Goal: Task Accomplishment & Management: Complete application form

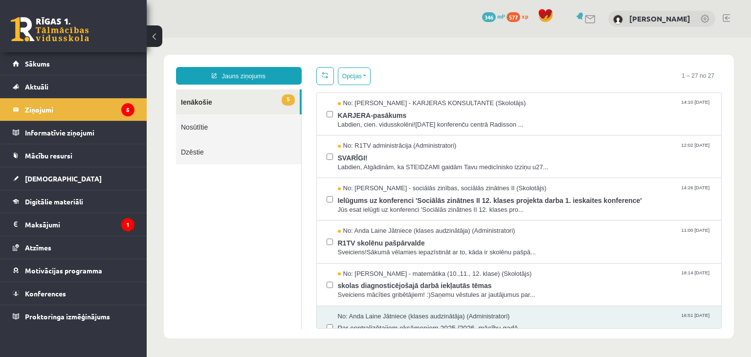
click at [47, 36] on link at bounding box center [50, 29] width 78 height 24
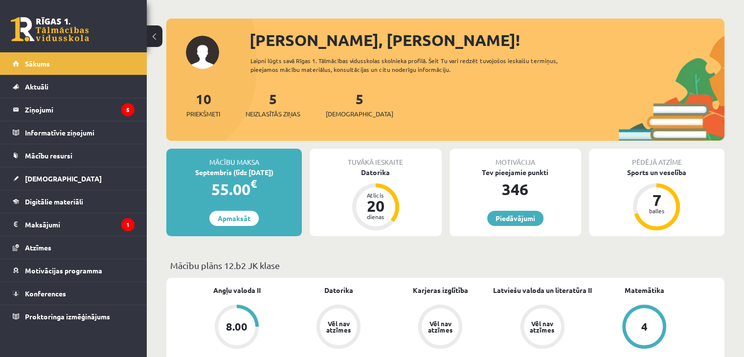
scroll to position [41, 0]
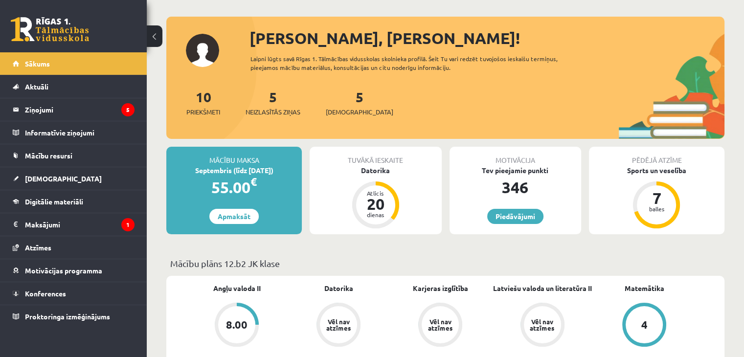
drag, startPoint x: 344, startPoint y: 104, endPoint x: 590, endPoint y: 64, distance: 249.6
click at [590, 64] on div "Sveika, Anna Emīlija! Laipni lūgts savā Rīgas 1. Tālmācības vidusskolas skolnie…" at bounding box center [445, 82] width 558 height 112
click at [342, 112] on span "[DEMOGRAPHIC_DATA]" at bounding box center [359, 112] width 67 height 10
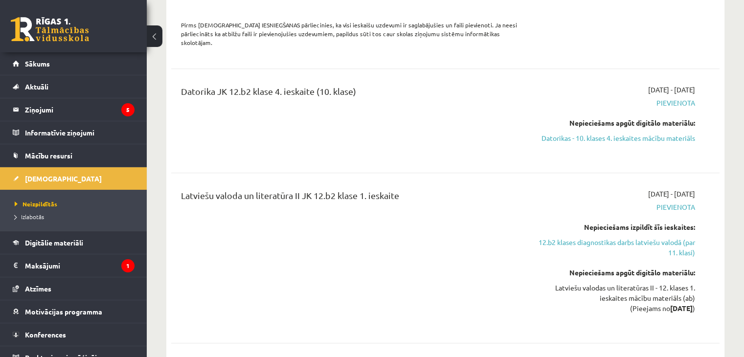
scroll to position [784, 0]
click at [633, 132] on link "Datorikas - 10. klases 4. ieskaites mācību materiāls" at bounding box center [613, 137] width 161 height 10
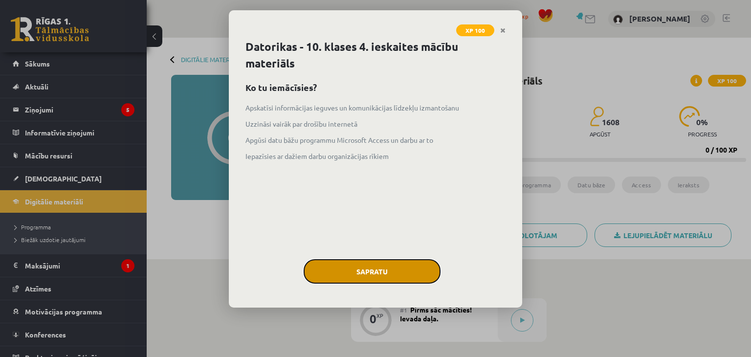
click at [345, 263] on button "Sapratu" at bounding box center [372, 271] width 137 height 24
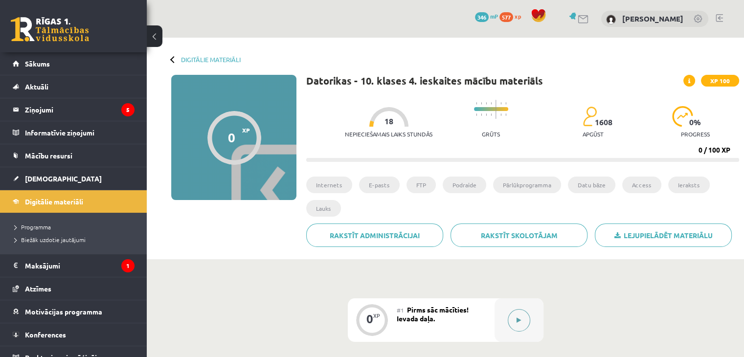
click at [506, 315] on div at bounding box center [518, 320] width 49 height 44
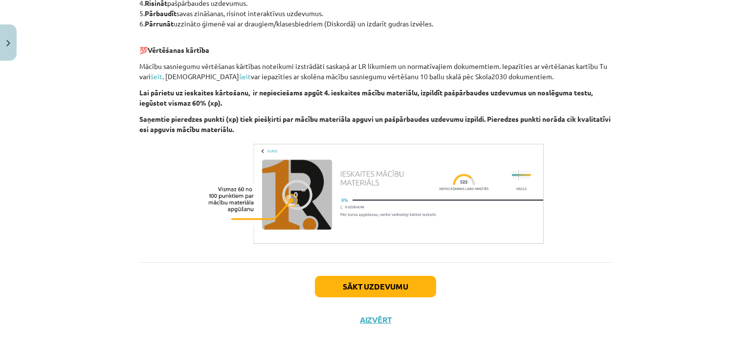
scroll to position [581, 0]
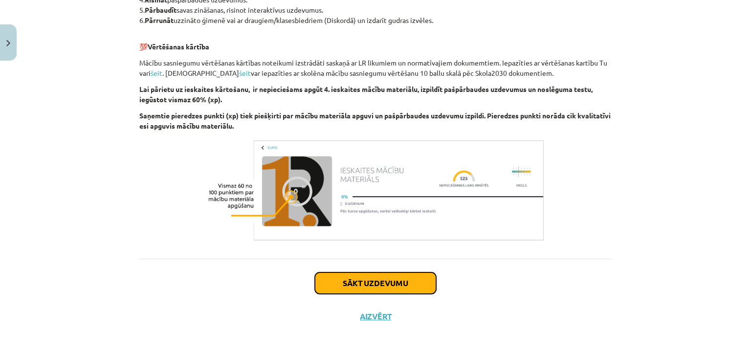
click at [401, 284] on button "Sākt uzdevumu" at bounding box center [375, 283] width 121 height 22
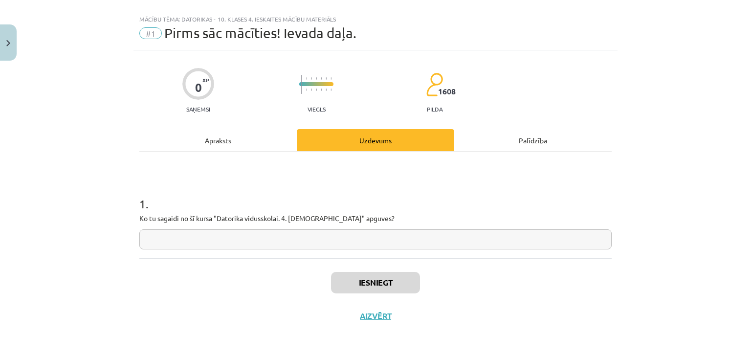
scroll to position [14, 0]
click at [351, 243] on input "text" at bounding box center [375, 240] width 472 height 20
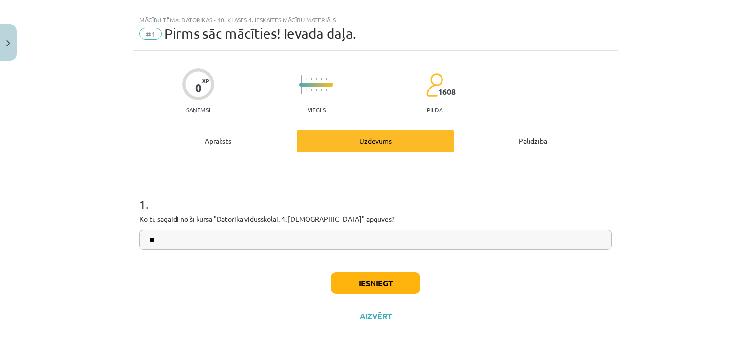
type input "**"
click at [383, 285] on button "Iesniegt" at bounding box center [375, 283] width 89 height 22
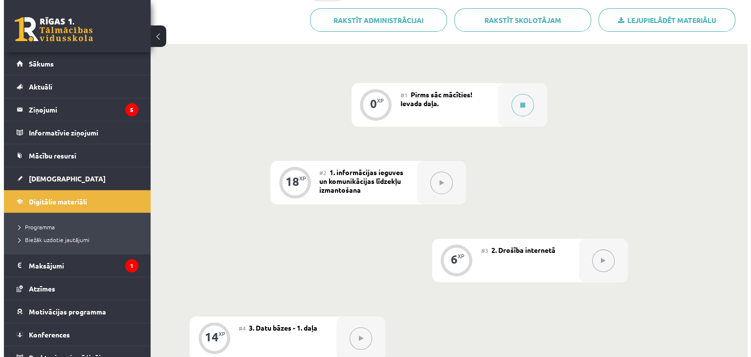
scroll to position [219, 0]
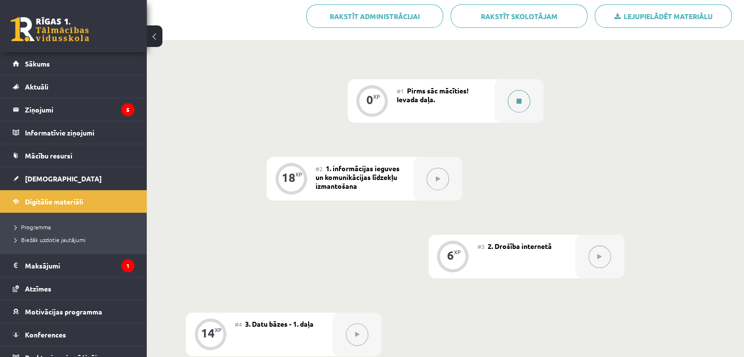
click at [524, 104] on button at bounding box center [518, 101] width 22 height 22
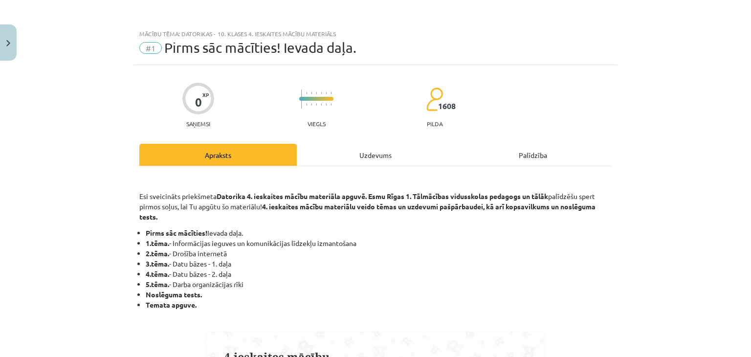
click at [407, 156] on div "Uzdevums" at bounding box center [375, 155] width 157 height 22
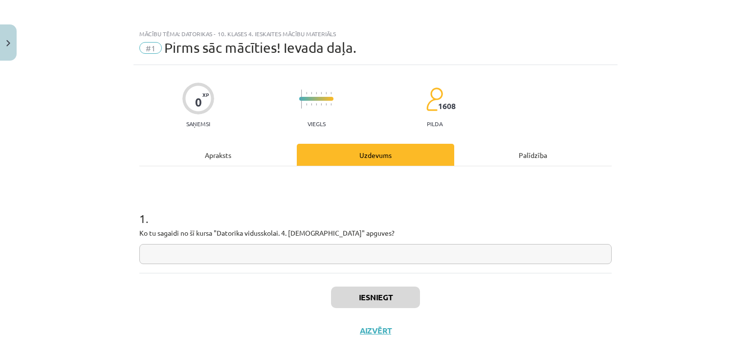
scroll to position [14, 0]
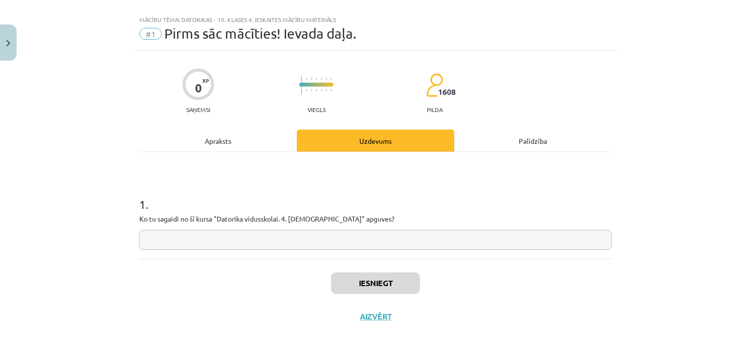
click at [343, 240] on input "text" at bounding box center [375, 240] width 472 height 20
type input "**"
click at [375, 274] on button "Iesniegt" at bounding box center [375, 283] width 89 height 22
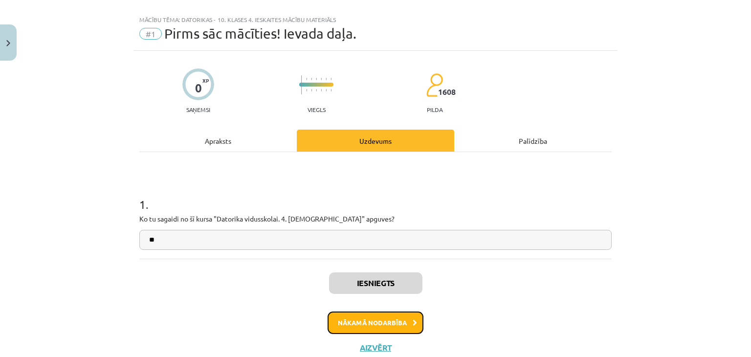
click at [356, 319] on button "Nākamā nodarbība" at bounding box center [376, 322] width 96 height 22
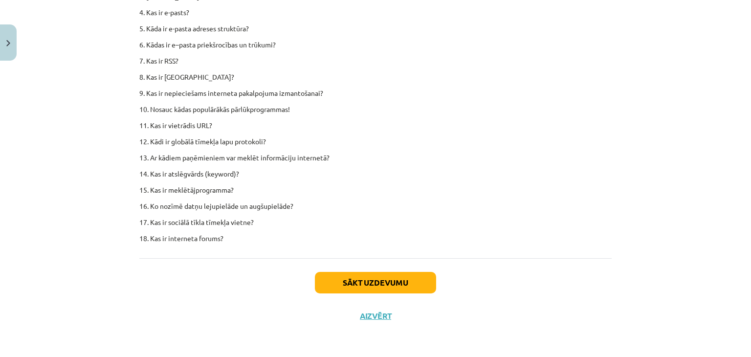
scroll to position [6069, 0]
click at [371, 281] on button "Sākt uzdevumu" at bounding box center [375, 283] width 121 height 22
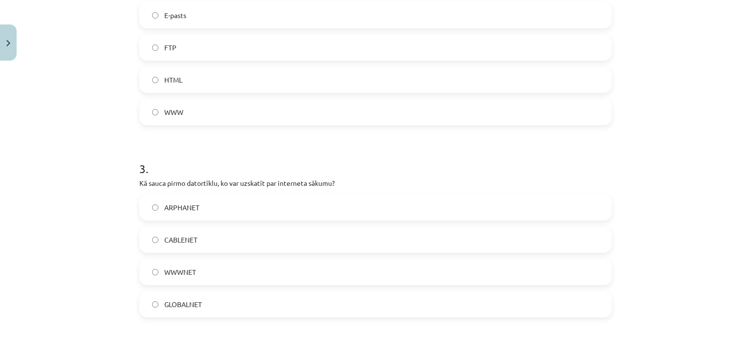
scroll to position [892, 0]
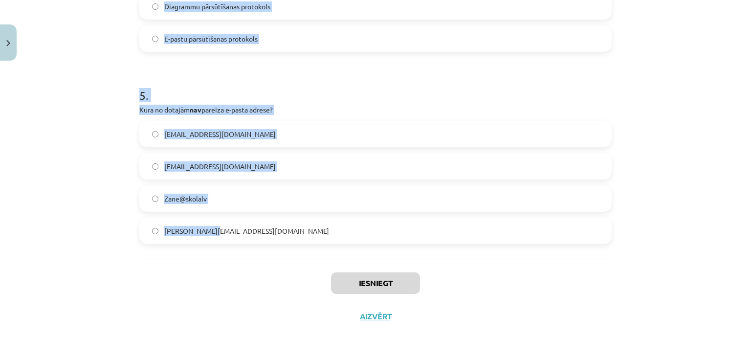
drag, startPoint x: 135, startPoint y: 190, endPoint x: 261, endPoint y: 251, distance: 139.5
copy form "1 . Kas ir vietrādis URL? Balss datu pārraide internetā vai citos tīklos, kur i…"
click at [102, 64] on div "Mācību tēma: Datorikas - 10. klases 4. ieskaites mācību materiāls #2 1. informā…" at bounding box center [375, 178] width 751 height 357
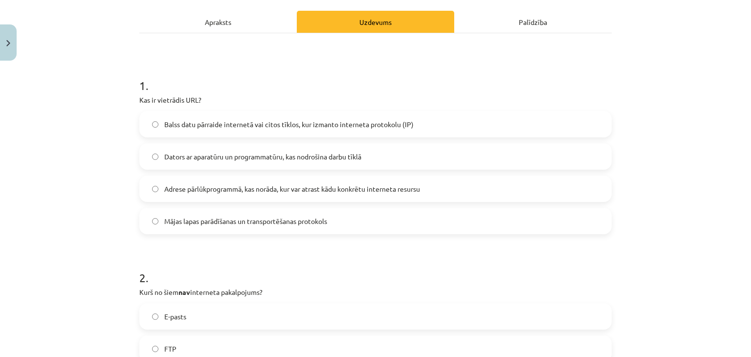
scroll to position [129, 0]
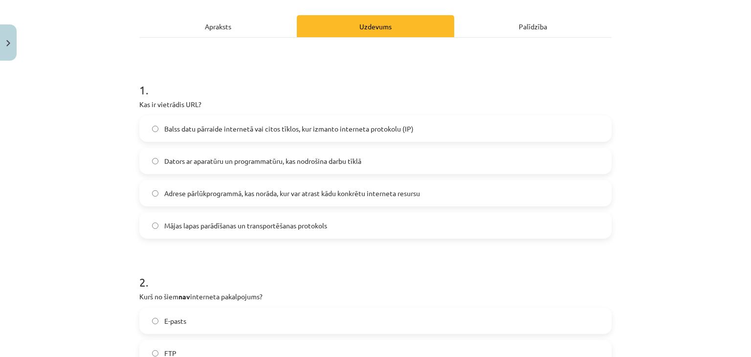
click at [219, 194] on span "Adrese pārlūkprogrammā, kas norāda, kur var atrast kādu konkrētu interneta resu…" at bounding box center [292, 193] width 256 height 10
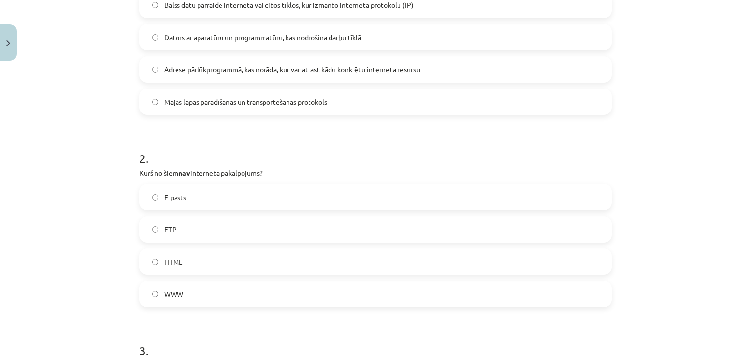
scroll to position [260, 0]
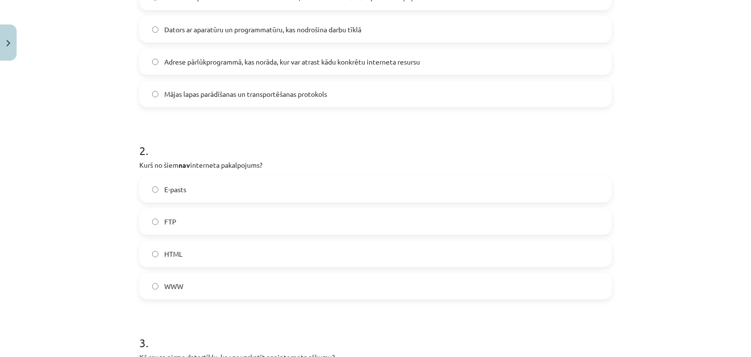
click at [199, 253] on label "HTML" at bounding box center [375, 254] width 470 height 24
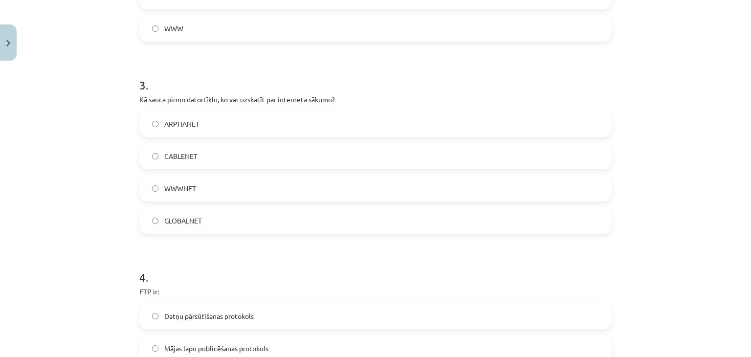
scroll to position [518, 0]
click at [177, 128] on span "ARPHANET" at bounding box center [181, 123] width 35 height 10
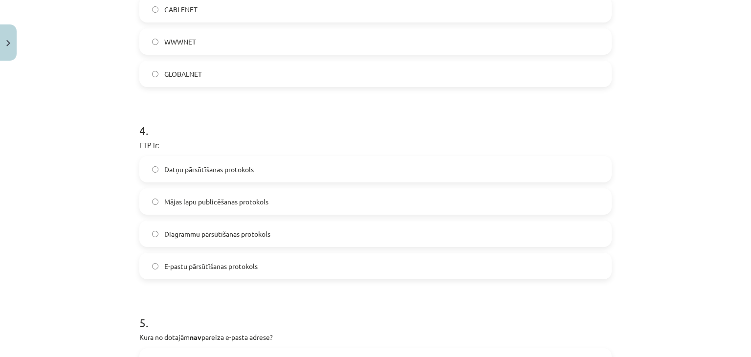
scroll to position [667, 0]
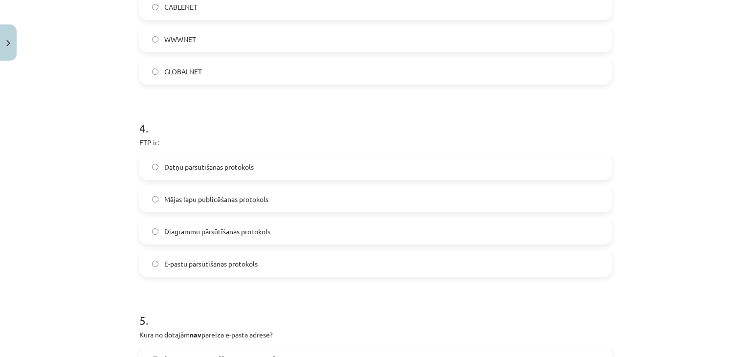
click at [165, 174] on label "Datņu pārsūtīšanas protokols" at bounding box center [375, 166] width 470 height 24
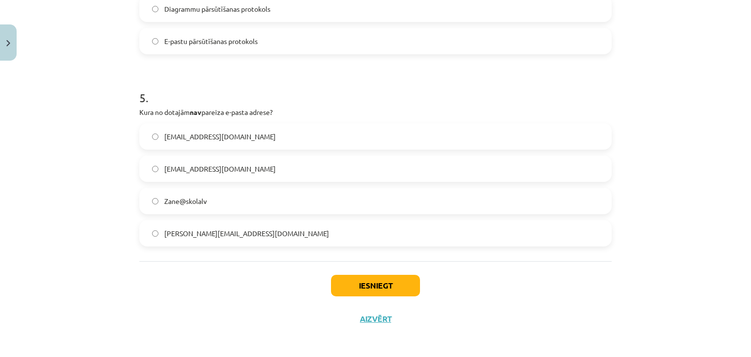
scroll to position [890, 0]
click at [171, 193] on label "Zane@skolalv" at bounding box center [375, 200] width 470 height 24
click at [381, 280] on button "Iesniegt" at bounding box center [375, 285] width 89 height 22
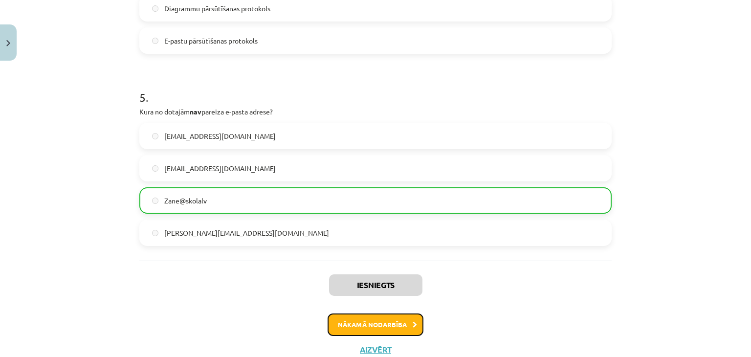
click at [401, 330] on button "Nākamā nodarbība" at bounding box center [376, 324] width 96 height 22
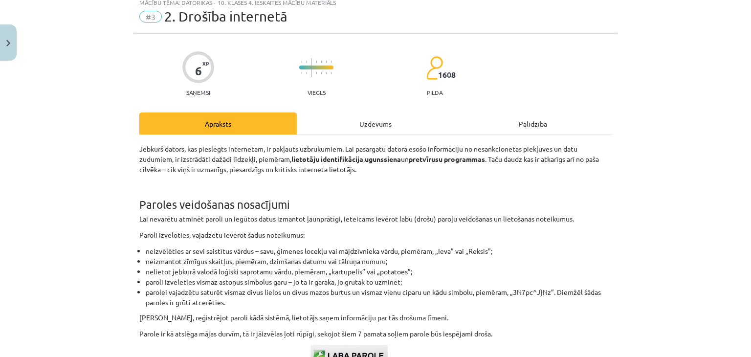
scroll to position [24, 0]
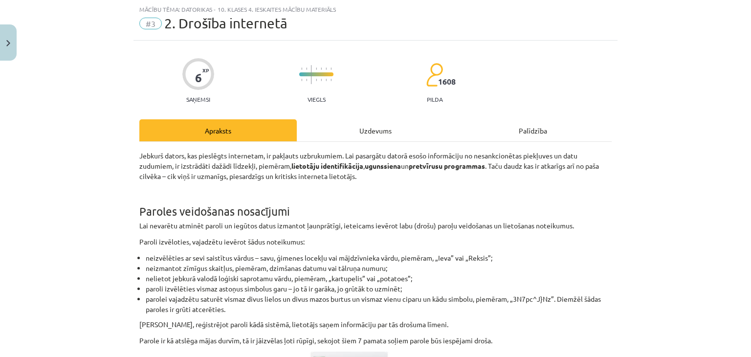
click at [354, 121] on div "Uzdevums" at bounding box center [375, 130] width 157 height 22
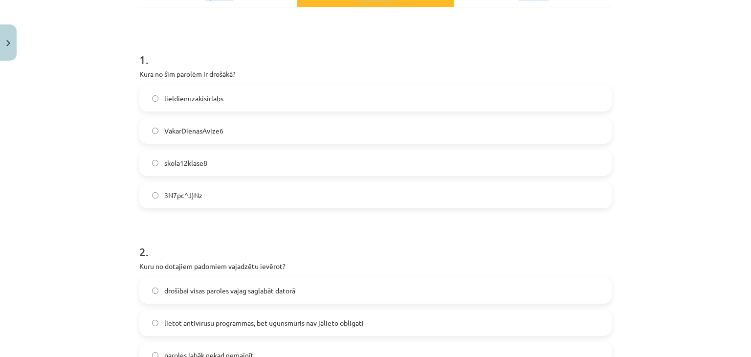
scroll to position [315, 0]
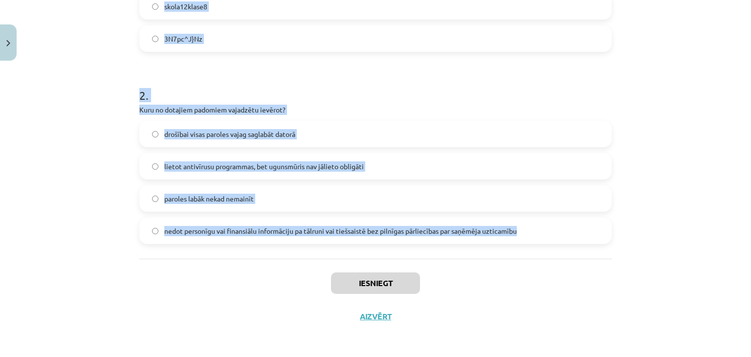
drag, startPoint x: 130, startPoint y: 179, endPoint x: 537, endPoint y: 211, distance: 408.5
click at [537, 211] on div "6 XP Saņemsi Viegls 1608 pilda Apraksts Uzdevums Palīdzība 1 . Kura no šīm paro…" at bounding box center [375, 41] width 484 height 583
copy form "1 . Kura no šīm parolēm ir drošākā? lieldienuzakisirlabs VakarDienasAvize6 skol…"
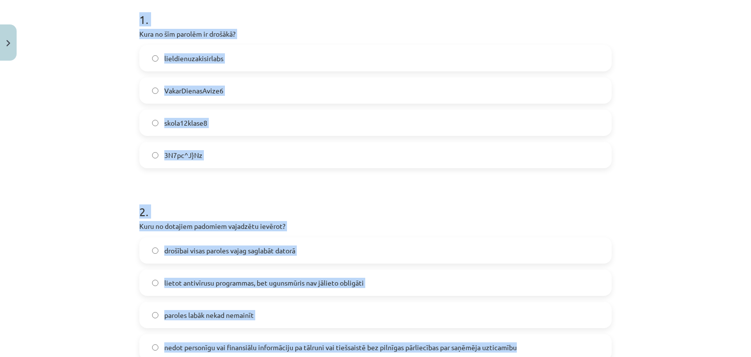
scroll to position [198, 0]
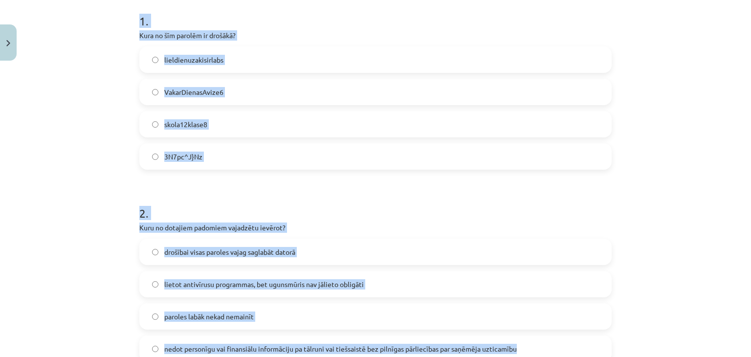
click at [128, 105] on div "Mācību tēma: Datorikas - 10. klases 4. ieskaites mācību materiāls #3 2. Drošība…" at bounding box center [375, 178] width 751 height 357
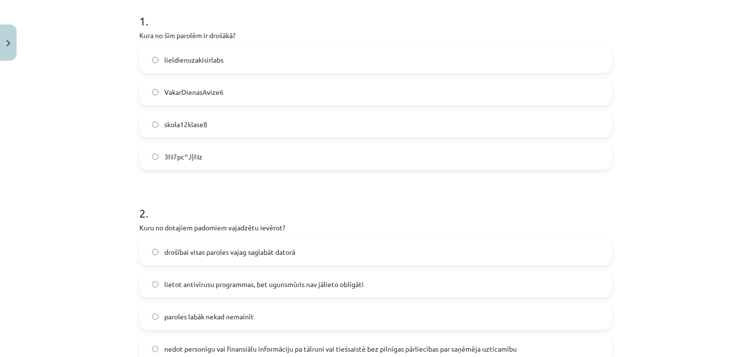
click at [180, 158] on span "3N7pc^J}Nz" at bounding box center [183, 157] width 38 height 10
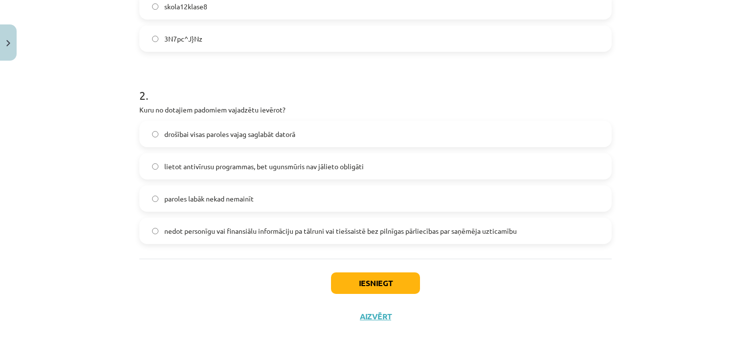
click at [190, 223] on label "nedot personīgu vai finansiālu informāciju pa tālruni vai tiešsaistē bez pilnīg…" at bounding box center [375, 231] width 470 height 24
click at [388, 294] on div "Iesniegt Aizvērt" at bounding box center [375, 293] width 472 height 68
click at [387, 287] on button "Iesniegt" at bounding box center [375, 283] width 89 height 22
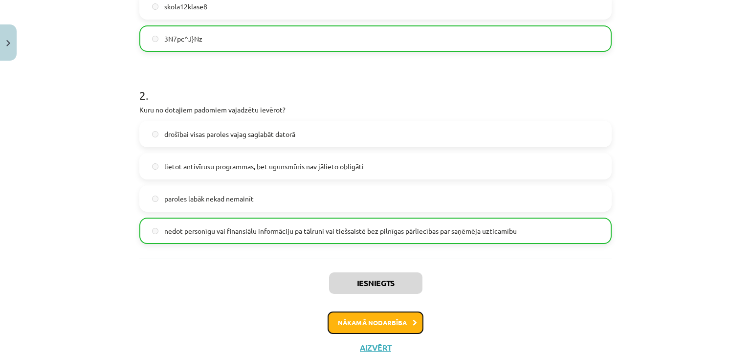
click at [388, 320] on button "Nākamā nodarbība" at bounding box center [376, 322] width 96 height 22
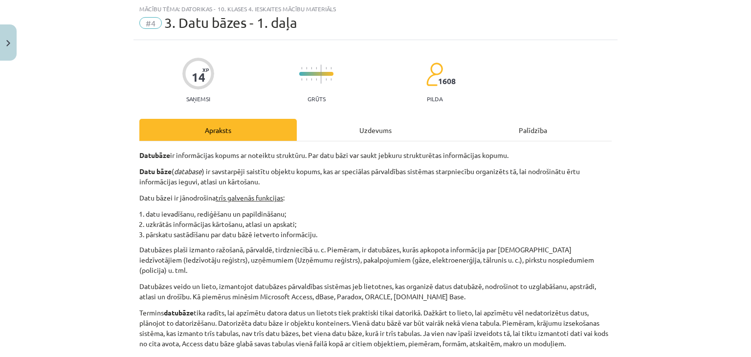
scroll to position [24, 0]
click at [382, 128] on div "Uzdevums" at bounding box center [375, 130] width 157 height 22
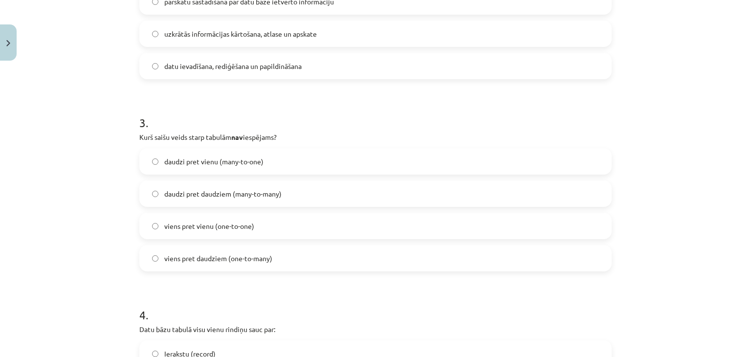
scroll to position [700, 0]
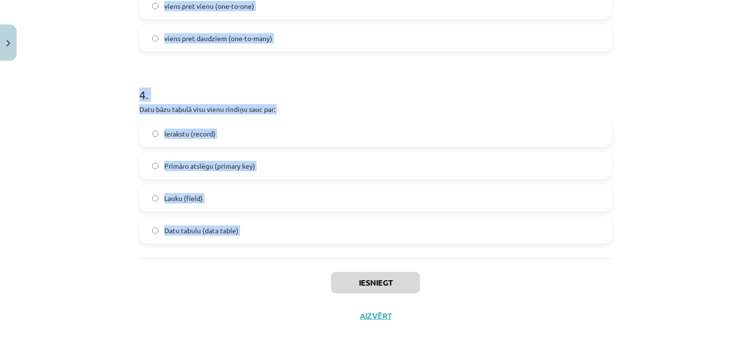
drag, startPoint x: 134, startPoint y: 28, endPoint x: 304, endPoint y: 262, distance: 288.4
click at [144, 104] on p "Datu bāzu tabulā visu vienu rindiņu sauc par:" at bounding box center [375, 109] width 472 height 10
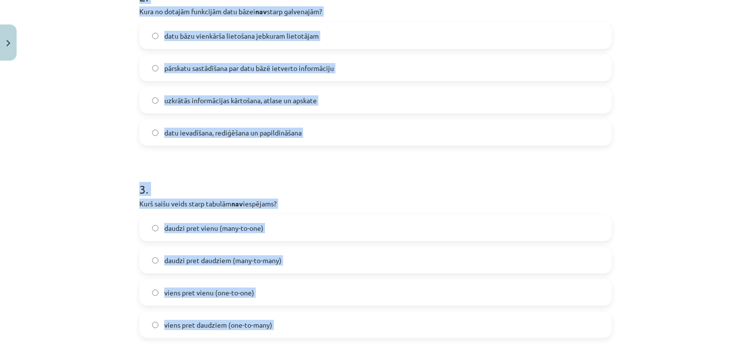
scroll to position [0, 0]
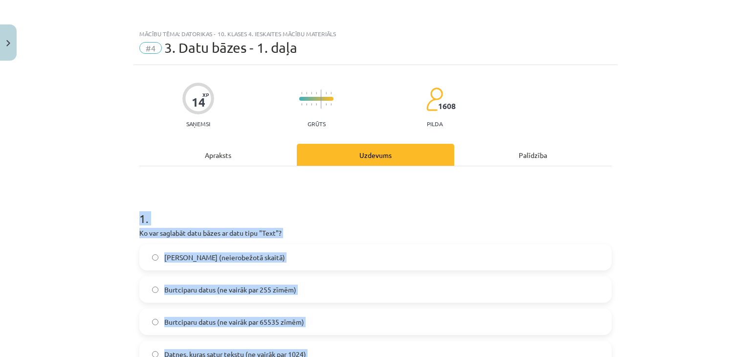
drag, startPoint x: 233, startPoint y: 269, endPoint x: 121, endPoint y: 214, distance: 124.8
click at [121, 214] on div "Mācību tēma: Datorikas - 10. klases 4. ieskaites mācību materiāls #4 3. Datu bā…" at bounding box center [375, 178] width 751 height 357
copy form "1 . Ko var saglabāt datu bāzes ar datu tipu "Text"? Tikai burtus (neierobežotā …"
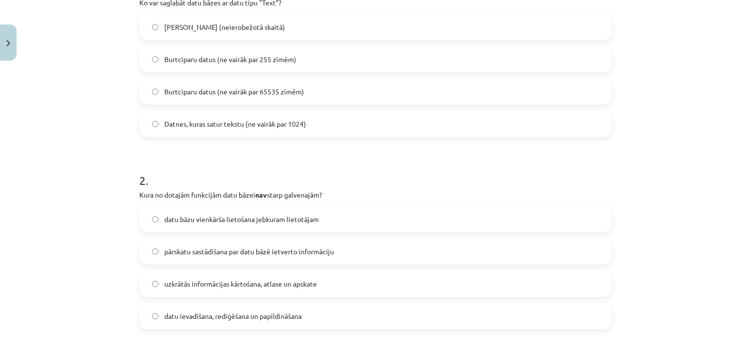
scroll to position [231, 0]
click at [198, 216] on span "datu bāzu vienkārša lietošana jebkuram lietotājam" at bounding box center [241, 219] width 154 height 10
click at [186, 57] on span "Burtciparu datus (ne vairāk par 255 zīmēm)" at bounding box center [230, 59] width 132 height 10
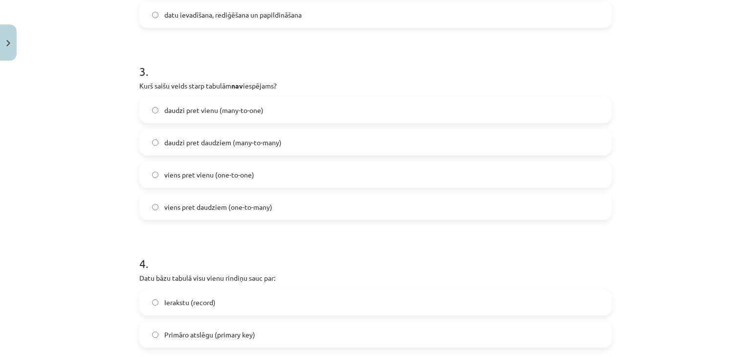
scroll to position [536, 0]
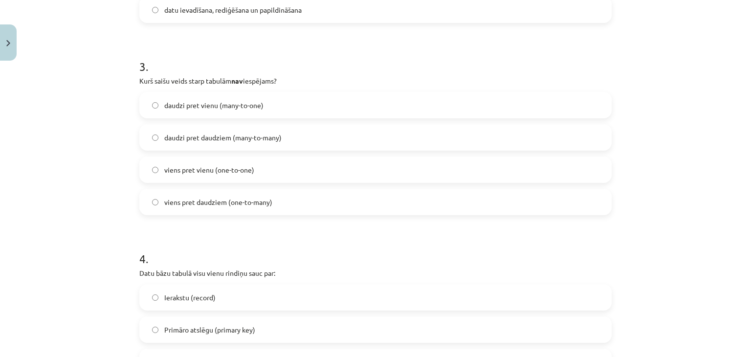
click at [175, 101] on span "daudzi pret vienu (many-to-one)" at bounding box center [213, 105] width 99 height 10
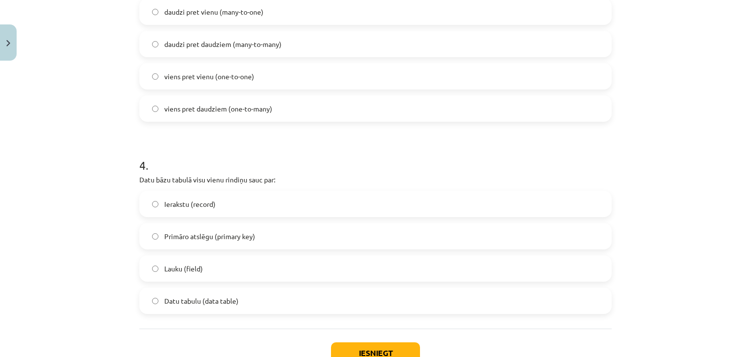
scroll to position [634, 0]
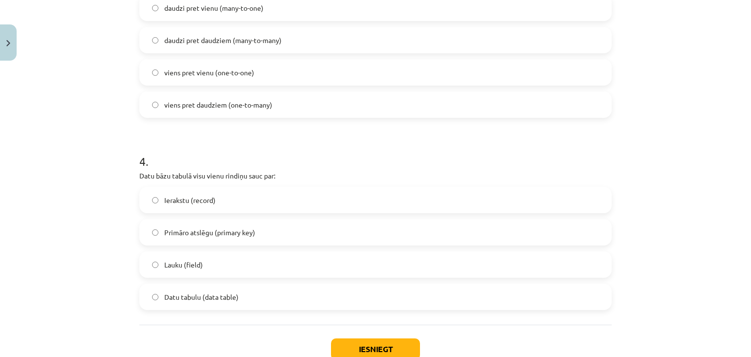
click at [192, 201] on span "Ierakstu (record)" at bounding box center [189, 200] width 51 height 10
click at [352, 344] on button "Iesniegt" at bounding box center [375, 349] width 89 height 22
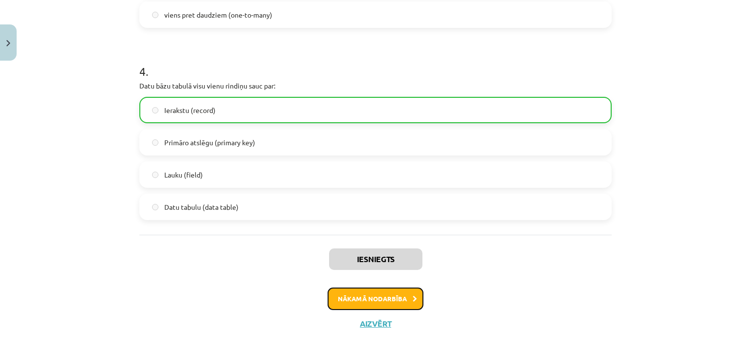
click at [370, 302] on button "Nākamā nodarbība" at bounding box center [376, 298] width 96 height 22
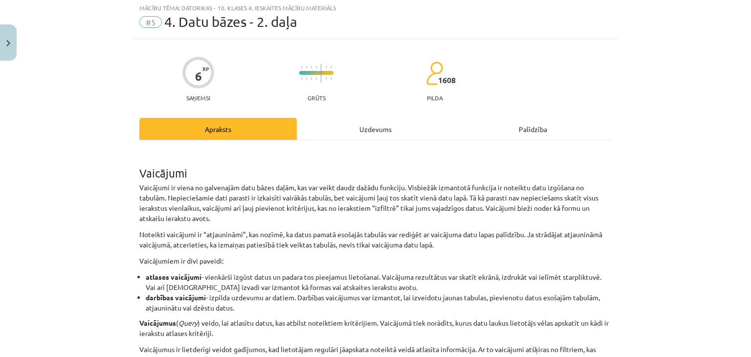
scroll to position [24, 0]
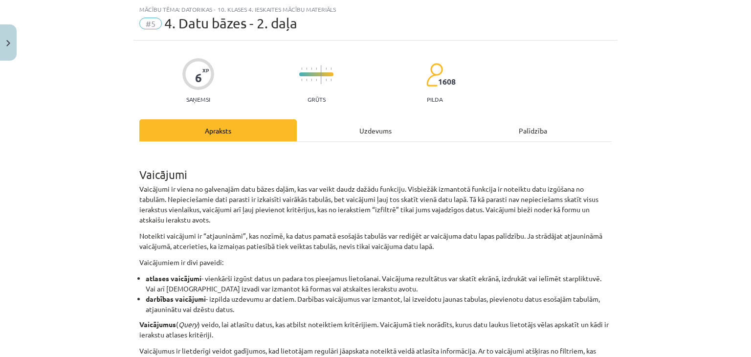
click at [370, 130] on div "Uzdevums" at bounding box center [375, 130] width 157 height 22
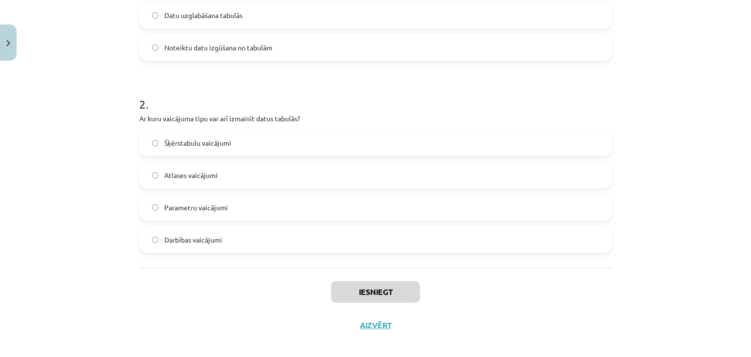
scroll to position [315, 0]
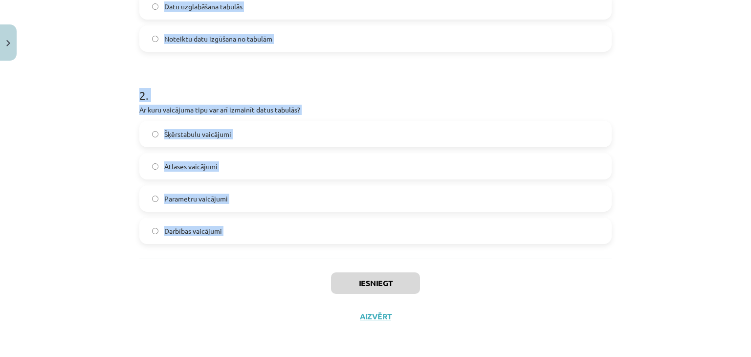
drag, startPoint x: 178, startPoint y: 126, endPoint x: 270, endPoint y: 287, distance: 185.7
click at [270, 287] on div "6 XP Saņemsi Grūts 1608 pilda Apraksts Uzdevums Palīdzība 1 . Kāda ir vaicājuma…" at bounding box center [375, 41] width 484 height 583
copy form "Kāda ir vaicājuma visbiežākā funkcija? Izdrukāt datubāzē esošo informāciju note…"
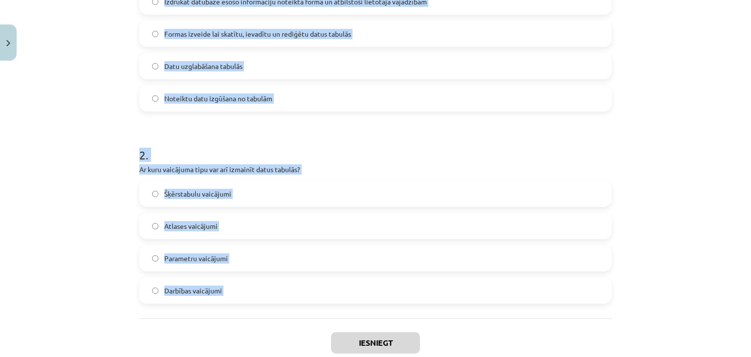
scroll to position [255, 0]
click at [186, 109] on label "Noteiktu datu izgūšana no tabulām" at bounding box center [375, 99] width 470 height 24
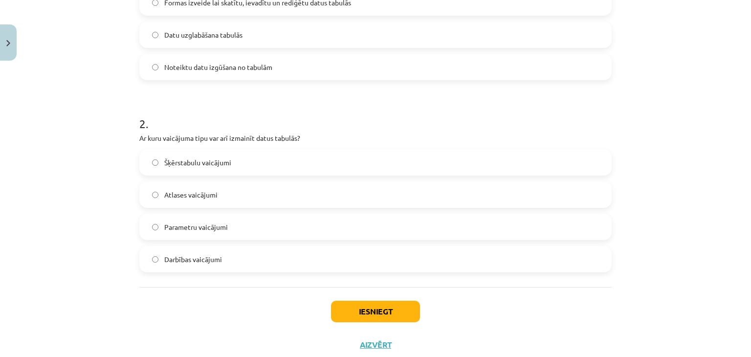
scroll to position [287, 0]
click at [181, 256] on span "Darbības vaicājumi" at bounding box center [193, 259] width 58 height 10
click at [335, 305] on button "Iesniegt" at bounding box center [375, 311] width 89 height 22
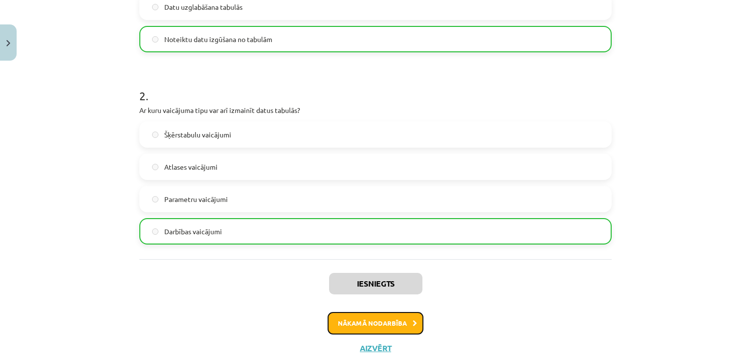
click at [343, 315] on button "Nākamā nodarbība" at bounding box center [376, 323] width 96 height 22
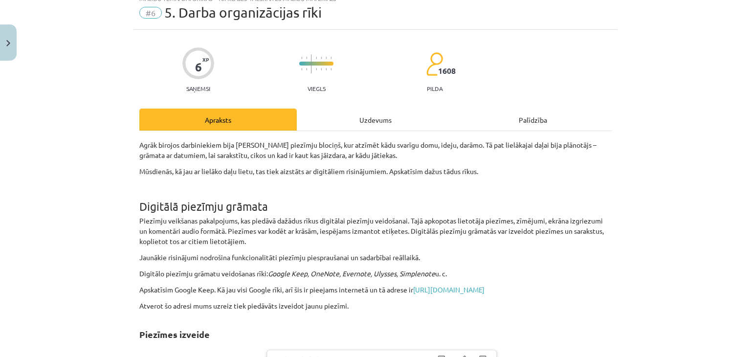
scroll to position [24, 0]
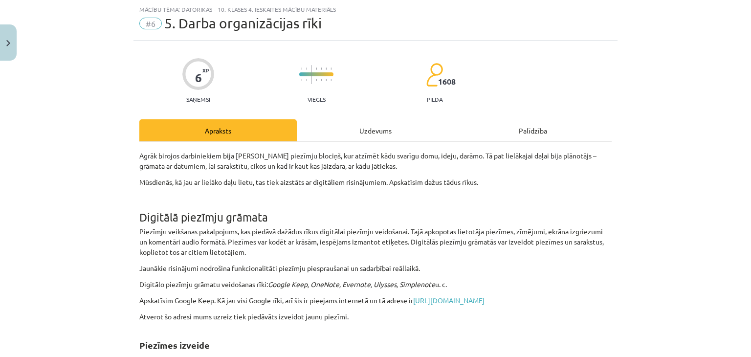
click at [348, 131] on div "Uzdevums" at bounding box center [375, 130] width 157 height 22
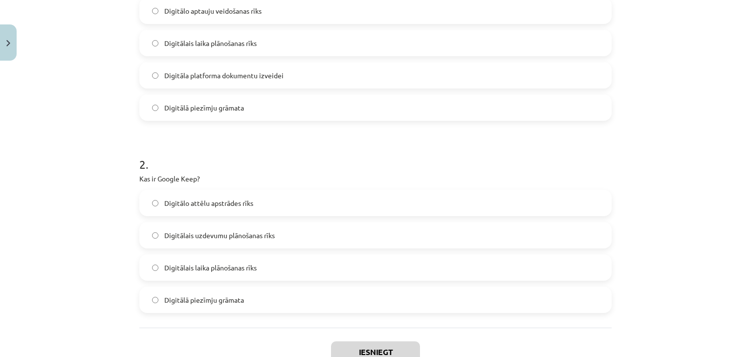
scroll to position [315, 0]
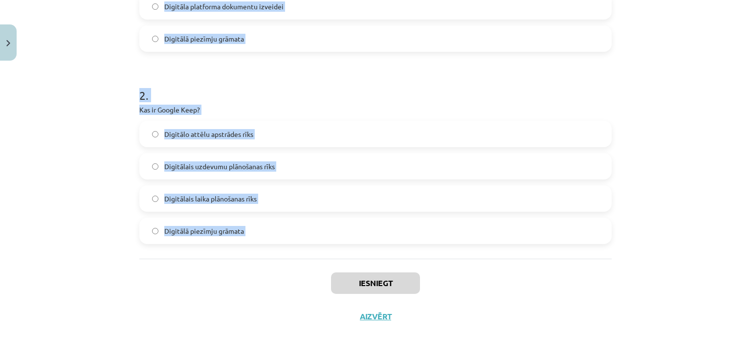
drag, startPoint x: 140, startPoint y: 168, endPoint x: 310, endPoint y: 277, distance: 202.5
click at [310, 277] on div "6 XP Saņemsi Viegls 1608 pilda Apraksts Uzdevums Palīdzība 1 . Kas ir Google Ca…" at bounding box center [375, 41] width 484 height 583
copy form "1 . Kas ir Google Calendar? Digitālo aptauju veidošanas rīks Digitālais laika p…"
click at [143, 198] on label "Digitālais laika plānošanas rīks" at bounding box center [375, 198] width 470 height 24
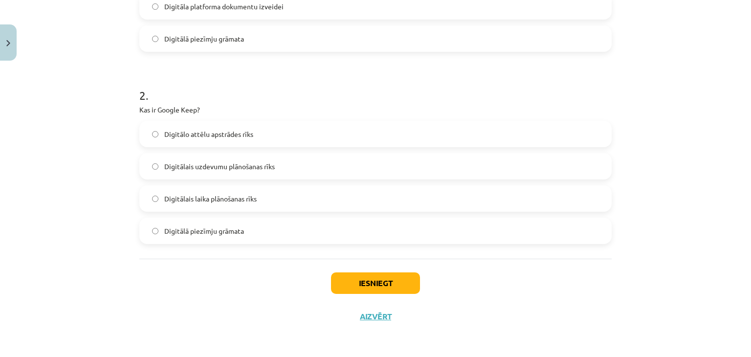
click at [167, 229] on span "Digitālā piezīmju grāmata" at bounding box center [204, 231] width 80 height 10
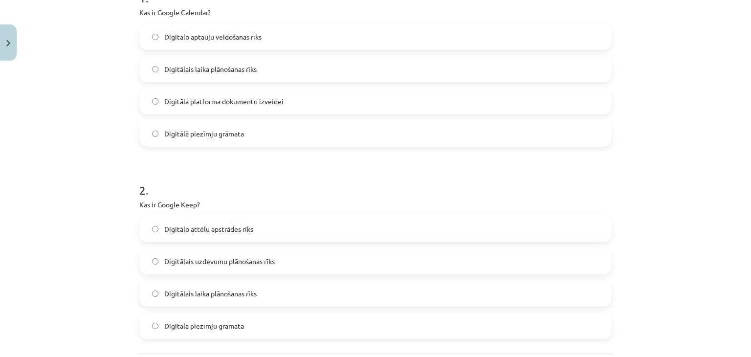
scroll to position [220, 0]
click at [229, 75] on label "Digitālais laika plānošanas rīks" at bounding box center [375, 69] width 470 height 24
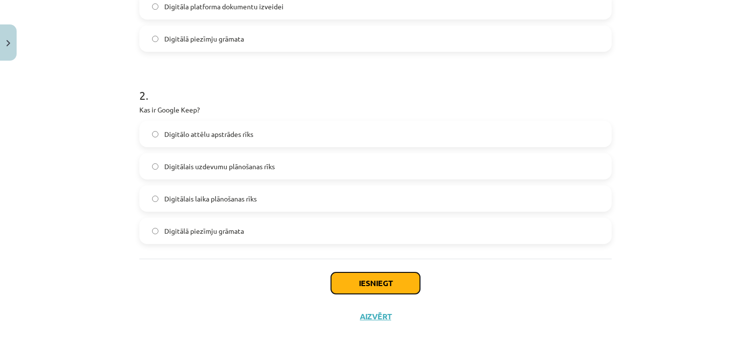
click at [387, 284] on button "Iesniegt" at bounding box center [375, 283] width 89 height 22
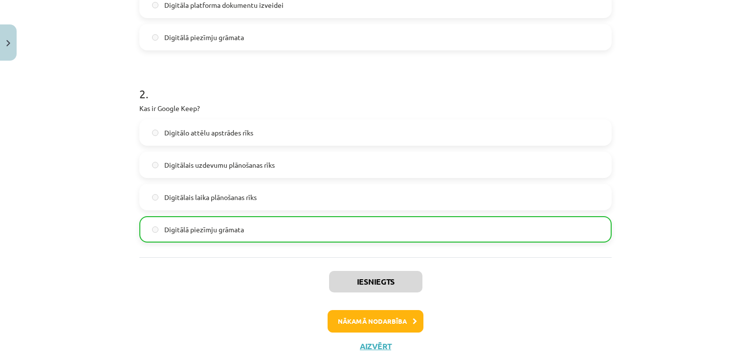
scroll to position [317, 0]
click at [383, 319] on button "Nākamā nodarbība" at bounding box center [376, 321] width 96 height 22
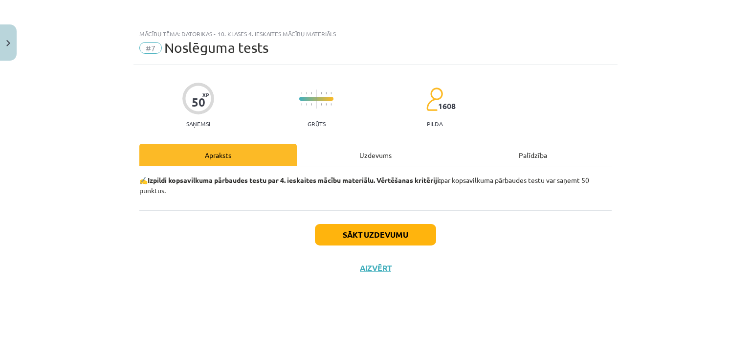
scroll to position [0, 0]
click at [358, 155] on div "Uzdevums" at bounding box center [375, 155] width 157 height 22
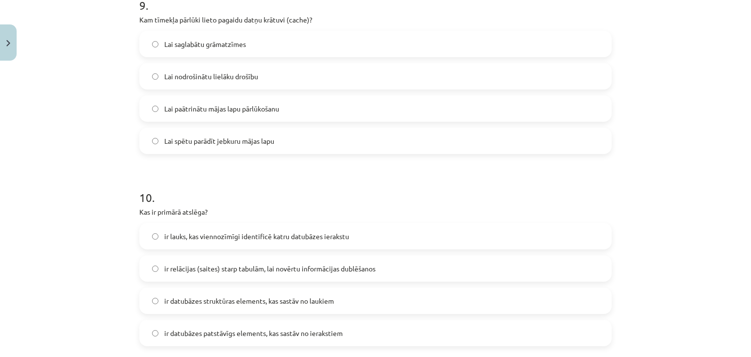
scroll to position [1852, 0]
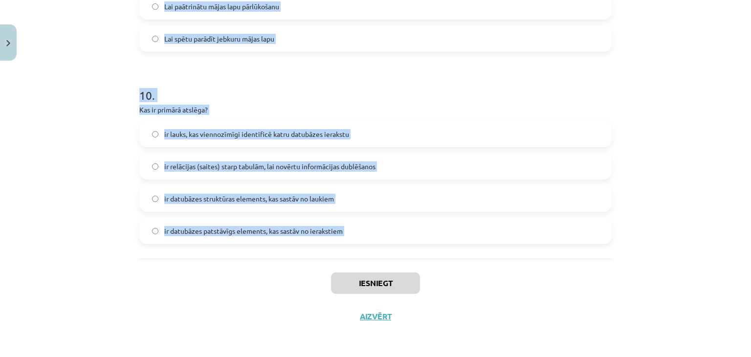
drag, startPoint x: 133, startPoint y: 76, endPoint x: 295, endPoint y: 261, distance: 245.6
copy form "1 . Kas ir internets? Internets ir e-pastu pakalpojums Internets ir HTML valodā…"
click at [117, 135] on div "Mācību tēma: Datorikas - 10. klases 4. ieskaites mācību materiāls #7 Noslēguma …" at bounding box center [375, 178] width 751 height 357
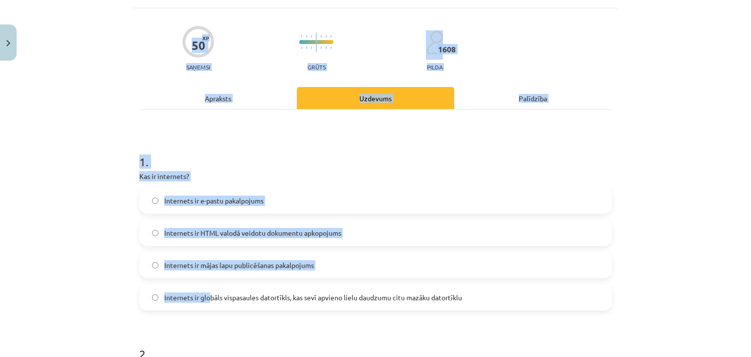
scroll to position [45, 0]
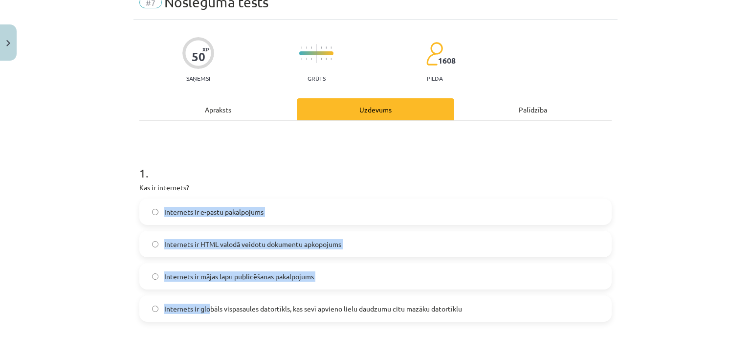
drag, startPoint x: 206, startPoint y: 284, endPoint x: 114, endPoint y: 224, distance: 109.6
click at [114, 224] on div "Mācību tēma: Datorikas - 10. klases 4. ieskaites mācību materiāls #7 Noslēguma …" at bounding box center [375, 178] width 751 height 357
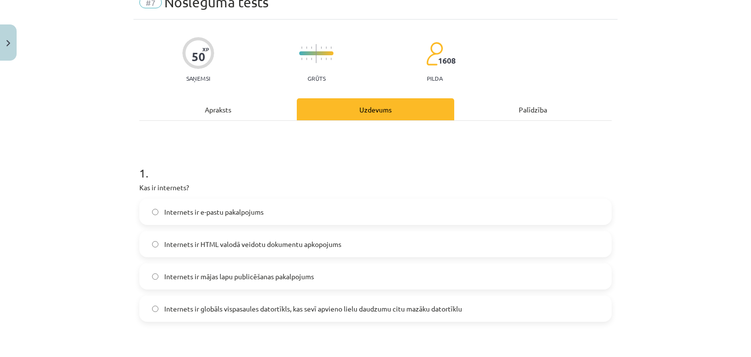
click at [192, 301] on label "Internets ir globāls vispasaules datortīkls, kas sevī apvieno lielu daudzumu ci…" at bounding box center [375, 308] width 470 height 24
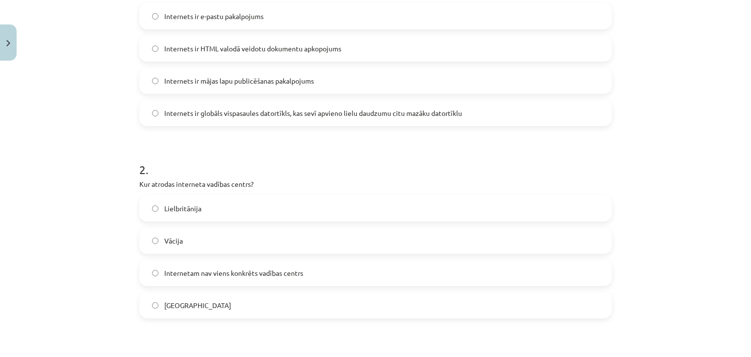
click at [228, 273] on span "Internetam nav viens konkrēts vadības centrs" at bounding box center [233, 273] width 139 height 10
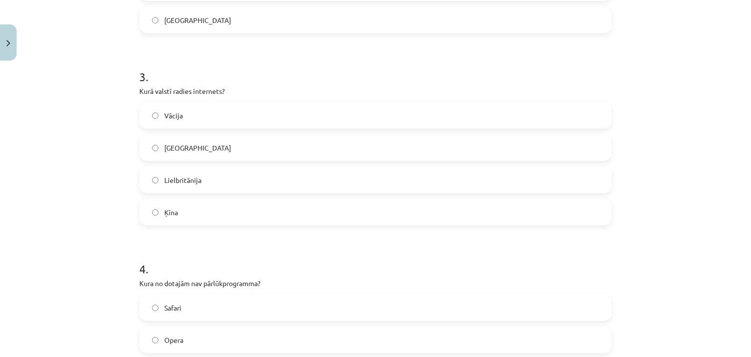
scroll to position [534, 0]
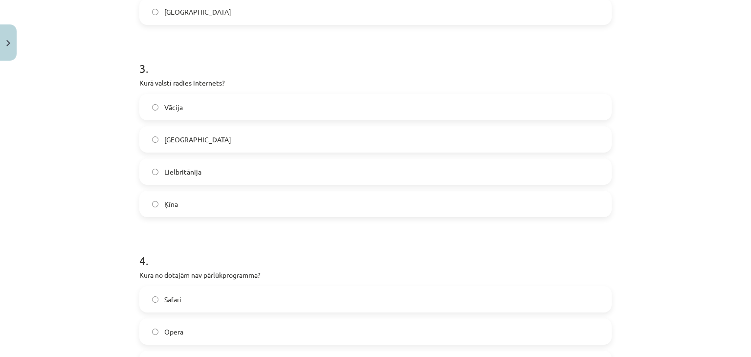
click at [174, 137] on label "ASV" at bounding box center [375, 139] width 470 height 24
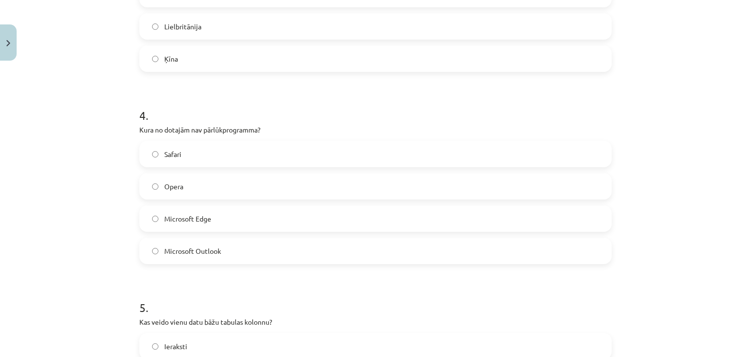
scroll to position [681, 0]
click at [209, 257] on label "Microsoft Outlook" at bounding box center [375, 249] width 470 height 24
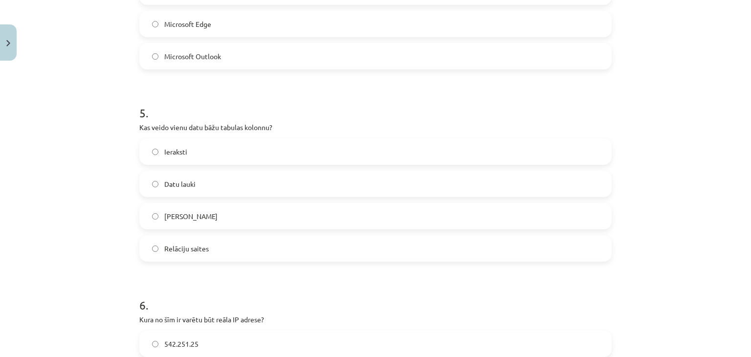
scroll to position [877, 0]
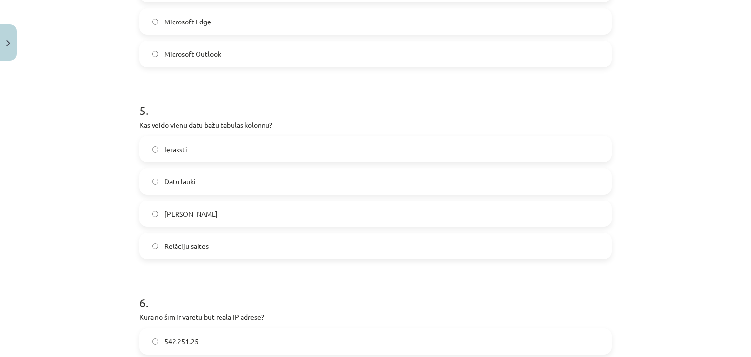
click at [198, 187] on label "Datu lauki" at bounding box center [375, 181] width 470 height 24
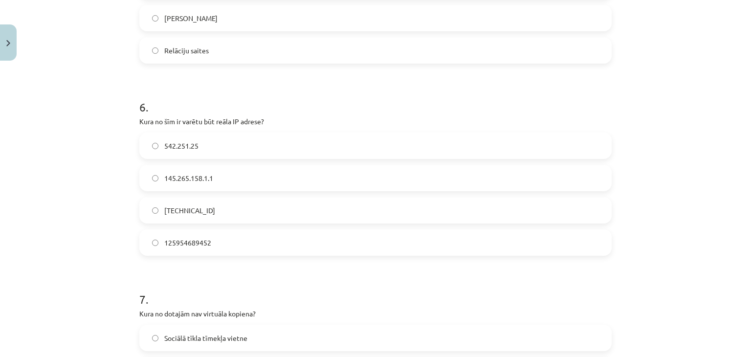
click at [199, 213] on span "158.12.159.1" at bounding box center [189, 210] width 51 height 10
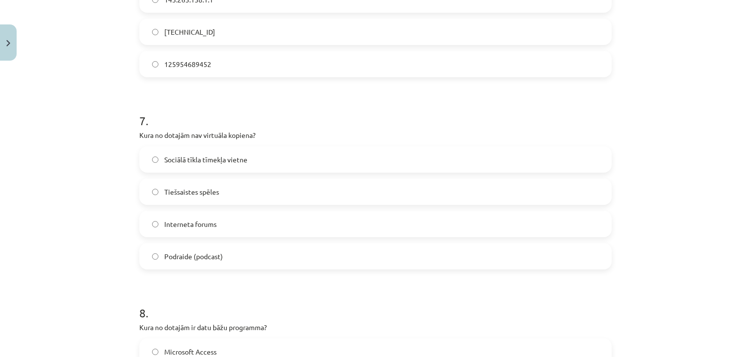
scroll to position [1268, 0]
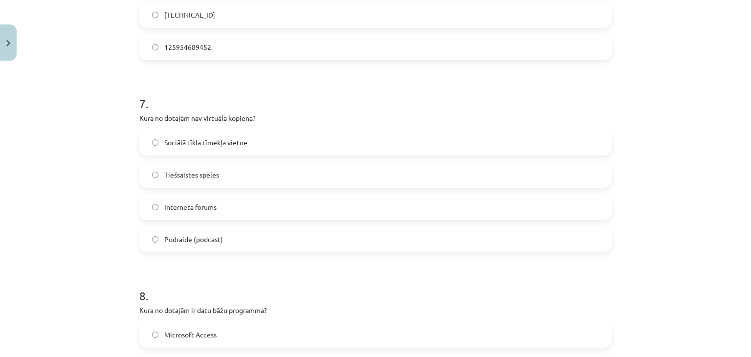
click at [221, 237] on label "Podraide (podcast)" at bounding box center [375, 239] width 470 height 24
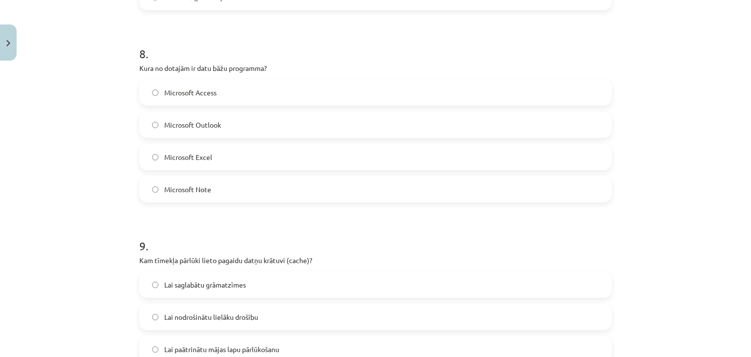
scroll to position [1512, 0]
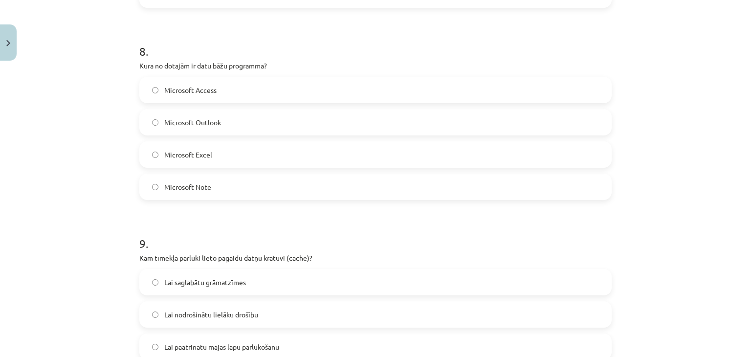
click at [214, 90] on label "Microsoft Access" at bounding box center [375, 90] width 470 height 24
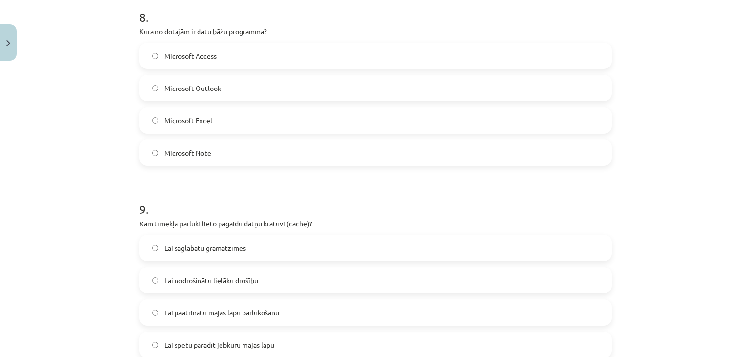
scroll to position [1708, 0]
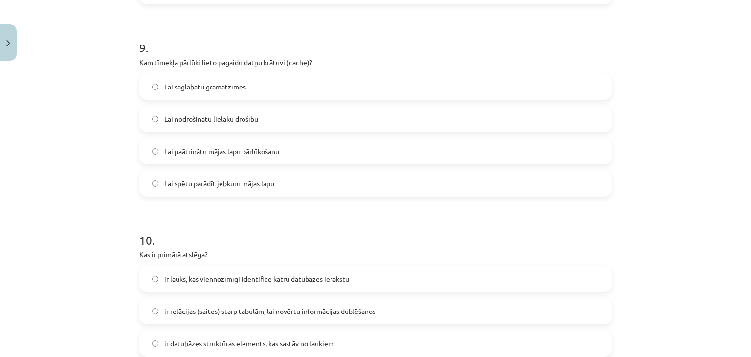
click at [215, 151] on span "Lai paātrinātu mājas lapu pārlūkošanu" at bounding box center [221, 151] width 115 height 10
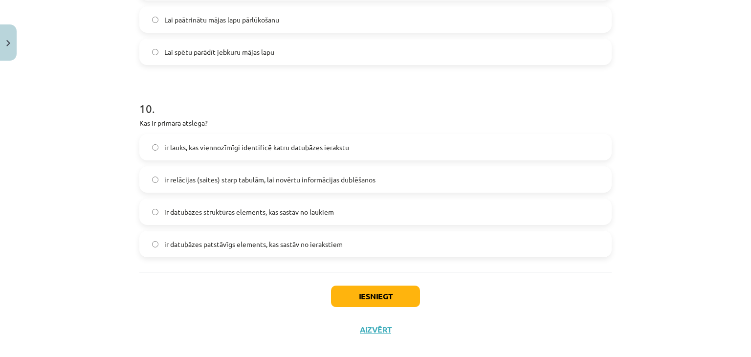
scroll to position [1852, 0]
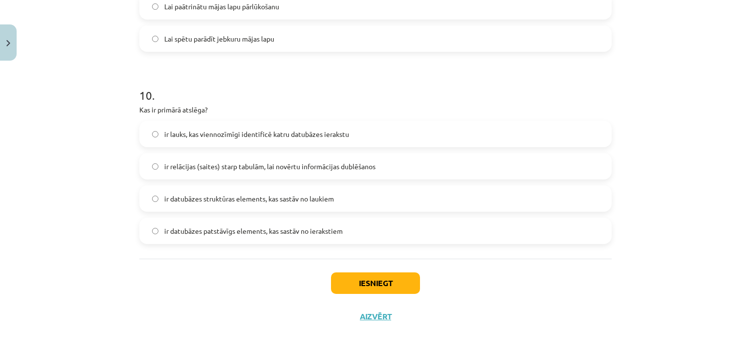
click at [206, 132] on span "ir lauks, kas viennozīmīgi identificē katru datubāzes ierakstu" at bounding box center [256, 134] width 185 height 10
click at [373, 279] on button "Iesniegt" at bounding box center [375, 283] width 89 height 22
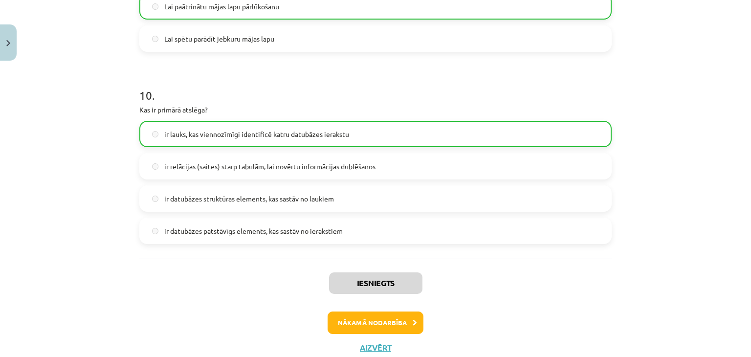
drag, startPoint x: 665, startPoint y: 210, endPoint x: 596, endPoint y: 252, distance: 81.0
click at [684, 258] on div "Mācību tēma: Datorikas - 10. klases 4. ieskaites mācību materiāls #7 Noslēguma …" at bounding box center [375, 178] width 751 height 357
click at [400, 325] on button "Nākamā nodarbība" at bounding box center [376, 322] width 96 height 22
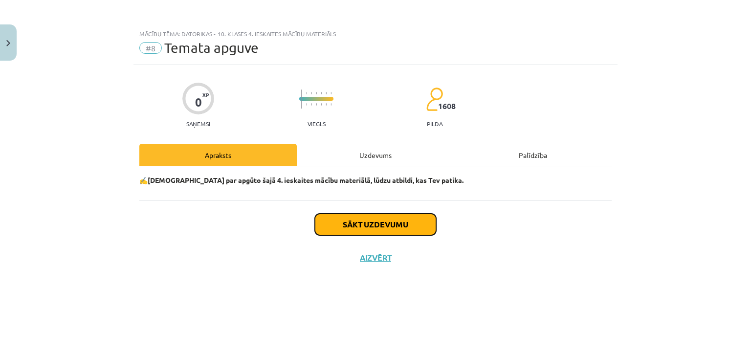
click at [379, 228] on button "Sākt uzdevumu" at bounding box center [375, 225] width 121 height 22
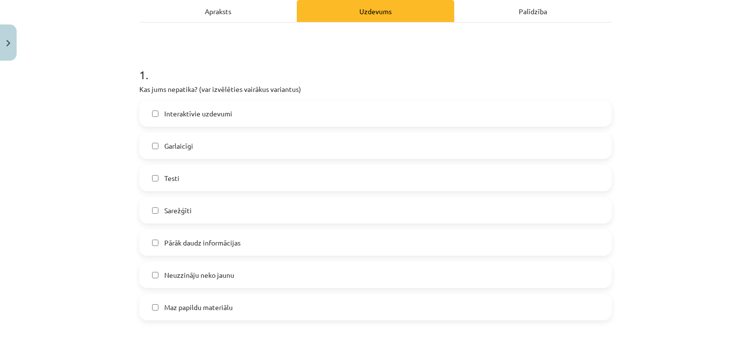
scroll to position [147, 0]
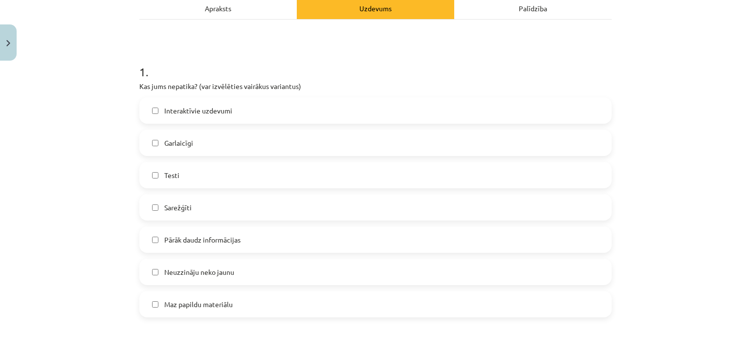
click at [187, 177] on label "Testi" at bounding box center [375, 175] width 470 height 24
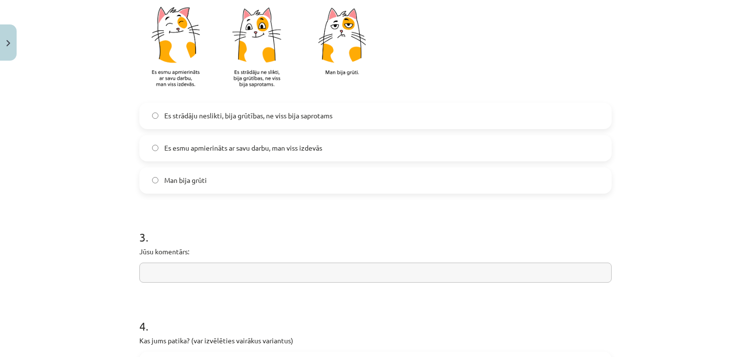
scroll to position [538, 0]
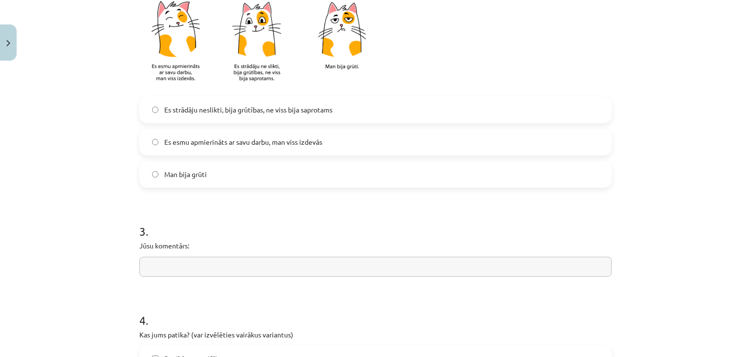
click at [221, 147] on label "Es esmu apmierināts ar savu darbu, man viss izdevās" at bounding box center [375, 142] width 470 height 24
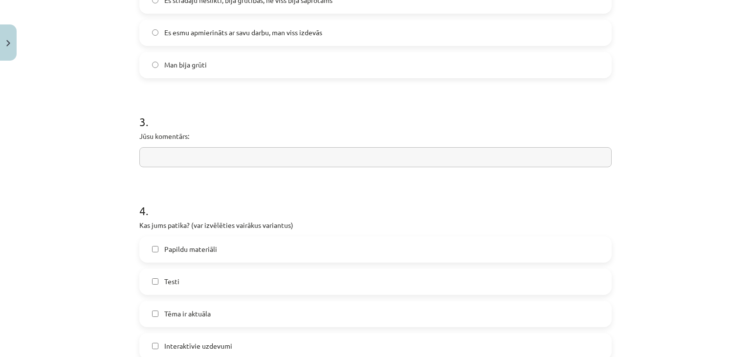
scroll to position [684, 0]
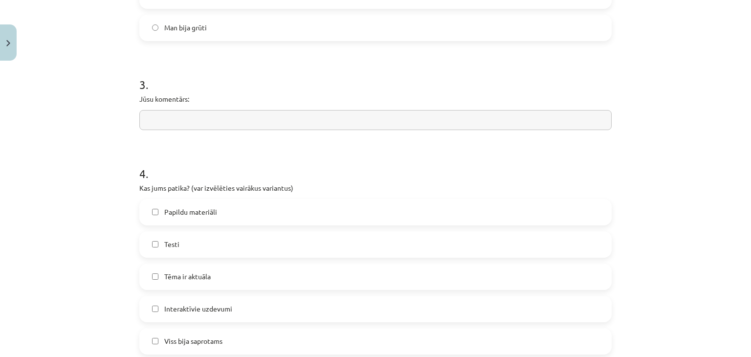
click at [201, 246] on label "Testi" at bounding box center [375, 244] width 470 height 24
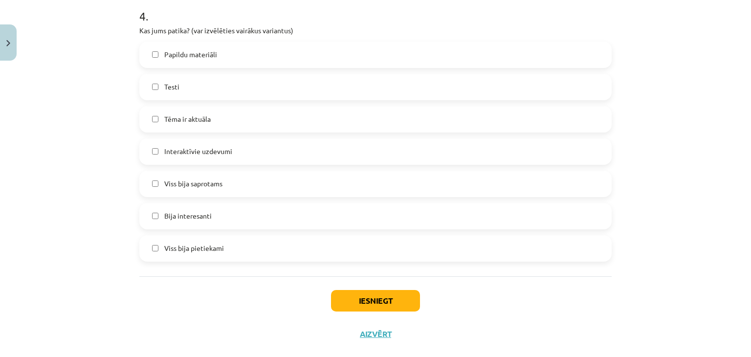
scroll to position [859, 0]
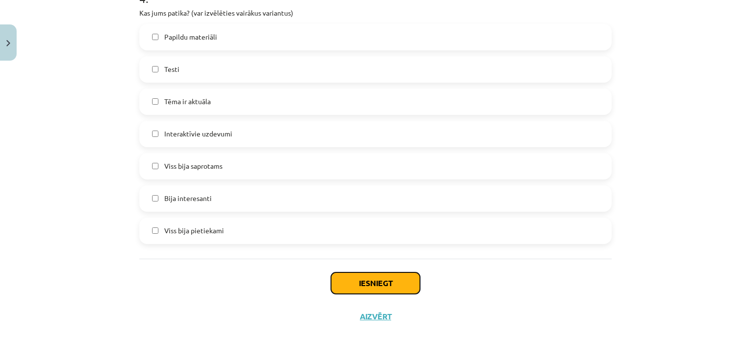
click at [371, 290] on button "Iesniegt" at bounding box center [375, 283] width 89 height 22
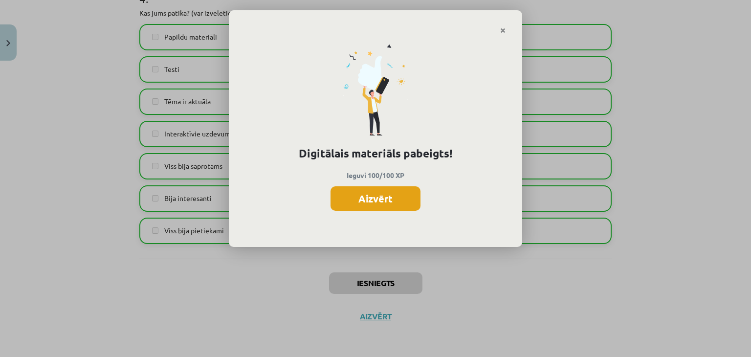
click at [401, 201] on button "Aizvērt" at bounding box center [375, 198] width 90 height 24
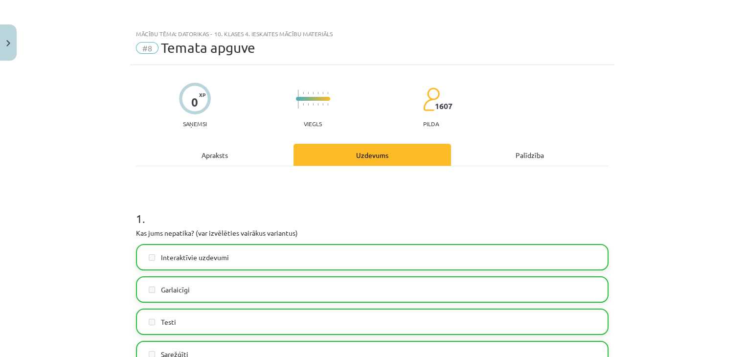
scroll to position [170, 0]
click at [10, 52] on button "Close" at bounding box center [8, 42] width 17 height 36
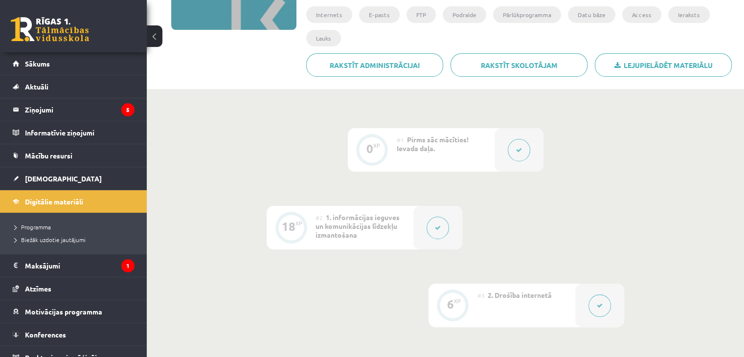
click at [60, 33] on link at bounding box center [50, 29] width 78 height 24
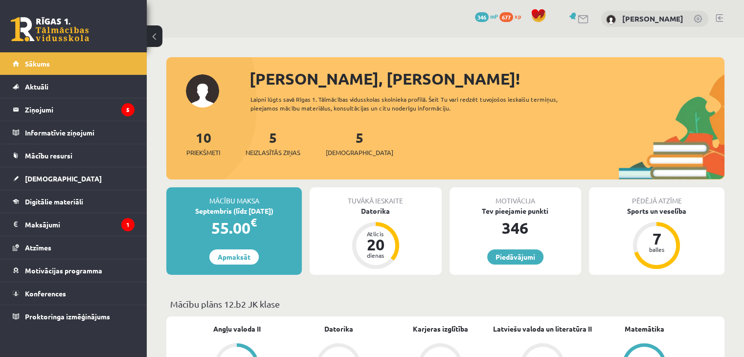
click at [343, 145] on div "5 [DEMOGRAPHIC_DATA]" at bounding box center [359, 142] width 67 height 30
click at [348, 153] on span "[DEMOGRAPHIC_DATA]" at bounding box center [359, 153] width 67 height 10
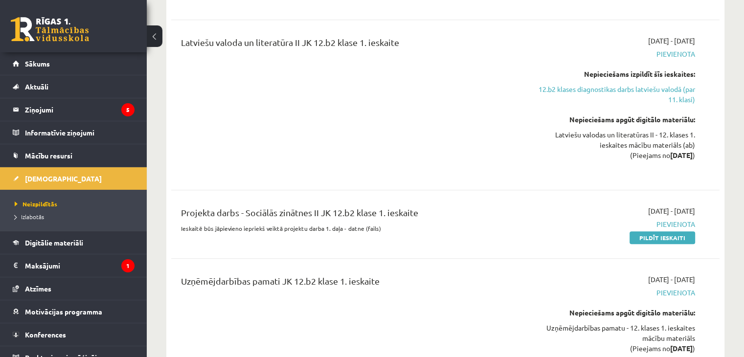
scroll to position [880, 0]
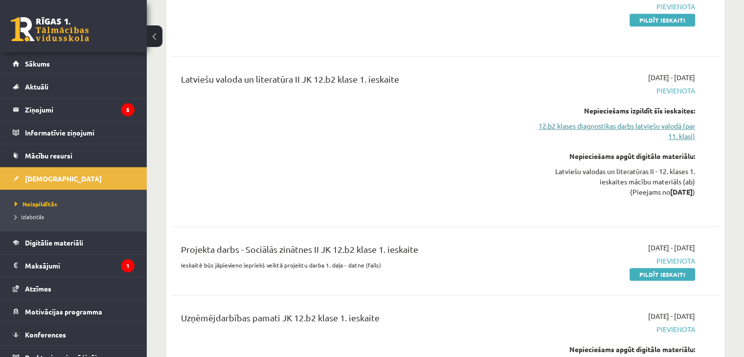
click at [646, 121] on link "12.b2 klases diagnostikas darbs latviešu valodā (par 11. klasi)" at bounding box center [613, 131] width 161 height 21
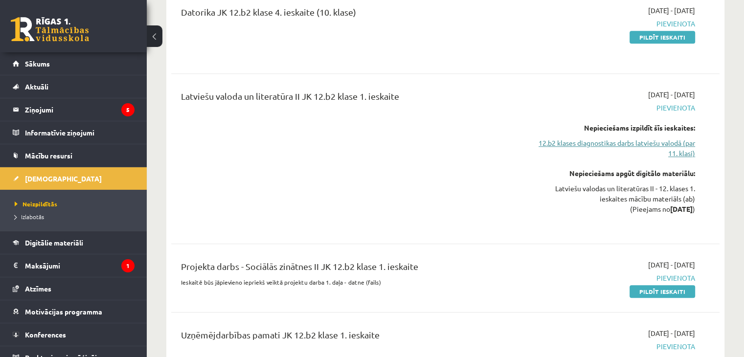
click at [663, 138] on link "12.b2 klases diagnostikas darbs latviešu valodā (par 11. klasi)" at bounding box center [613, 148] width 161 height 21
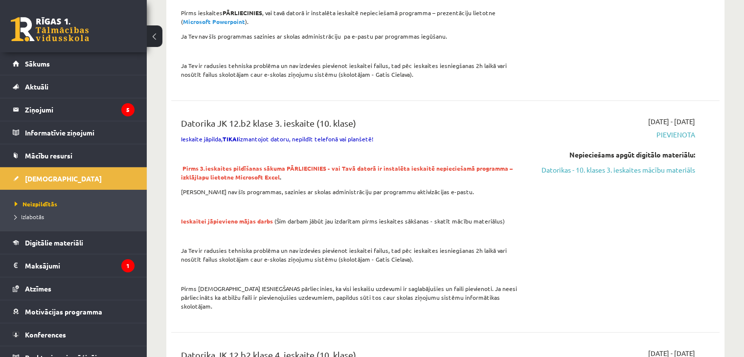
scroll to position [521, 0]
click at [653, 164] on link "Datorikas - 10. klases 3. ieskaites mācību materiāls" at bounding box center [613, 169] width 161 height 10
click at [579, 164] on link "Datorikas - 10. klases 3. ieskaites mācību materiāls" at bounding box center [613, 169] width 161 height 10
click at [579, 129] on span "Pievienota" at bounding box center [613, 134] width 161 height 10
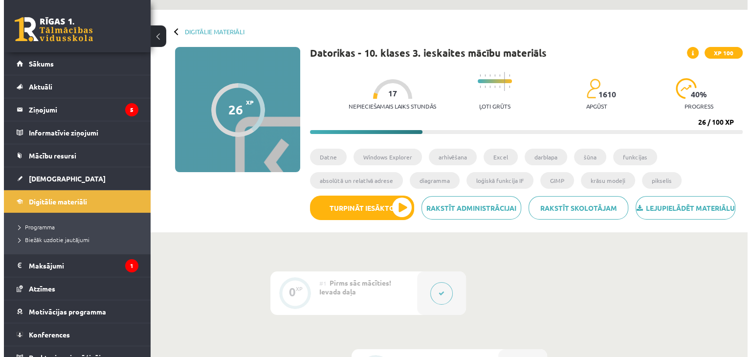
scroll to position [98, 0]
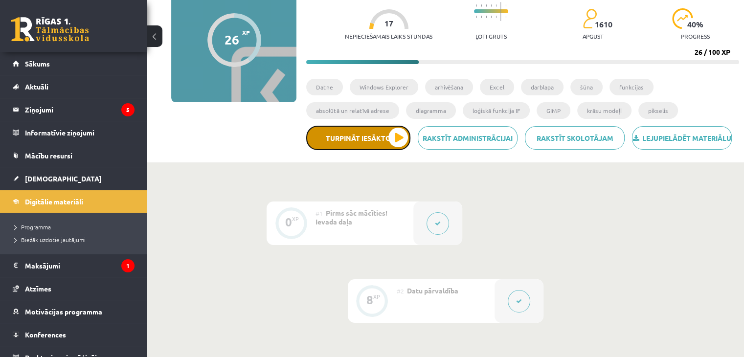
click at [371, 145] on button "Turpināt iesākto" at bounding box center [358, 138] width 104 height 24
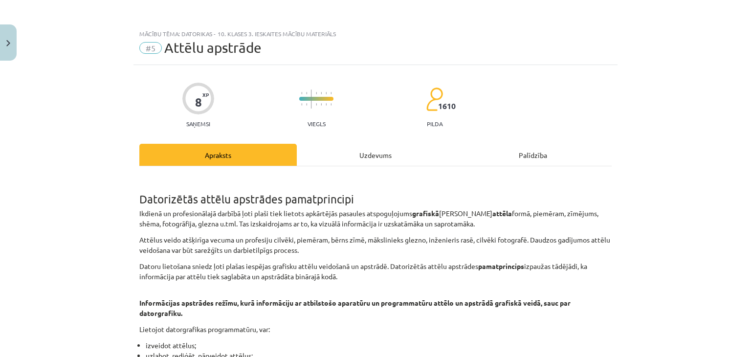
click at [349, 156] on div "Uzdevums" at bounding box center [375, 155] width 157 height 22
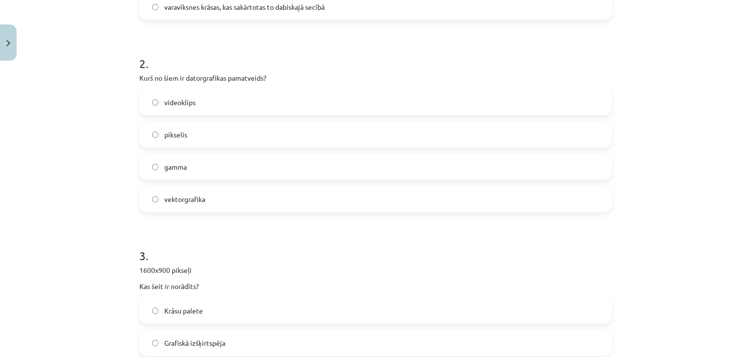
scroll to position [524, 0]
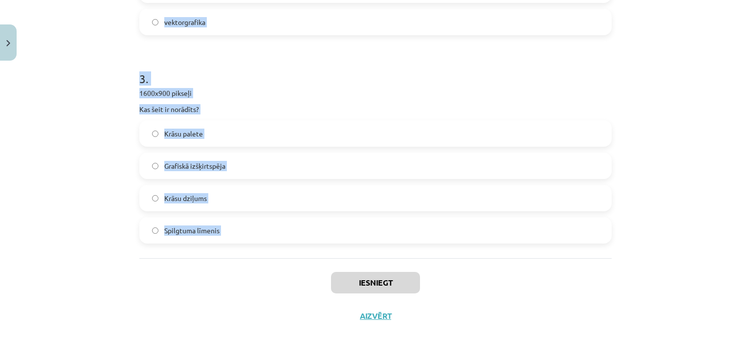
drag, startPoint x: 126, startPoint y: 193, endPoint x: 253, endPoint y: 284, distance: 156.3
click at [253, 284] on div "Mācību tēma: Datorikas - 10. klases 3. ieskaites mācību materiāls #5 Attēlu aps…" at bounding box center [375, 178] width 751 height 357
copy form "1 . Kas ir krāsu spektrs? attēla izšķirtspēja sarkano acu efekta noņemšana vekt…"
click at [84, 111] on div "Mācību tēma: Datorikas - 10. klases 3. ieskaites mācību materiāls #5 Attēlu aps…" at bounding box center [375, 178] width 751 height 357
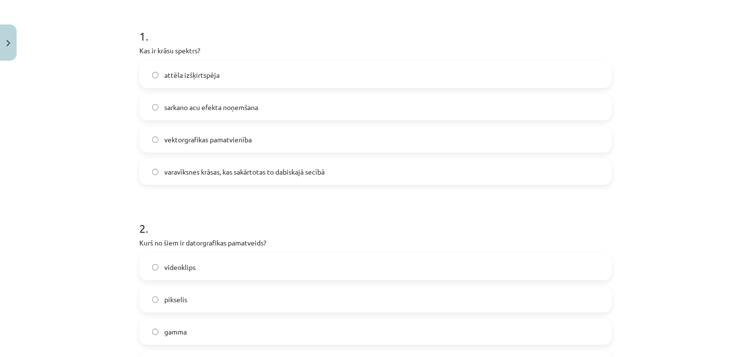
scroll to position [182, 0]
click at [190, 176] on span "varavīksnes krāsas, kas sakārtotas to dabiskajā secībā" at bounding box center [244, 172] width 160 height 10
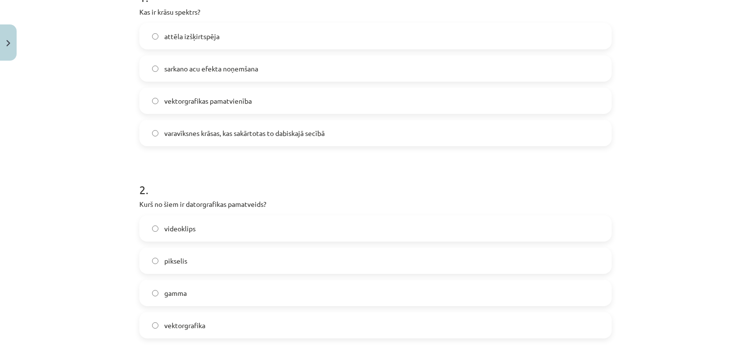
scroll to position [329, 0]
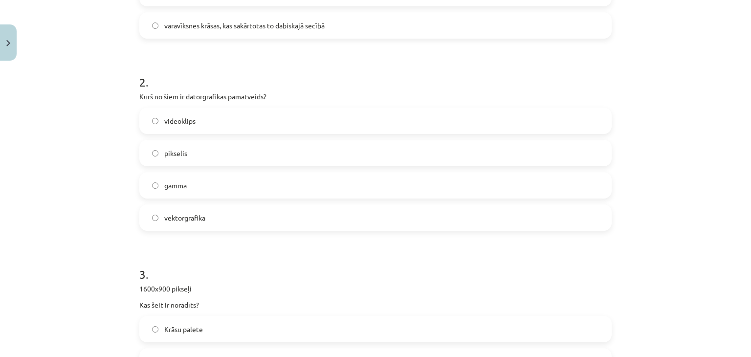
click at [182, 220] on span "vektorgrafika" at bounding box center [184, 218] width 41 height 10
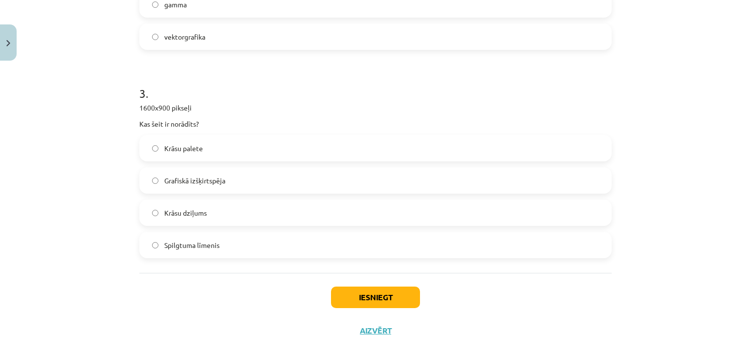
scroll to position [524, 0]
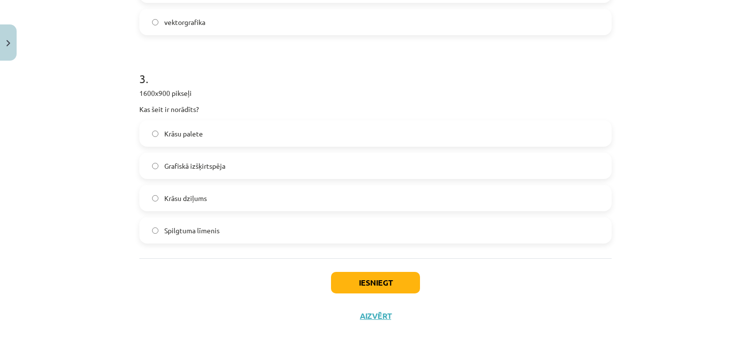
click at [218, 164] on span "Grafiskā izšķirtspēja" at bounding box center [194, 166] width 61 height 10
click at [376, 282] on button "Iesniegt" at bounding box center [375, 283] width 89 height 22
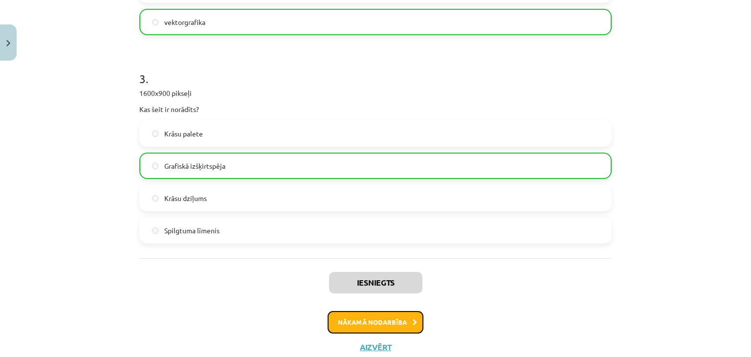
click at [400, 325] on button "Nākamā nodarbība" at bounding box center [376, 322] width 96 height 22
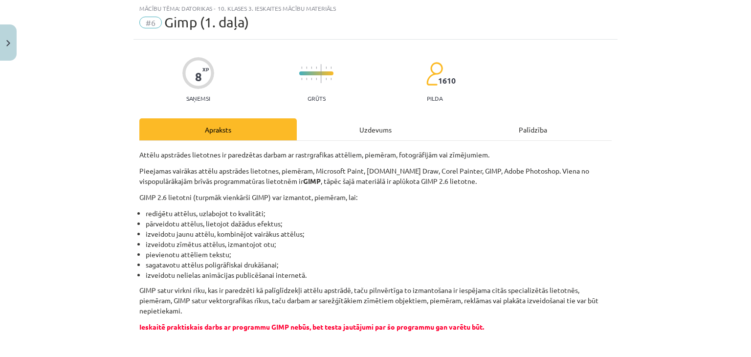
scroll to position [24, 0]
click at [351, 125] on div "Uzdevums" at bounding box center [375, 130] width 157 height 22
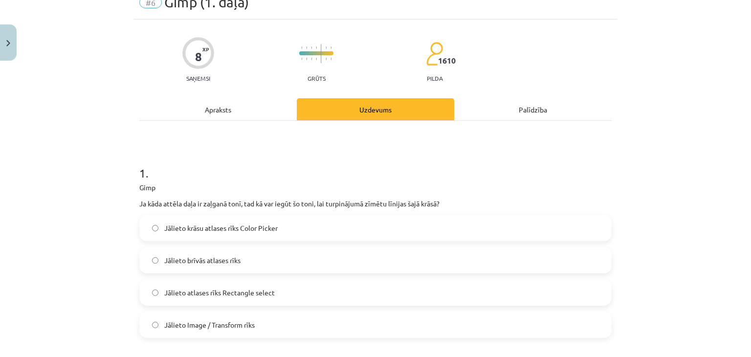
scroll to position [73, 0]
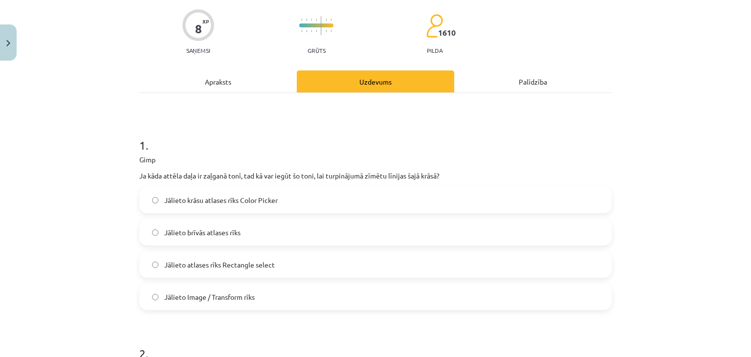
click at [127, 145] on div "Mācību tēma: Datorikas - 10. klases 3. ieskaites mācību materiāls #6 Gimp (1. d…" at bounding box center [375, 178] width 751 height 357
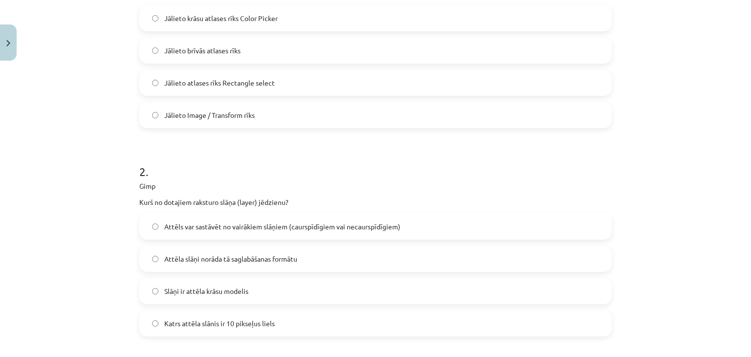
scroll to position [556, 0]
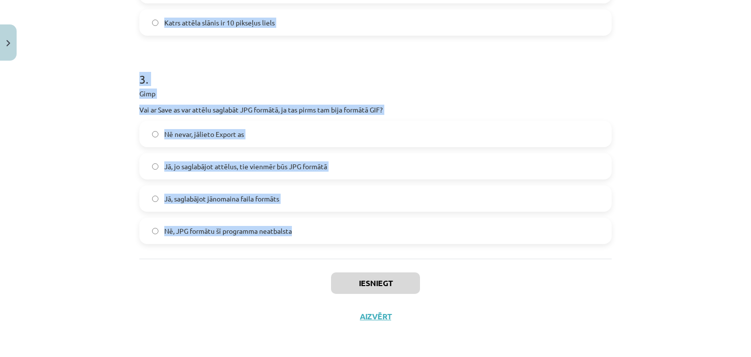
drag, startPoint x: 131, startPoint y: 147, endPoint x: 370, endPoint y: 253, distance: 261.3
copy form "1 . Gimp Ja kāda attēla daļa ir zaļganā tonī, tad kā var iegūt šo toni, lai tur…"
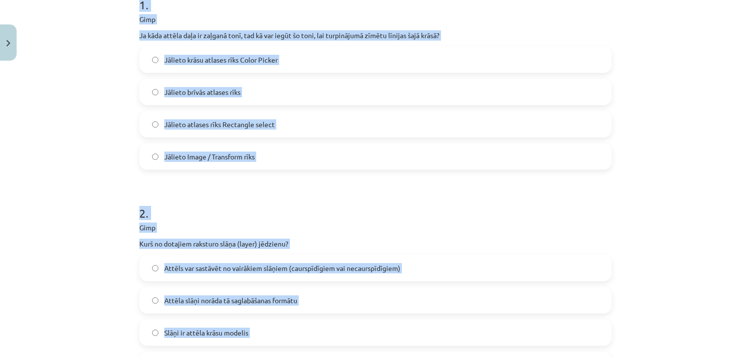
click at [80, 187] on div "Mācību tēma: Datorikas - 10. klases 3. ieskaites mācību materiāls #6 Gimp (1. d…" at bounding box center [375, 178] width 751 height 357
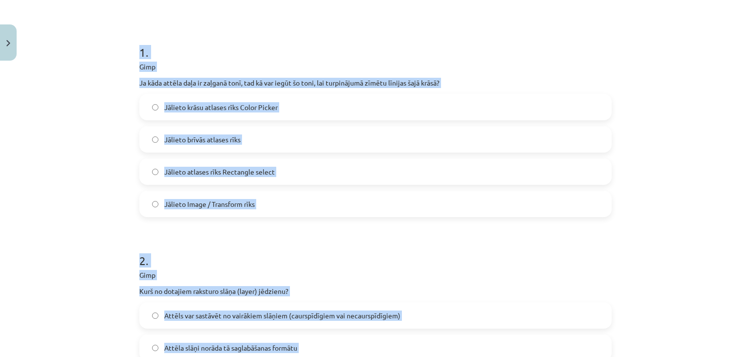
scroll to position [165, 0]
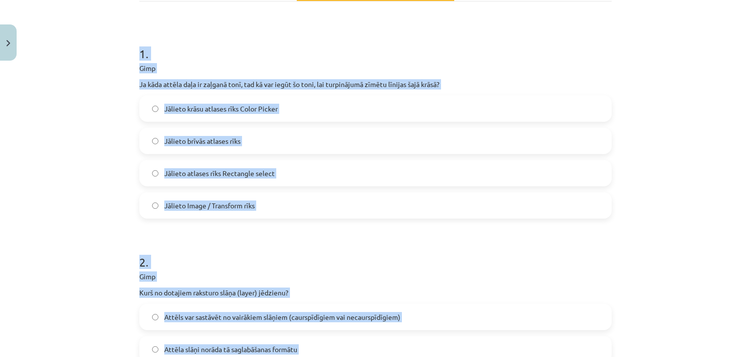
click at [242, 83] on p "Ja kāda attēla daļa ir zaļganā tonī, tad kā var iegūt šo toni, lai turpinājumā …" at bounding box center [375, 84] width 472 height 10
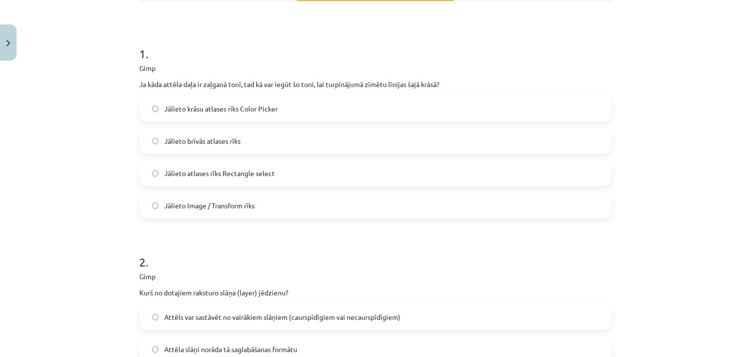
click at [184, 106] on span "Jālieto krāsu atlases rīks Color Picker" at bounding box center [220, 109] width 113 height 10
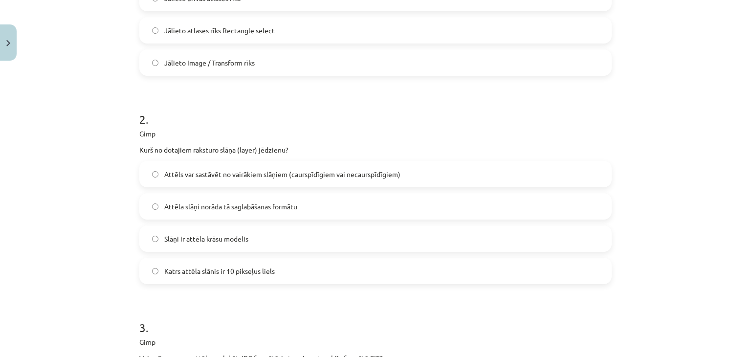
scroll to position [311, 0]
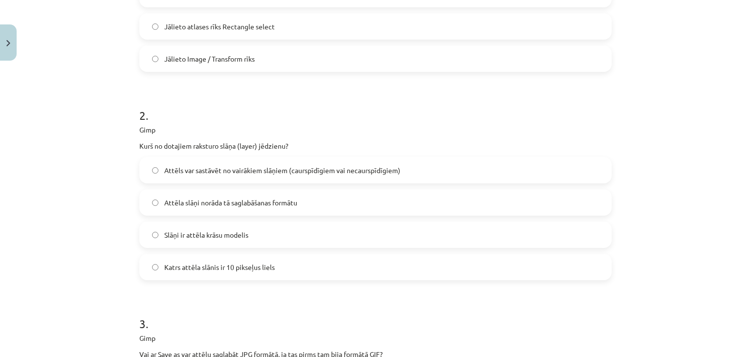
click at [252, 169] on span "Attēls var sastāvēt no vairākiem slāņiem (caurspīdīgiem vai necaurspīdīgiem)" at bounding box center [282, 170] width 236 height 10
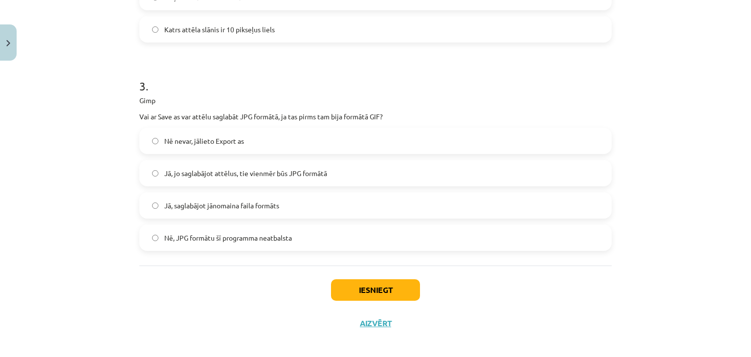
scroll to position [556, 0]
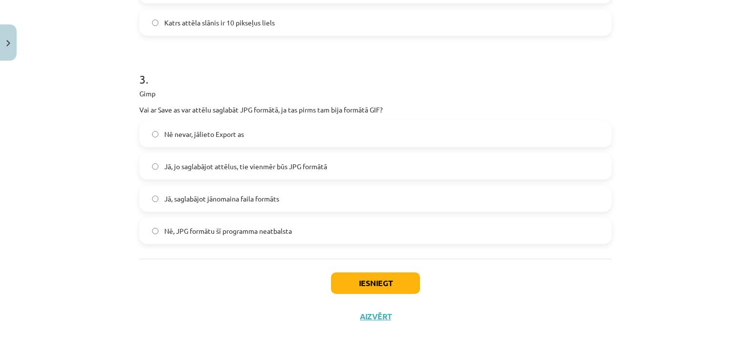
click at [202, 134] on span "Nē nevar, jālieto Export as" at bounding box center [204, 134] width 80 height 10
click at [363, 274] on button "Iesniegt" at bounding box center [375, 283] width 89 height 22
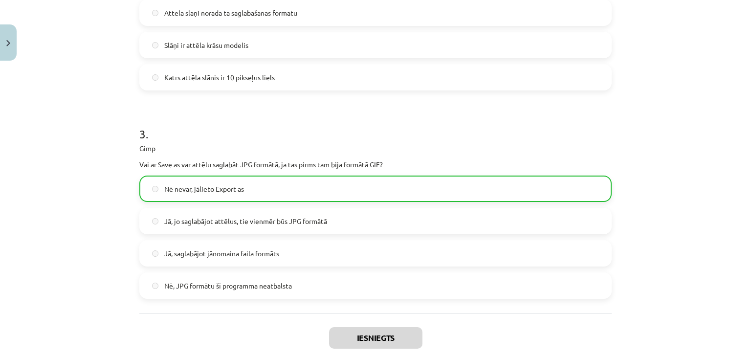
scroll to position [587, 0]
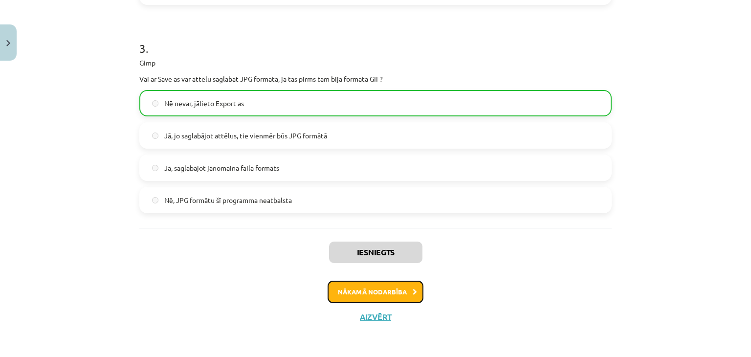
click at [359, 293] on button "Nākamā nodarbība" at bounding box center [376, 292] width 96 height 22
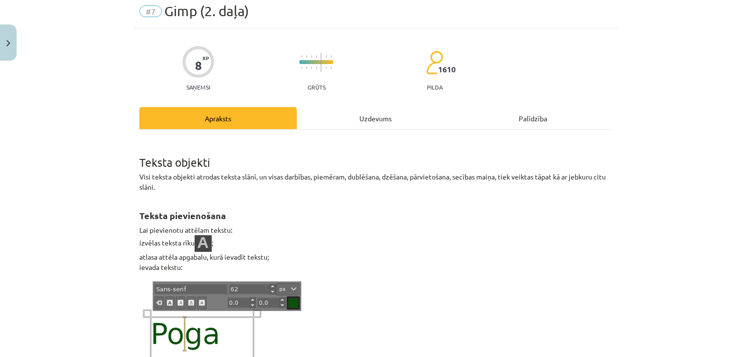
scroll to position [24, 0]
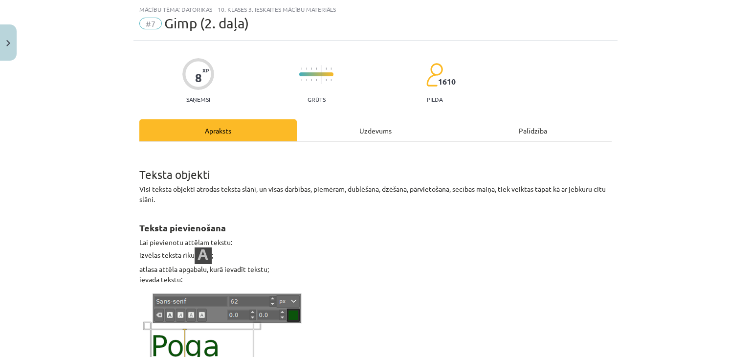
click at [366, 135] on div "Uzdevums" at bounding box center [375, 130] width 157 height 22
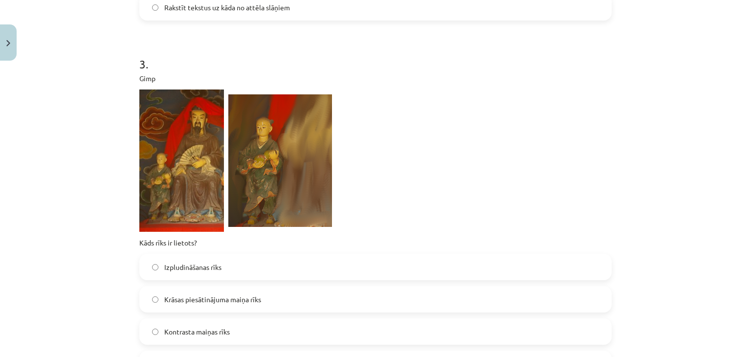
scroll to position [718, 0]
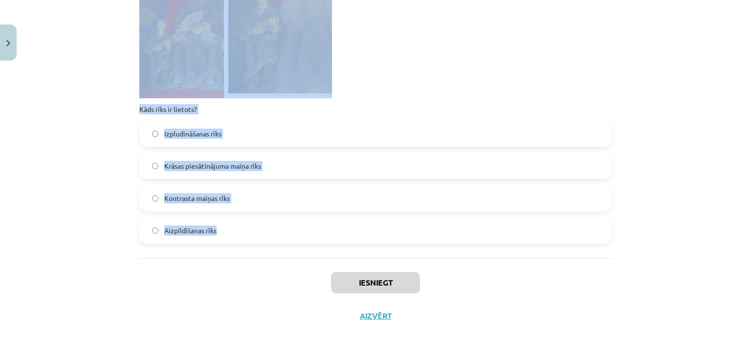
drag, startPoint x: 120, startPoint y: 42, endPoint x: 341, endPoint y: 253, distance: 305.3
click at [341, 253] on div "Mācību tēma: Datorikas - 10. klases 3. ieskaites mācību materiāls #7 Gimp (2. d…" at bounding box center [375, 178] width 751 height 357
copy form "1 . Ko apraksta konstrasts? cik liels ir viens pikselis cik piesātināts ir konk…"
click at [206, 130] on span "Izpludināšanas rīks" at bounding box center [192, 134] width 57 height 10
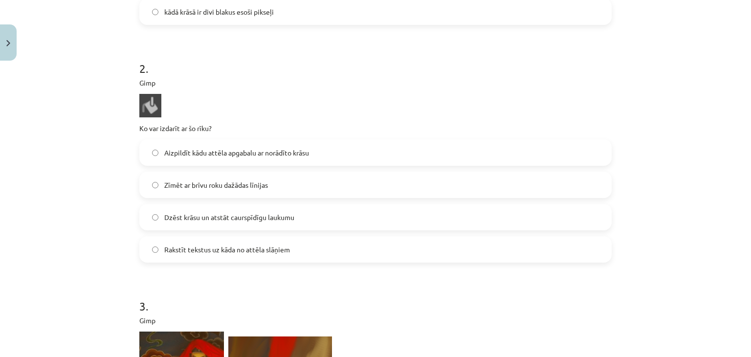
scroll to position [327, 0]
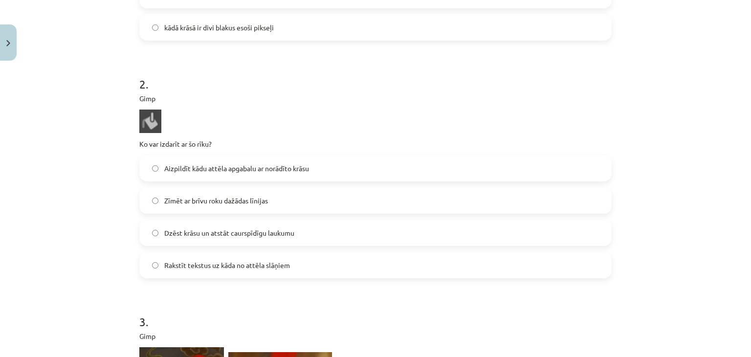
click at [219, 167] on span "Aizpildīt kādu attēla apgabalu ar norādīto krāsu" at bounding box center [236, 168] width 145 height 10
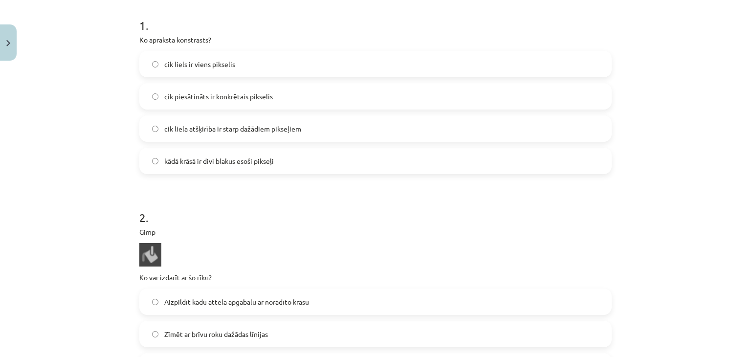
scroll to position [180, 0]
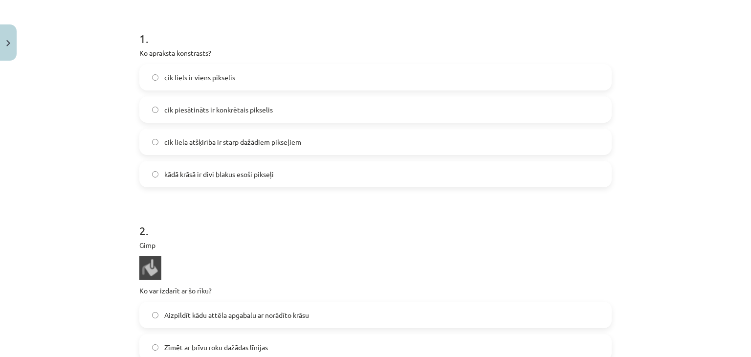
click at [259, 141] on span "cik liela atšķirība ir starp dažādiem pikseļiem" at bounding box center [232, 142] width 137 height 10
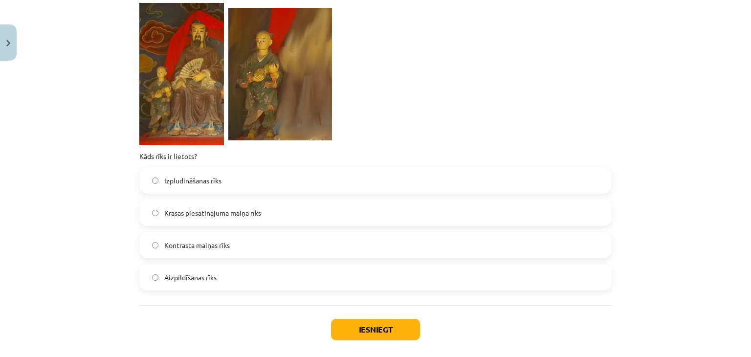
scroll to position [669, 0]
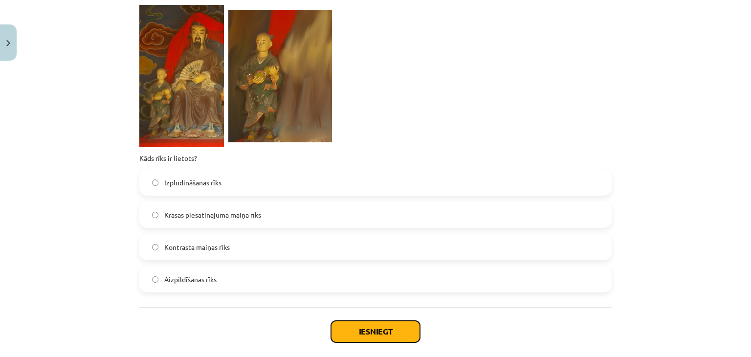
click at [379, 327] on button "Iesniegt" at bounding box center [375, 332] width 89 height 22
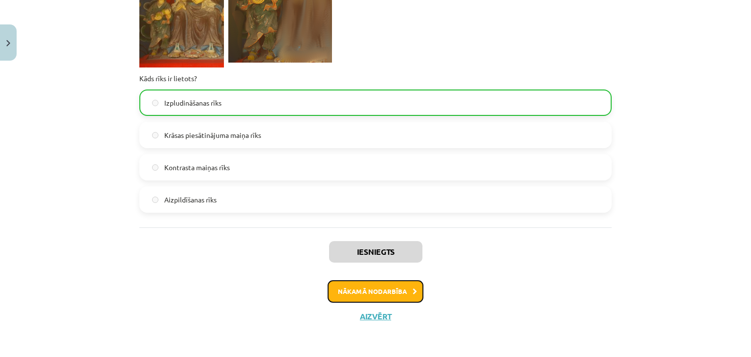
click at [371, 296] on button "Nākamā nodarbība" at bounding box center [376, 291] width 96 height 22
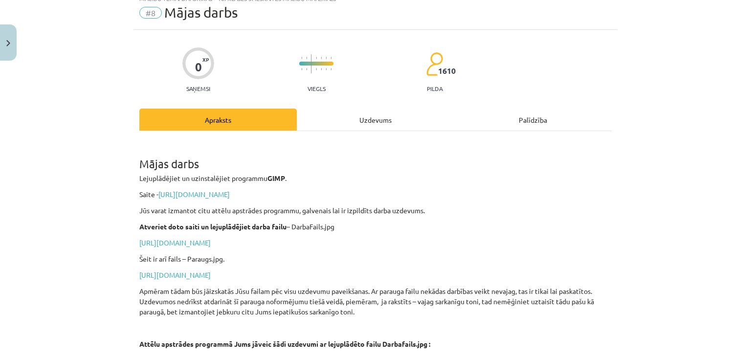
scroll to position [24, 0]
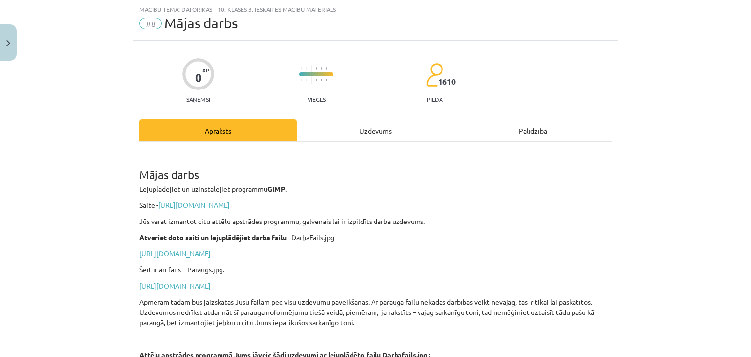
click at [354, 131] on div "Uzdevums" at bounding box center [375, 130] width 157 height 22
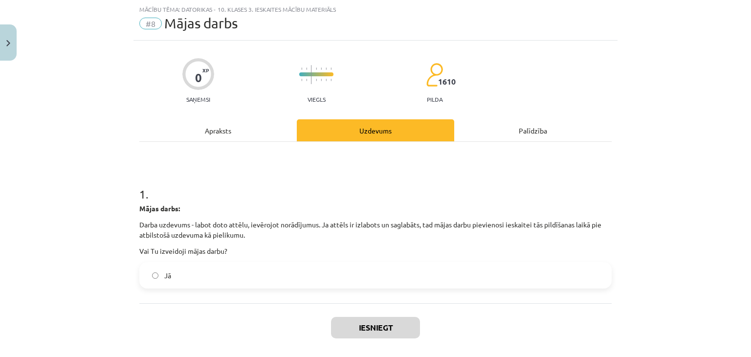
click at [185, 280] on label "Jā" at bounding box center [375, 275] width 470 height 24
click at [358, 329] on button "Iesniegt" at bounding box center [375, 328] width 89 height 22
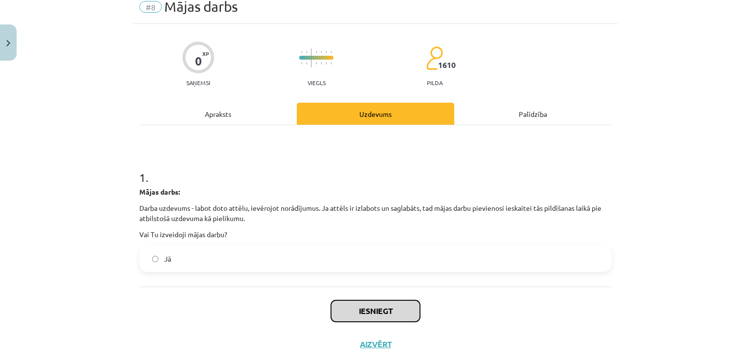
scroll to position [69, 0]
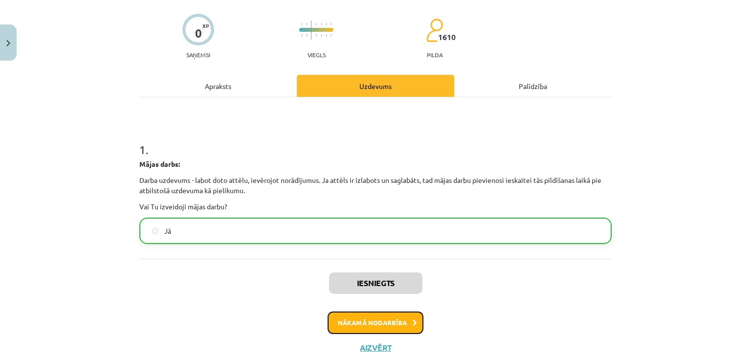
click at [352, 314] on button "Nākamā nodarbība" at bounding box center [376, 322] width 96 height 22
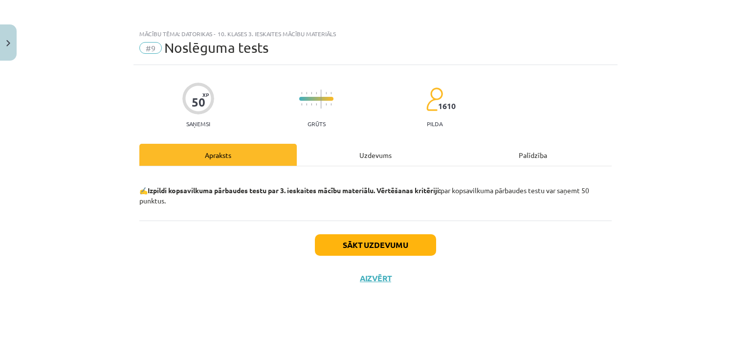
click at [373, 161] on div "Uzdevums" at bounding box center [375, 155] width 157 height 22
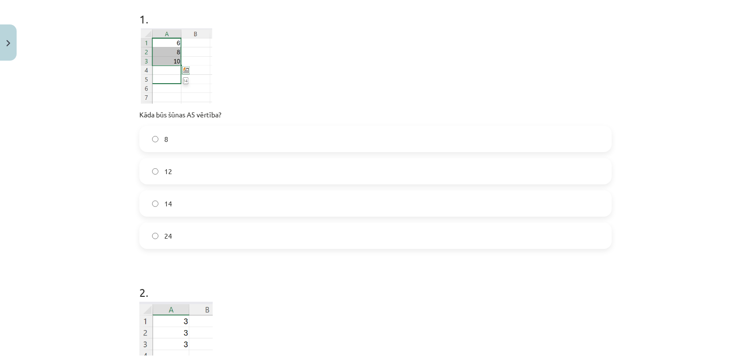
scroll to position [196, 0]
click at [168, 207] on label "14" at bounding box center [375, 207] width 470 height 24
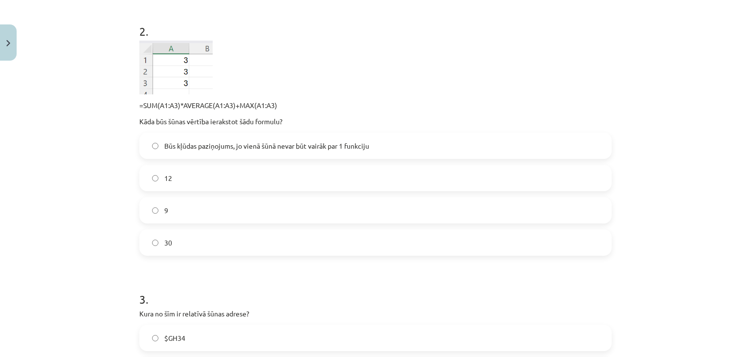
scroll to position [538, 0]
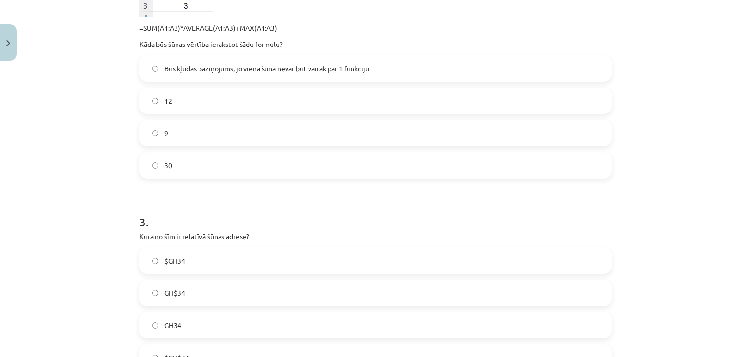
click at [215, 75] on label "Būs kļūdas paziņojums, jo vienā šūnā nevar būt vairāk par 1 funkciju" at bounding box center [375, 68] width 470 height 24
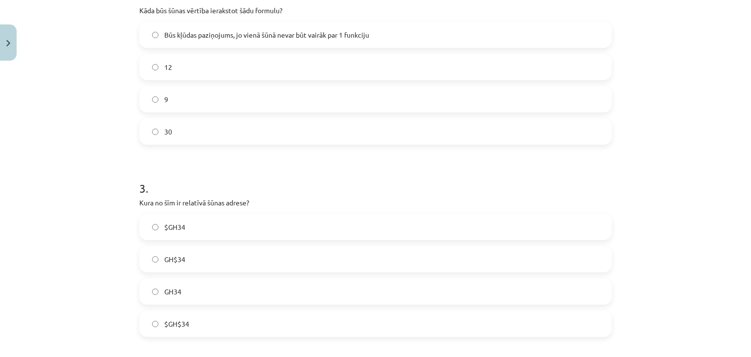
scroll to position [684, 0]
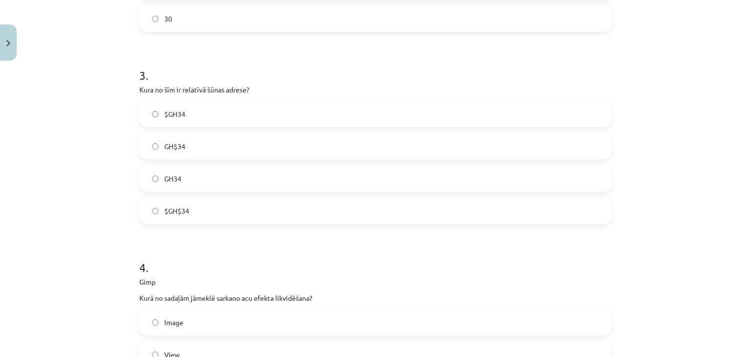
click at [194, 163] on div "$GH34 GH$34 GH34 $GH$34" at bounding box center [375, 162] width 472 height 123
click at [205, 141] on label "GH$34" at bounding box center [375, 146] width 470 height 24
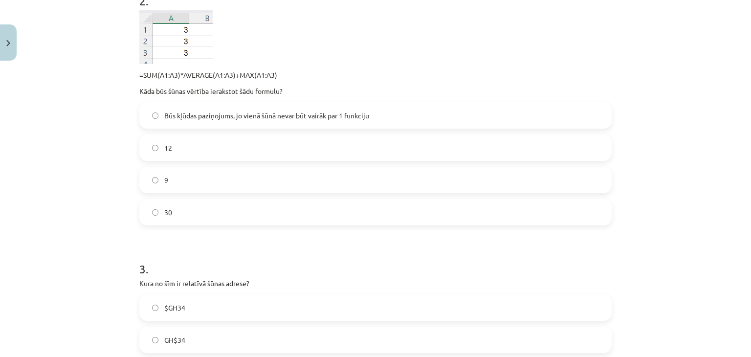
scroll to position [489, 0]
click at [171, 120] on span "Būs kļūdas paziņojums, jo vienā šūnā nevar būt vairāk par 1 funkciju" at bounding box center [266, 117] width 205 height 10
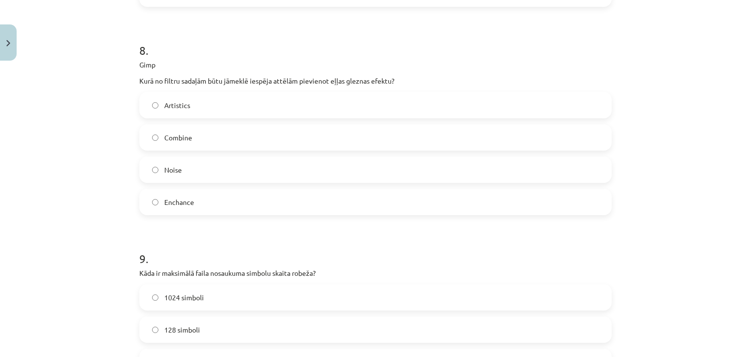
scroll to position [2042, 0]
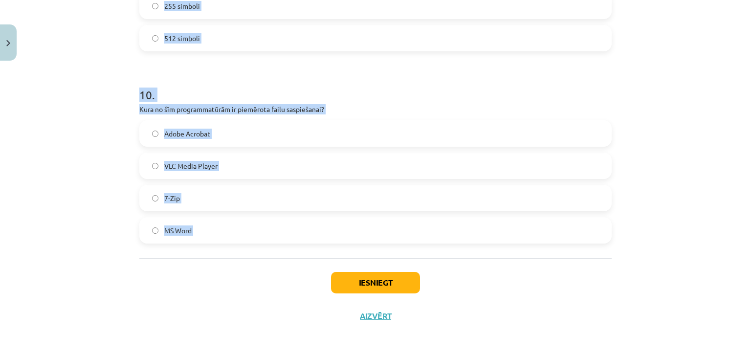
drag, startPoint x: 126, startPoint y: 45, endPoint x: 286, endPoint y: 263, distance: 269.9
click at [286, 263] on div "Mācību tēma: Datorikas - 10. klases 3. ieskaites mācību materiāls #9 Noslēguma …" at bounding box center [375, 178] width 751 height 357
copy form "2 . =SUM(A1:A3)*AVERAGE(A1:A3)+MAX(A1:A3) Kāda būs šūnas vērtība ierakstot šādu…"
click at [120, 114] on div "Mācību tēma: Datorikas - 10. klases 3. ieskaites mācību materiāls #9 Noslēguma …" at bounding box center [375, 178] width 751 height 357
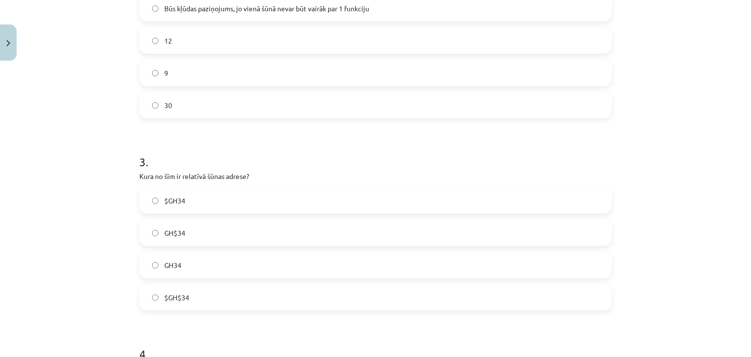
scroll to position [575, 0]
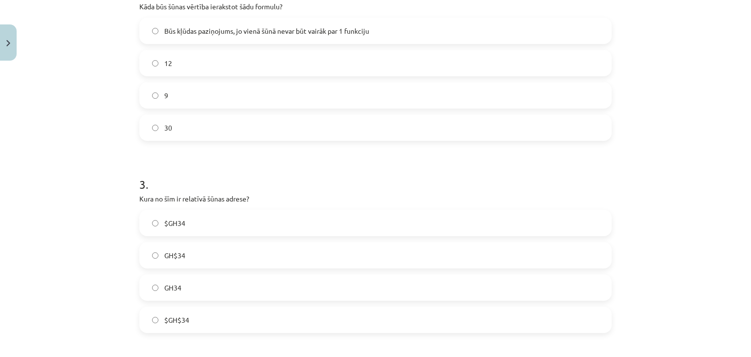
click at [195, 128] on label "30" at bounding box center [375, 127] width 470 height 24
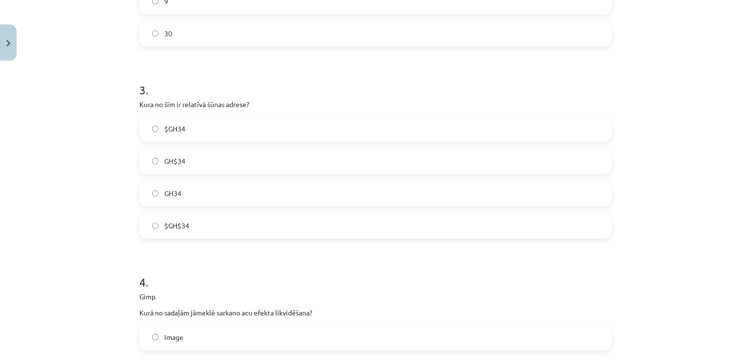
scroll to position [722, 0]
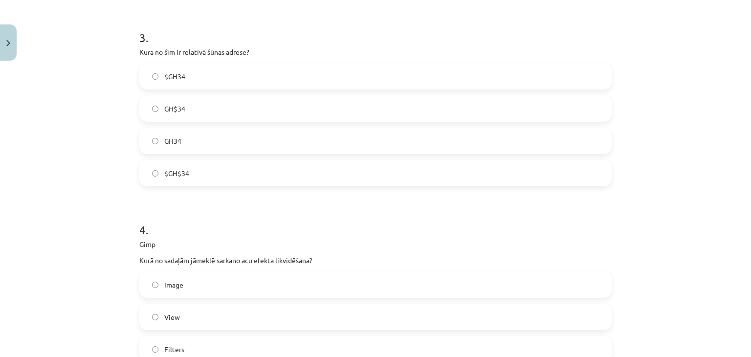
click at [186, 136] on label "GH34" at bounding box center [375, 141] width 470 height 24
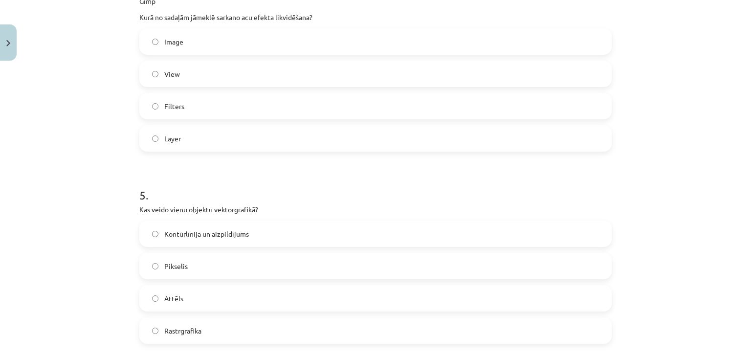
scroll to position [967, 0]
click at [199, 108] on label "Filters" at bounding box center [375, 104] width 470 height 24
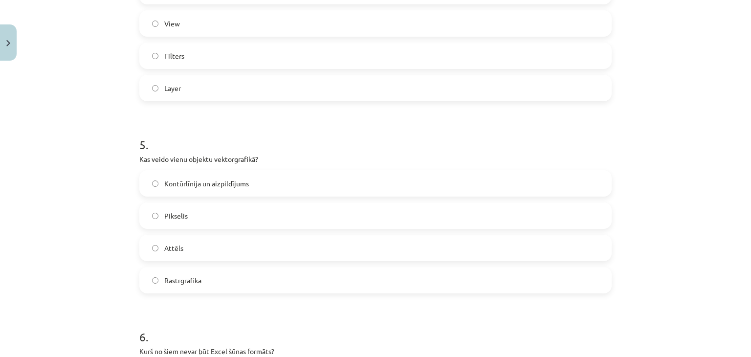
click at [211, 183] on span "Kontūrlīnija un aizpildījums" at bounding box center [206, 183] width 85 height 10
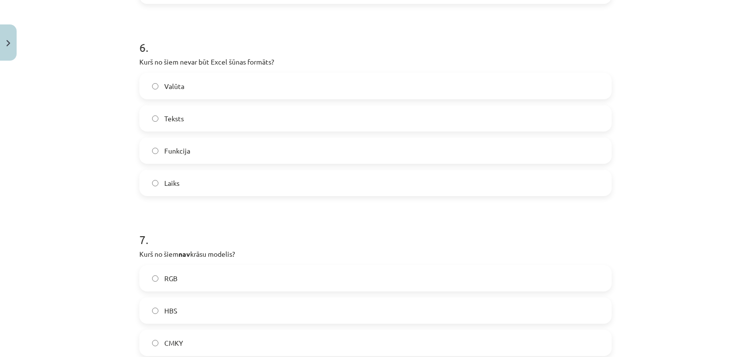
scroll to position [1309, 0]
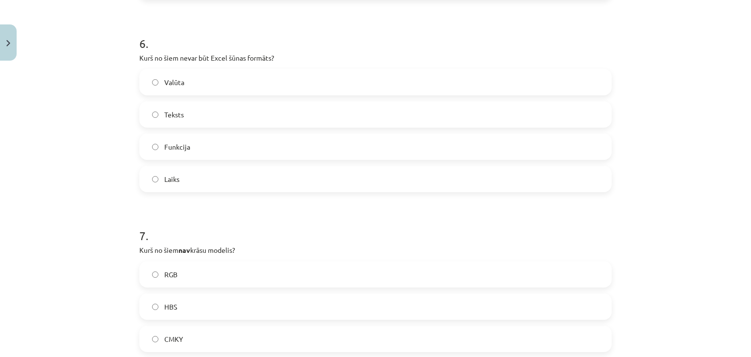
click at [199, 153] on label "Funkcija" at bounding box center [375, 146] width 470 height 24
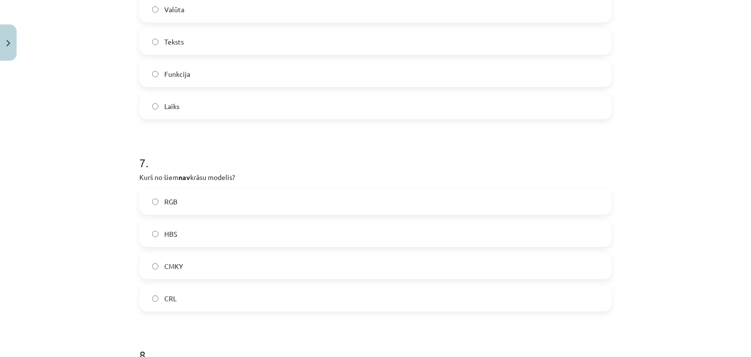
scroll to position [1407, 0]
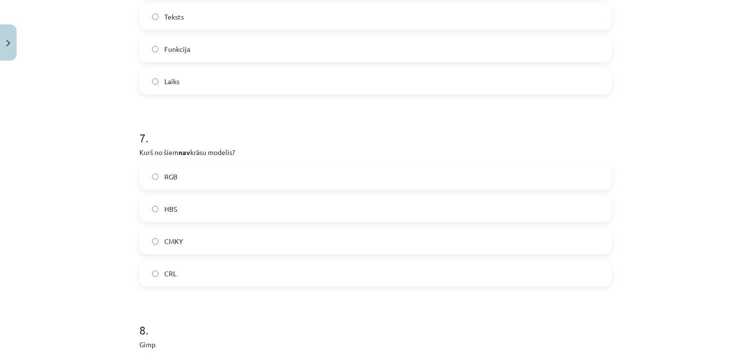
click at [182, 276] on label "CRL" at bounding box center [375, 273] width 470 height 24
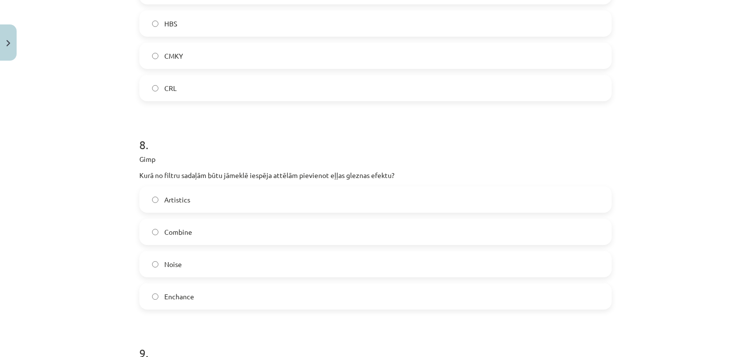
scroll to position [1602, 0]
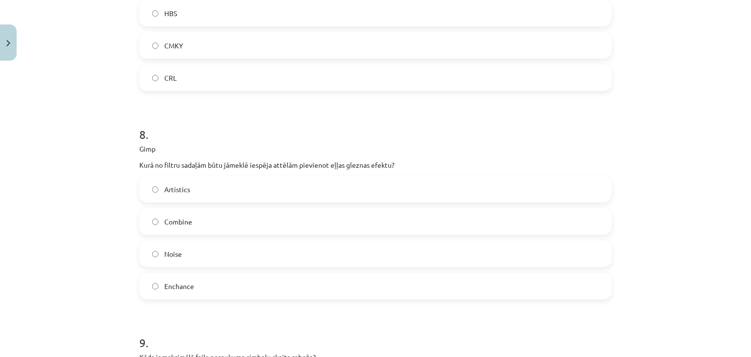
click at [211, 184] on label "Artistics" at bounding box center [375, 189] width 470 height 24
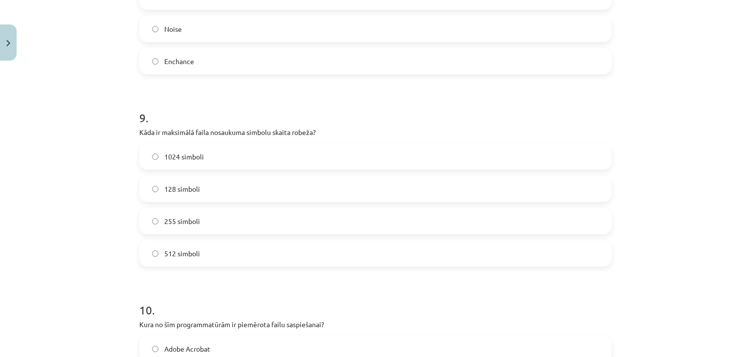
scroll to position [1846, 0]
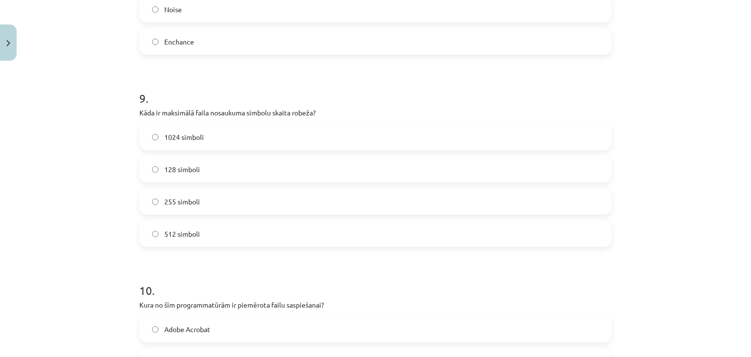
click at [182, 205] on span "255 simboli" at bounding box center [182, 202] width 36 height 10
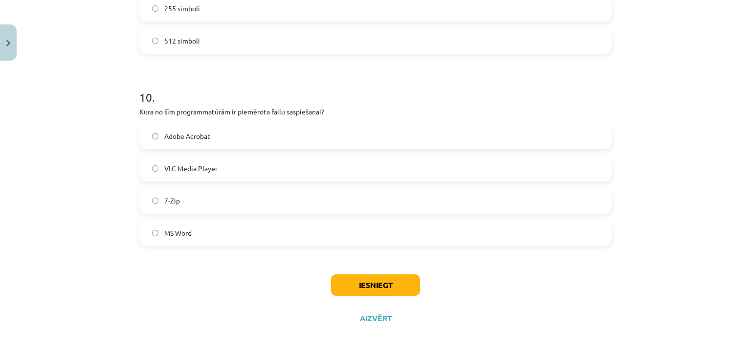
scroll to position [2042, 0]
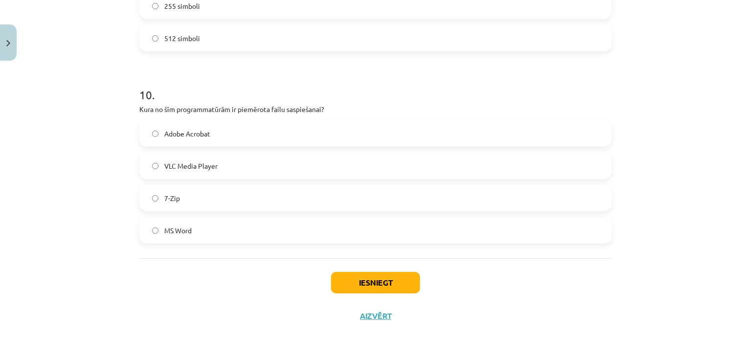
click at [198, 201] on label "7-Zip" at bounding box center [375, 198] width 470 height 24
click at [350, 280] on button "Iesniegt" at bounding box center [375, 283] width 89 height 22
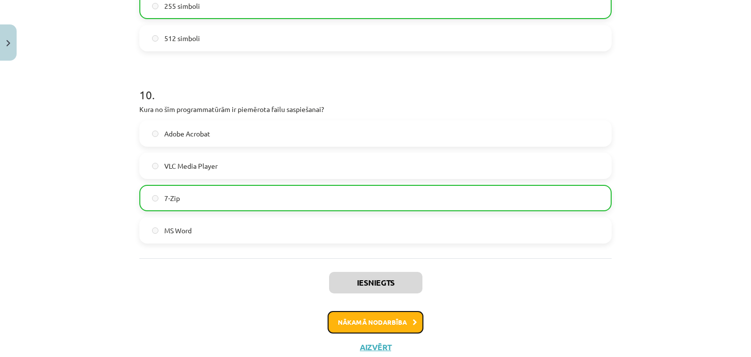
click at [352, 319] on button "Nākamā nodarbība" at bounding box center [376, 322] width 96 height 22
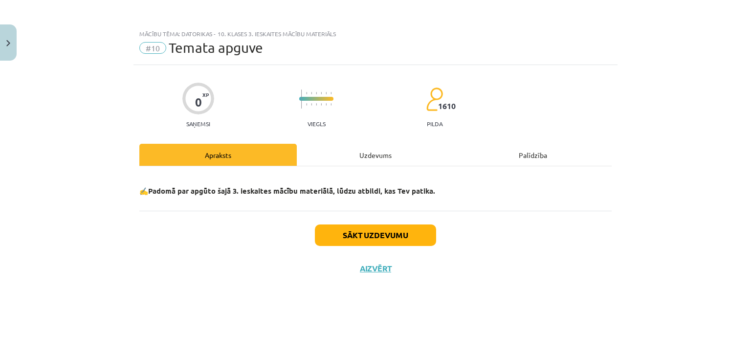
click at [361, 155] on div "Uzdevums" at bounding box center [375, 155] width 157 height 22
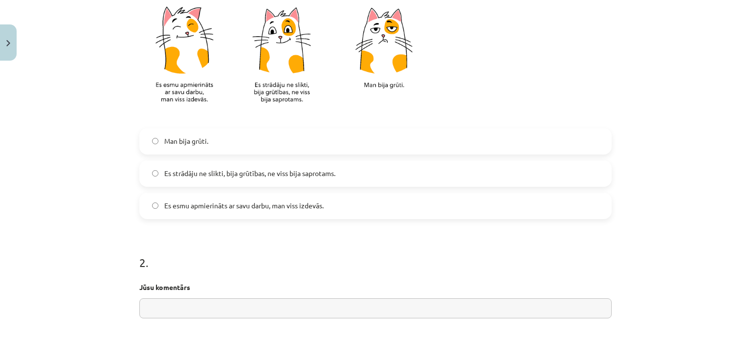
click at [240, 198] on label "Es esmu apmierināts ar savu darbu, man viss izdevās." at bounding box center [375, 206] width 470 height 24
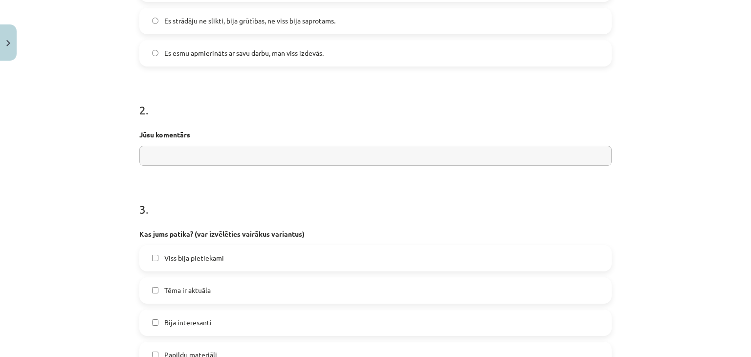
scroll to position [440, 0]
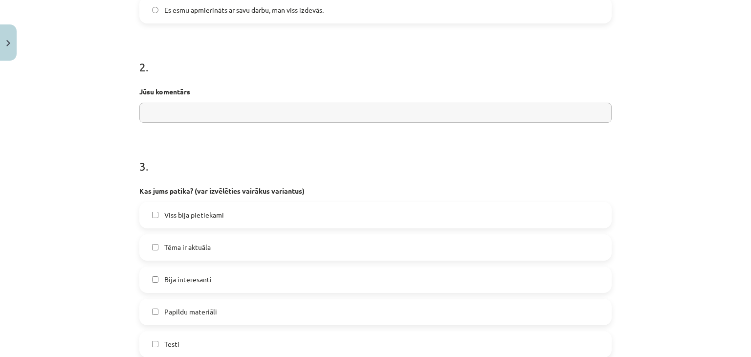
click at [233, 233] on div "Viss bija pietiekami Tēma ir aktuāla Bija interesanti Papildu materiāli Testi I…" at bounding box center [375, 312] width 472 height 220
click at [246, 210] on label "Viss bija pietiekami" at bounding box center [375, 215] width 470 height 24
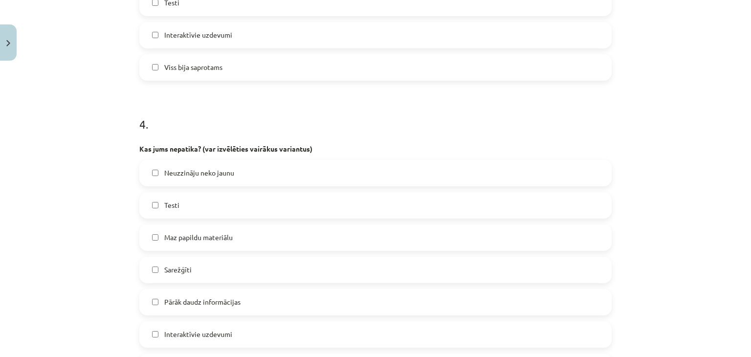
scroll to position [782, 0]
click at [251, 219] on div "Neuzzināju neko jaunu Testi Maz papildu materiālu Sarežģīti Pārāk daudz informā…" at bounding box center [375, 269] width 472 height 220
click at [264, 209] on label "Testi" at bounding box center [375, 204] width 470 height 24
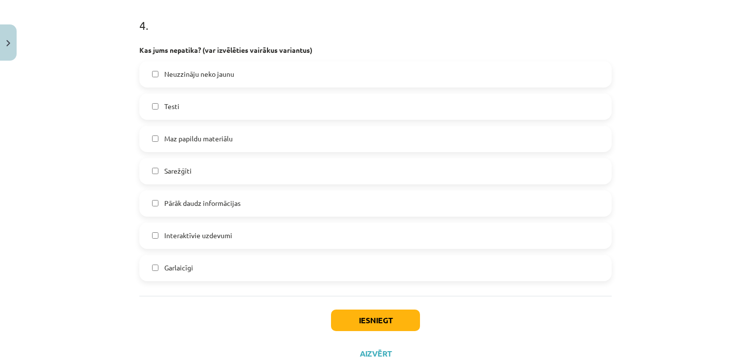
scroll to position [917, 0]
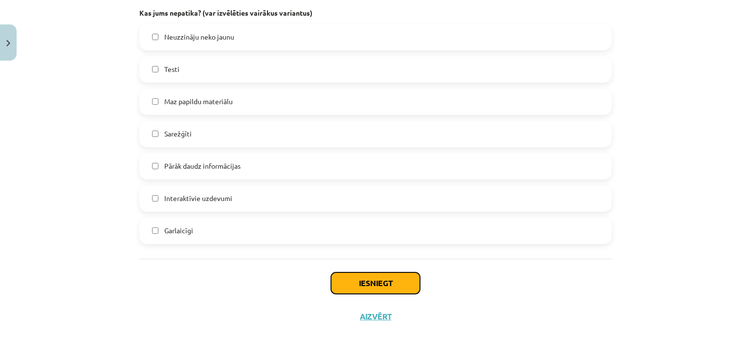
click at [369, 278] on button "Iesniegt" at bounding box center [375, 283] width 89 height 22
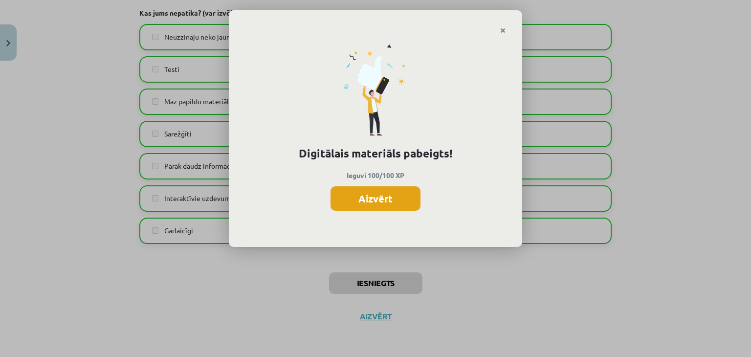
click at [383, 198] on button "Aizvērt" at bounding box center [375, 198] width 90 height 24
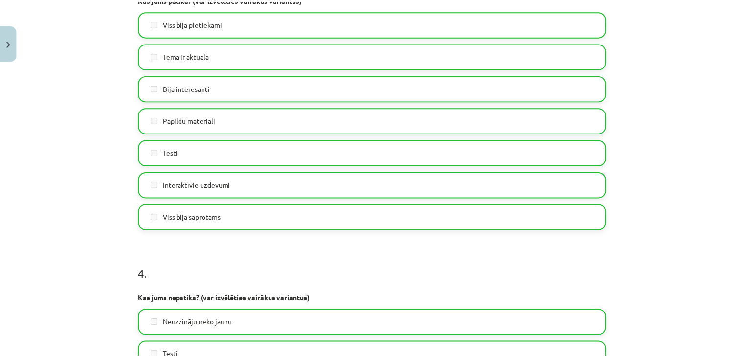
scroll to position [526, 0]
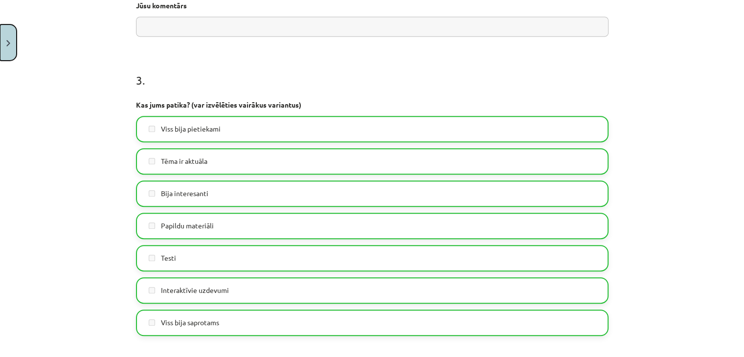
click at [6, 36] on button "Close" at bounding box center [8, 42] width 17 height 36
click at [36, 23] on div "Mācību tēma: Datorikas - 10. klases 3. ieskaites mācību materiāls #10 Temata ap…" at bounding box center [372, 178] width 744 height 357
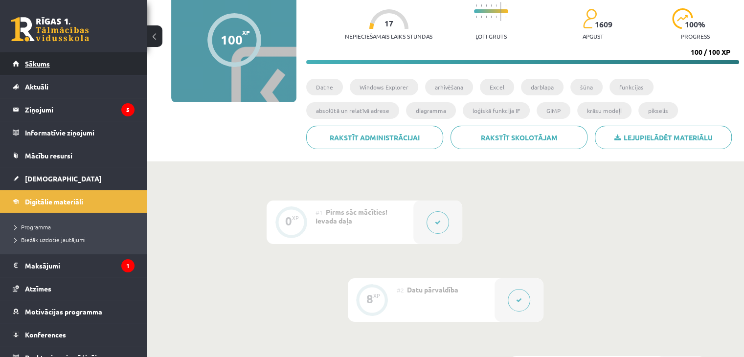
click at [43, 60] on span "Sākums" at bounding box center [37, 63] width 25 height 9
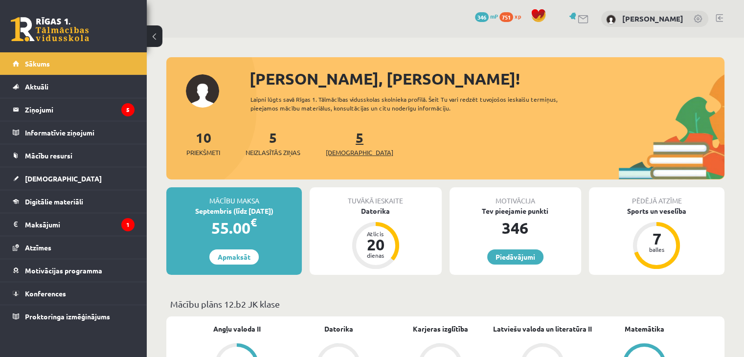
click at [347, 139] on link "5 [DEMOGRAPHIC_DATA]" at bounding box center [359, 143] width 67 height 29
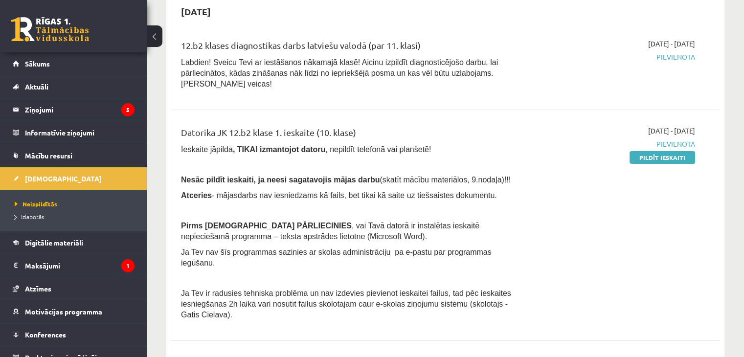
scroll to position [98, 0]
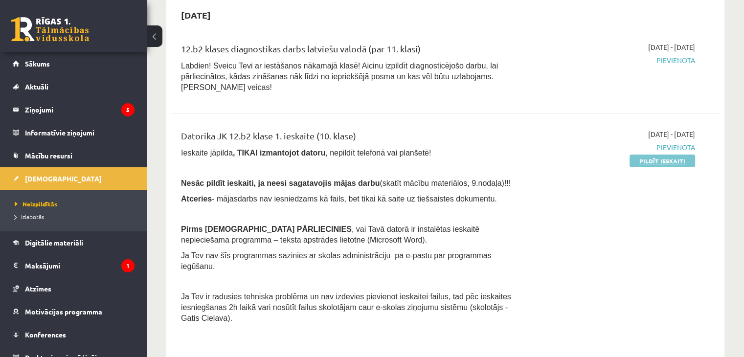
click at [642, 154] on link "Pildīt ieskaiti" at bounding box center [662, 160] width 66 height 13
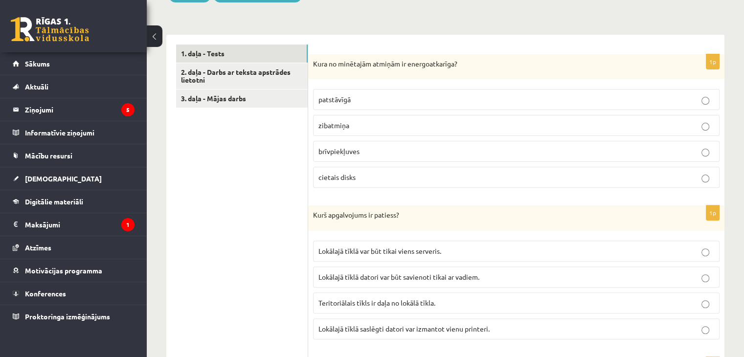
scroll to position [293, 0]
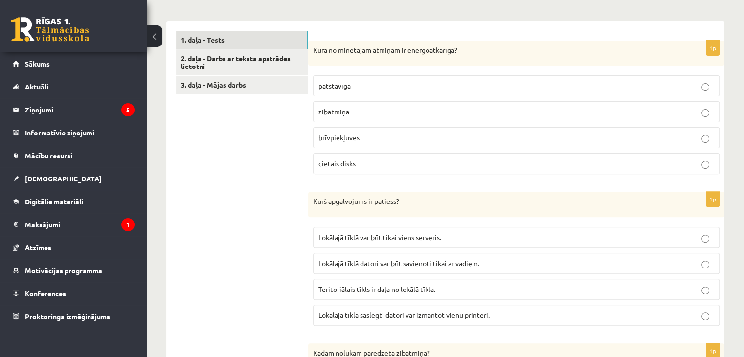
click at [315, 47] on p "Kura no minētajām atmiņām ir energoatkarīga?" at bounding box center [491, 50] width 357 height 10
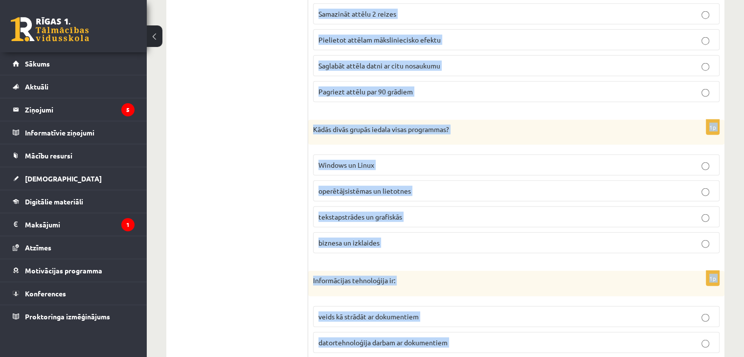
scroll to position [2818, 0]
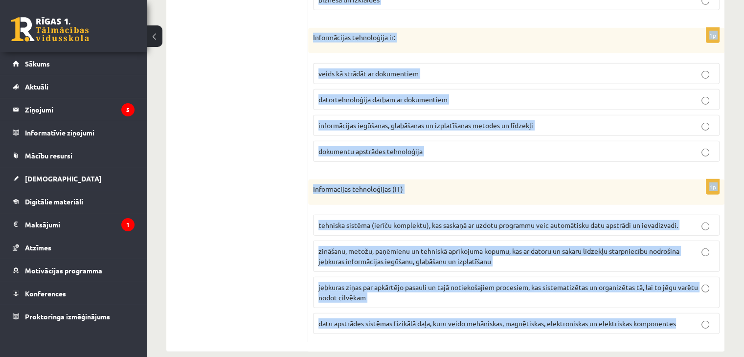
drag, startPoint x: 313, startPoint y: 48, endPoint x: 661, endPoint y: 300, distance: 429.7
copy form "Kura no minētajām atmiņām ir energoatkarīga? patstāvīgā zibatmiņa brīvpiekļuves…"
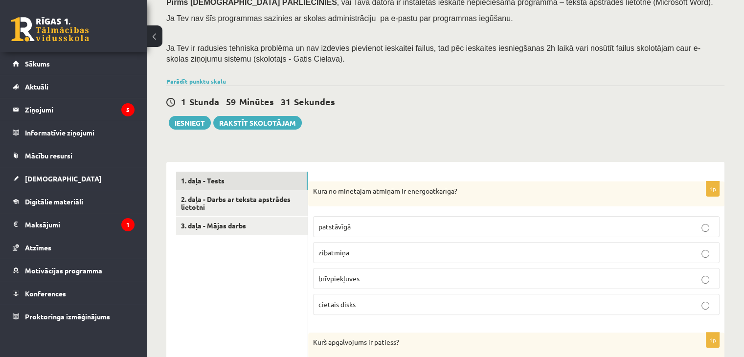
scroll to position [196, 0]
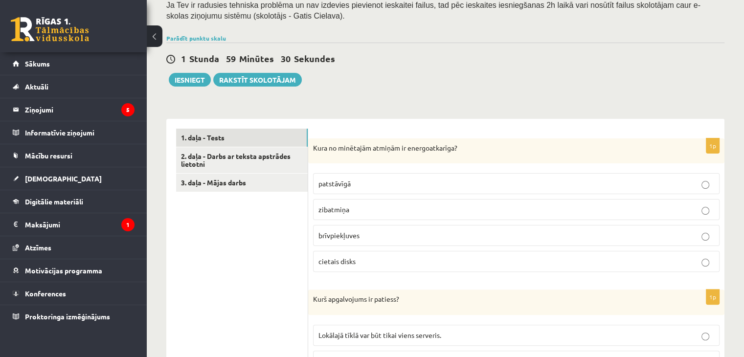
click at [338, 237] on span "brīvpiekļuves" at bounding box center [338, 235] width 41 height 9
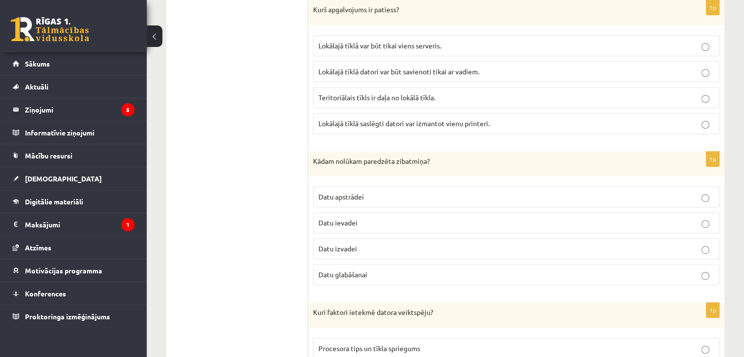
scroll to position [489, 0]
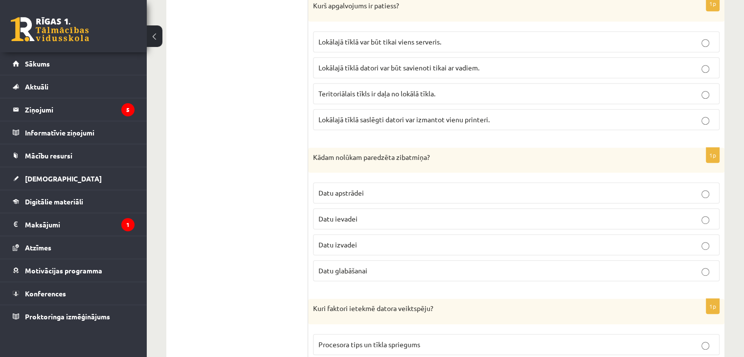
click at [355, 69] on span "Lokālajā tīklā datori var būt savienoti tikai ar vadiem." at bounding box center [398, 67] width 161 height 9
click at [417, 115] on span "Lokālajā tīklā saslēgti datori var izmantot vienu printeri." at bounding box center [403, 119] width 171 height 9
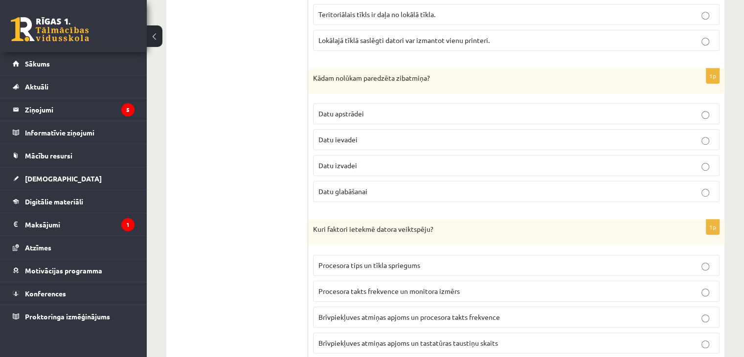
scroll to position [587, 0]
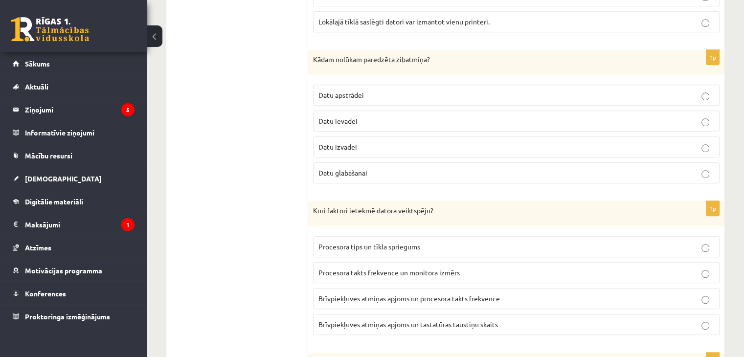
click at [370, 170] on p "Datu glabāšanai" at bounding box center [516, 173] width 396 height 10
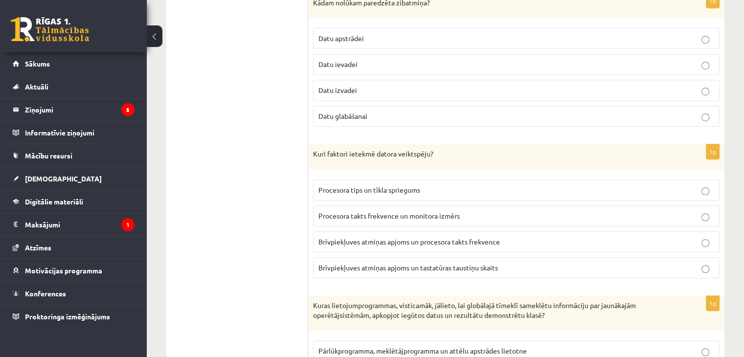
scroll to position [684, 0]
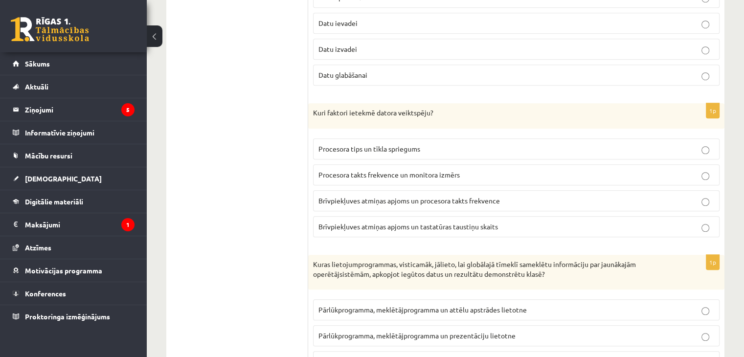
click at [454, 198] on span "Brīvpiekļuves atmiņas apjoms un procesora takts frekvence" at bounding box center [408, 200] width 181 height 9
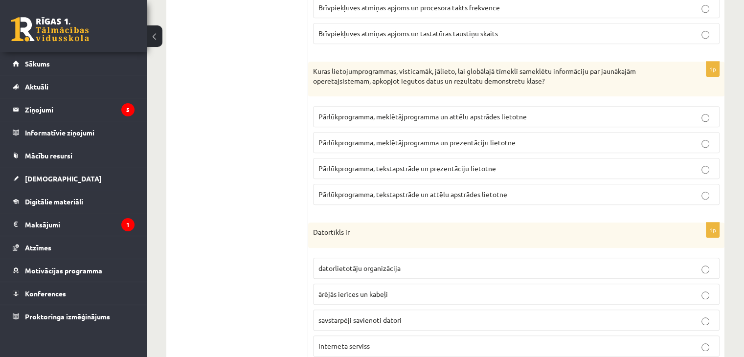
scroll to position [880, 0]
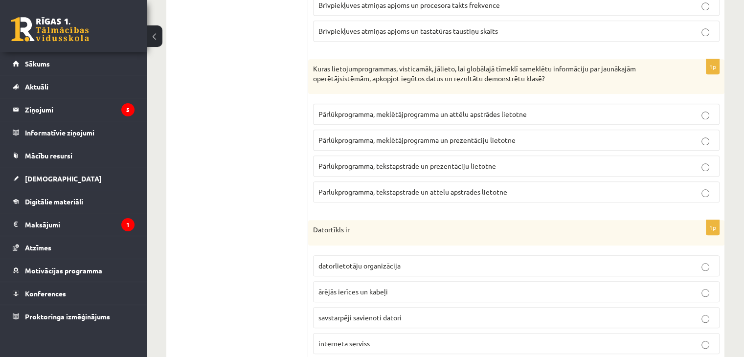
click at [502, 135] on span "Pārlūkprogramma, meklētājprogramma un prezentāciju lietotne" at bounding box center [416, 139] width 197 height 9
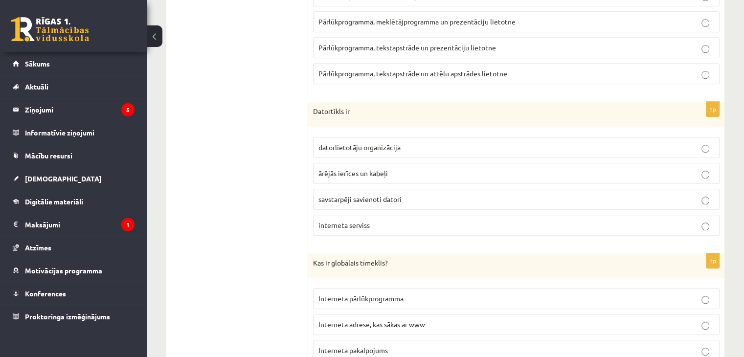
scroll to position [1027, 0]
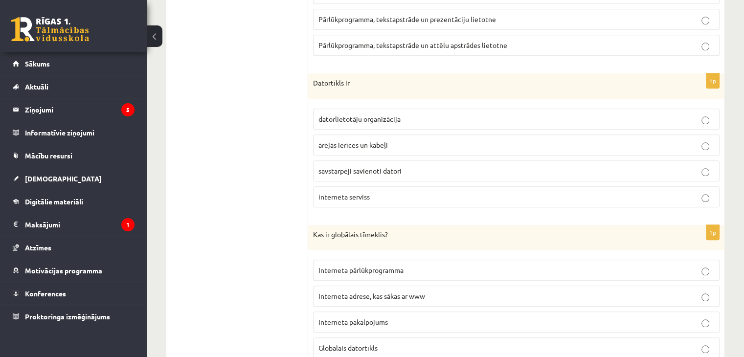
click at [369, 170] on p "savstarpēji savienoti datori" at bounding box center [516, 171] width 396 height 10
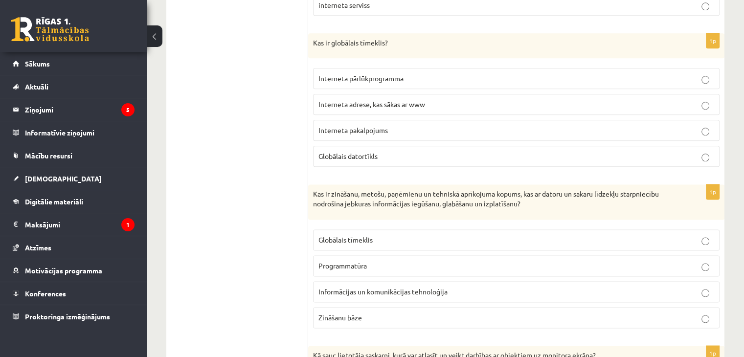
scroll to position [1222, 0]
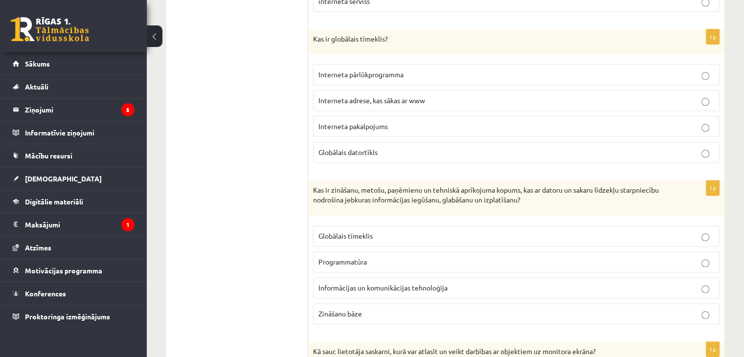
click at [375, 126] on p "Interneta pakalpojums" at bounding box center [516, 126] width 396 height 10
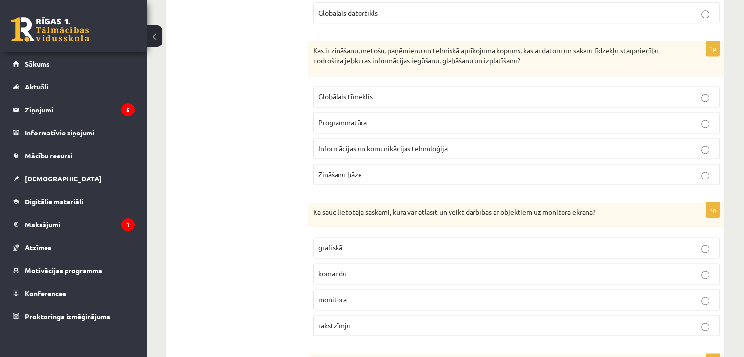
scroll to position [1369, 0]
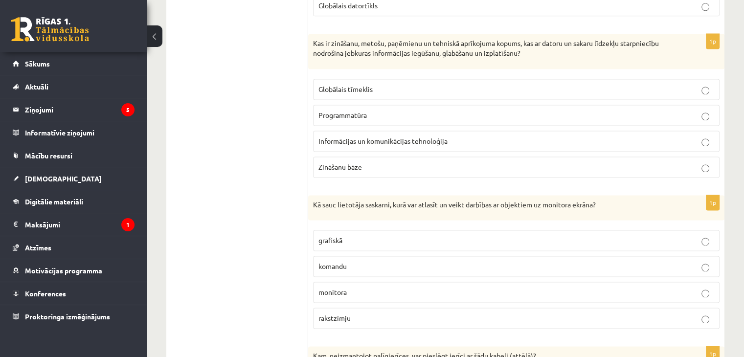
click at [355, 136] on p "Informācijas un komunikācijas tehnoloģija" at bounding box center [516, 141] width 396 height 10
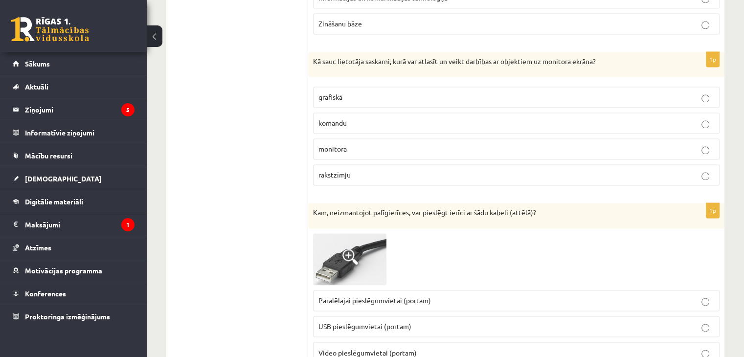
scroll to position [1516, 0]
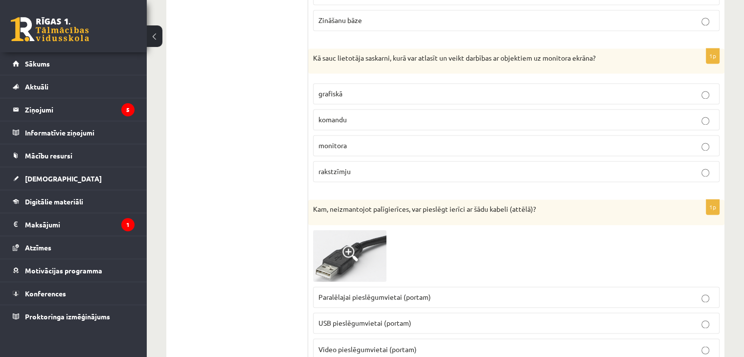
click at [321, 89] on span "grafiskā" at bounding box center [330, 93] width 24 height 9
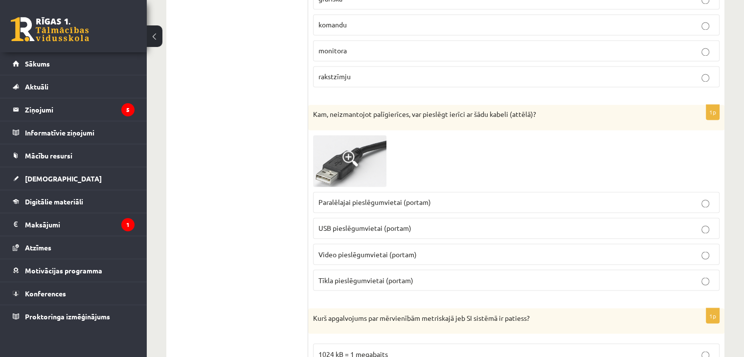
scroll to position [1613, 0]
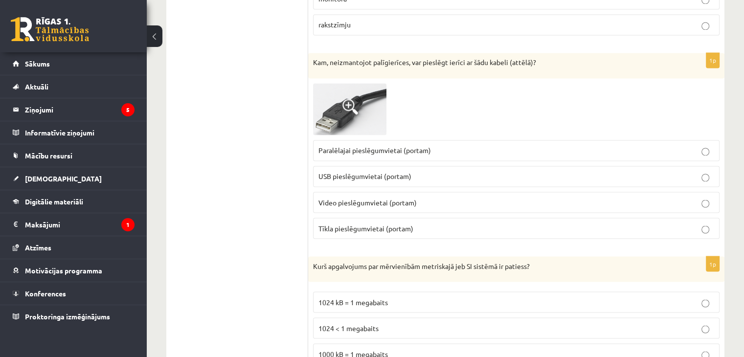
click at [394, 172] on span "USB pieslēgumvietai (portam)" at bounding box center [364, 176] width 93 height 9
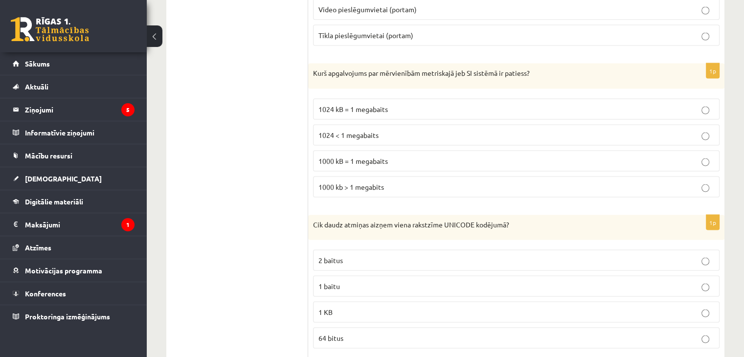
scroll to position [1858, 0]
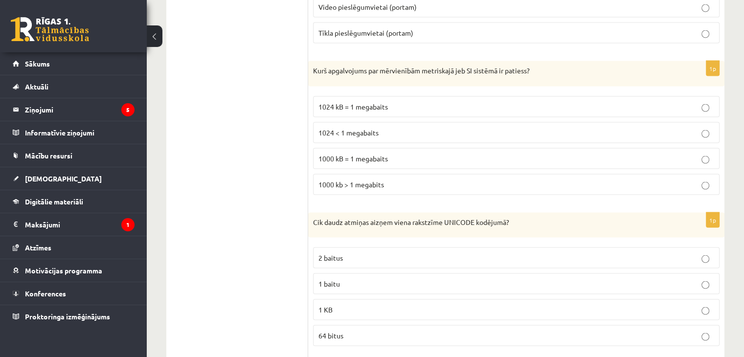
click at [381, 154] on p "1000 kB = 1 megabaits" at bounding box center [516, 158] width 396 height 10
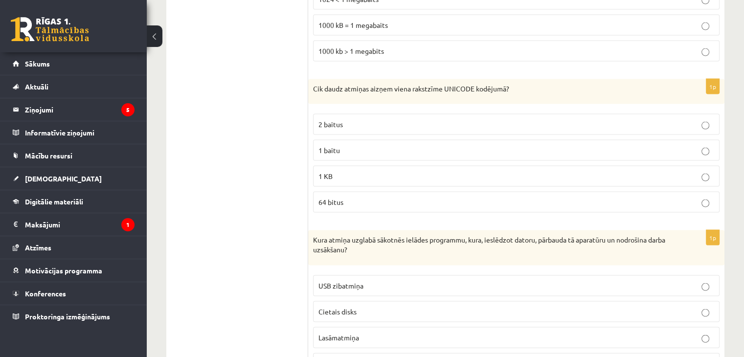
scroll to position [2004, 0]
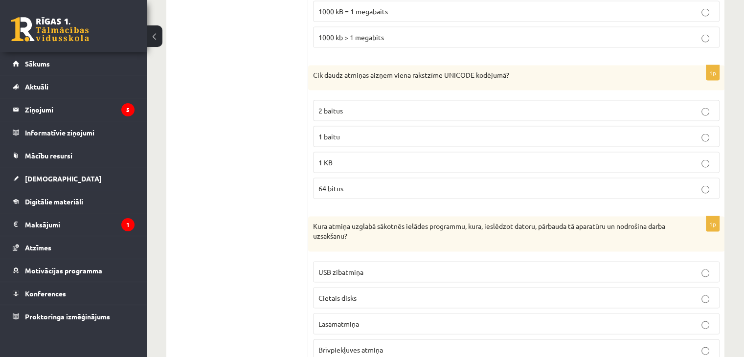
click at [342, 106] on span "2 baitus" at bounding box center [330, 110] width 24 height 9
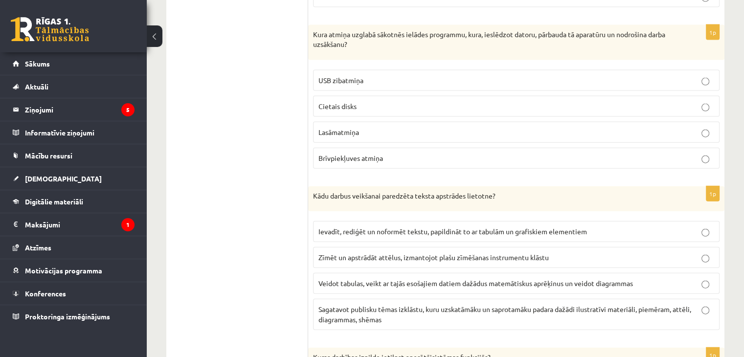
scroll to position [2200, 0]
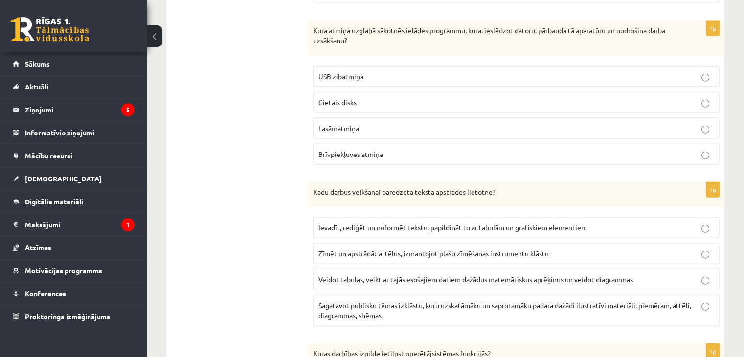
click at [339, 118] on label "Lasāmatmiņa" at bounding box center [516, 128] width 406 height 21
click at [364, 222] on p "Ievadīt, rediģēt un noformēt tekstu, papildināt to ar tabulām un grafiskiem ele…" at bounding box center [516, 227] width 396 height 10
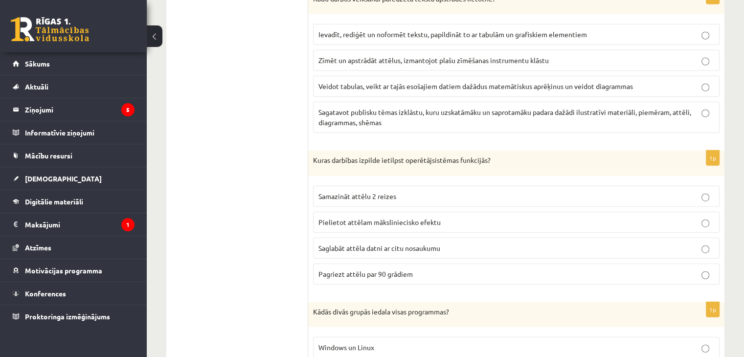
scroll to position [2396, 0]
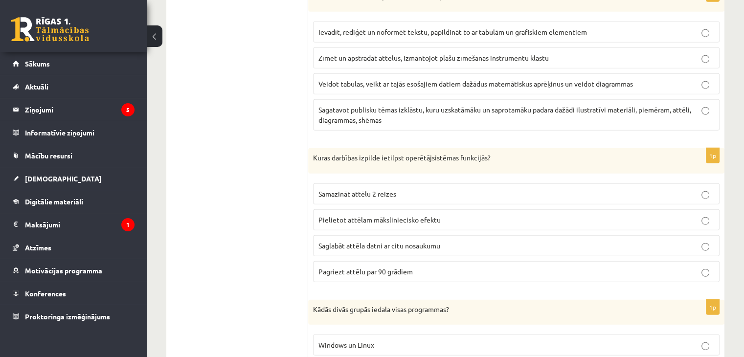
click at [382, 241] on span "Saglabāt attēla datni ar citu nosaukumu" at bounding box center [379, 245] width 122 height 9
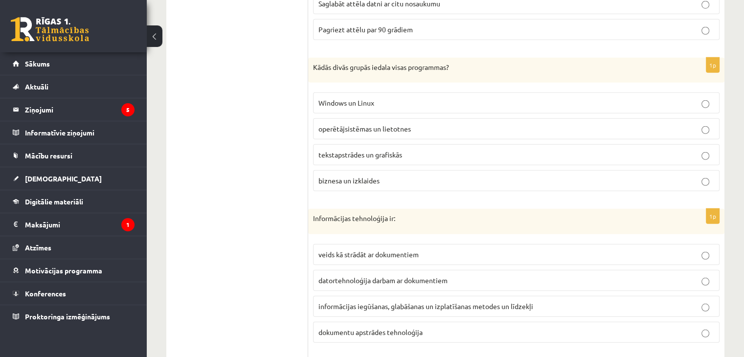
scroll to position [2640, 0]
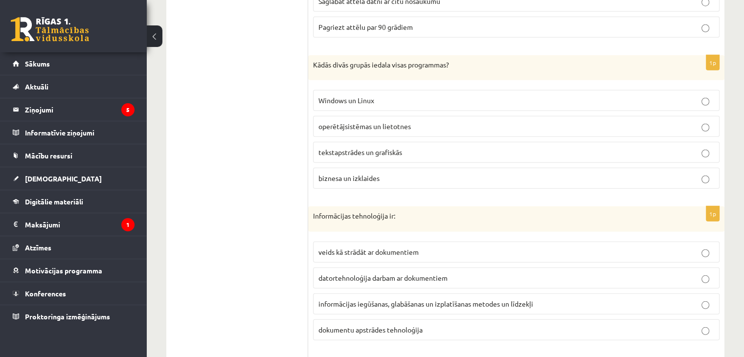
click at [388, 122] on span "operētājsistēmas un lietotnes" at bounding box center [364, 126] width 92 height 9
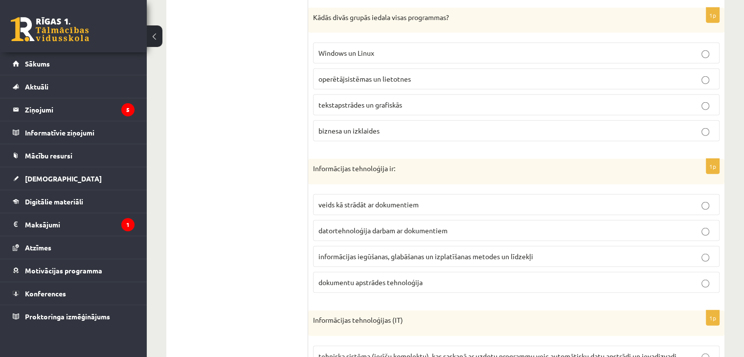
scroll to position [2689, 0]
click at [386, 250] on span "informācijas iegūšanas, glabāšanas un izplatīšanas metodes un līdzekļi" at bounding box center [425, 254] width 215 height 9
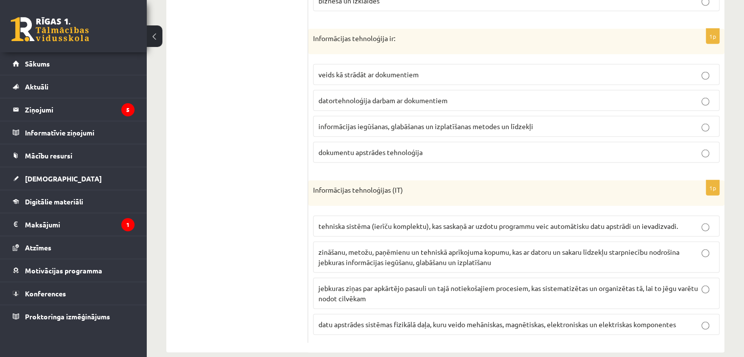
scroll to position [2818, 0]
click at [343, 246] on span "zināšanu, metožu, paņēmienu un tehniskā aprīkojuma kopumu, kas ar datoru un sak…" at bounding box center [498, 255] width 361 height 19
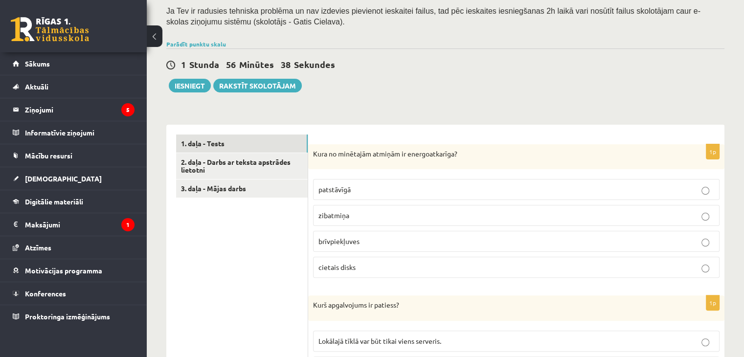
scroll to position [196, 0]
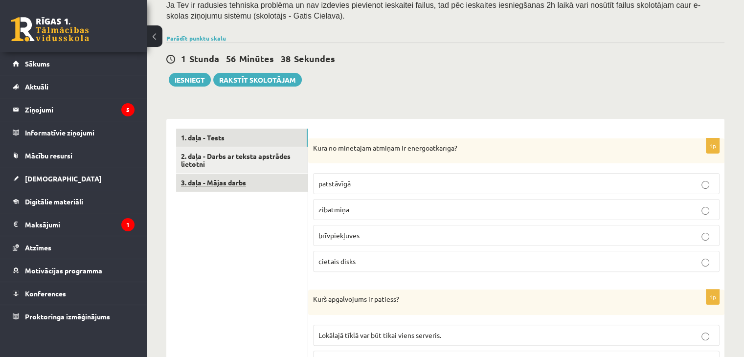
click at [236, 186] on link "3. daļa - Mājas darbs" at bounding box center [242, 183] width 132 height 18
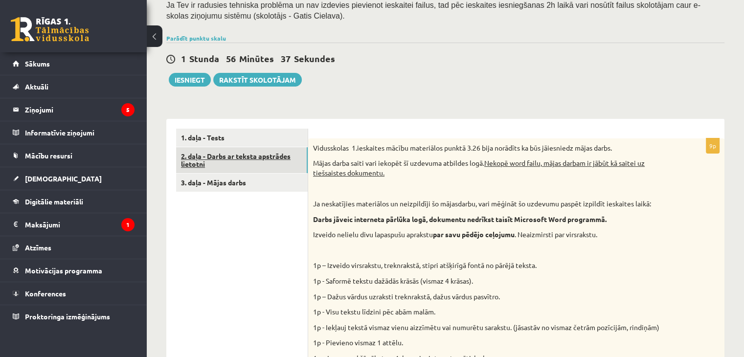
click at [246, 157] on link "2. daļa - Darbs ar teksta apstrādes lietotni" at bounding box center [242, 160] width 132 height 26
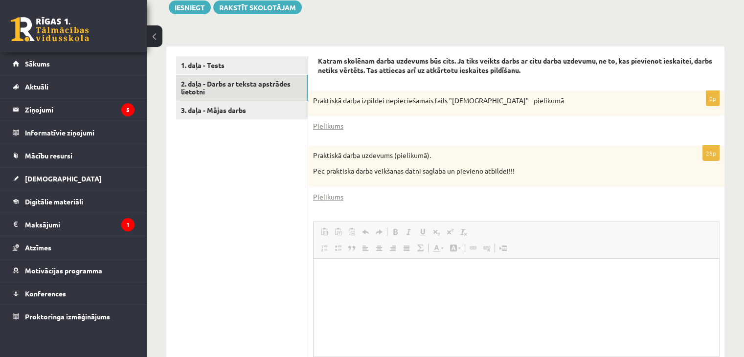
scroll to position [0, 0]
click at [330, 129] on link "Pielikums" at bounding box center [328, 126] width 30 height 10
click at [330, 200] on link "Pielikums" at bounding box center [328, 197] width 30 height 10
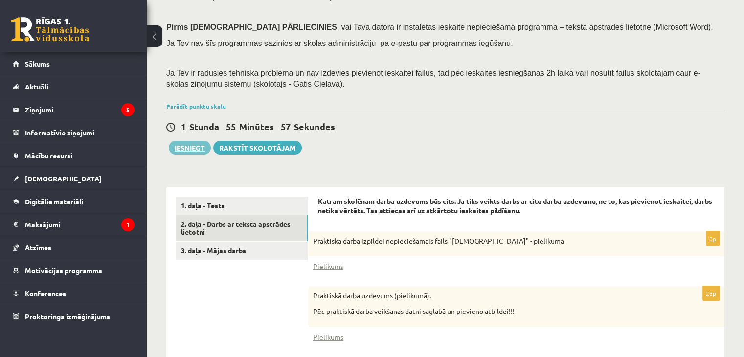
scroll to position [121, 0]
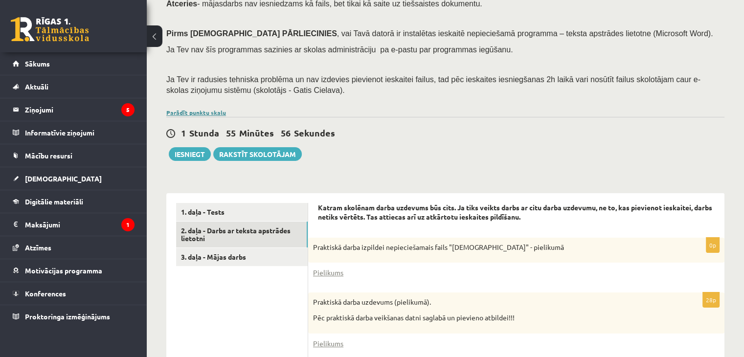
click at [211, 111] on link "Parādīt punktu skalu" at bounding box center [196, 113] width 60 height 8
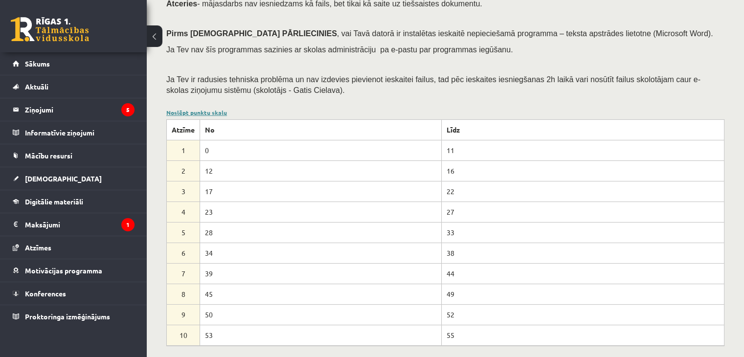
click at [207, 110] on link "Noslēpt punktu skalu" at bounding box center [196, 113] width 61 height 8
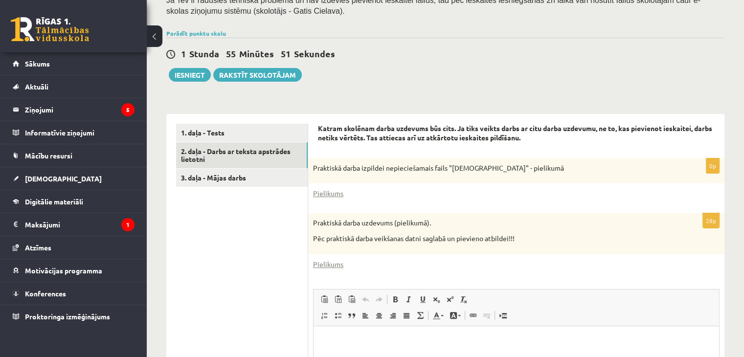
scroll to position [219, 0]
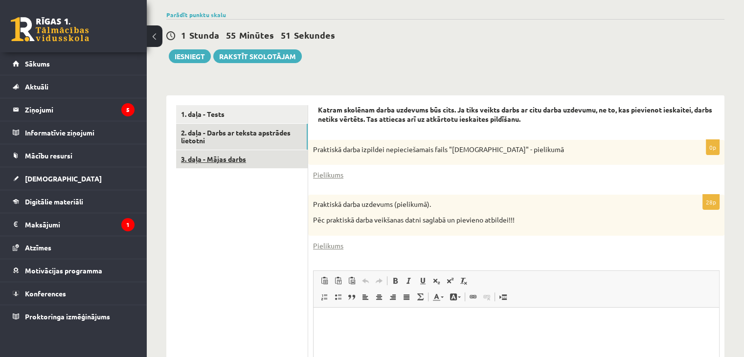
click at [256, 152] on link "3. daļa - Mājas darbs" at bounding box center [242, 159] width 132 height 18
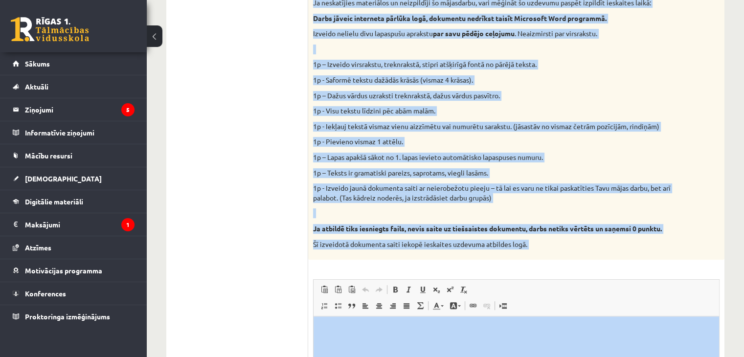
scroll to position [551, 0]
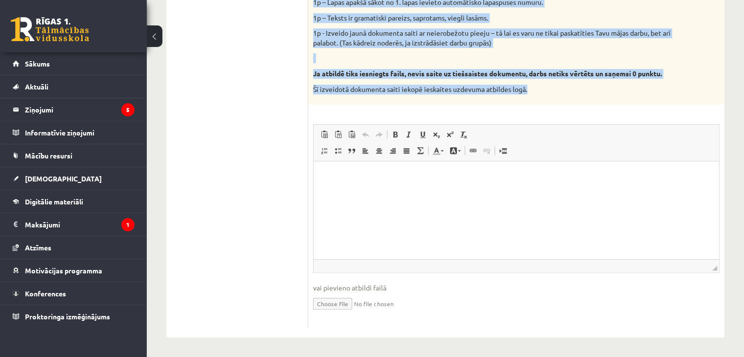
drag, startPoint x: 313, startPoint y: 73, endPoint x: 534, endPoint y: 94, distance: 222.0
copy div "Vidusskolas 1.ieskaites mācību materiālos punktā 3.26 bija norādīts ka būs jāie…"
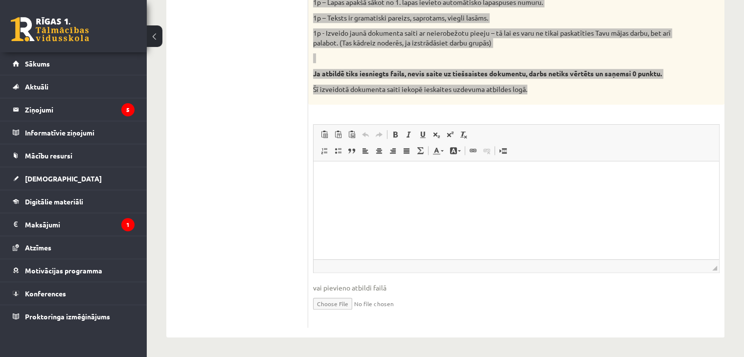
click at [330, 174] on p "Editor, wiswyg-editor-user-answer-47433802359400" at bounding box center [516, 176] width 386 height 10
click at [401, 177] on p "Editor, wiswyg-editor-user-answer-47433802359400" at bounding box center [516, 176] width 386 height 10
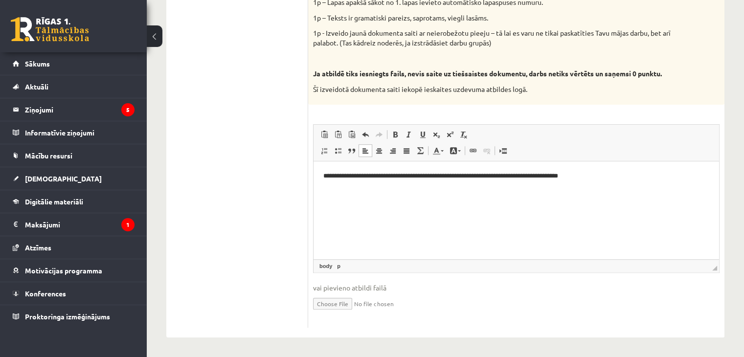
click at [251, 175] on ul "1. daļa - Tests 2. daļa - Darbs ar teksta apstrādes lietotni 3. daļa - Mājas da…" at bounding box center [242, 50] width 132 height 555
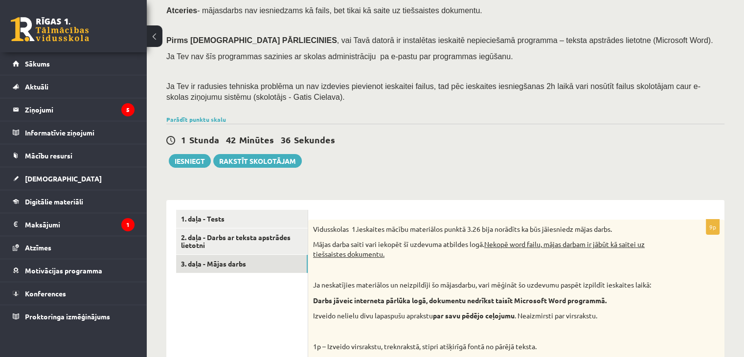
scroll to position [111, 0]
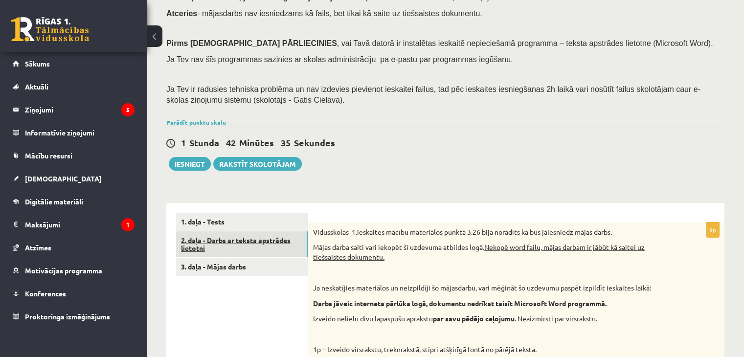
click at [291, 241] on link "2. daļa - Darbs ar teksta apstrādes lietotni" at bounding box center [242, 244] width 132 height 26
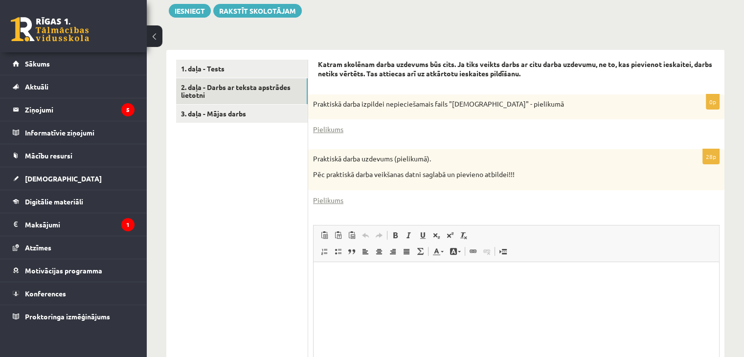
scroll to position [268, 0]
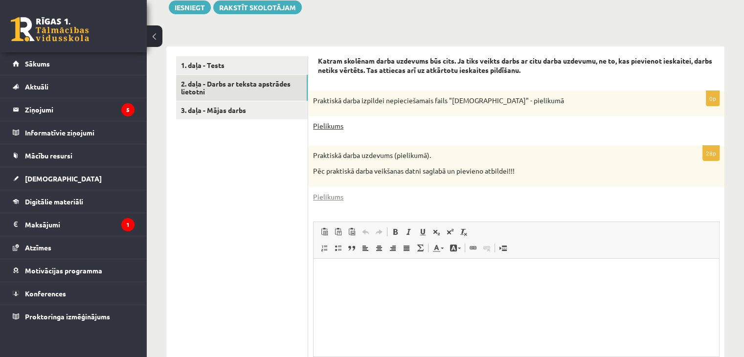
click at [333, 124] on link "Pielikums" at bounding box center [328, 126] width 30 height 10
click at [275, 142] on ul "1. daļa - Tests 2. daļa - Darbs ar teksta apstrādes lietotni 3. daļa - Mājas da…" at bounding box center [242, 240] width 132 height 369
click at [197, 6] on button "Iesniegt" at bounding box center [190, 7] width 42 height 14
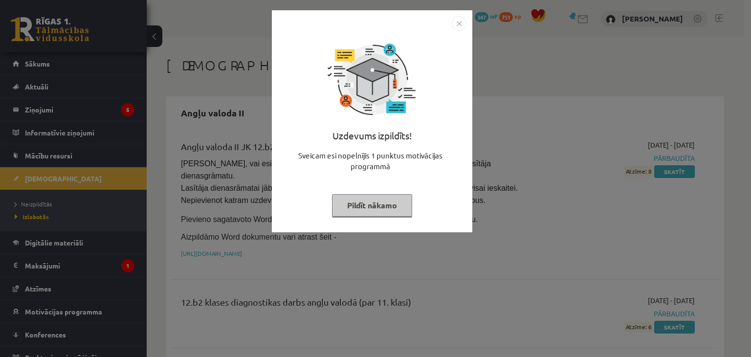
click at [366, 203] on button "Pildīt nākamo" at bounding box center [372, 205] width 80 height 22
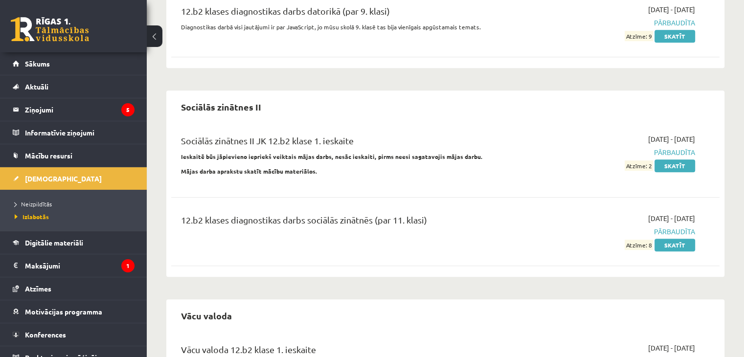
scroll to position [616, 0]
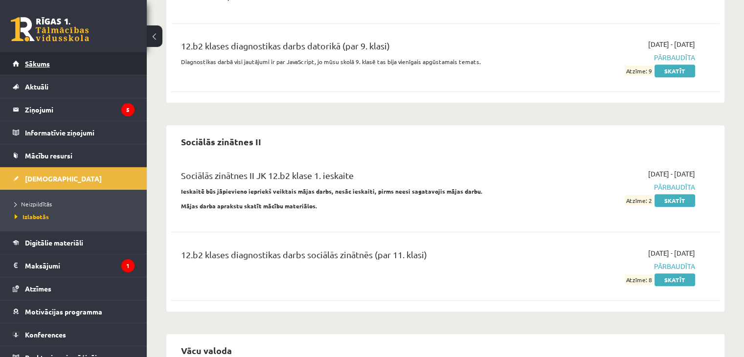
click at [37, 64] on span "Sākums" at bounding box center [37, 63] width 25 height 9
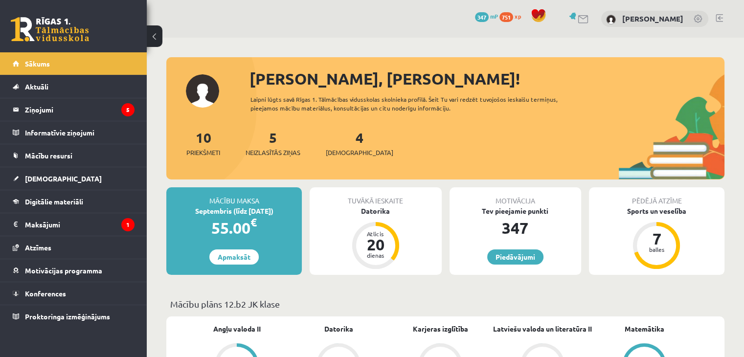
click at [332, 137] on div "4 Ieskaites" at bounding box center [359, 142] width 67 height 30
click at [347, 139] on link "4 Ieskaites" at bounding box center [359, 143] width 67 height 29
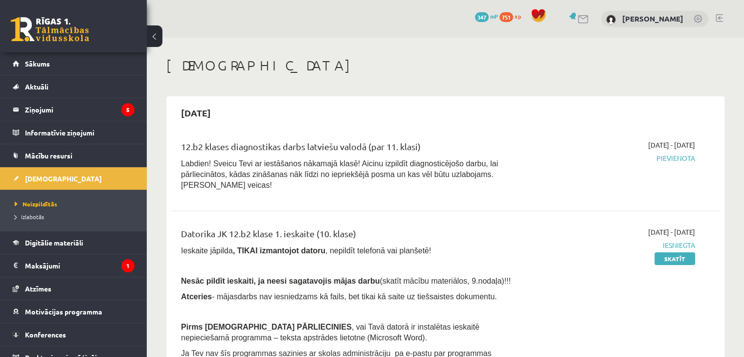
drag, startPoint x: 631, startPoint y: 156, endPoint x: 653, endPoint y: 123, distance: 39.7
click at [653, 123] on div "[DATE]" at bounding box center [445, 112] width 548 height 23
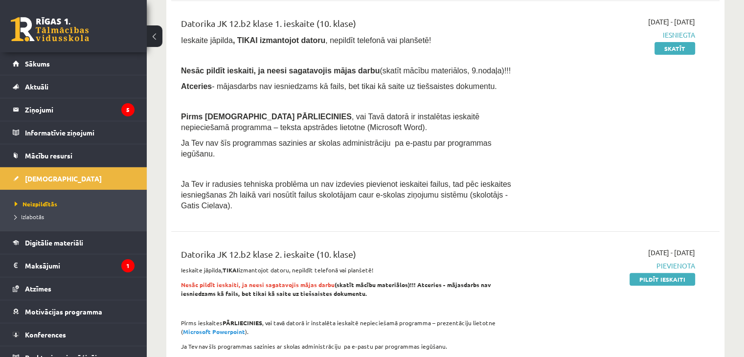
scroll to position [244, 0]
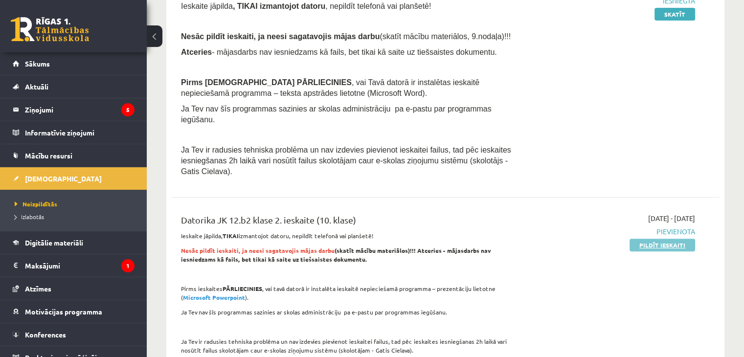
click at [661, 239] on link "Pildīt ieskaiti" at bounding box center [662, 245] width 66 height 13
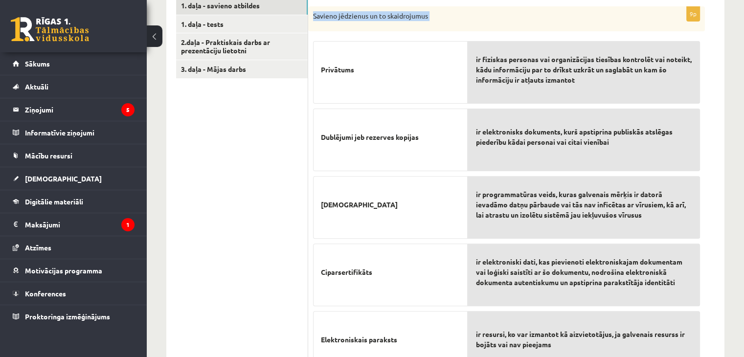
scroll to position [601, 0]
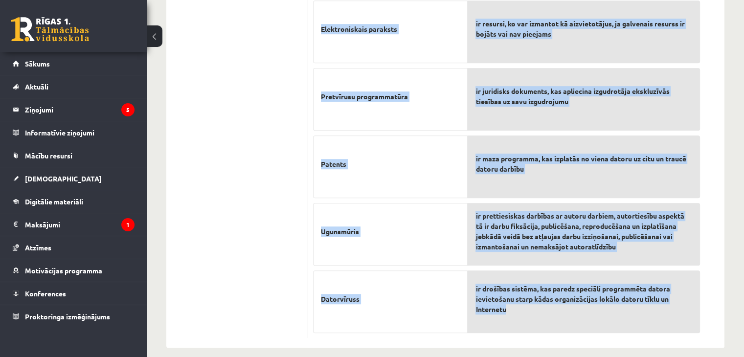
drag, startPoint x: 313, startPoint y: 101, endPoint x: 550, endPoint y: 304, distance: 311.0
click at [550, 304] on div "9p Savieno jēdzienus un to skaidrojumus Privātums Dublējumi jeb rezerves kopija…" at bounding box center [506, 17] width 396 height 642
copy div "Loremip dolorsita co ad elitseddoeiu Temporinc Utlaboree dol magnaali enimadm V…"
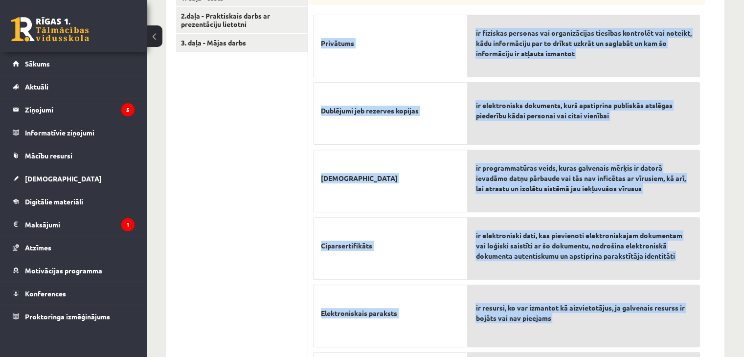
scroll to position [308, 0]
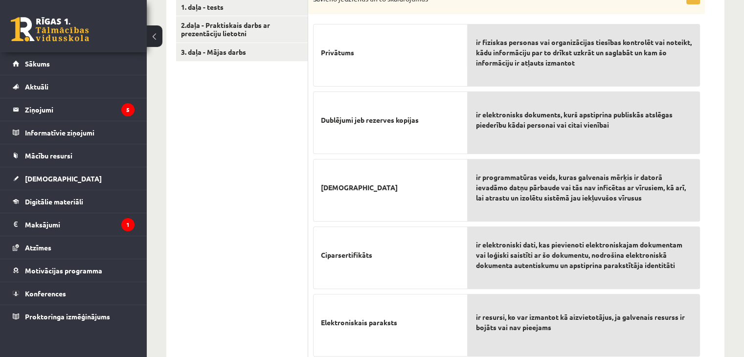
click at [289, 108] on ul "1. daļa - savieno atbildes 1. daļa - tests 2.daļa - Praktiskais darbs ar prezen…" at bounding box center [242, 305] width 132 height 652
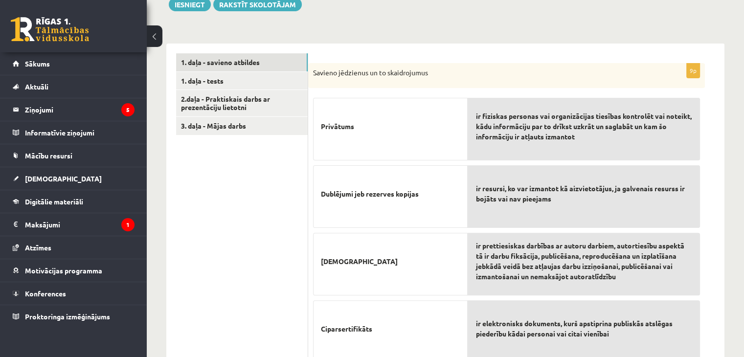
scroll to position [63, 0]
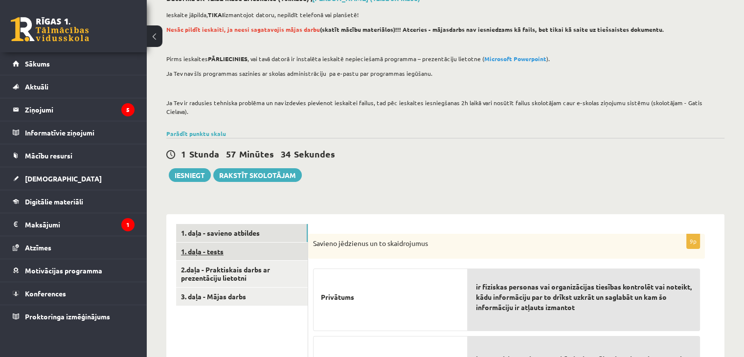
click at [227, 242] on link "1. daļa - tests" at bounding box center [242, 251] width 132 height 18
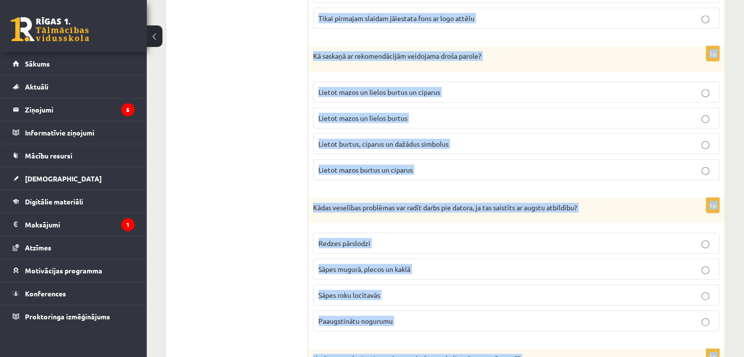
scroll to position [2370, 0]
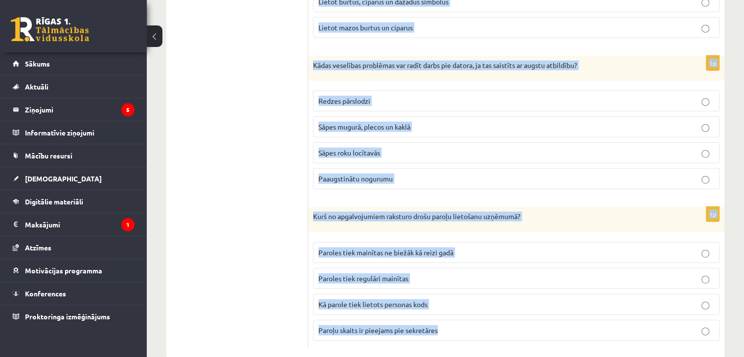
drag, startPoint x: 313, startPoint y: 136, endPoint x: 484, endPoint y: 280, distance: 224.2
copy form "Lorem ipsum dol sitametc adipiscingeli seddoei te incididuntut laboreet dolorem…"
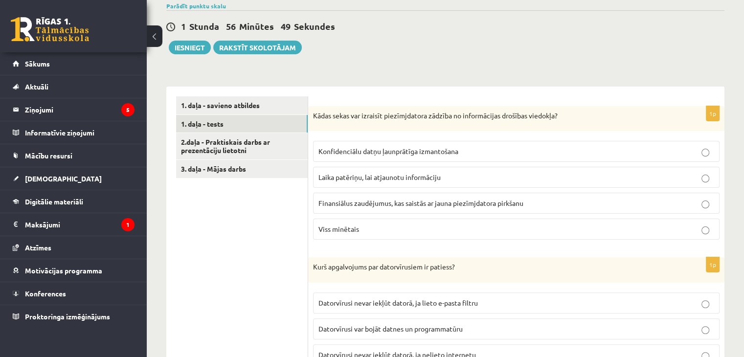
scroll to position [219, 0]
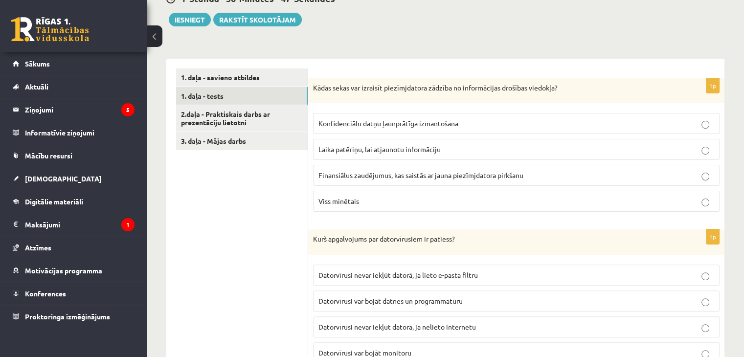
click at [326, 197] on span "Viss minētais" at bounding box center [338, 201] width 41 height 9
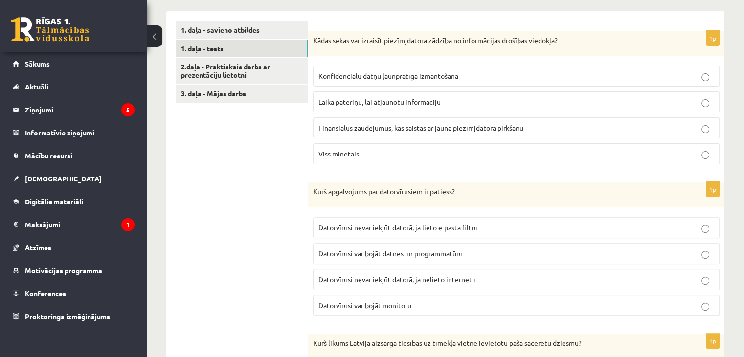
scroll to position [267, 0]
click at [442, 248] on label "Datorvīrusi var bojāt datnes un programmatūru" at bounding box center [516, 252] width 406 height 21
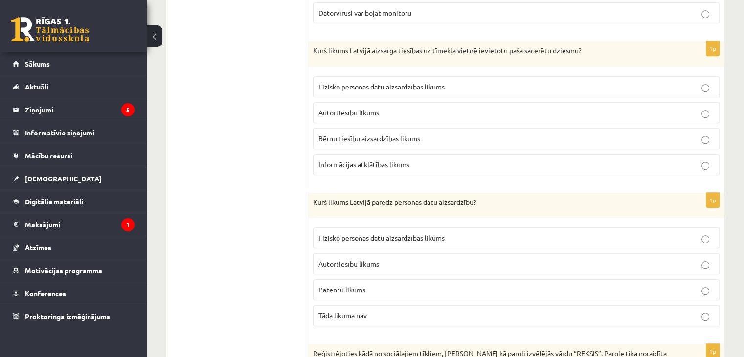
scroll to position [561, 0]
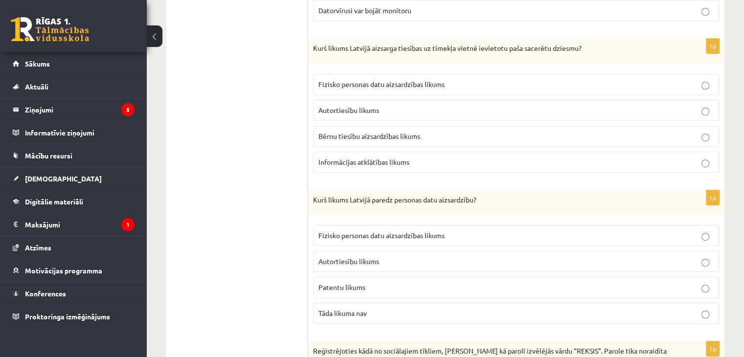
click at [393, 105] on p "Autortiesību likums" at bounding box center [516, 110] width 396 height 10
click at [391, 231] on span "Fizisko personas datu aizsardzības likums" at bounding box center [381, 235] width 126 height 9
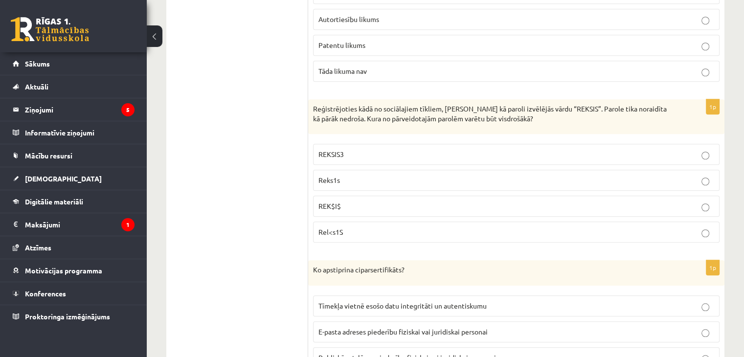
scroll to position [805, 0]
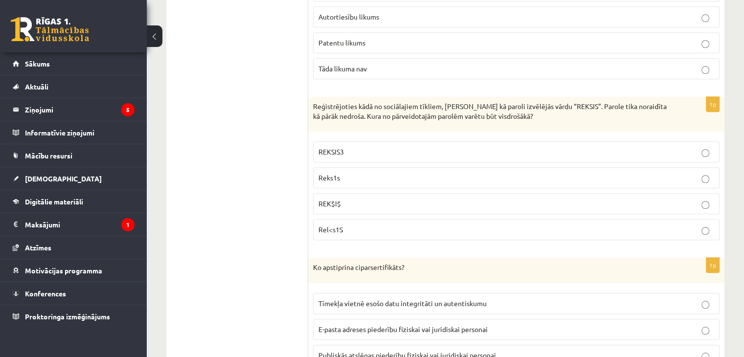
click at [344, 224] on p "Rel<s1S" at bounding box center [516, 229] width 396 height 10
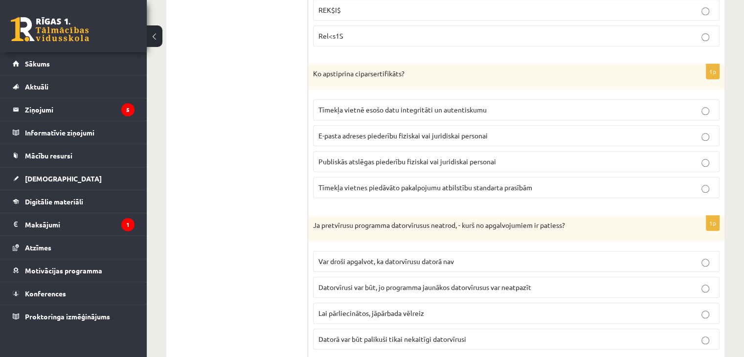
scroll to position [1001, 0]
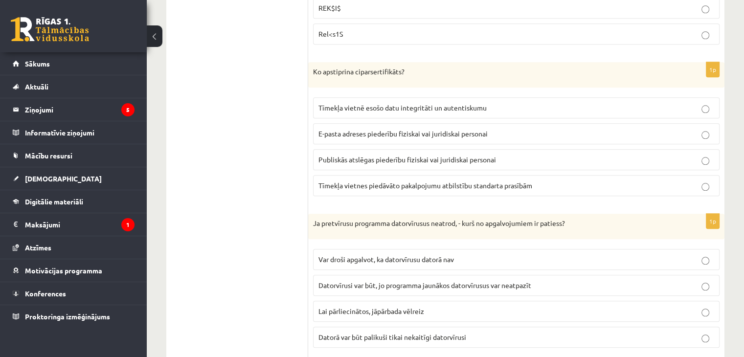
click at [377, 155] on span "Publiskās atslēgas piederību fiziskai vai juridiskai personai" at bounding box center [406, 159] width 177 height 9
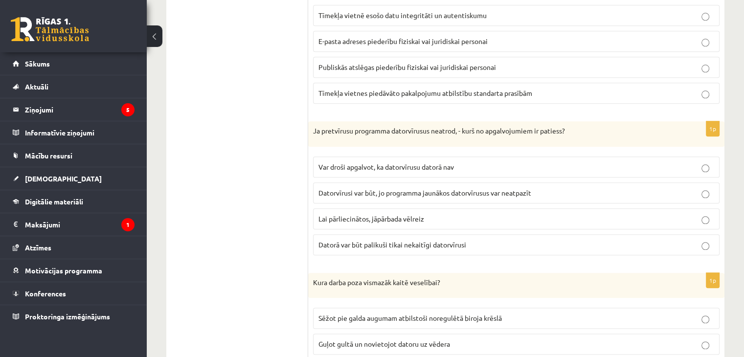
scroll to position [1099, 0]
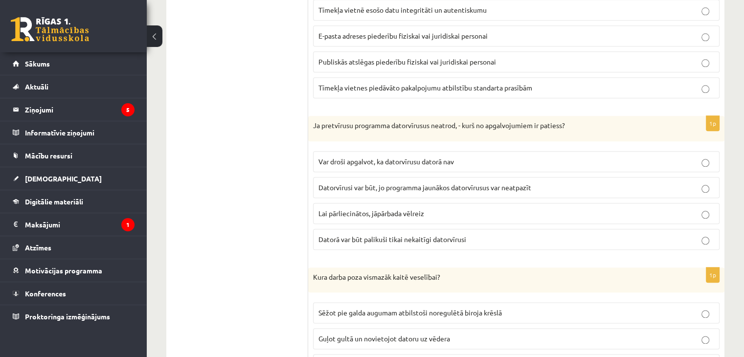
click at [384, 183] on span "Datorvīrusi var būt, jo programma jaunākos datorvīrusus var neatpazīt" at bounding box center [424, 187] width 213 height 9
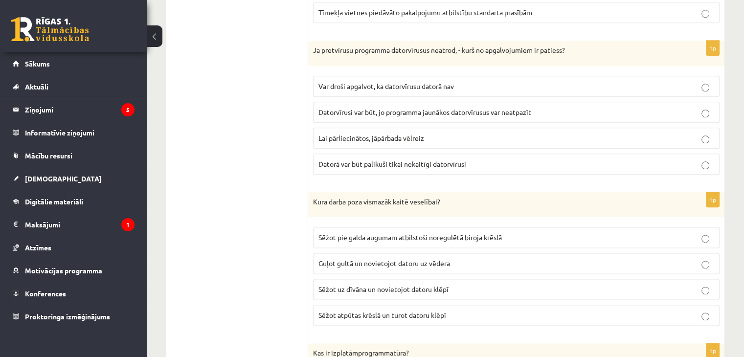
scroll to position [1196, 0]
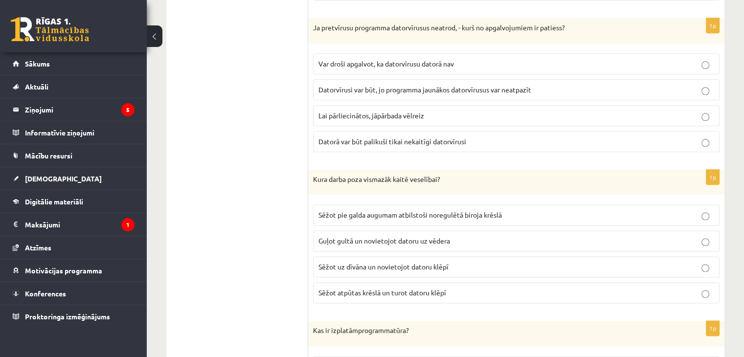
click at [376, 210] on span "Sēžot pie galda augumam atbilstoši noregulētā biroja krēslā" at bounding box center [409, 214] width 183 height 9
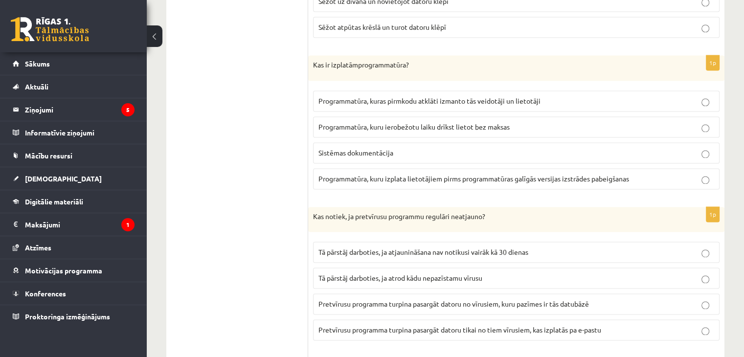
scroll to position [1490, 0]
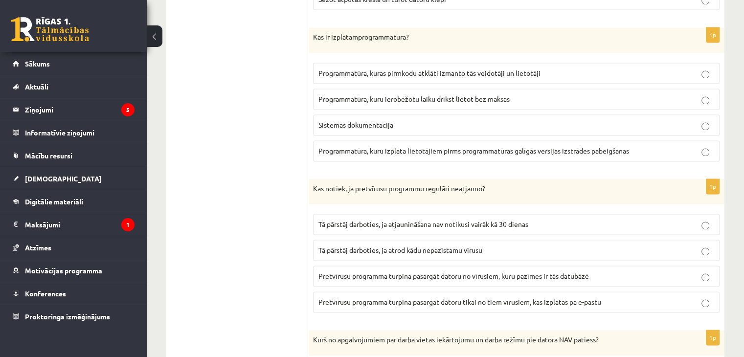
click at [492, 94] on span "Programmatūra, kuru ierobežotu laiku drīkst lietot bez maksas" at bounding box center [413, 98] width 191 height 9
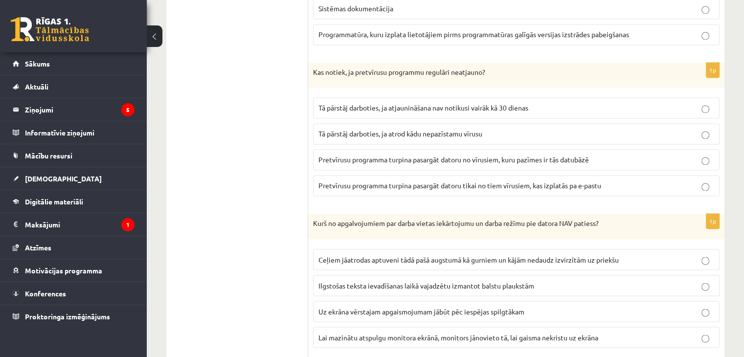
scroll to position [1636, 0]
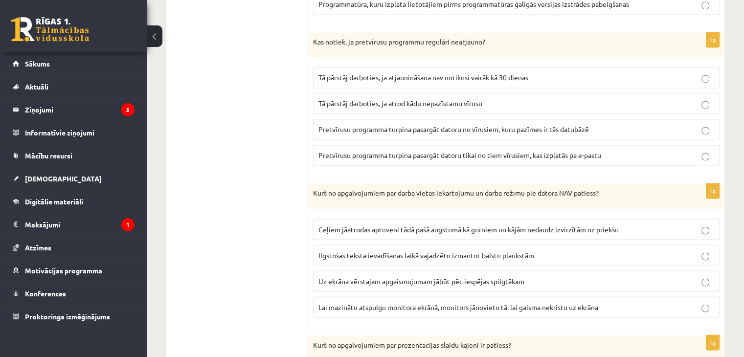
click at [450, 125] on span "Pretvīrusu programma turpina pasargāt datoru no vīrusiem, kuru pazīmes ir tās d…" at bounding box center [453, 129] width 270 height 9
click at [358, 276] on span "Uz ekrāna vērstajam apgaismojumam jābūt pēc iespējas spilgtākam" at bounding box center [421, 280] width 206 height 9
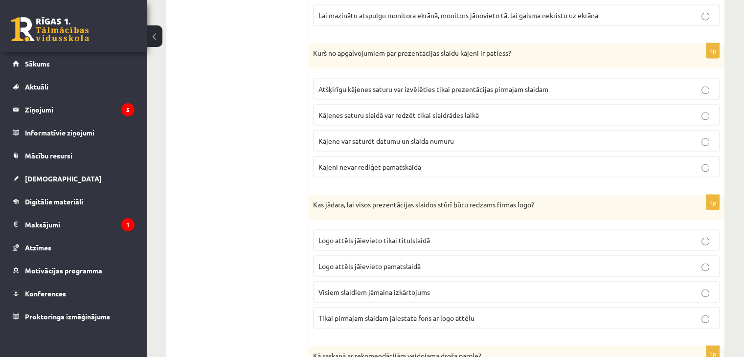
scroll to position [1930, 0]
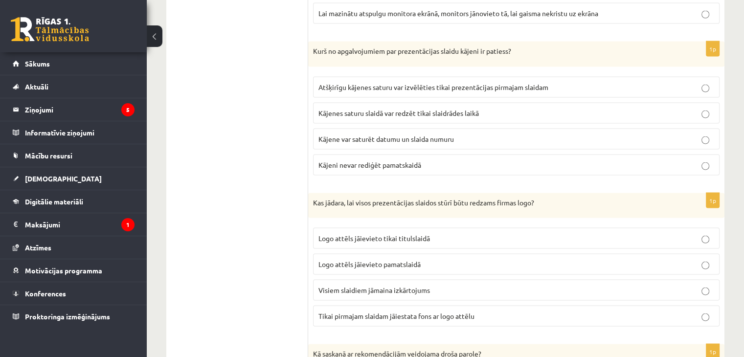
click at [368, 129] on label "Kājene var saturēt datumu un slaida numuru" at bounding box center [516, 139] width 406 height 21
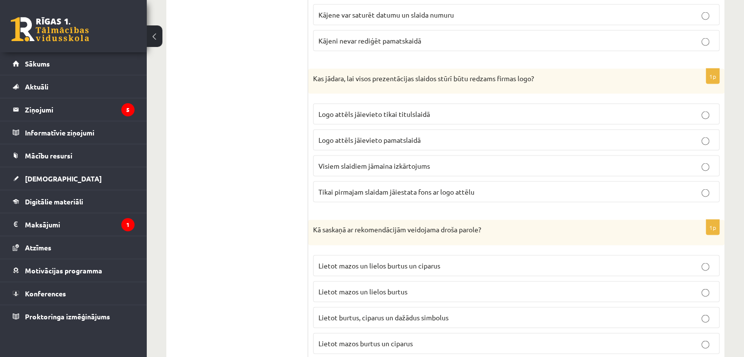
scroll to position [2076, 0]
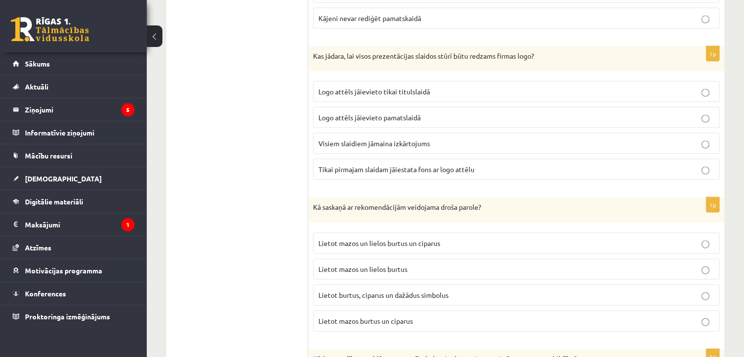
click at [421, 112] on p "Logo attēls jāievieto pamatslaidā" at bounding box center [516, 117] width 396 height 10
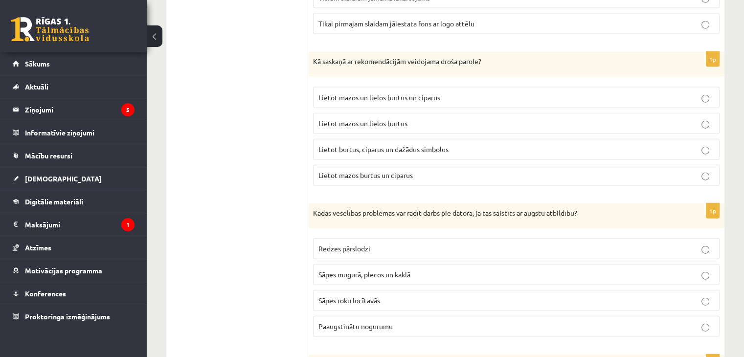
scroll to position [2223, 0]
click at [393, 144] on span "Lietot burtus, ciparus un dažādus simbolus" at bounding box center [383, 148] width 130 height 9
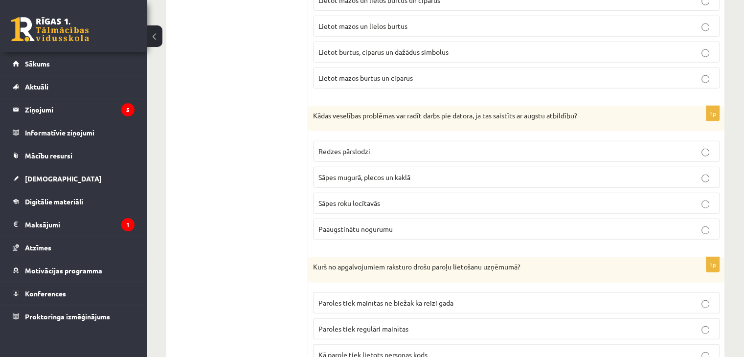
scroll to position [2321, 0]
click at [382, 223] on span "Paaugstinātu nogurumu" at bounding box center [355, 227] width 74 height 9
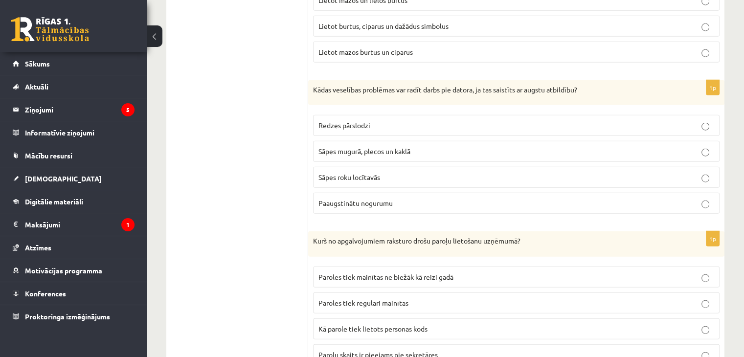
scroll to position [2370, 0]
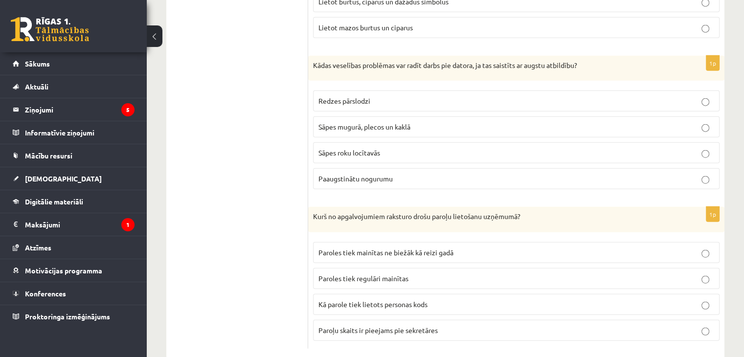
click at [404, 274] on span "Paroles tiek regulāri mainītas" at bounding box center [363, 278] width 90 height 9
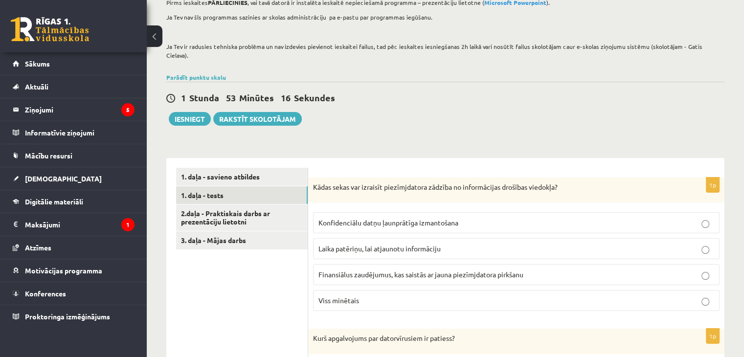
scroll to position [147, 0]
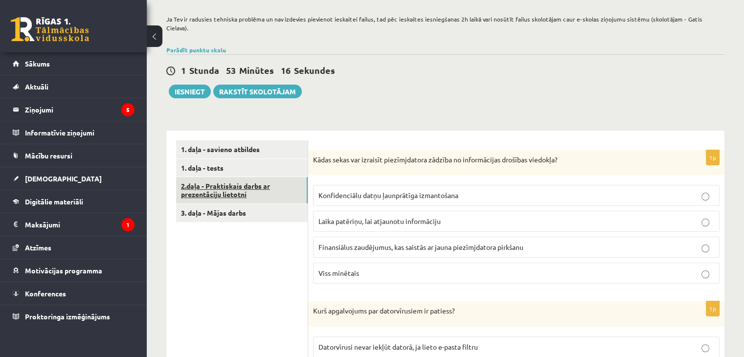
click at [259, 188] on link "2.daļa - Praktiskais darbs ar prezentāciju lietotni" at bounding box center [242, 190] width 132 height 26
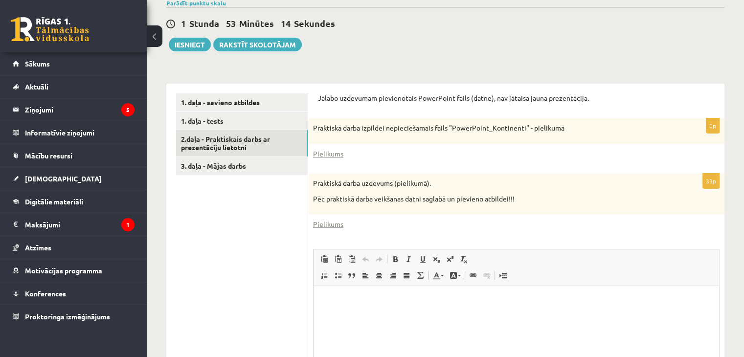
scroll to position [196, 0]
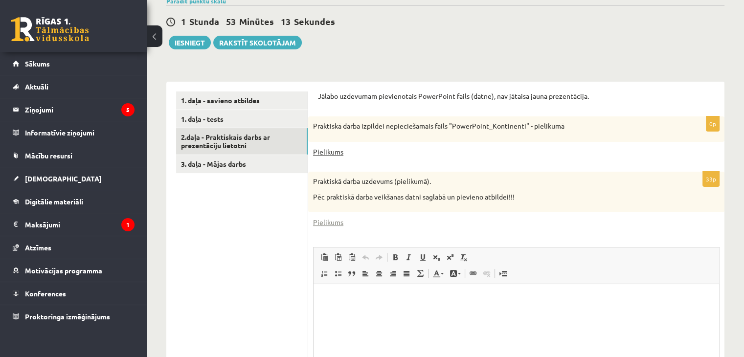
click at [332, 147] on link "Pielikums" at bounding box center [328, 152] width 30 height 10
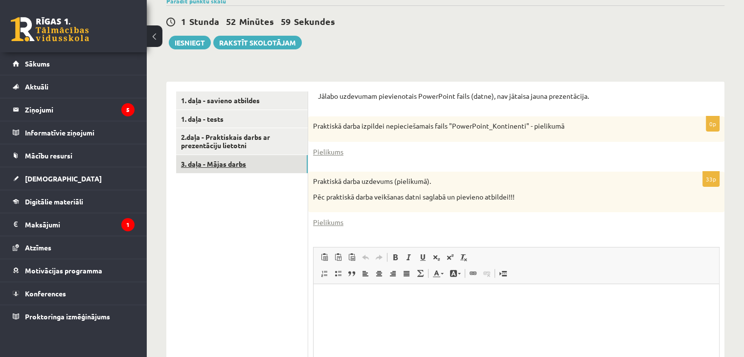
click at [233, 161] on link "3. daļa - Mājas darbs" at bounding box center [242, 164] width 132 height 18
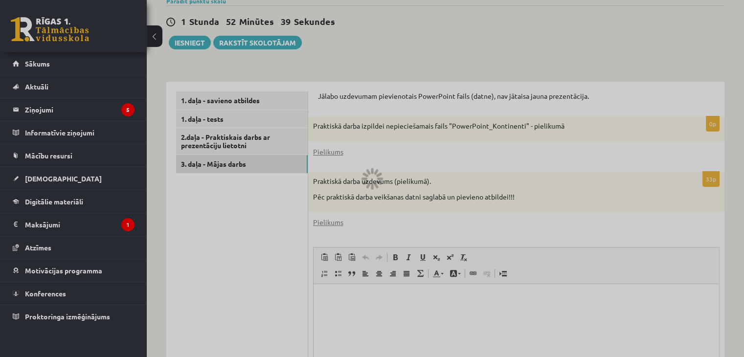
drag, startPoint x: 500, startPoint y: 60, endPoint x: 495, endPoint y: 66, distance: 7.6
click at [500, 60] on div at bounding box center [372, 178] width 744 height 357
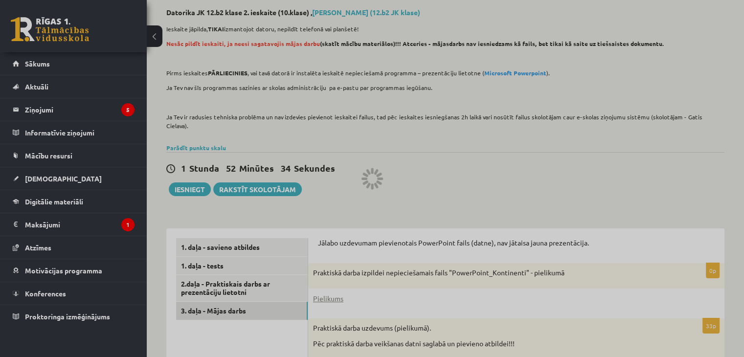
click at [505, 131] on div at bounding box center [372, 178] width 744 height 357
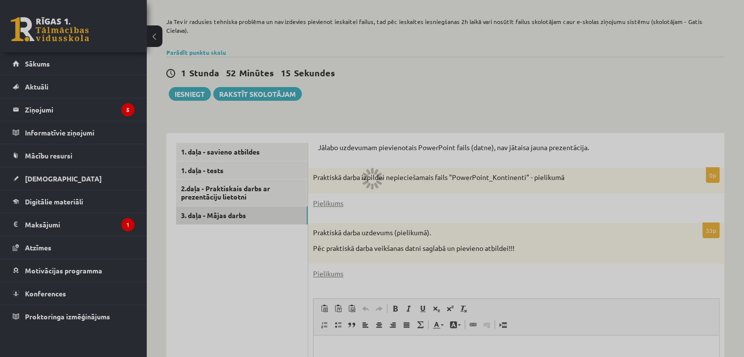
scroll to position [147, 0]
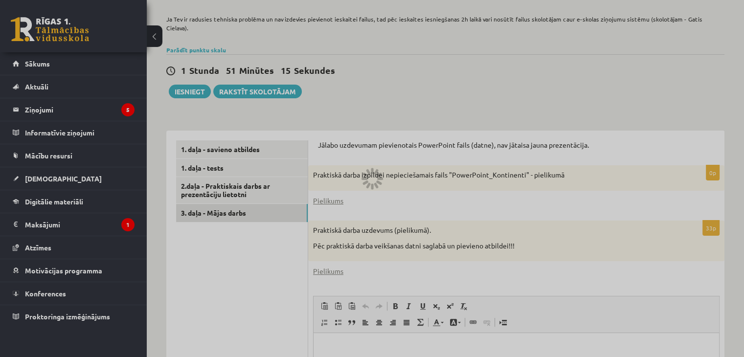
click at [405, 103] on div at bounding box center [372, 178] width 744 height 357
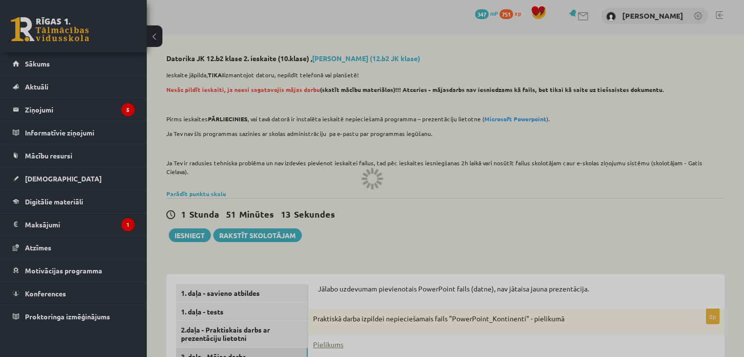
scroll to position [0, 0]
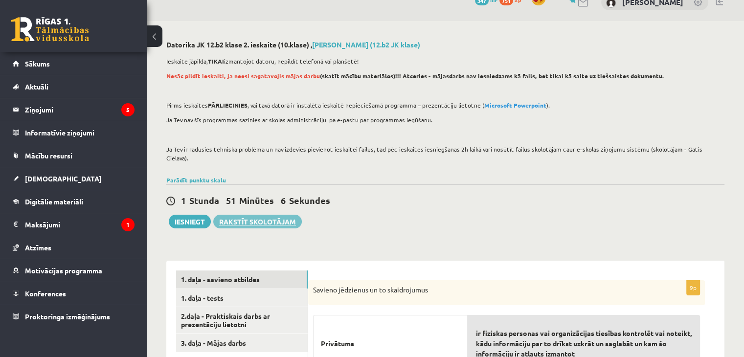
scroll to position [14, 0]
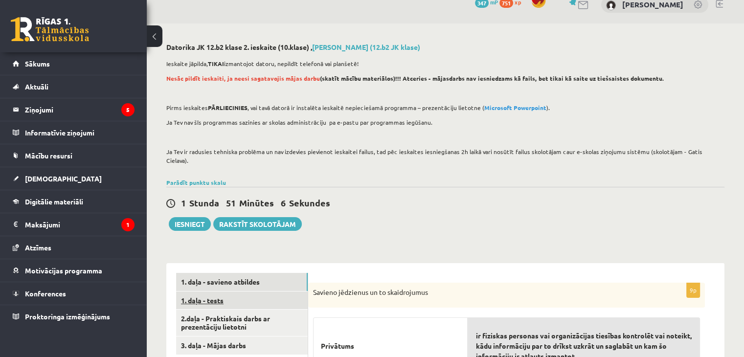
click at [240, 291] on link "1. daļa - tests" at bounding box center [242, 300] width 132 height 18
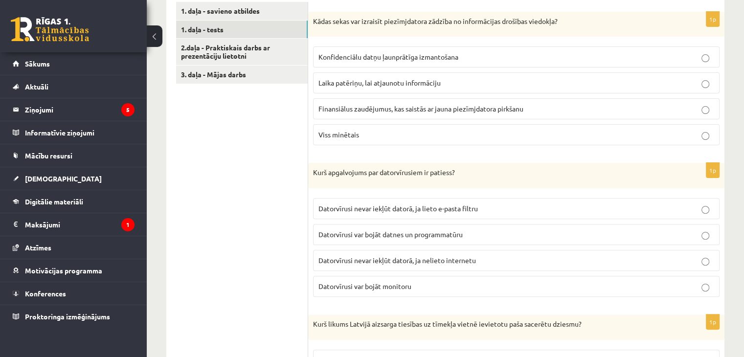
scroll to position [210, 0]
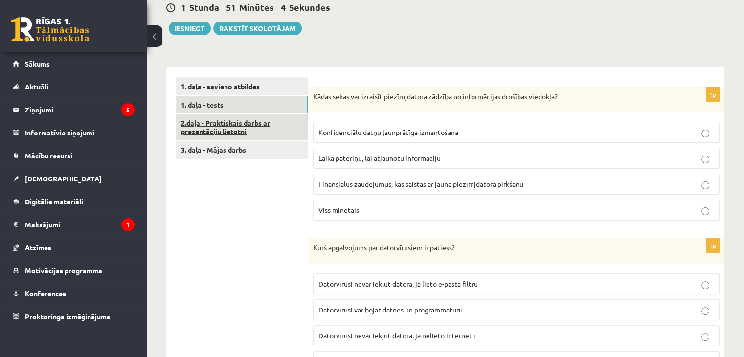
click at [236, 117] on link "2.daļa - Praktiskais darbs ar prezentāciju lietotni" at bounding box center [242, 127] width 132 height 26
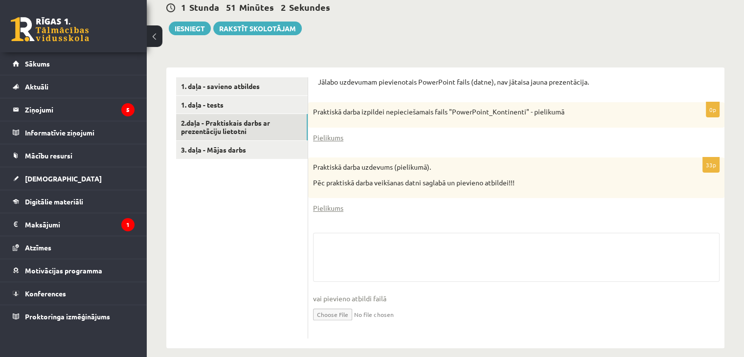
drag, startPoint x: 257, startPoint y: 137, endPoint x: 287, endPoint y: 154, distance: 34.6
click at [256, 141] on link "3. daļa - Mājas darbs" at bounding box center [242, 150] width 132 height 18
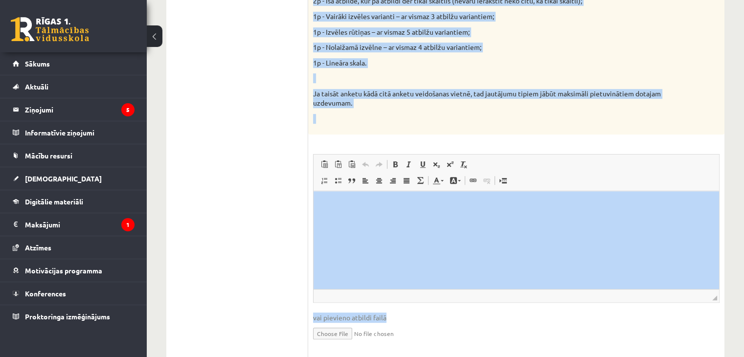
scroll to position [496, 0]
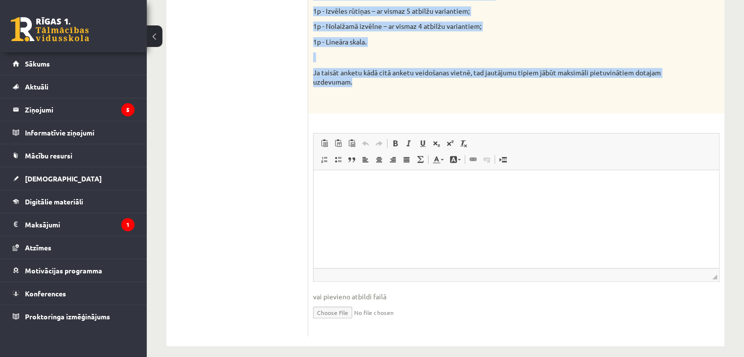
drag, startPoint x: 311, startPoint y: 87, endPoint x: 359, endPoint y: 72, distance: 50.1
copy div "Vidusskolas 2. ieskaites mācību materiālos punktā 2.2 bija norādīts ka būs jāie…"
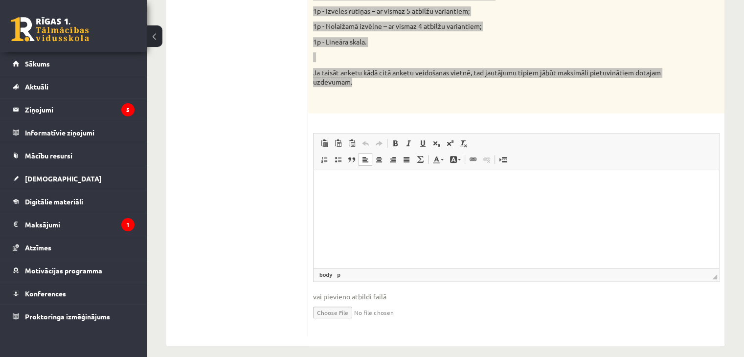
click at [343, 182] on p "Editor, wiswyg-editor-user-answer-47433986372640" at bounding box center [516, 184] width 386 height 10
drag, startPoint x: 349, startPoint y: 173, endPoint x: 157, endPoint y: 313, distance: 237.4
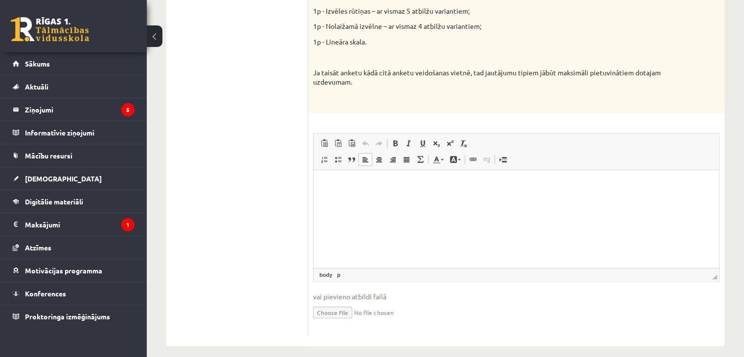
click at [349, 191] on html at bounding box center [515, 185] width 405 height 30
paste body "Editor, wiswyg-editor-user-answer-47433986372640"
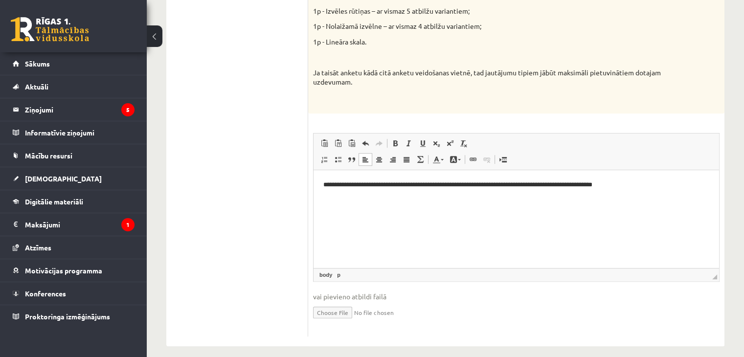
drag, startPoint x: 351, startPoint y: 191, endPoint x: 356, endPoint y: 178, distance: 13.8
click at [282, 183] on ul "1. daļa - savieno atbildes 1. daļa - tests 2.daļa - Praktiskais darbs ar prezen…" at bounding box center [242, 64] width 132 height 546
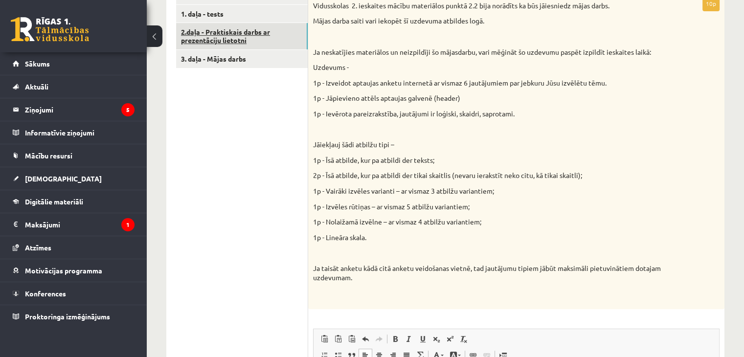
click at [236, 23] on link "2.daļa - Praktiskais darbs ar prezentāciju lietotni" at bounding box center [242, 36] width 132 height 26
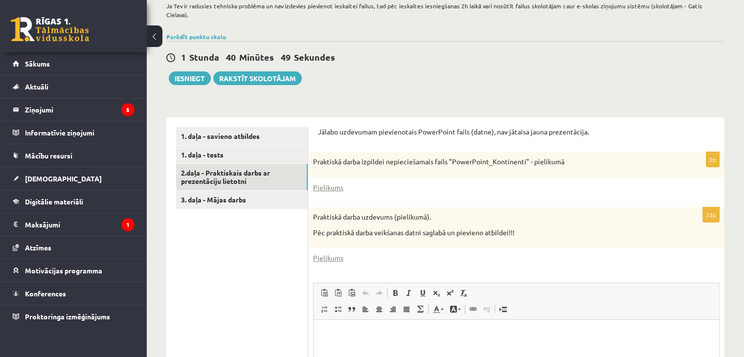
scroll to position [163, 0]
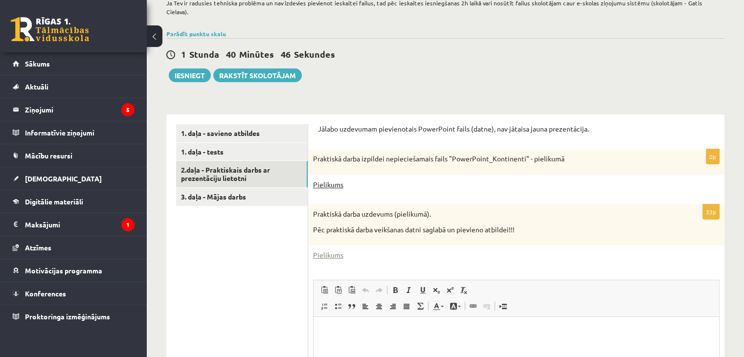
click at [330, 179] on link "Pielikums" at bounding box center [328, 184] width 30 height 10
click at [240, 191] on link "3. daļa - Mājas darbs" at bounding box center [242, 197] width 132 height 18
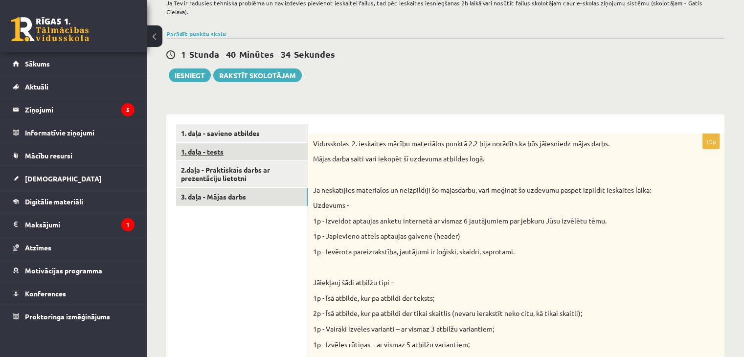
scroll to position [0, 0]
click at [234, 143] on link "1. daļa - tests" at bounding box center [242, 152] width 132 height 18
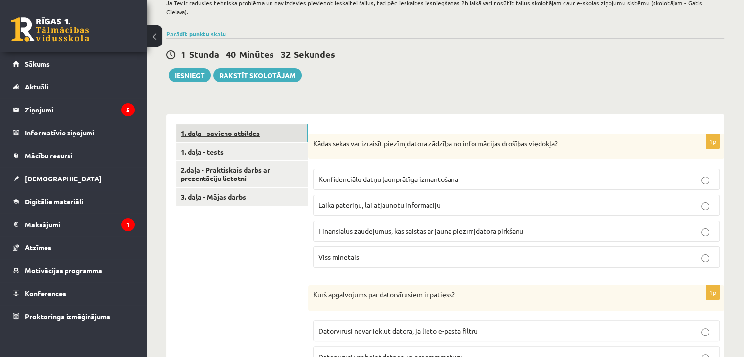
click at [242, 124] on link "1. daļa - savieno atbildes" at bounding box center [242, 133] width 132 height 18
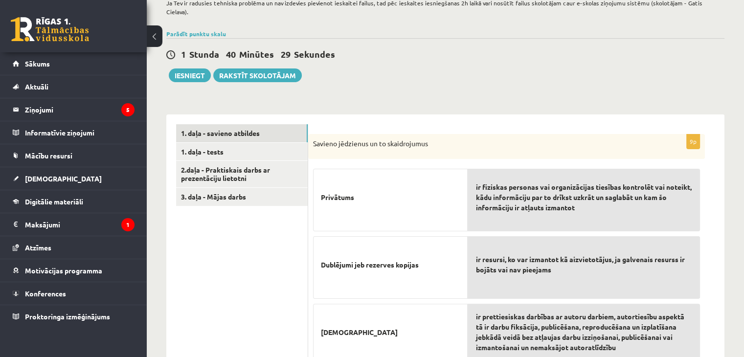
click at [213, 18] on div "Datorika JK 12.b2 klase 2. ieskaite (10.klase) , Anna Emīlija Križanovska (12.b…" at bounding box center [445, 340] width 597 height 930
click at [213, 30] on link "Parādīt punktu skalu" at bounding box center [196, 34] width 60 height 8
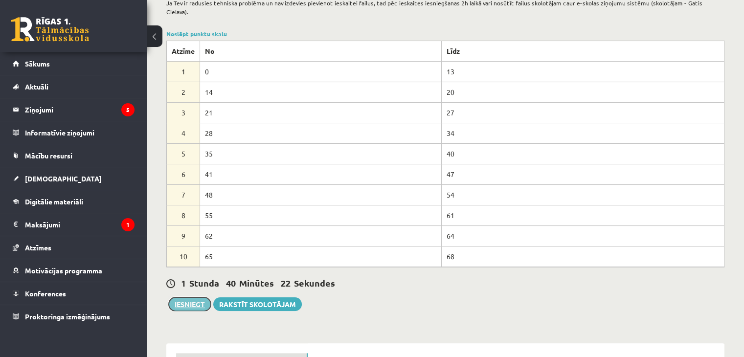
click at [186, 297] on button "Iesniegt" at bounding box center [190, 304] width 42 height 14
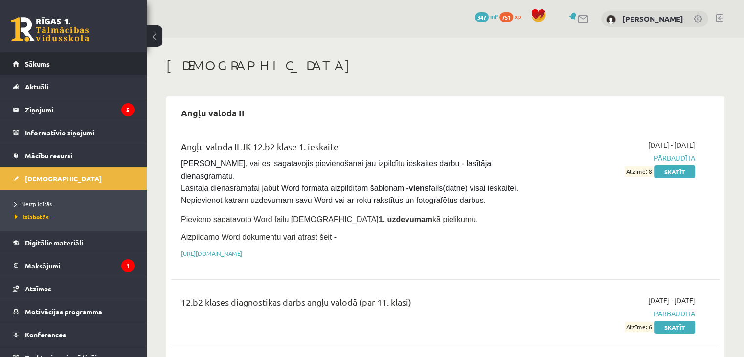
click at [47, 57] on link "Sākums" at bounding box center [74, 63] width 122 height 22
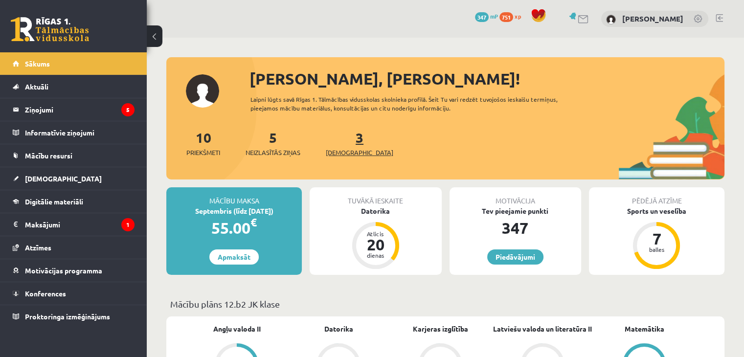
click at [342, 143] on link "3 Ieskaites" at bounding box center [359, 143] width 67 height 29
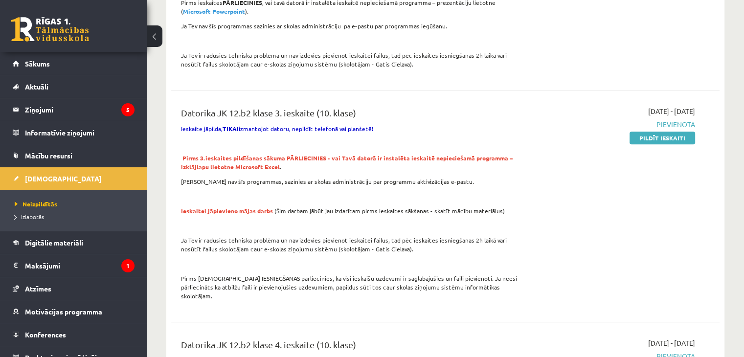
scroll to position [538, 0]
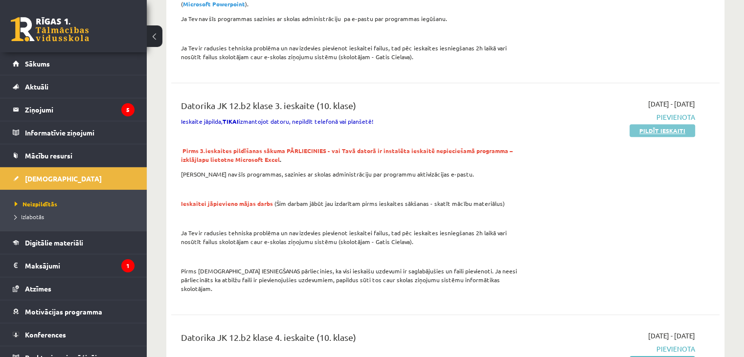
click at [674, 124] on link "Pildīt ieskaiti" at bounding box center [662, 130] width 66 height 13
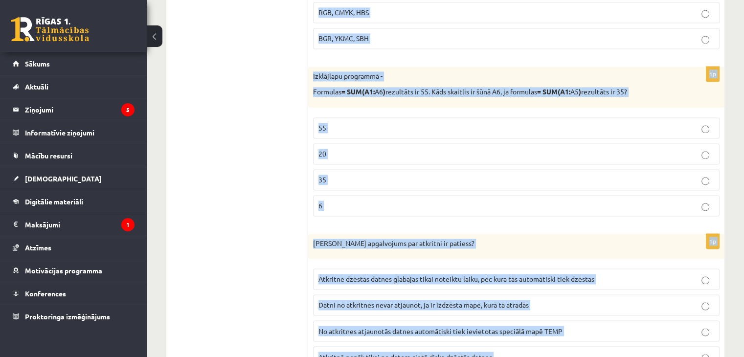
scroll to position [2112, 0]
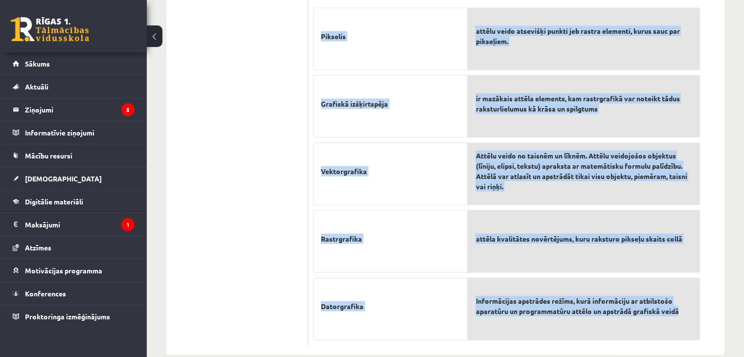
drag, startPoint x: 316, startPoint y: 88, endPoint x: 692, endPoint y: 299, distance: 431.4
copy form "Savieno atbildes un izpildi visus testa uzdevumus 1p Izmantojot doto (ekrāna ko…"
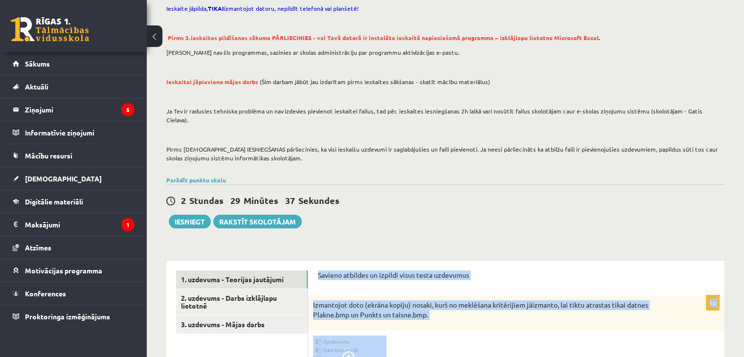
scroll to position [244, 0]
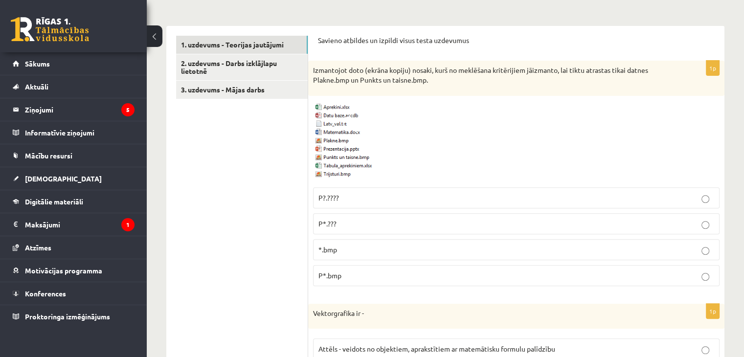
scroll to position [342, 0]
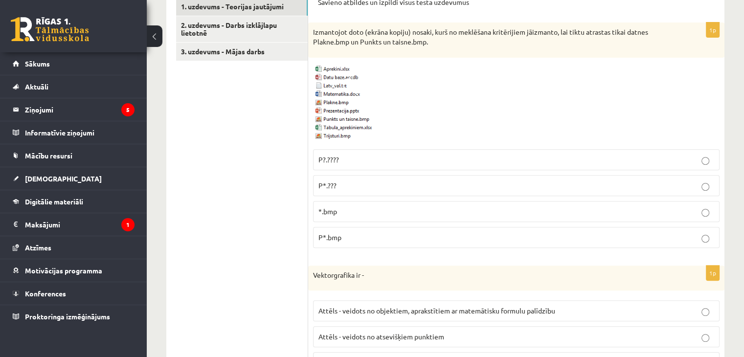
click at [351, 232] on p "P*.bmp" at bounding box center [516, 237] width 396 height 10
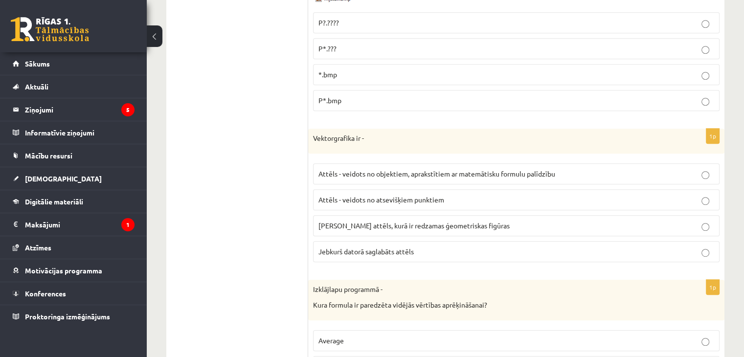
scroll to position [489, 0]
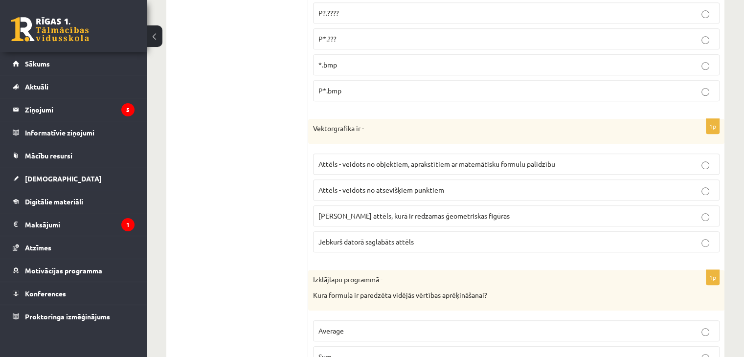
click at [382, 159] on span "Attēls - veidots no objektiem, aprakstītiem ar matemātisku formulu palīdzību" at bounding box center [436, 163] width 237 height 9
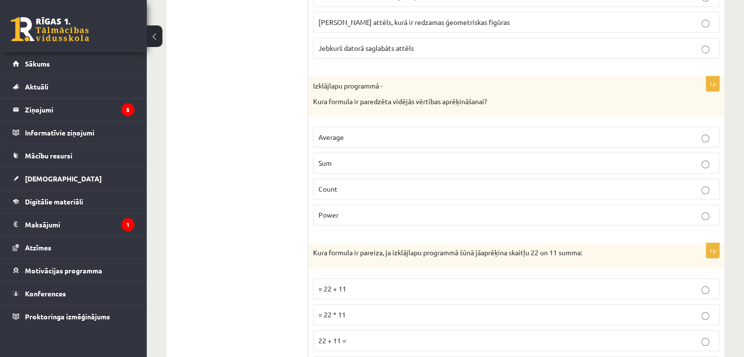
scroll to position [684, 0]
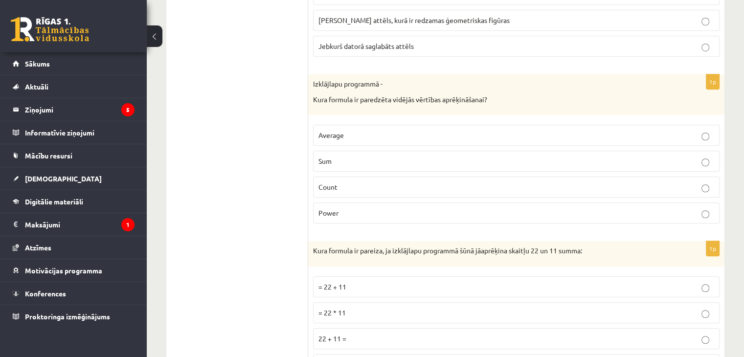
click at [350, 130] on p "Average" at bounding box center [516, 135] width 396 height 10
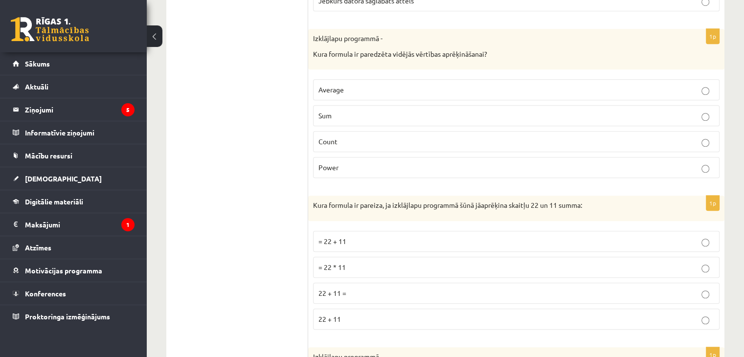
scroll to position [733, 0]
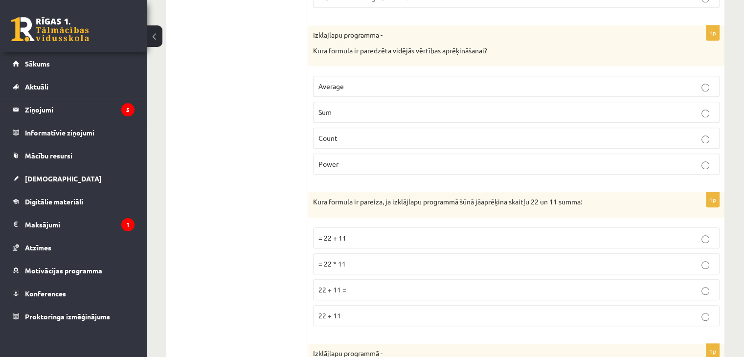
click at [344, 233] on span "= 22 + 11" at bounding box center [332, 237] width 28 height 9
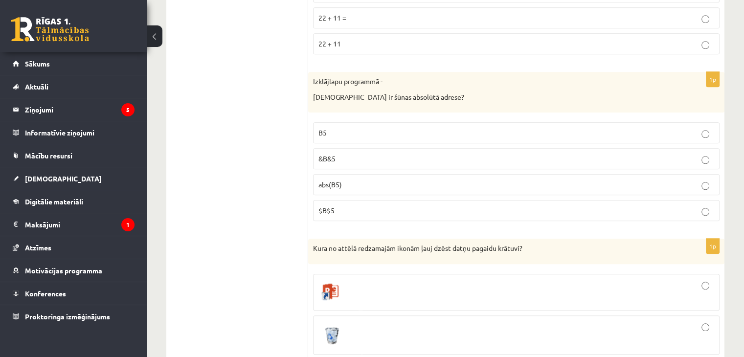
scroll to position [1027, 0]
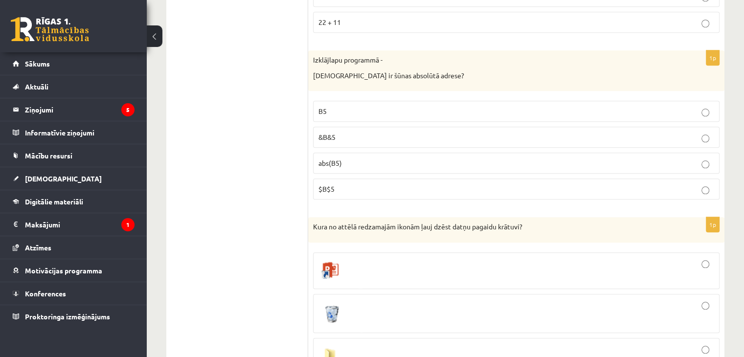
click at [354, 184] on p "$B$5" at bounding box center [516, 189] width 396 height 10
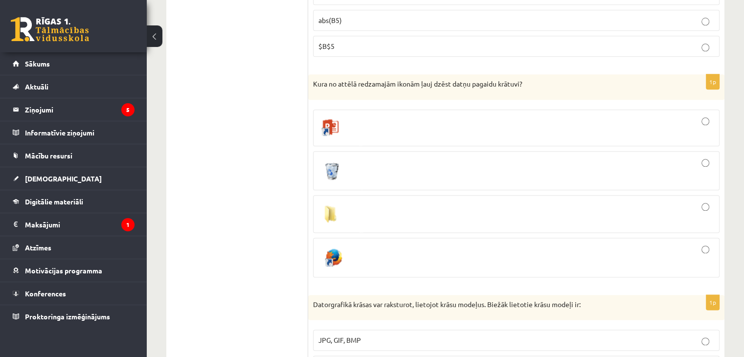
scroll to position [1173, 0]
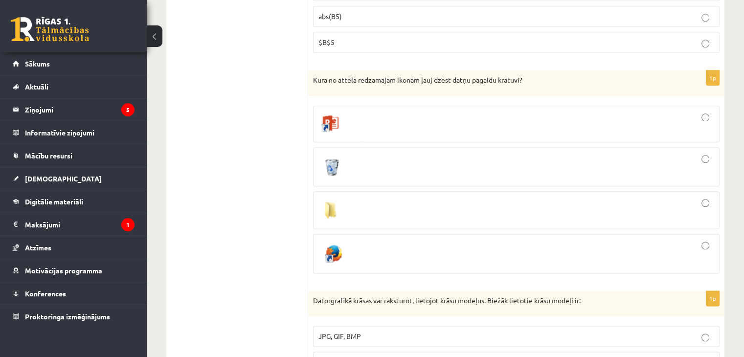
click at [352, 153] on div at bounding box center [516, 167] width 396 height 28
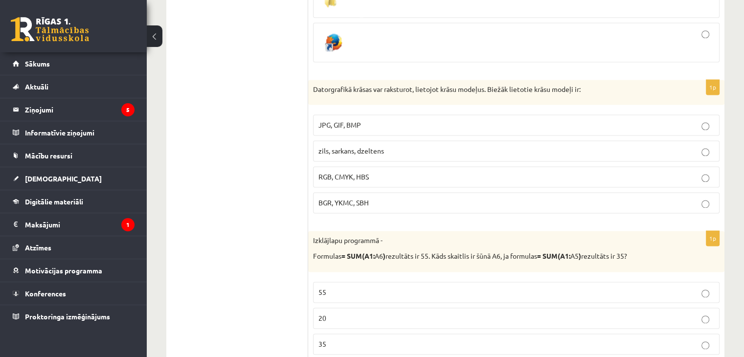
scroll to position [1418, 0]
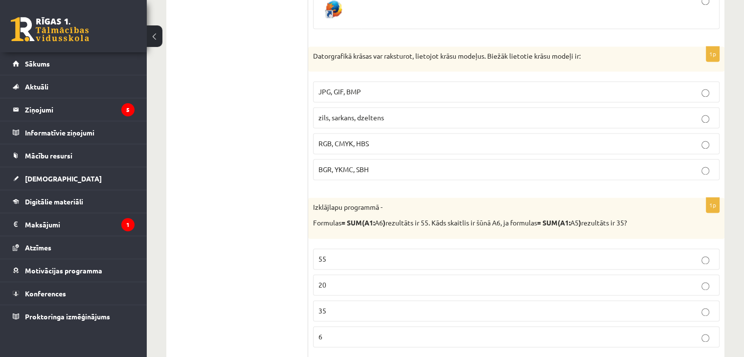
click at [343, 138] on p "RGB, CMYK, HBS" at bounding box center [516, 143] width 396 height 10
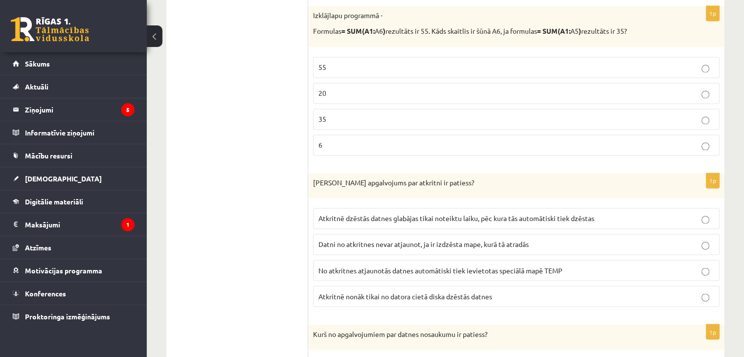
scroll to position [1613, 0]
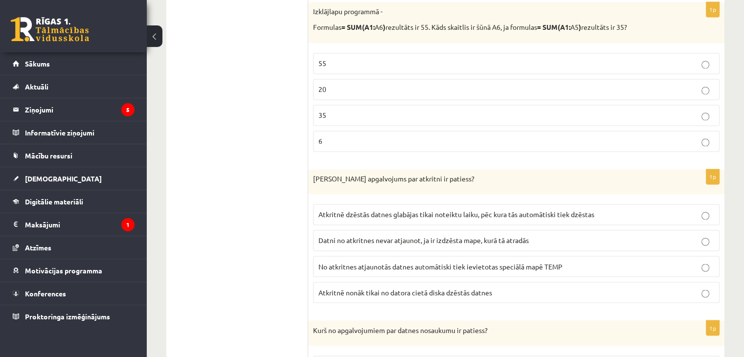
click at [330, 84] on p "20" at bounding box center [516, 89] width 396 height 10
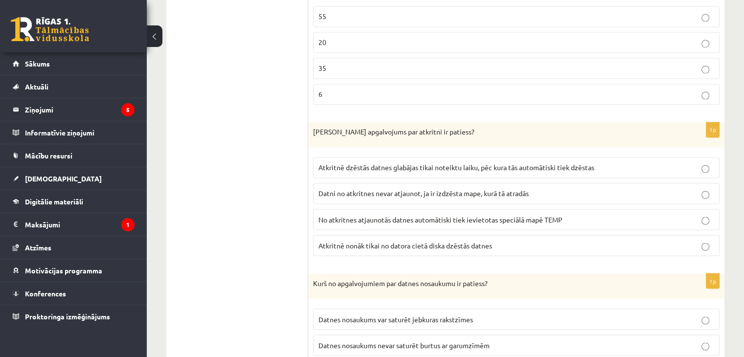
scroll to position [1662, 0]
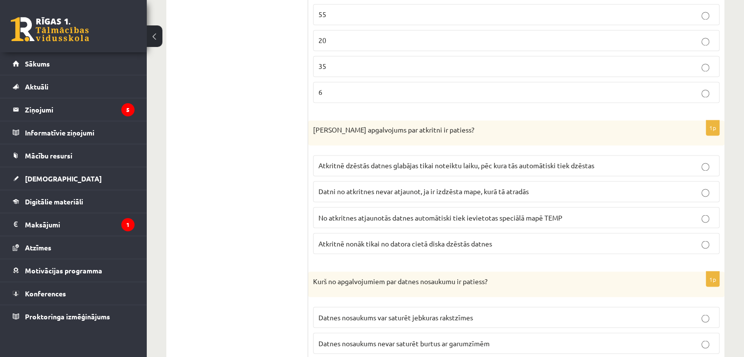
click at [401, 239] on span "Atkritnē nonāk tikai no datora cietā diska dzēstās datnes" at bounding box center [405, 243] width 174 height 9
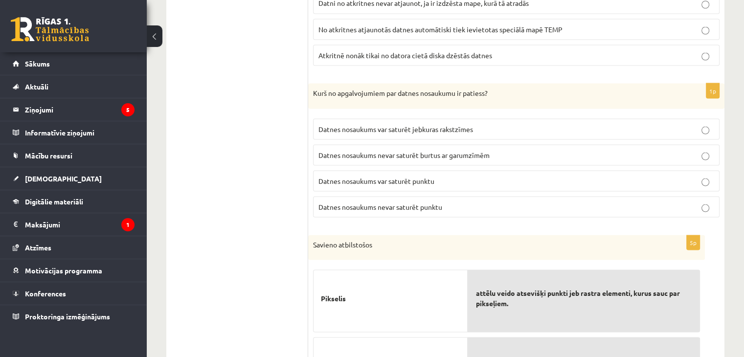
scroll to position [1858, 0]
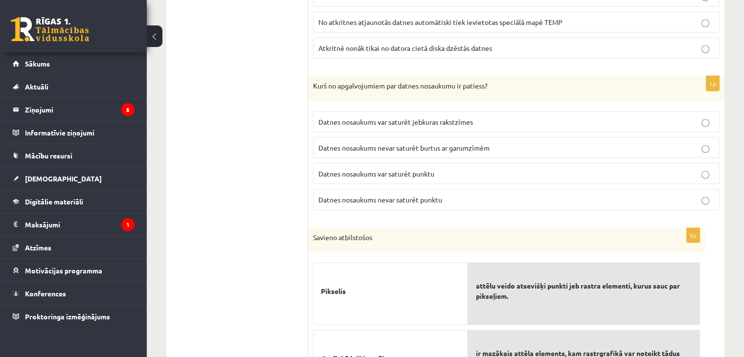
click at [399, 169] on span "Datnes nosaukums var saturēt punktu" at bounding box center [376, 173] width 116 height 9
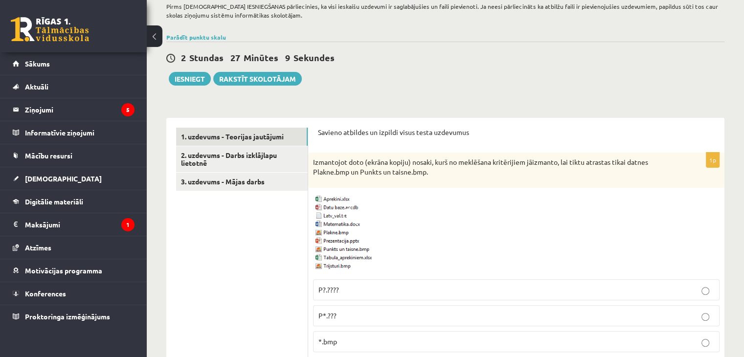
scroll to position [205, 0]
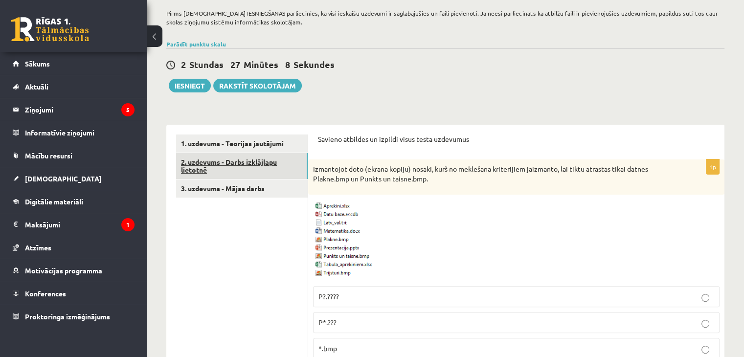
click at [260, 153] on link "2. uzdevums - Darbs izklājlapu lietotnē" at bounding box center [242, 166] width 132 height 26
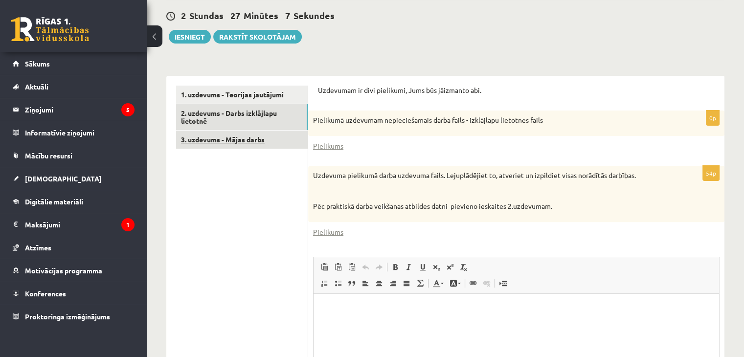
scroll to position [0, 0]
click at [267, 131] on link "3. uzdevums - Mājas darbs" at bounding box center [242, 140] width 132 height 18
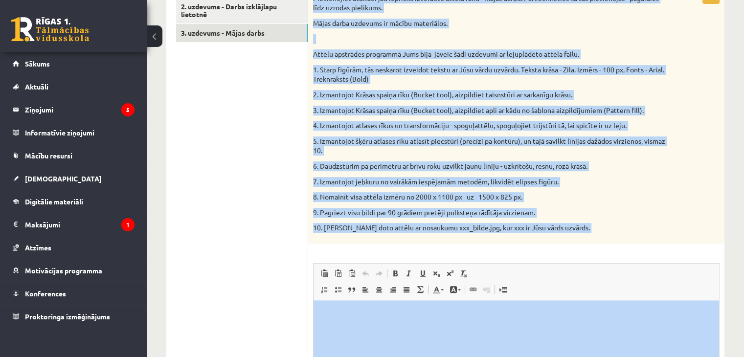
scroll to position [397, 0]
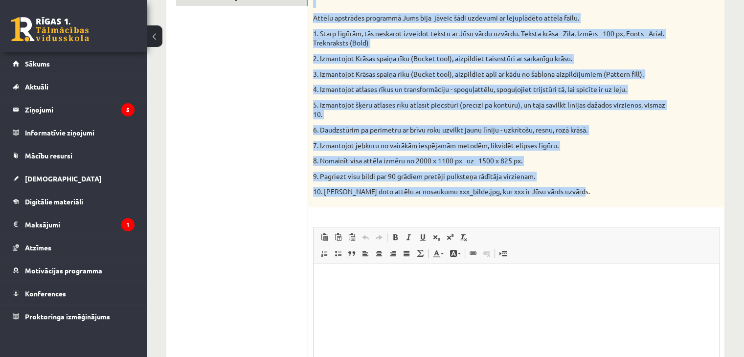
drag, startPoint x: 314, startPoint y: 95, endPoint x: 582, endPoint y: 184, distance: 282.8
click at [582, 184] on div "Pievienojiet atbildei jau iepriekš izveidoto attēla failu - mājas darbu. Pārlie…" at bounding box center [516, 80] width 416 height 255
copy div "Pievienojiet atbildei jau iepriekš izveidoto attēla failu - mājas darbu. Pārlie…"
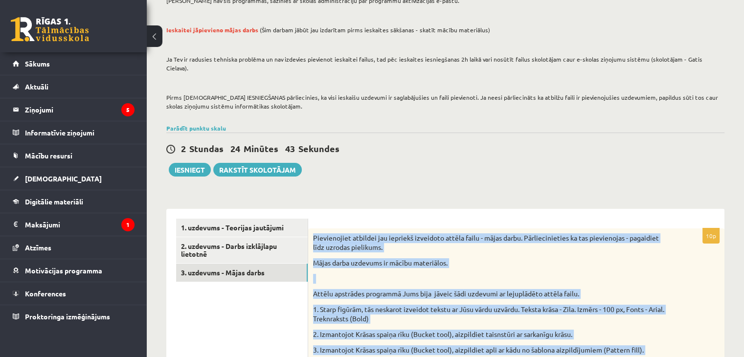
scroll to position [0, 0]
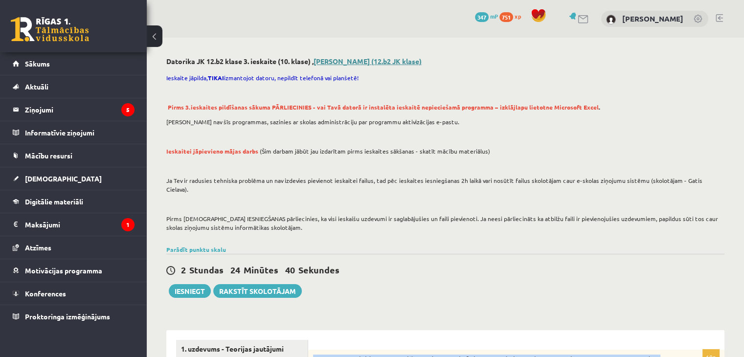
drag, startPoint x: 316, startPoint y: 59, endPoint x: 376, endPoint y: 64, distance: 60.3
click at [398, 65] on h2 "Datorika JK 12.b2 klase 3. ieskaite (10. klase) , Anna Emīlija Križanovska (12.…" at bounding box center [445, 61] width 558 height 8
copy h2 "[PERSON_NAME]"
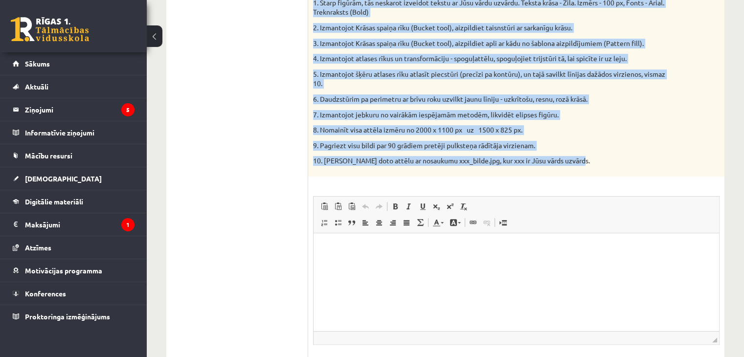
scroll to position [489, 0]
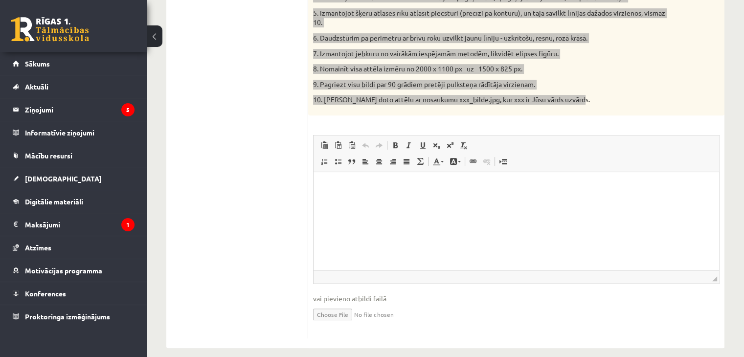
click at [323, 183] on p "Editor, wiswyg-editor-user-answer-47433948538880" at bounding box center [516, 186] width 386 height 10
click at [380, 201] on html at bounding box center [515, 187] width 405 height 30
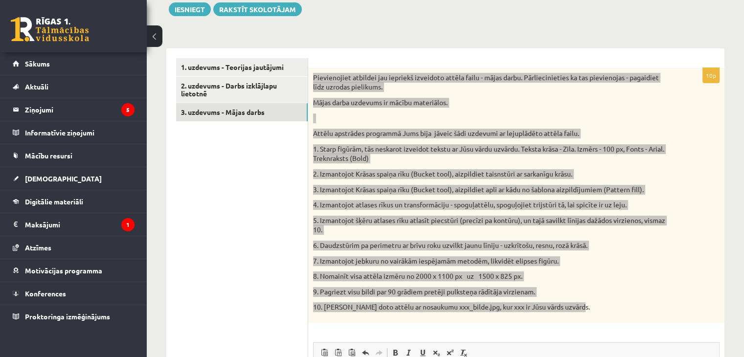
scroll to position [442, 0]
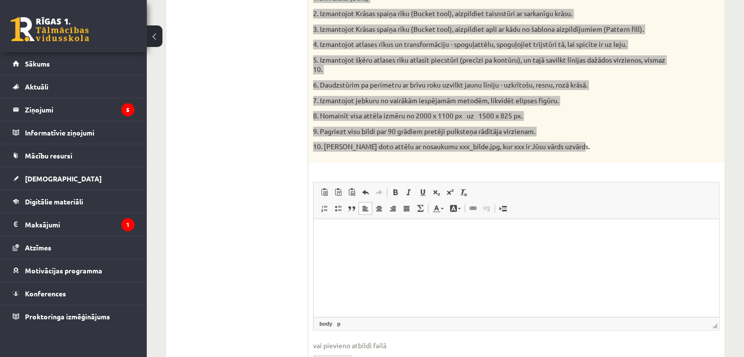
drag, startPoint x: 351, startPoint y: 232, endPoint x: 664, endPoint y: 441, distance: 377.1
drag, startPoint x: 329, startPoint y: 238, endPoint x: 329, endPoint y: 233, distance: 5.4
click at [329, 235] on html at bounding box center [515, 234] width 405 height 30
drag, startPoint x: 428, startPoint y: 234, endPoint x: 241, endPoint y: 229, distance: 187.3
click at [313, 229] on html "**********" at bounding box center [515, 234] width 405 height 30
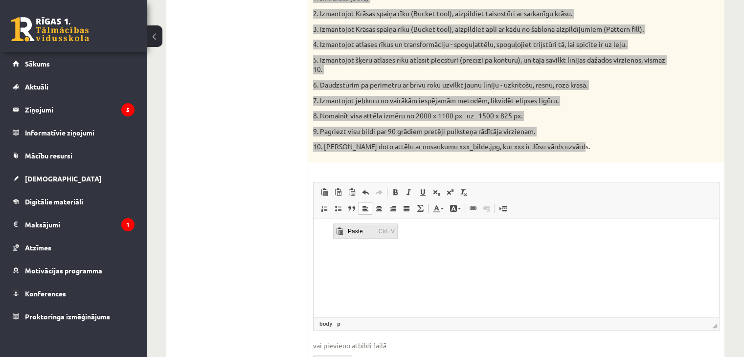
click at [351, 230] on span "Paste" at bounding box center [360, 230] width 30 height 14
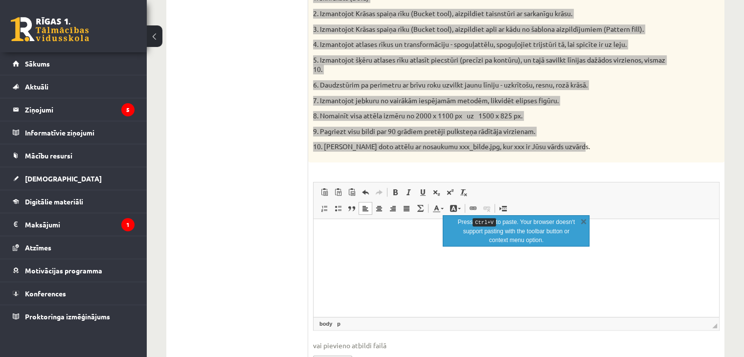
drag, startPoint x: 352, startPoint y: 224, endPoint x: 350, endPoint y: 233, distance: 9.1
click at [351, 229] on html at bounding box center [515, 234] width 405 height 30
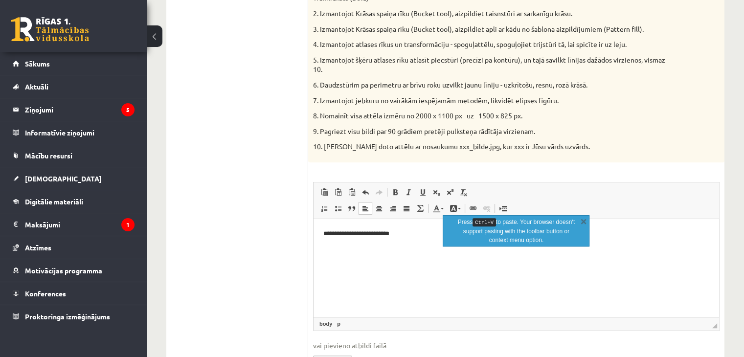
click at [217, 213] on ul "1. uzdevums - Teorijas jautājumi 2. uzdevums - Darbs izklājlapu lietotnē 3. uzd…" at bounding box center [242, 141] width 132 height 487
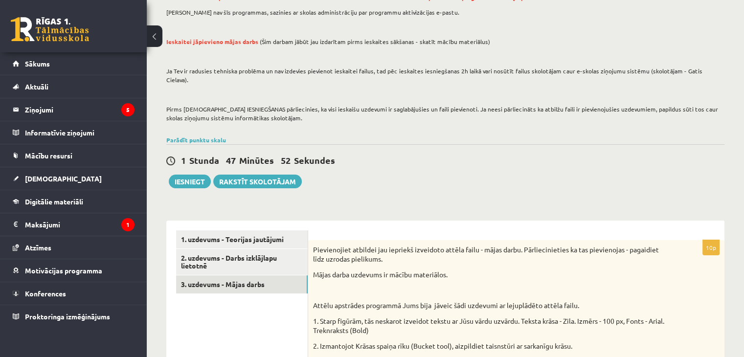
scroll to position [100, 0]
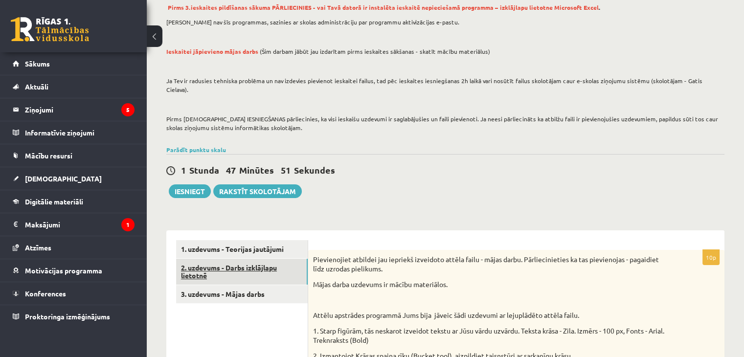
drag, startPoint x: 268, startPoint y: 257, endPoint x: 268, endPoint y: 251, distance: 5.4
click at [268, 259] on link "2. uzdevums - Darbs izklājlapu lietotnē" at bounding box center [242, 272] width 132 height 26
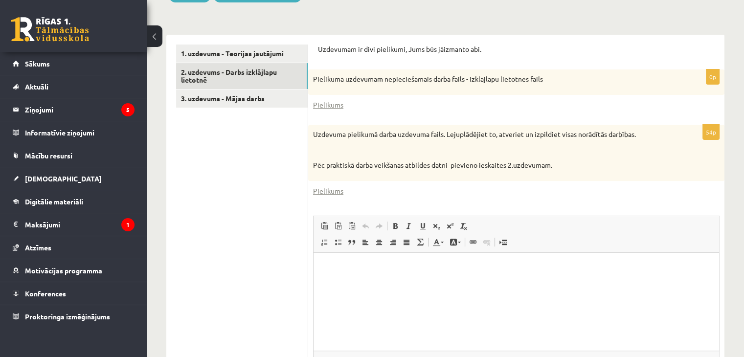
scroll to position [0, 0]
click at [334, 100] on link "Pielikums" at bounding box center [328, 105] width 30 height 10
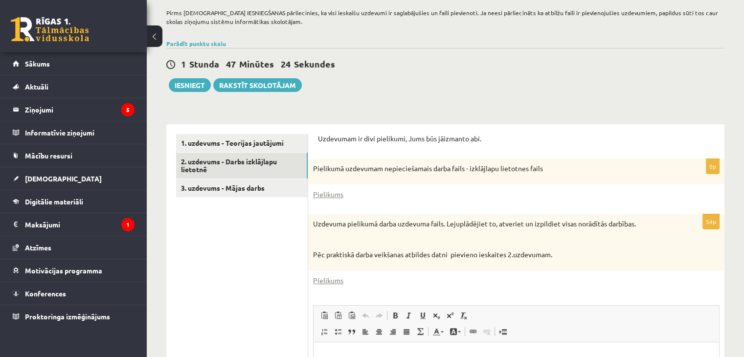
scroll to position [198, 0]
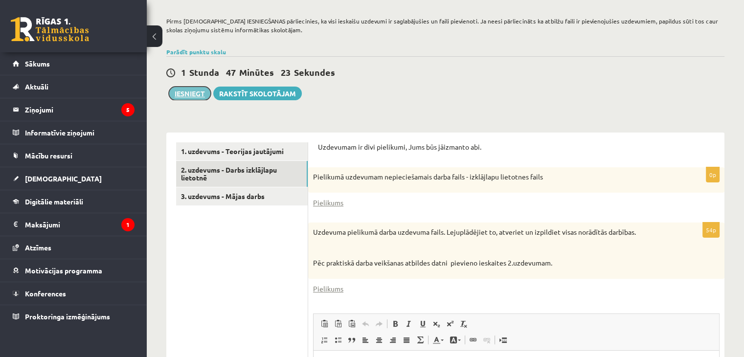
click at [193, 88] on button "Iesniegt" at bounding box center [190, 94] width 42 height 14
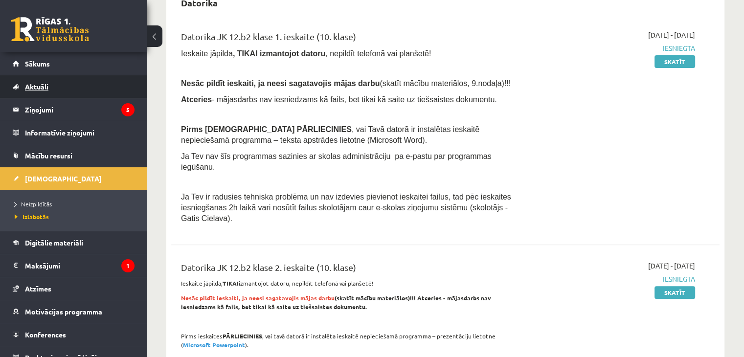
scroll to position [391, 0]
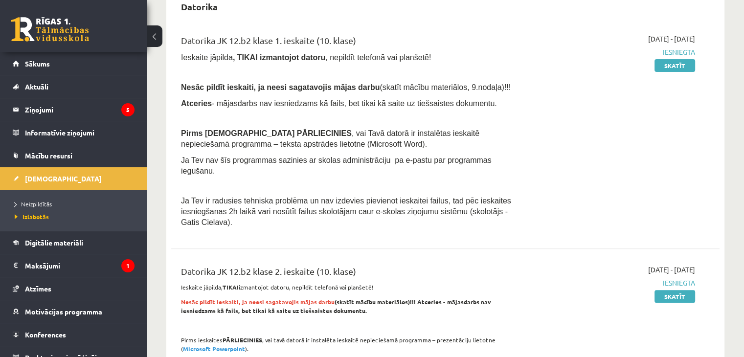
click at [53, 24] on link at bounding box center [50, 29] width 78 height 24
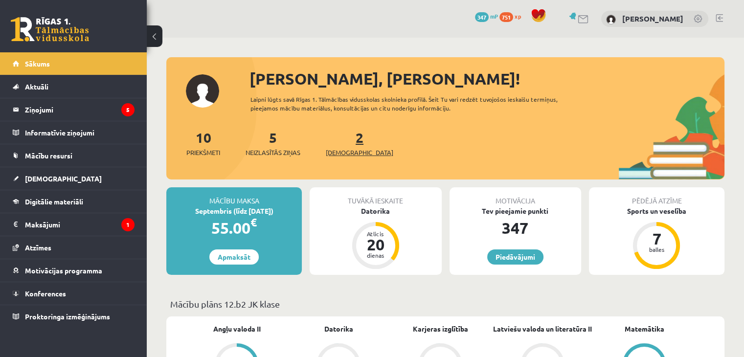
click at [342, 142] on link "2 Ieskaites" at bounding box center [359, 143] width 67 height 29
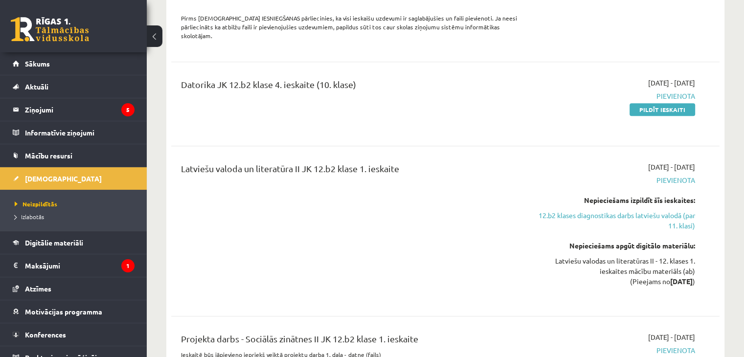
scroll to position [782, 0]
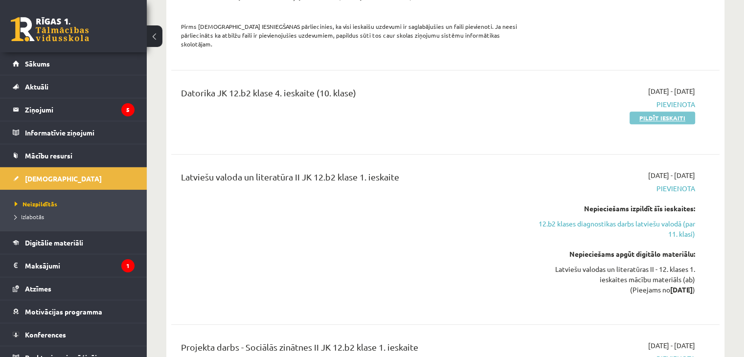
click at [659, 111] on link "Pildīt ieskaiti" at bounding box center [662, 117] width 66 height 13
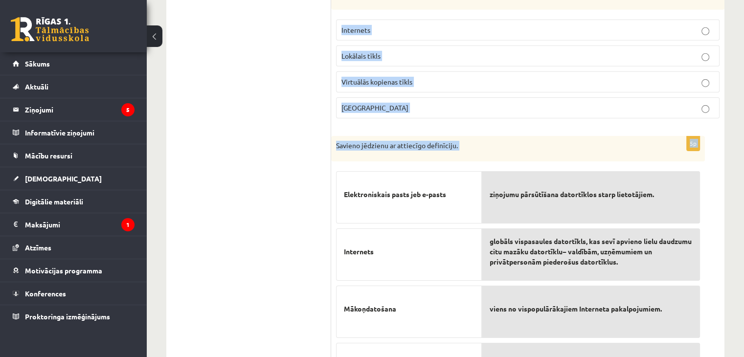
scroll to position [3302, 0]
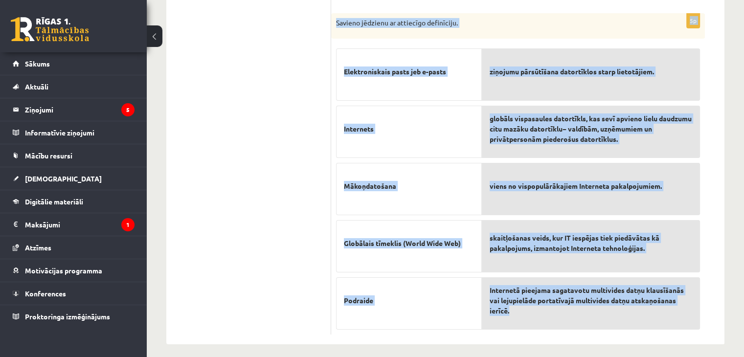
drag, startPoint x: 338, startPoint y: 81, endPoint x: 532, endPoint y: 312, distance: 301.5
copy form "Kas ir interneta telefonlīnija (VoiP)? Speciāla ierīce, ka ļauj datoram pārraid…"
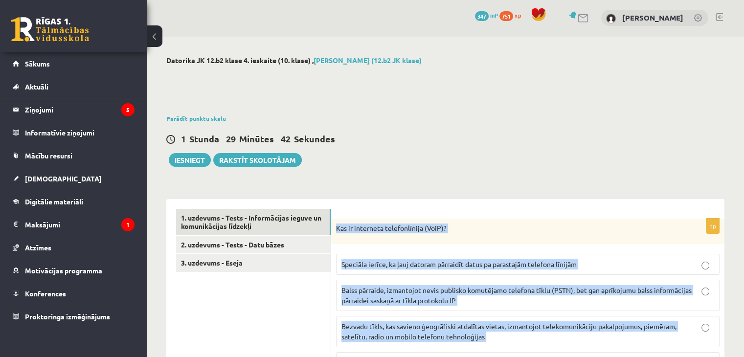
scroll to position [0, 0]
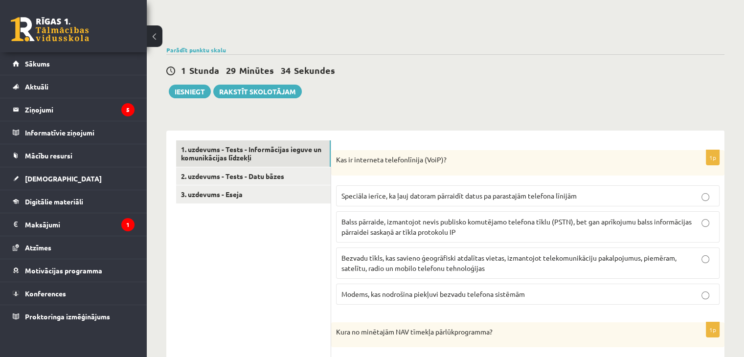
scroll to position [98, 0]
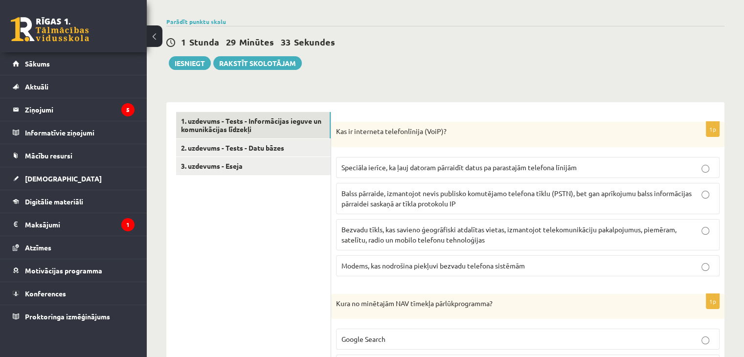
click at [367, 199] on span "Balss pārraide, izmantojot nevis publisko komutējamo telefona tīklu (PSTN), bet…" at bounding box center [516, 198] width 350 height 19
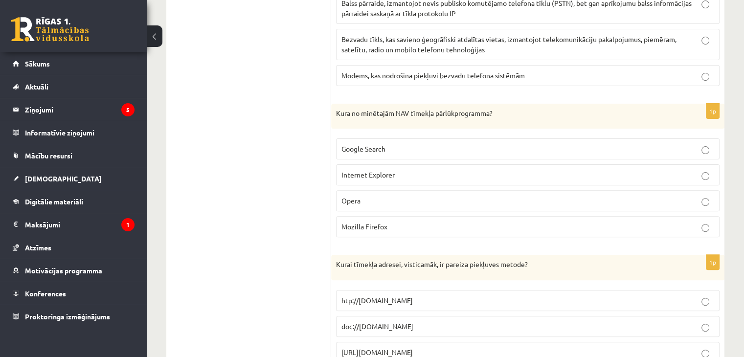
scroll to position [342, 0]
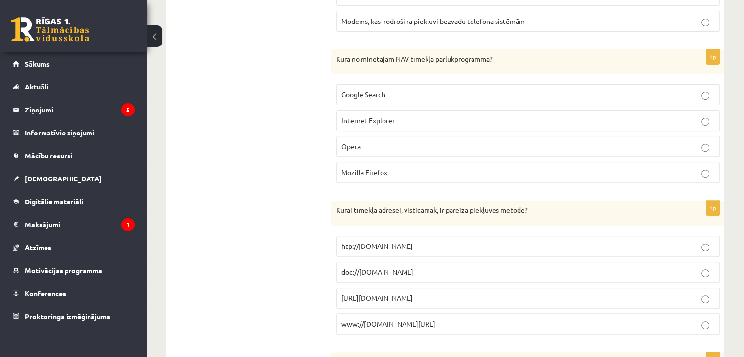
click at [366, 96] on span "Google Search" at bounding box center [363, 94] width 44 height 9
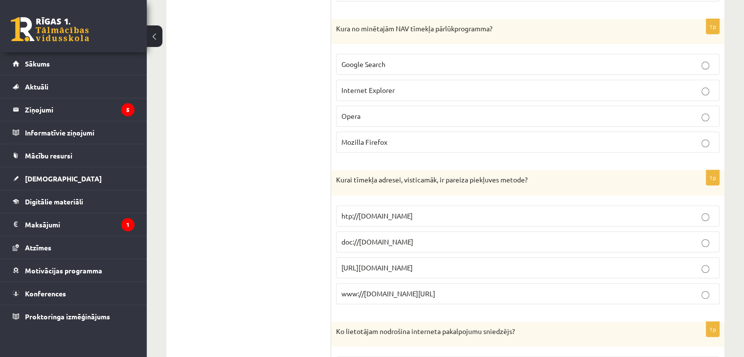
scroll to position [489, 0]
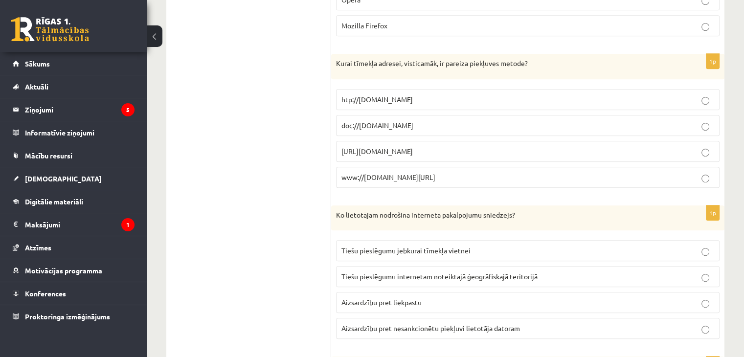
click at [389, 147] on span "ftp://ftp.cs.uct.ac.za/" at bounding box center [376, 151] width 71 height 9
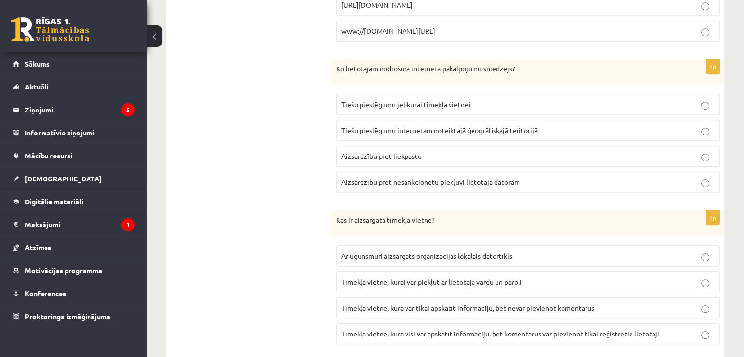
scroll to position [636, 0]
click at [362, 103] on span "Tiešu pieslēgumu jebkurai tīmekļa vietnei" at bounding box center [405, 103] width 129 height 9
click at [370, 122] on label "Tiešu pieslēgumu internetam noteiktajā ģeogrāfiskajā teritorijā" at bounding box center [527, 129] width 383 height 21
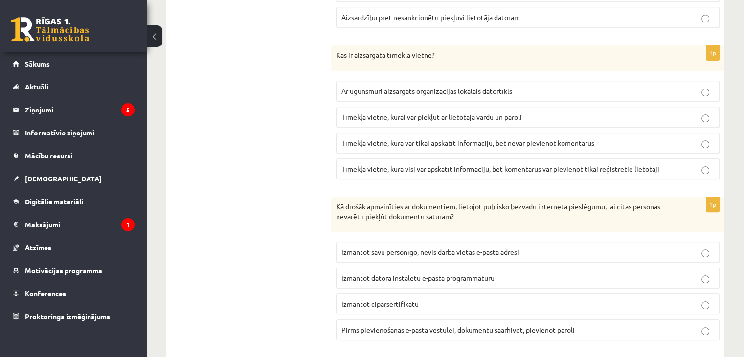
scroll to position [831, 0]
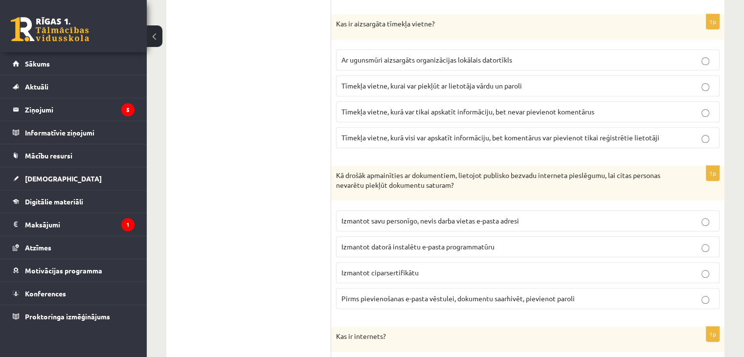
click at [495, 81] on span "Tīmekļa vietne, kurai var piekļūt ar lietotāja vārdu un paroli" at bounding box center [431, 85] width 180 height 9
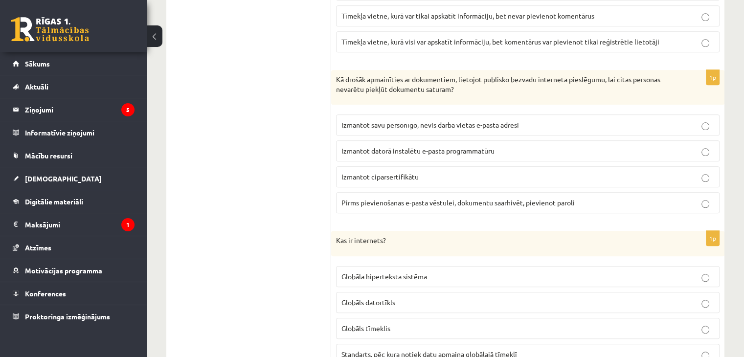
scroll to position [929, 0]
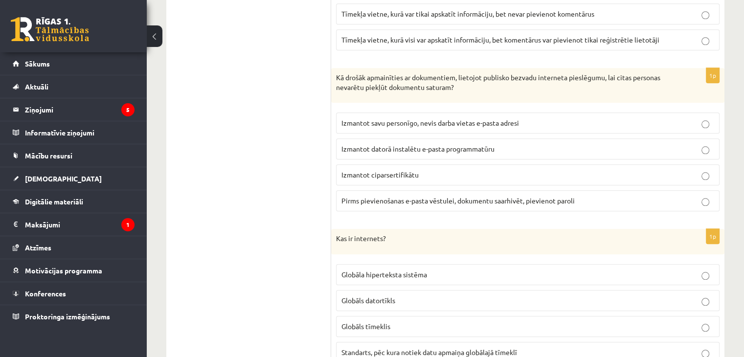
click at [418, 196] on span "Pirms pievienošanas e-pasta vēstulei, dokumentu saarhivēt, pievienot paroli" at bounding box center [457, 200] width 233 height 9
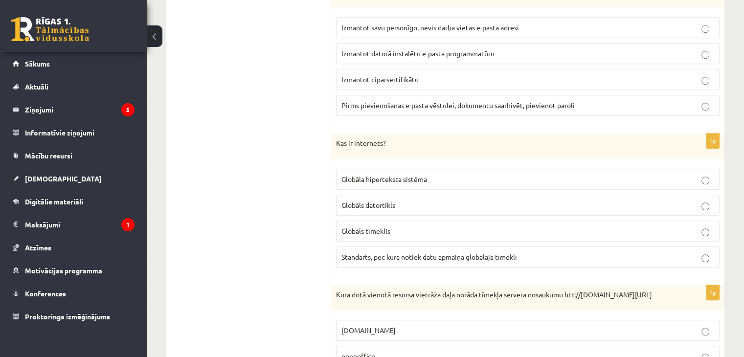
scroll to position [1027, 0]
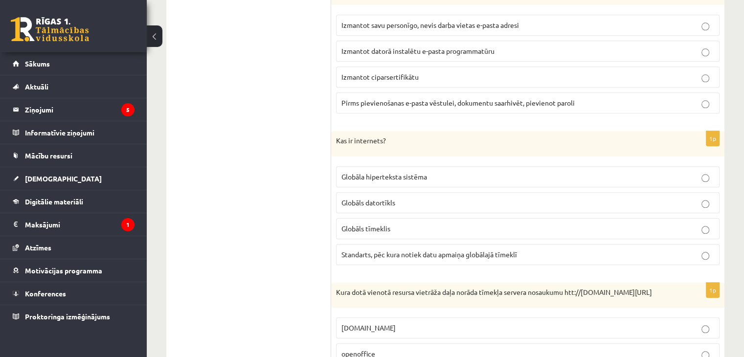
click at [388, 198] on span "Globāls datortīkls" at bounding box center [368, 202] width 54 height 9
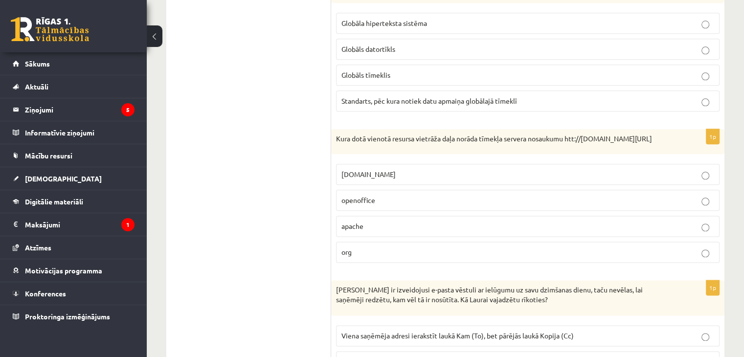
scroll to position [1222, 0]
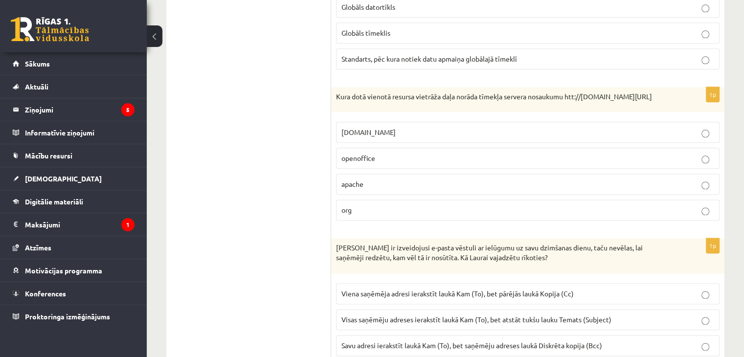
click at [389, 136] on span "openoffice.apache.org" at bounding box center [368, 132] width 54 height 9
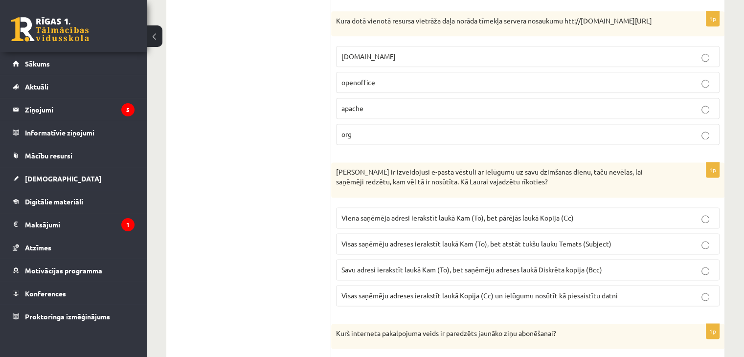
scroll to position [1320, 0]
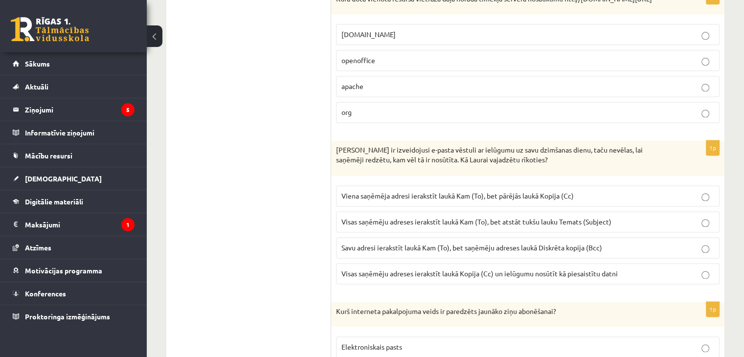
click at [371, 252] on span "Savu adresi ierakstīt laukā Kam (To), bet saņēmēju adreses laukā Diskrēta kopij…" at bounding box center [471, 247] width 261 height 9
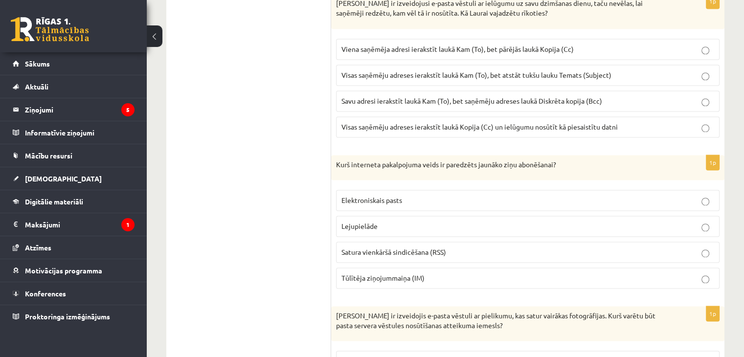
click at [418, 252] on span "Satura vienkāršā sindicēšana (RSS)" at bounding box center [393, 251] width 105 height 9
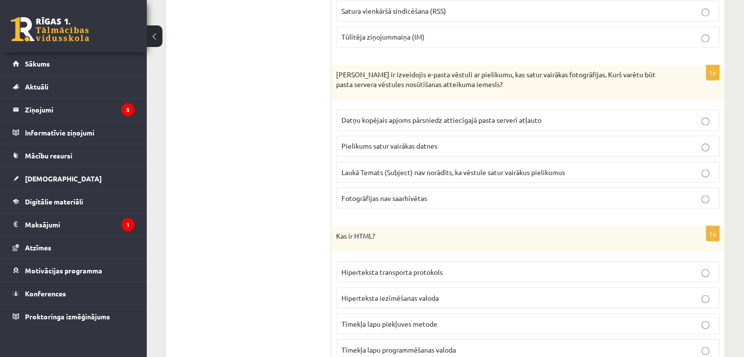
scroll to position [1711, 0]
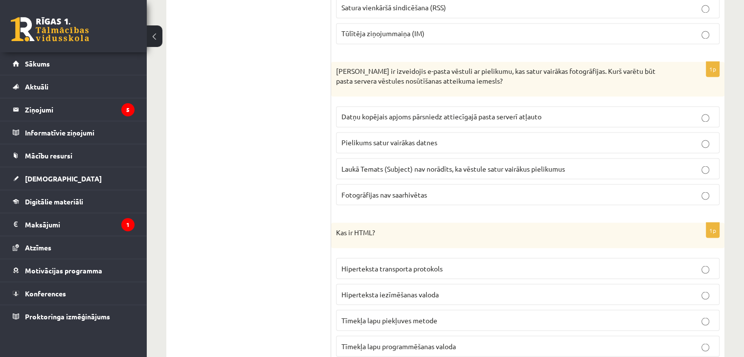
click at [429, 127] on label "Datņu kopējais apjoms pārsniedz attiecīgajā pasta serverī atļauto" at bounding box center [527, 116] width 383 height 21
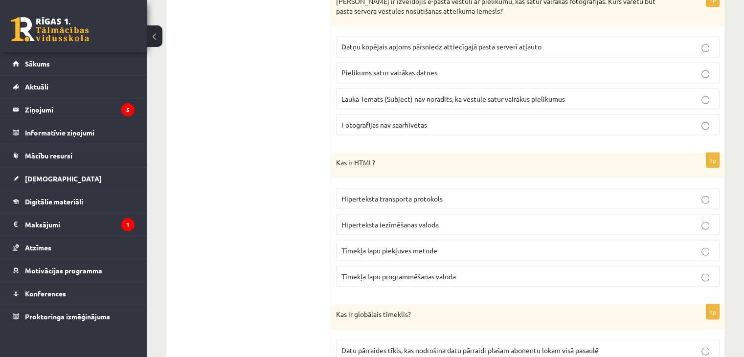
scroll to position [1809, 0]
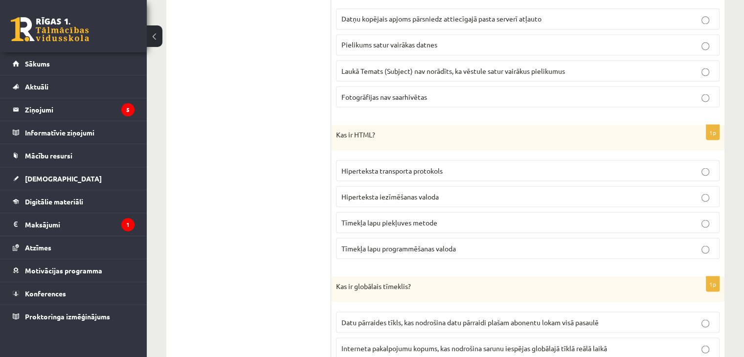
click at [399, 190] on label "Hiperteksta iezīmēšanas valoda" at bounding box center [527, 196] width 383 height 21
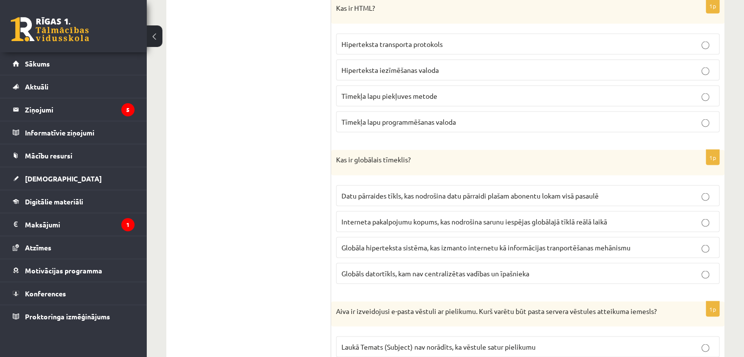
scroll to position [1956, 0]
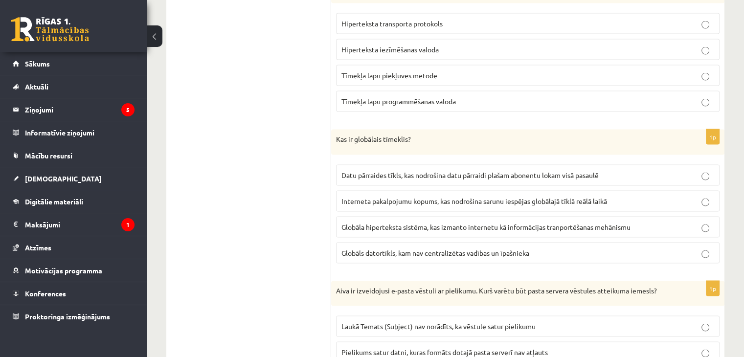
click at [594, 222] on p "Globāla hiperteksta sistēma, kas izmanto internetu kā informācijas tranportēšan…" at bounding box center [527, 227] width 373 height 10
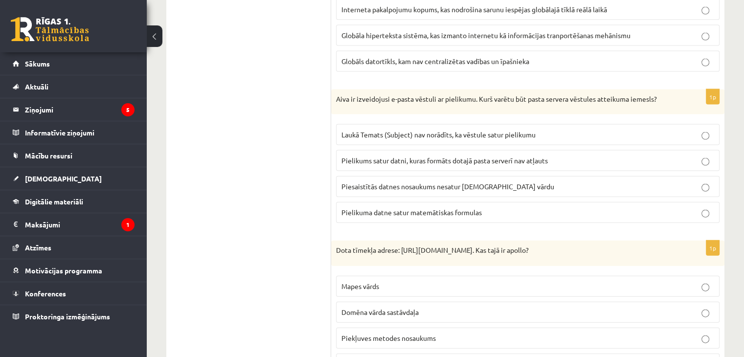
scroll to position [2151, 0]
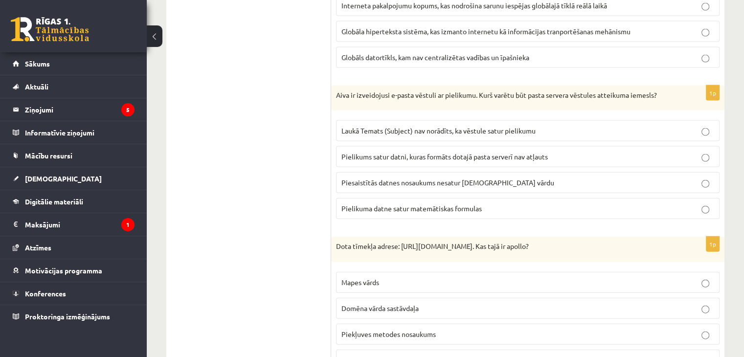
click at [392, 154] on span "Pielikums satur datni, kuras formāts dotajā pasta serverī nav atļauts" at bounding box center [444, 156] width 206 height 9
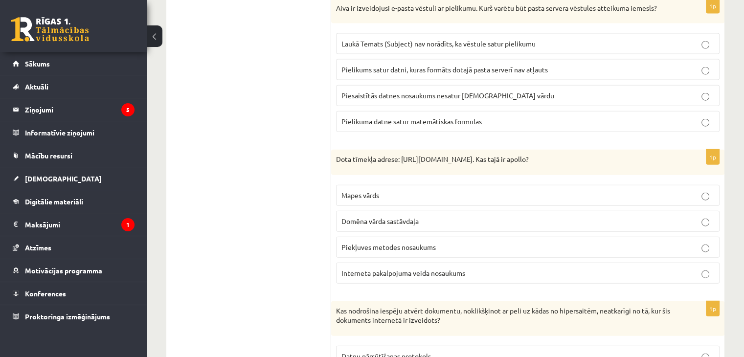
scroll to position [2249, 0]
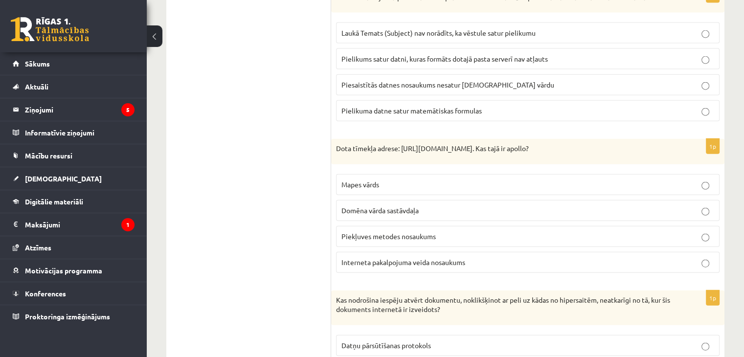
click at [373, 206] on span "Domēna vārda sastāvdaļa" at bounding box center [379, 210] width 77 height 9
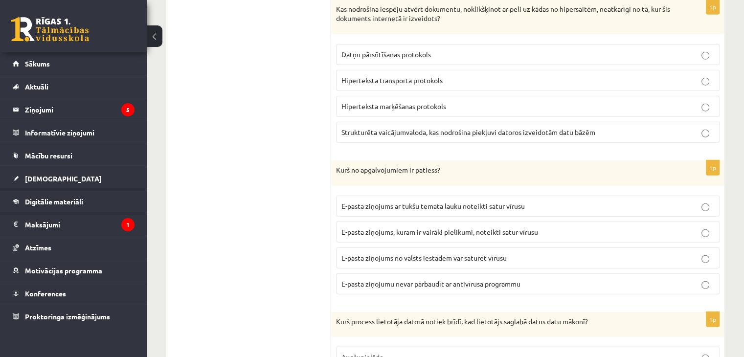
scroll to position [2542, 0]
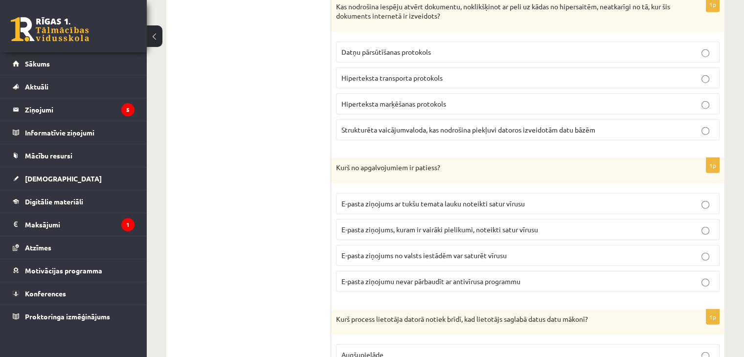
click at [415, 75] on span "Hiperteksta transporta protokols" at bounding box center [391, 77] width 101 height 9
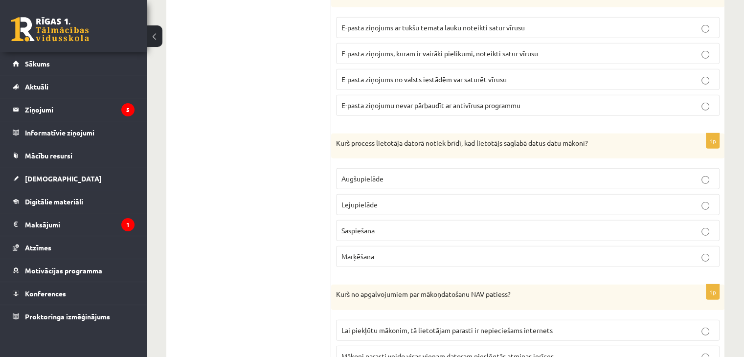
scroll to position [2689, 0]
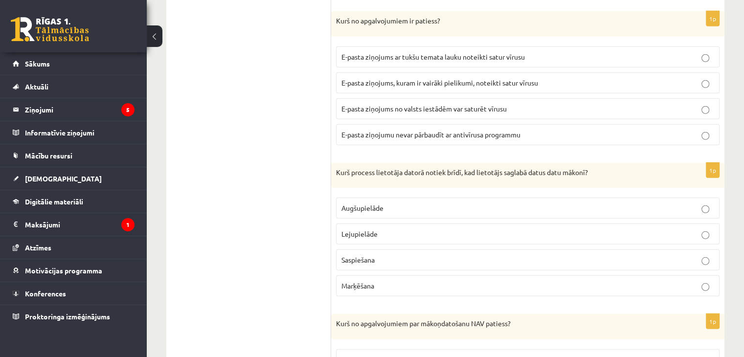
click at [421, 107] on span "E-pasta ziņojums no valsts iestādēm var saturēt vīrusu" at bounding box center [423, 108] width 165 height 9
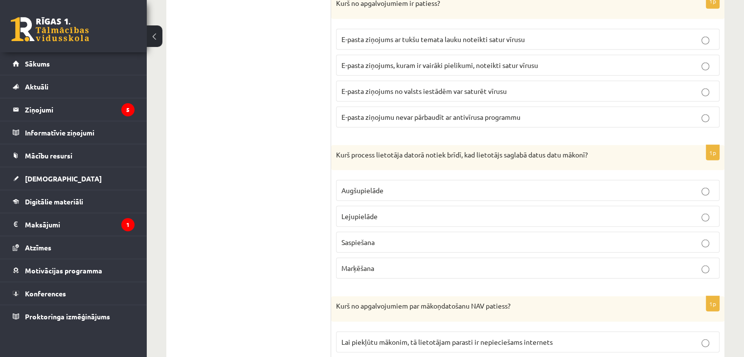
scroll to position [2738, 0]
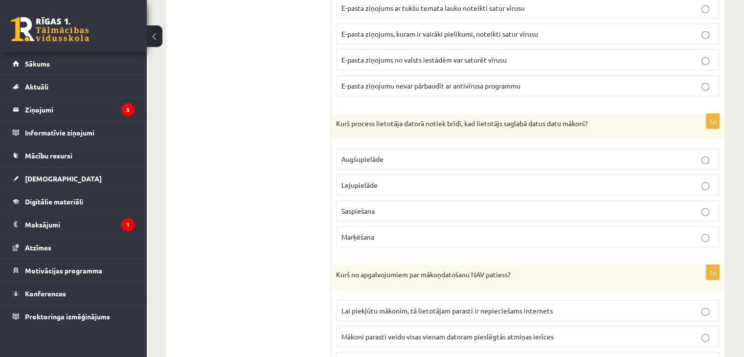
click at [367, 154] on span "Augšupielāde" at bounding box center [362, 158] width 42 height 9
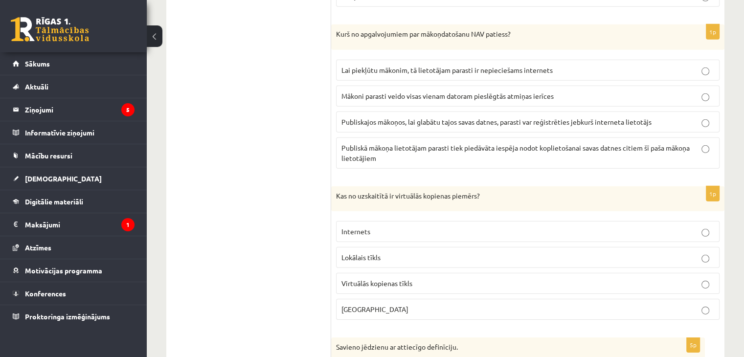
scroll to position [2982, 0]
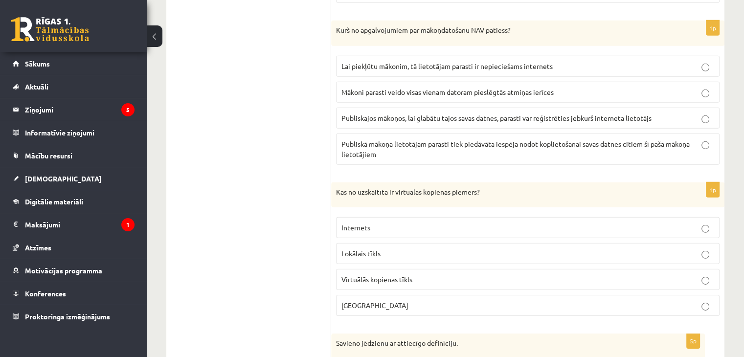
click at [383, 89] on span "Mākoni parasti veido visas vienam datoram pieslēgtās atmiņas ierīces" at bounding box center [447, 92] width 212 height 9
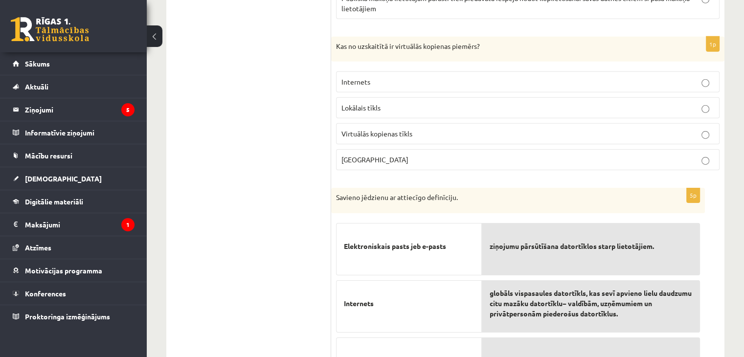
scroll to position [3129, 0]
click at [357, 154] on span "Tērzētava" at bounding box center [374, 158] width 67 height 9
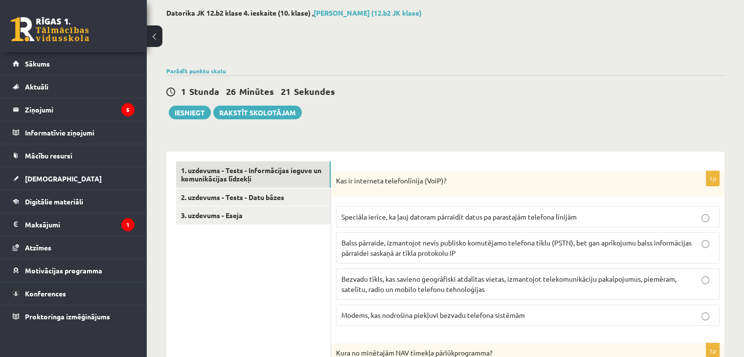
scroll to position [0, 0]
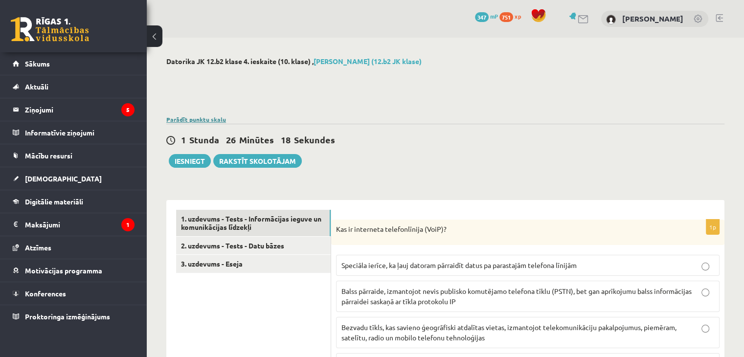
click at [213, 118] on link "Parādīt punktu skalu" at bounding box center [196, 119] width 60 height 8
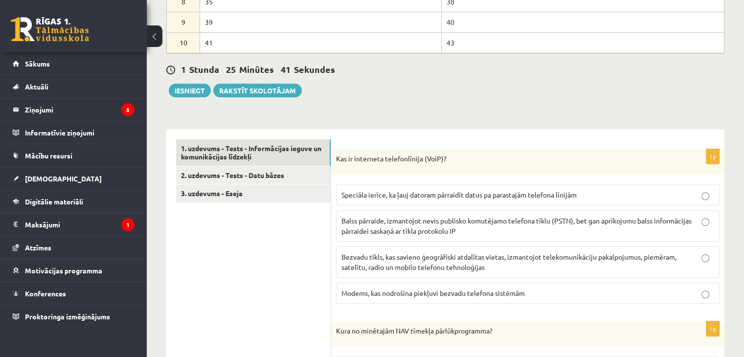
scroll to position [303, 0]
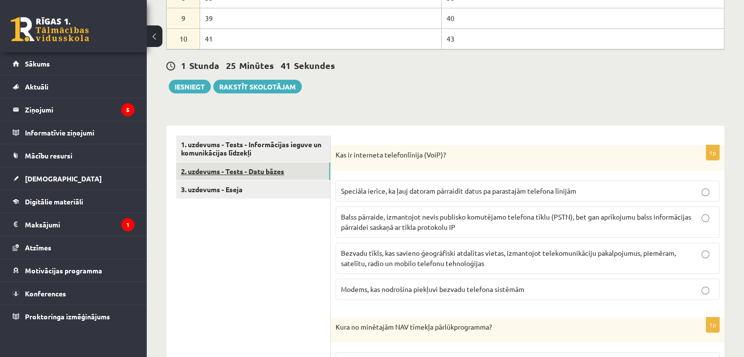
click at [302, 171] on link "2. uzdevums - Tests - Datu bāzes" at bounding box center [253, 171] width 154 height 18
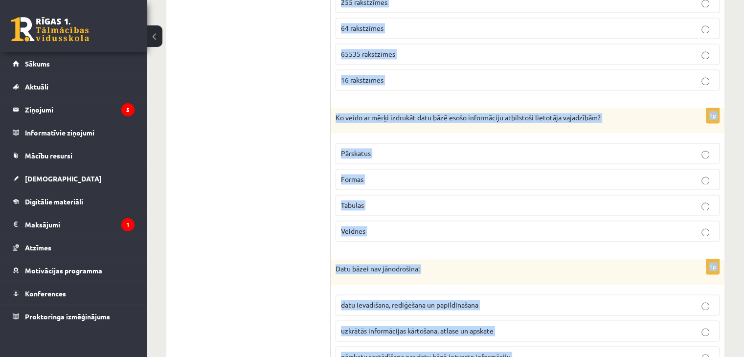
scroll to position [1625, 0]
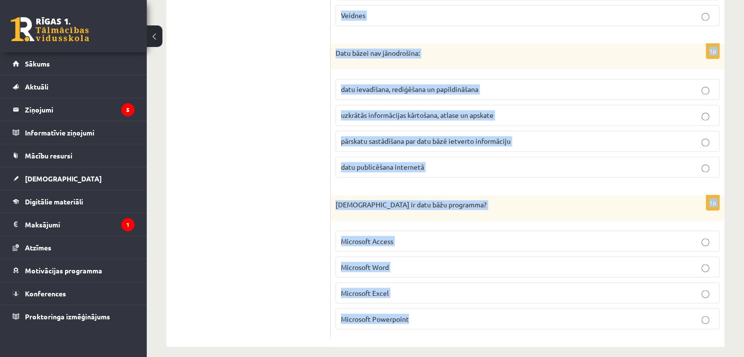
drag, startPoint x: 335, startPoint y: 151, endPoint x: 479, endPoint y: 300, distance: 207.1
copy form "Kurš vaicajumu veids var mainīt tabulas saturu? atlases vaicājumi (Select Queri…"
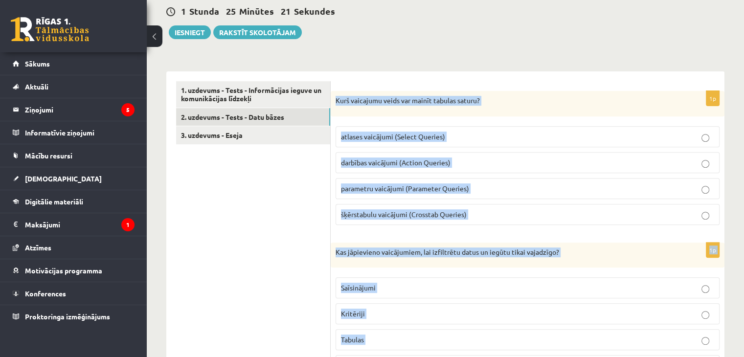
scroll to position [354, 0]
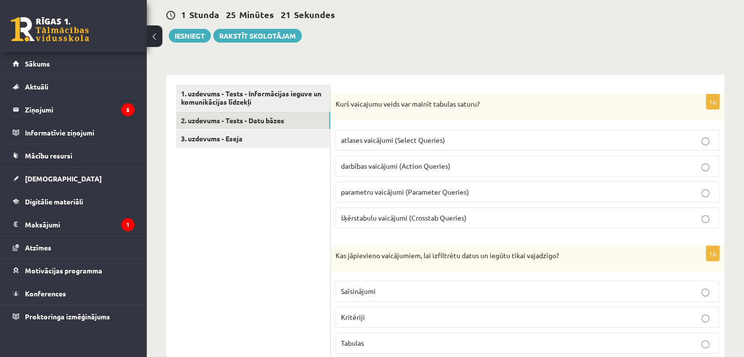
drag, startPoint x: 414, startPoint y: 165, endPoint x: 400, endPoint y: 167, distance: 13.3
click at [412, 165] on span "darbības vaicājumi (Action Queries)" at bounding box center [396, 165] width 110 height 9
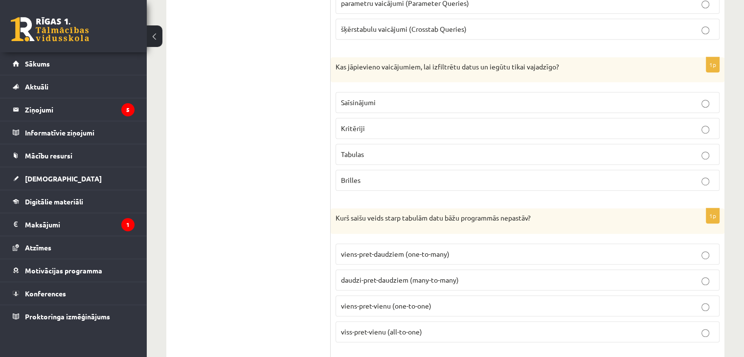
scroll to position [550, 0]
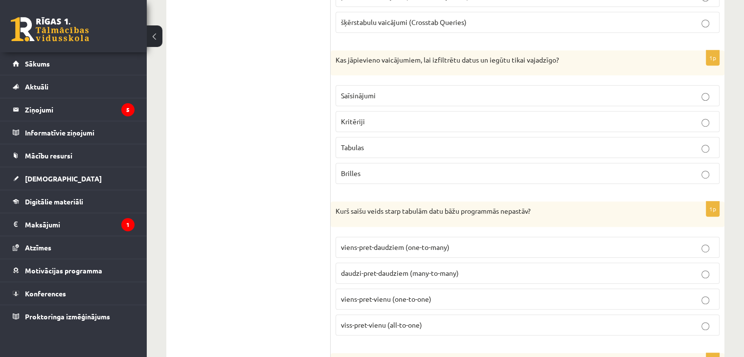
click at [375, 116] on p "Kritēriji" at bounding box center [527, 121] width 373 height 10
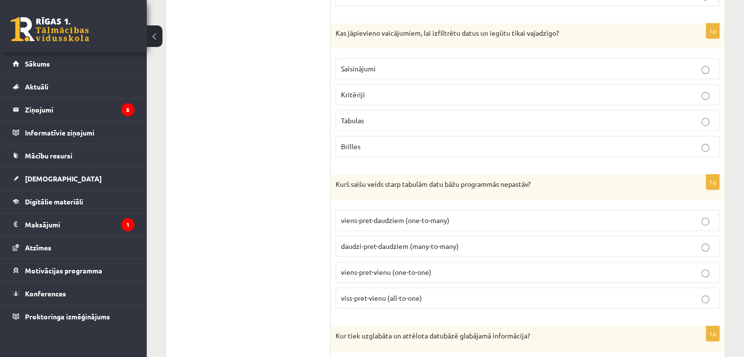
scroll to position [647, 0]
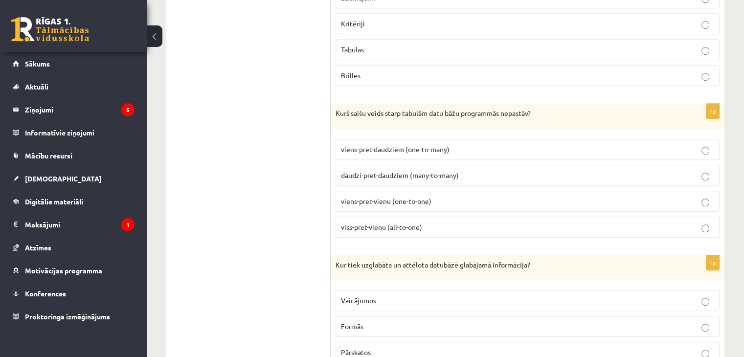
click at [389, 197] on span "viens-pret-vienu (one-to-one)" at bounding box center [386, 201] width 90 height 9
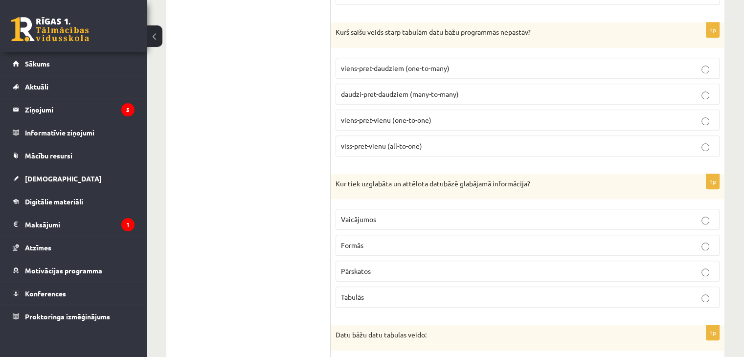
scroll to position [745, 0]
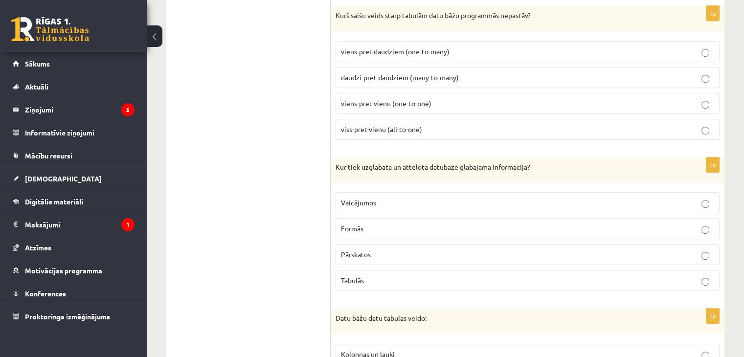
click at [360, 276] on span "Tabulās" at bounding box center [352, 280] width 23 height 9
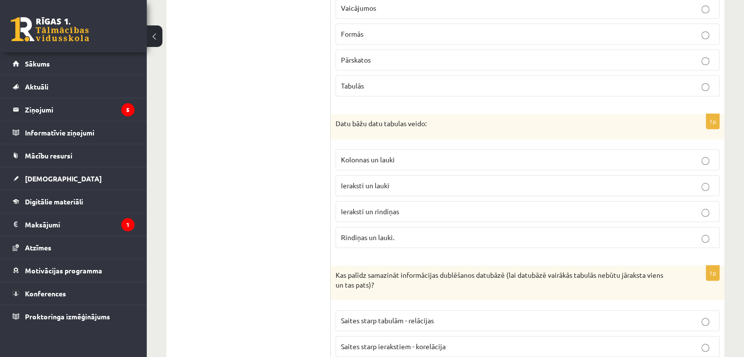
scroll to position [941, 0]
click at [395, 182] on p "Ieraksti un lauki" at bounding box center [527, 184] width 373 height 10
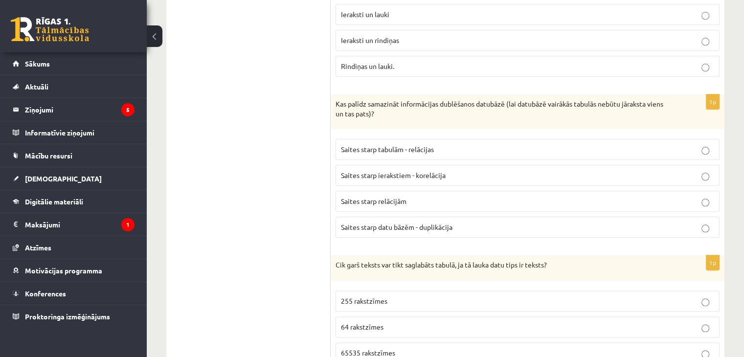
scroll to position [1136, 0]
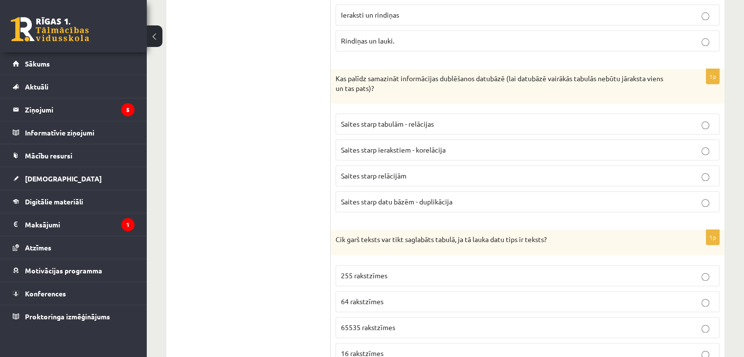
click at [425, 124] on label "Saites starp tabulām - relācijas" at bounding box center [527, 123] width 384 height 21
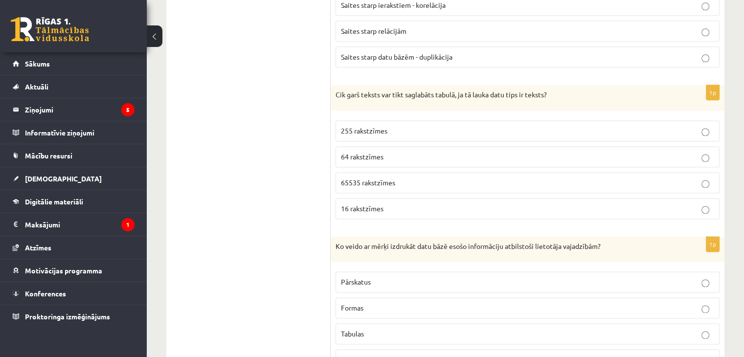
scroll to position [1283, 0]
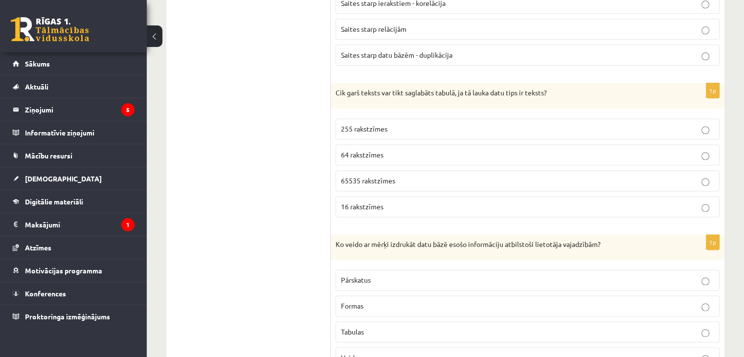
click at [382, 124] on span "255 rakstzīmes" at bounding box center [364, 128] width 46 height 9
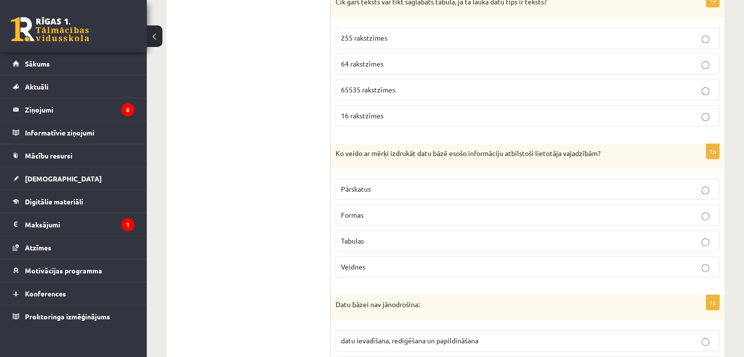
scroll to position [1381, 0]
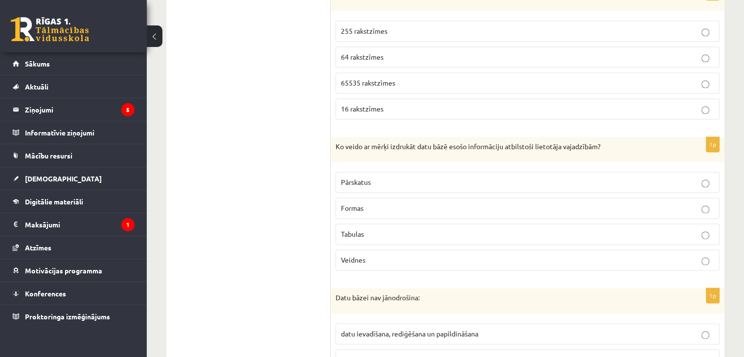
click at [373, 177] on p "Pārskatus" at bounding box center [527, 182] width 373 height 10
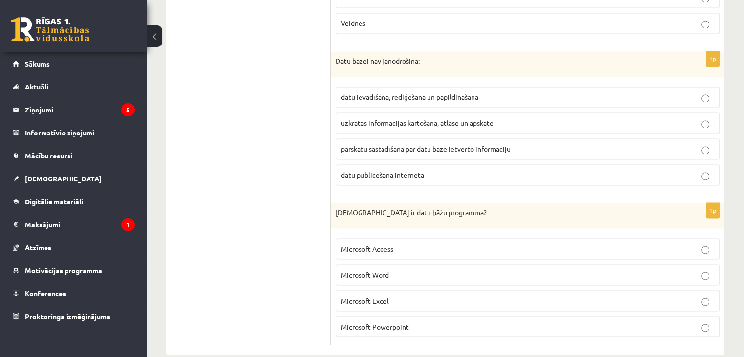
scroll to position [1625, 0]
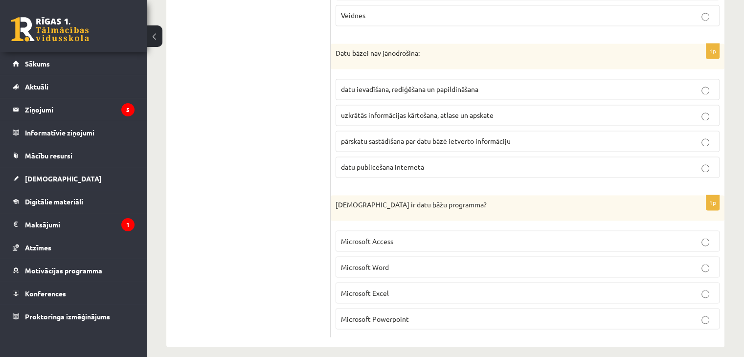
click at [397, 236] on p "Microsoft Access" at bounding box center [527, 241] width 373 height 10
click at [380, 168] on label "datu publicēšana internetā" at bounding box center [527, 166] width 384 height 21
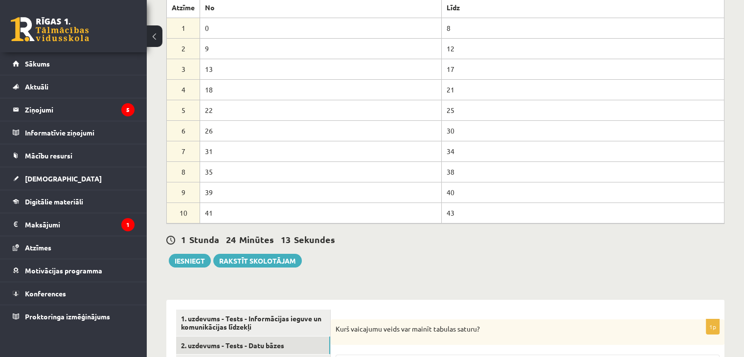
scroll to position [305, 0]
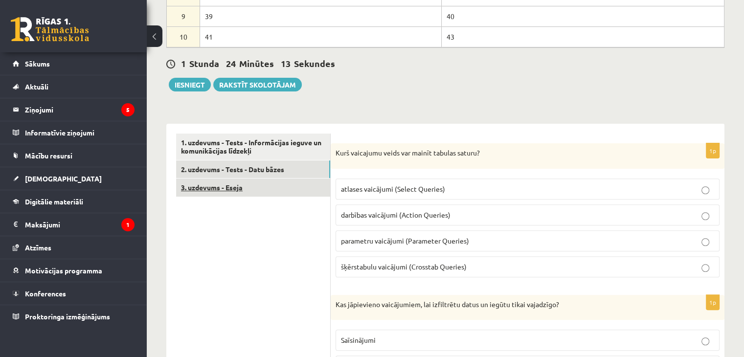
click at [276, 189] on link "3. uzdevums - Eseja" at bounding box center [253, 187] width 154 height 18
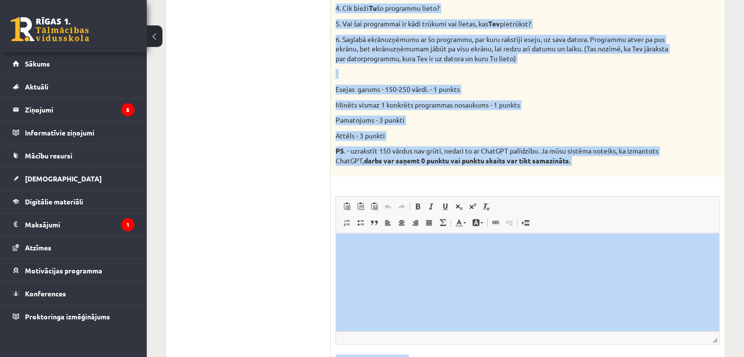
scroll to position [653, 0]
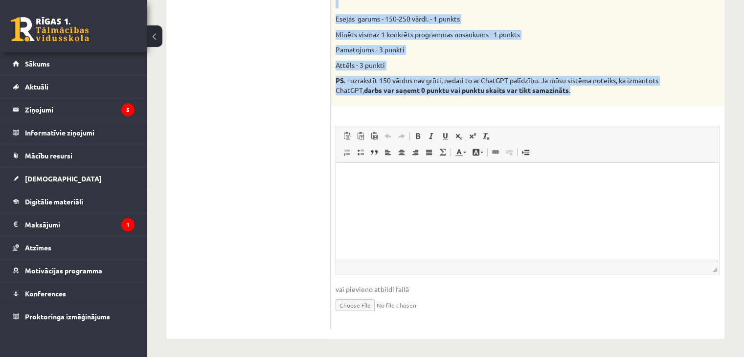
drag, startPoint x: 335, startPoint y: 53, endPoint x: 581, endPoint y: 93, distance: 249.2
copy div "Kura datorprogramma noder Tev visvairāk? Neraksti par Word, Excel un PowerPoint…"
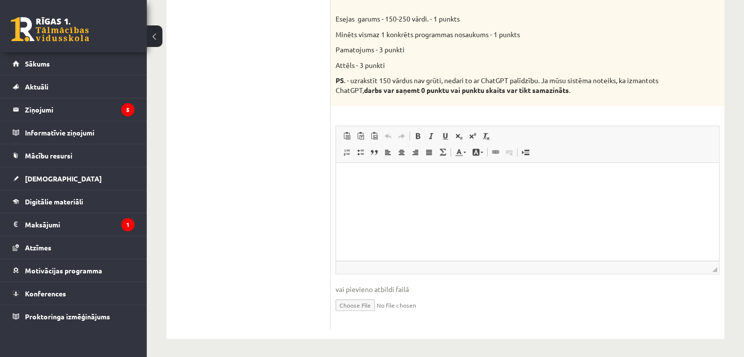
drag, startPoint x: 266, startPoint y: 148, endPoint x: 268, endPoint y: 143, distance: 5.5
click at [265, 148] on ul "1. uzdevums - Tests - Informācijas ieguve un komunikācijas līdzekļi 2. uzdevums…" at bounding box center [253, 56] width 154 height 543
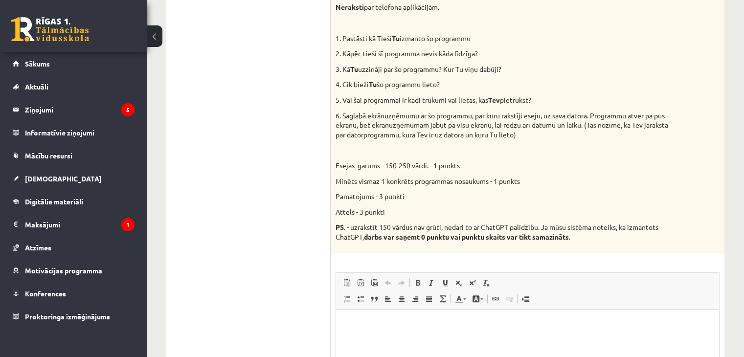
scroll to position [604, 0]
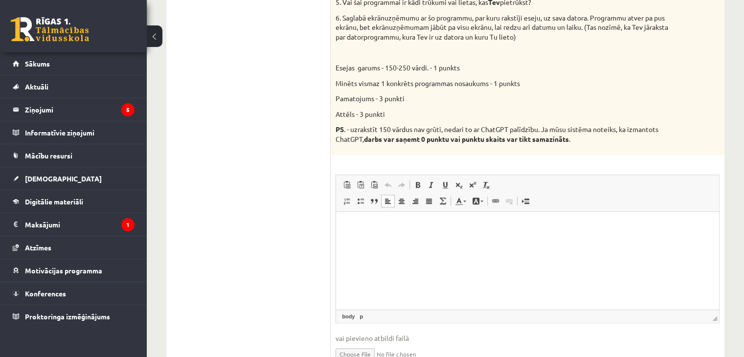
click at [355, 226] on p "Editor, wiswyg-editor-user-answer-47433938226740" at bounding box center [527, 226] width 363 height 10
click at [346, 232] on html at bounding box center [527, 226] width 383 height 30
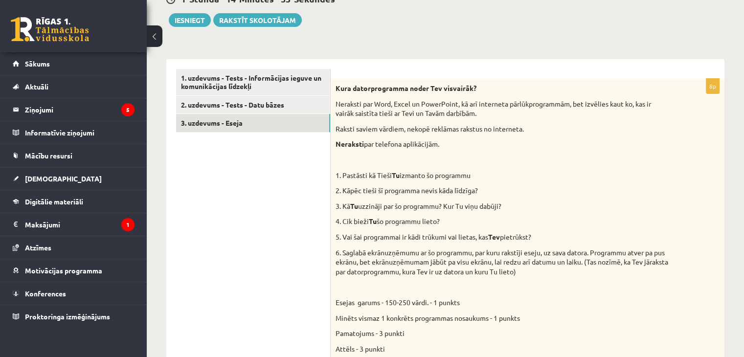
scroll to position [342, 0]
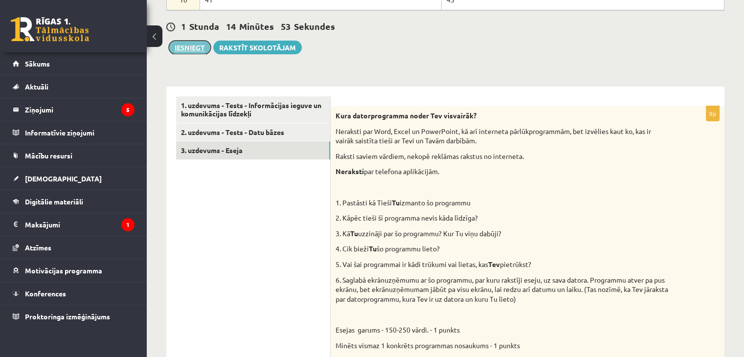
click at [192, 47] on button "Iesniegt" at bounding box center [190, 48] width 42 height 14
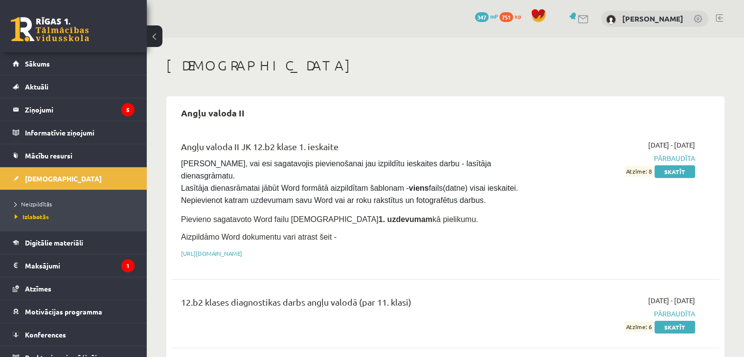
click at [44, 30] on link at bounding box center [50, 29] width 78 height 24
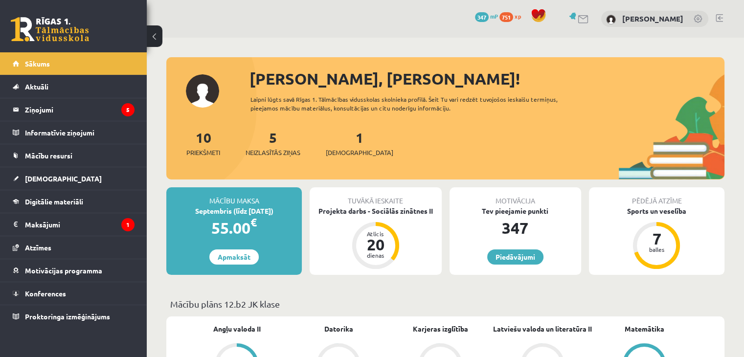
click at [342, 146] on div "1 Ieskaites" at bounding box center [359, 142] width 67 height 30
click at [344, 148] on span "[DEMOGRAPHIC_DATA]" at bounding box center [359, 153] width 67 height 10
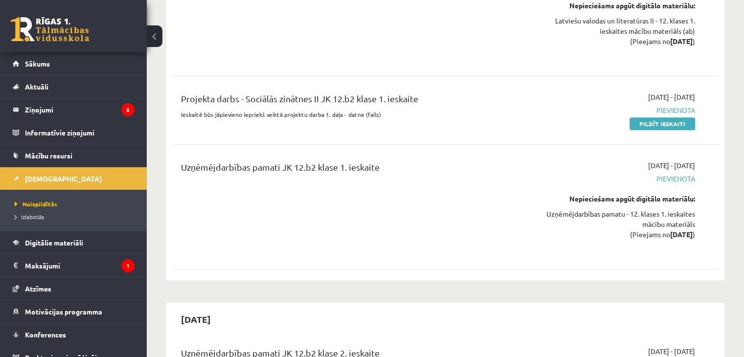
scroll to position [1027, 0]
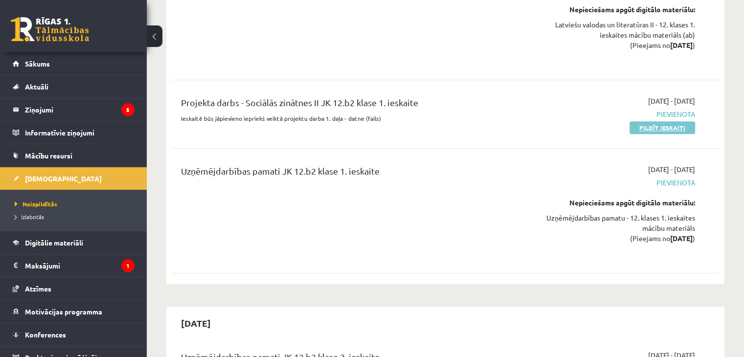
click at [667, 121] on link "Pildīt ieskaiti" at bounding box center [662, 127] width 66 height 13
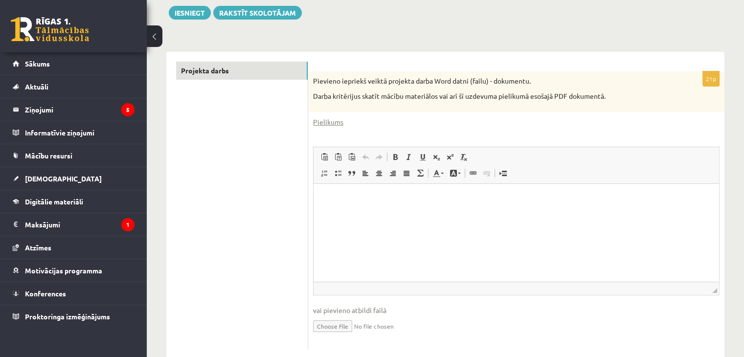
scroll to position [147, 0]
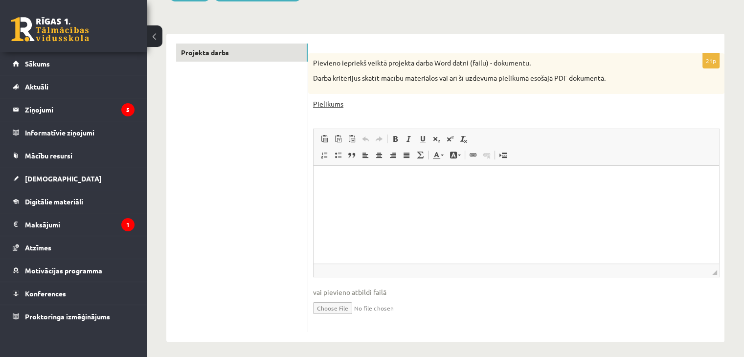
click at [334, 103] on link "Pielikums" at bounding box center [328, 104] width 30 height 10
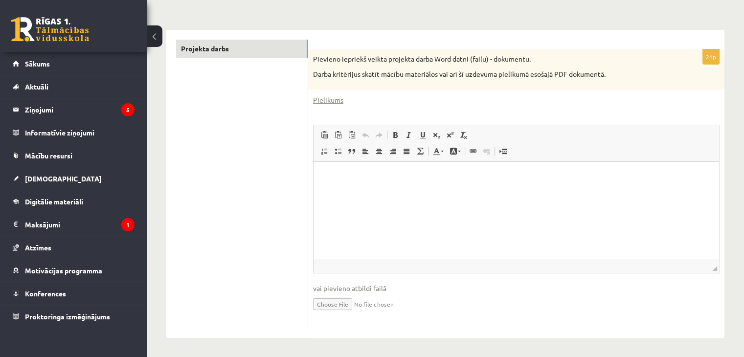
click at [343, 175] on p "Editor, wiswyg-editor-user-answer-47433959466160" at bounding box center [516, 177] width 386 height 10
click at [330, 192] on html at bounding box center [515, 177] width 405 height 30
paste body "Editor, wiswyg-editor-user-answer-47433959466160"
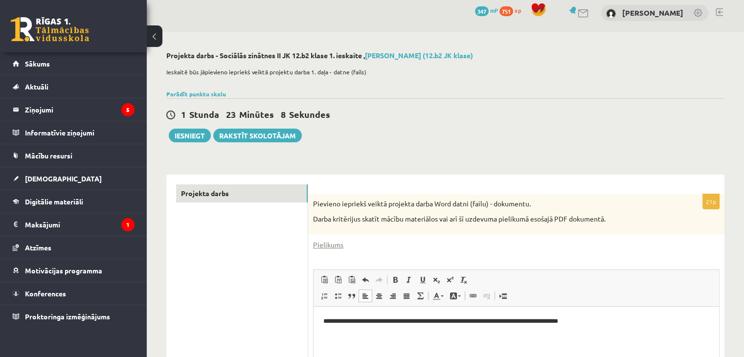
scroll to position [4, 0]
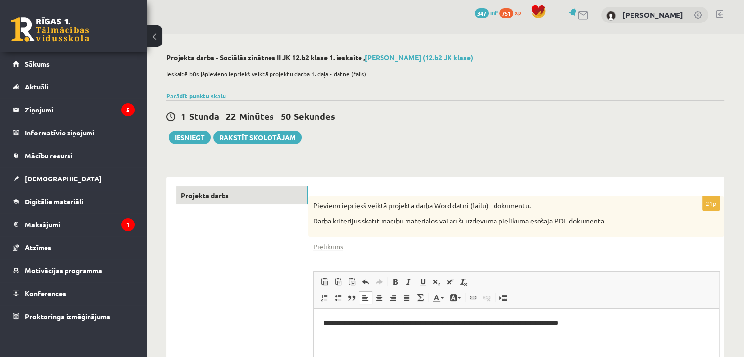
click at [73, 37] on link at bounding box center [50, 29] width 78 height 24
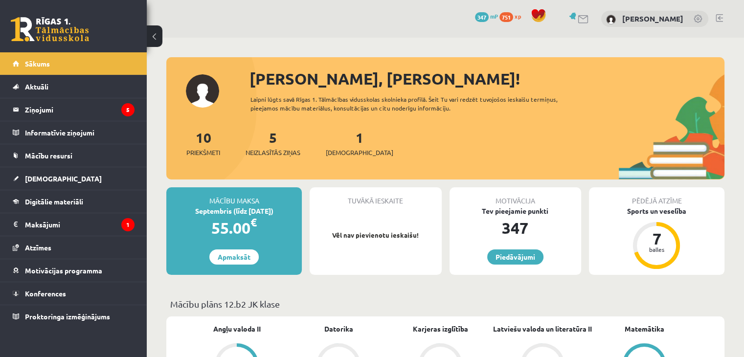
click at [351, 147] on div "1 Ieskaites" at bounding box center [359, 142] width 67 height 30
click at [345, 149] on span "[DEMOGRAPHIC_DATA]" at bounding box center [359, 153] width 67 height 10
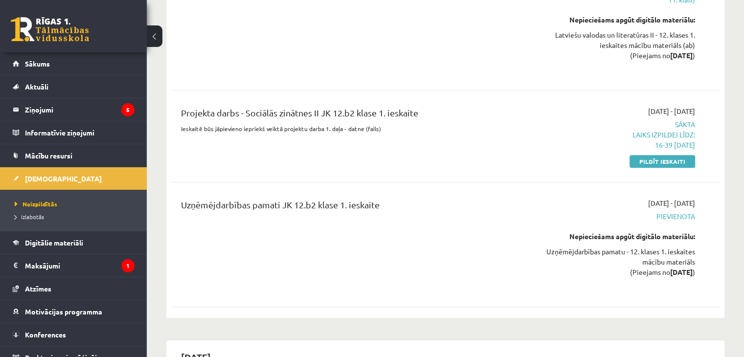
scroll to position [1027, 0]
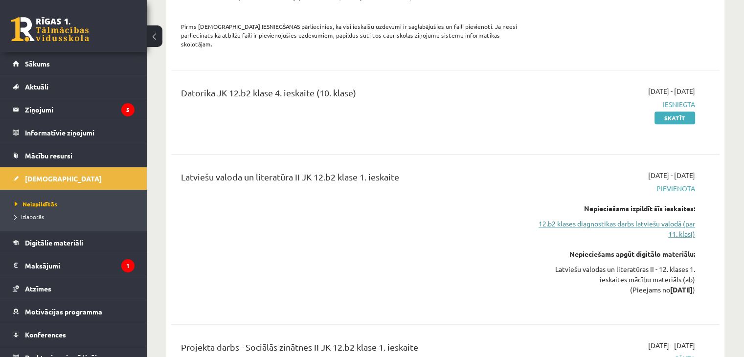
click at [653, 219] on link "12.b2 klases diagnostikas darbs latviešu valodā (par 11. klasi)" at bounding box center [613, 229] width 161 height 21
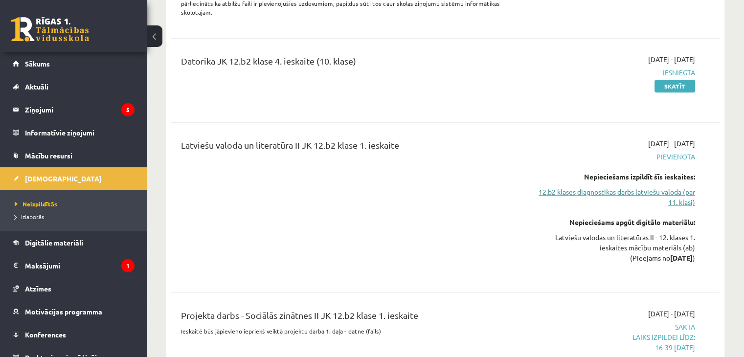
click at [659, 187] on link "12.b2 klases diagnostikas darbs latviešu valodā (par 11. klasi)" at bounding box center [613, 197] width 161 height 21
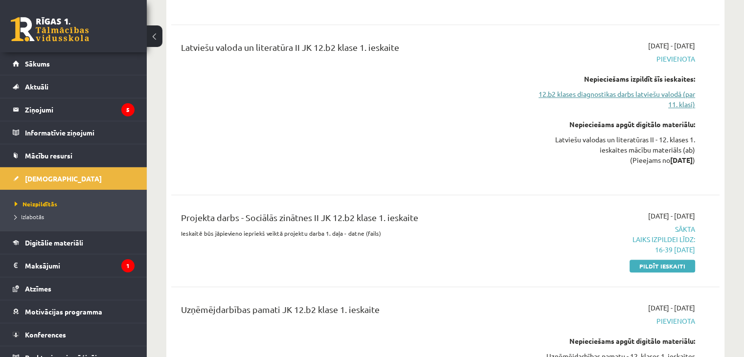
click at [679, 89] on link "12.b2 klases diagnostikas darbs latviešu valodā (par 11. klasi)" at bounding box center [613, 99] width 161 height 21
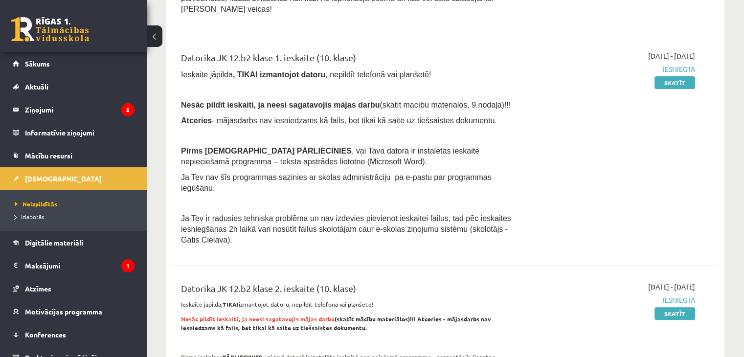
scroll to position [178, 0]
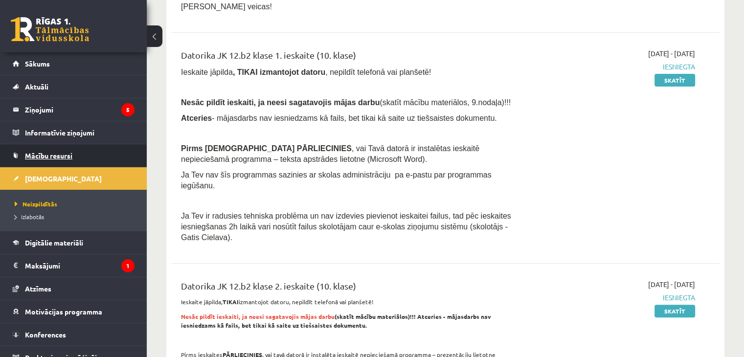
click at [53, 156] on span "Mācību resursi" at bounding box center [48, 155] width 47 height 9
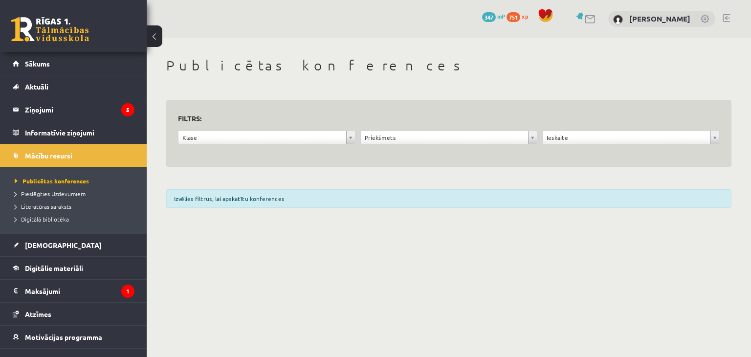
click at [358, 140] on div "**********" at bounding box center [449, 140] width 182 height 19
click at [36, 239] on link "[DEMOGRAPHIC_DATA]" at bounding box center [74, 245] width 122 height 22
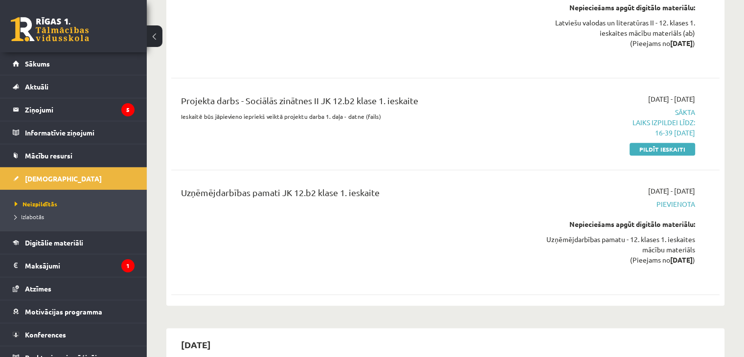
scroll to position [1027, 0]
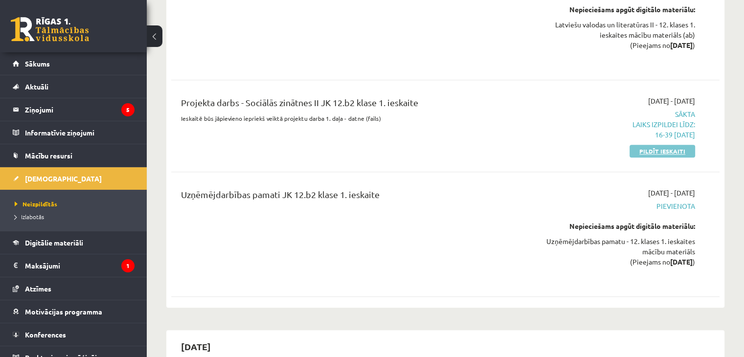
click at [670, 145] on link "Pildīt ieskaiti" at bounding box center [662, 151] width 66 height 13
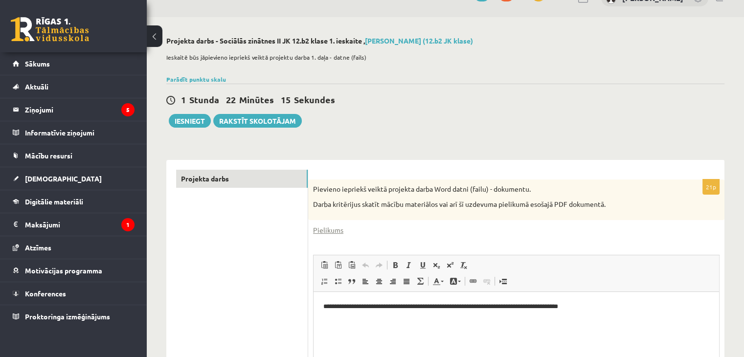
scroll to position [4, 0]
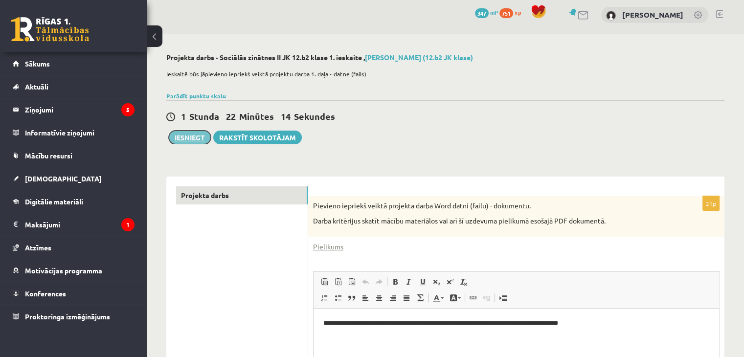
click at [192, 136] on button "Iesniegt" at bounding box center [190, 138] width 42 height 14
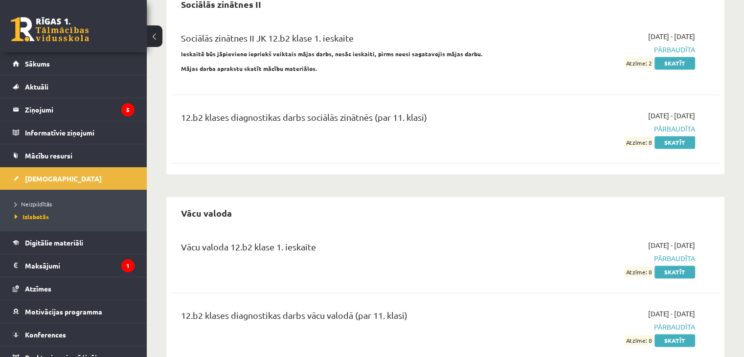
scroll to position [1379, 0]
click at [40, 66] on span "Sākums" at bounding box center [37, 63] width 25 height 9
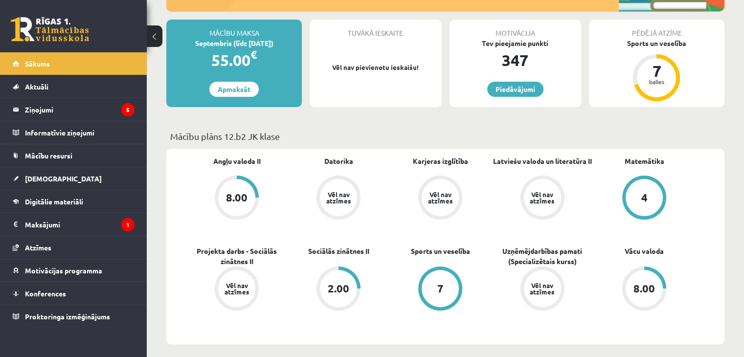
scroll to position [98, 0]
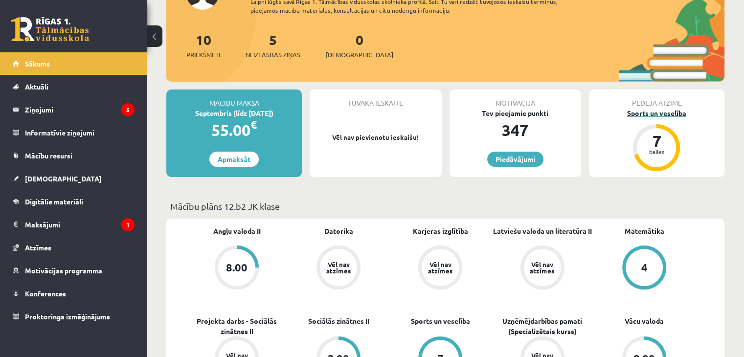
click at [659, 110] on div "Sports un veselība" at bounding box center [656, 113] width 135 height 10
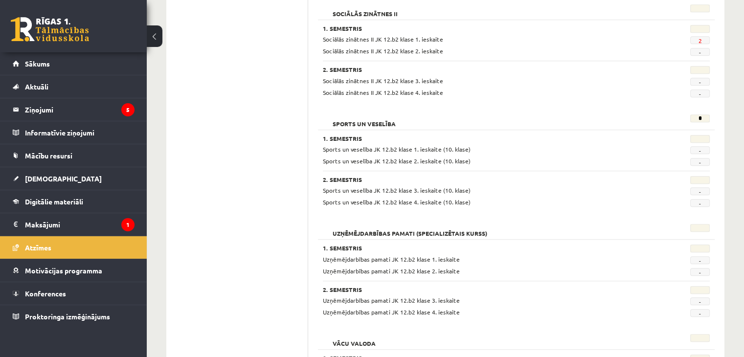
scroll to position [669, 0]
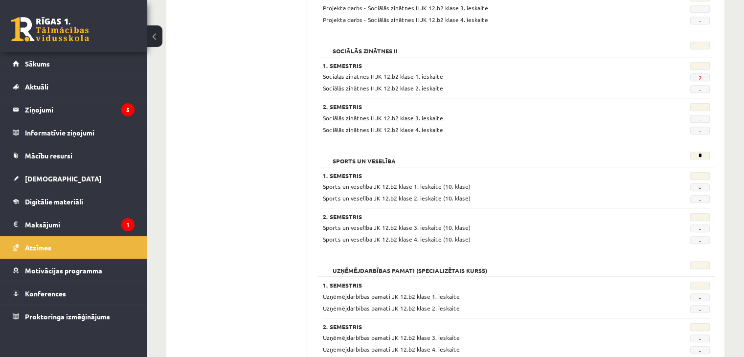
click at [355, 184] on span "Sports un veselība JK 12.b2 klase 1. ieskaite (10. klase)" at bounding box center [397, 186] width 148 height 8
click at [383, 182] on span "Sports un veselība JK 12.b2 klase 1. ieskaite (10. klase)" at bounding box center [397, 186] width 148 height 8
click at [381, 183] on span "Sports un veselība JK 12.b2 klase 1. ieskaite (10. klase)" at bounding box center [397, 186] width 148 height 8
click at [323, 176] on div "1. Semestris" at bounding box center [482, 177] width 334 height 10
click at [42, 173] on link "[DEMOGRAPHIC_DATA]" at bounding box center [74, 178] width 122 height 22
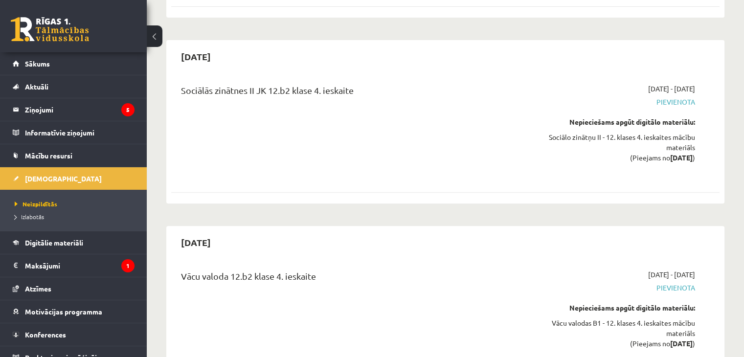
scroll to position [4029, 0]
drag, startPoint x: 349, startPoint y: 270, endPoint x: 337, endPoint y: 261, distance: 14.9
click at [351, 269] on div "Vācu valoda 12.b2 klase 4. ieskaite" at bounding box center [350, 314] width 352 height 93
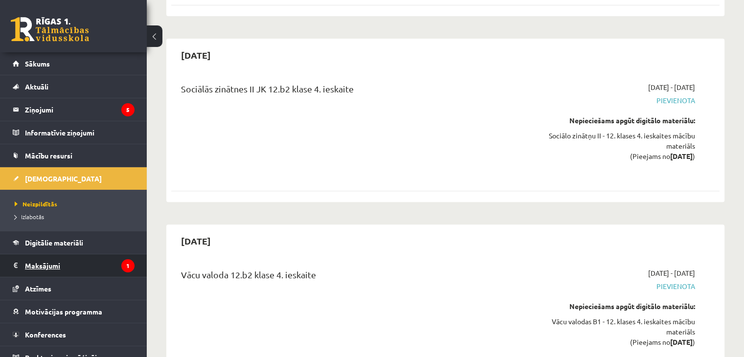
click at [110, 260] on legend "Maksājumi 1" at bounding box center [80, 265] width 110 height 22
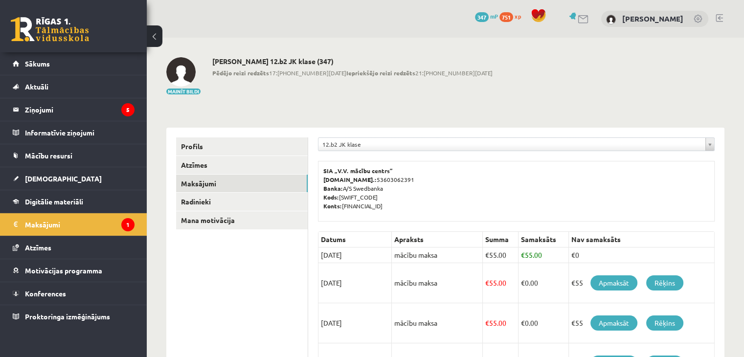
click at [94, 67] on link "Sākums" at bounding box center [74, 63] width 122 height 22
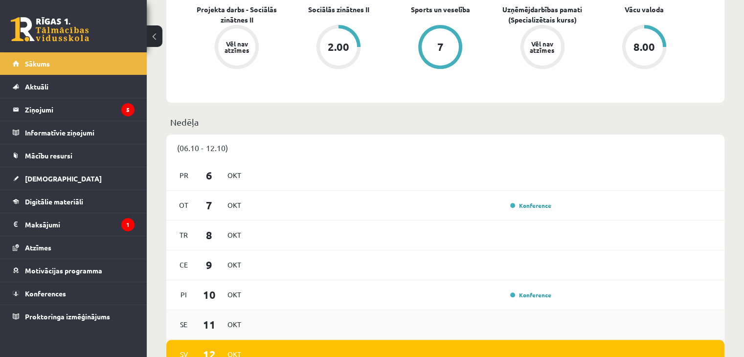
scroll to position [342, 0]
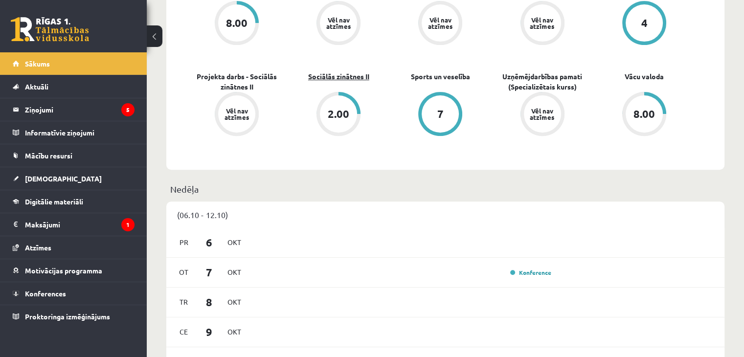
click at [328, 80] on link "Sociālās zinātnes II" at bounding box center [338, 76] width 61 height 10
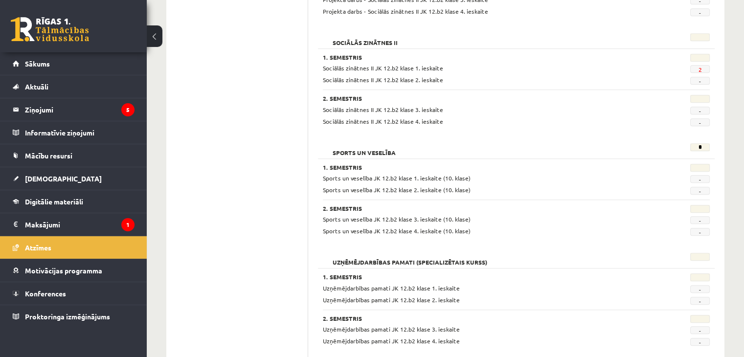
scroll to position [684, 0]
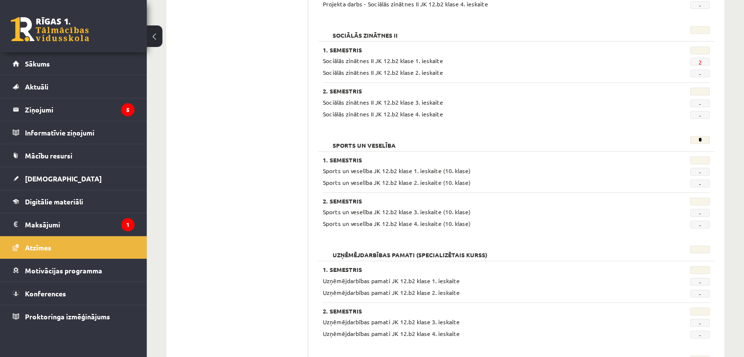
click at [702, 61] on span "2" at bounding box center [700, 62] width 20 height 8
click at [698, 61] on link "2" at bounding box center [699, 62] width 3 height 8
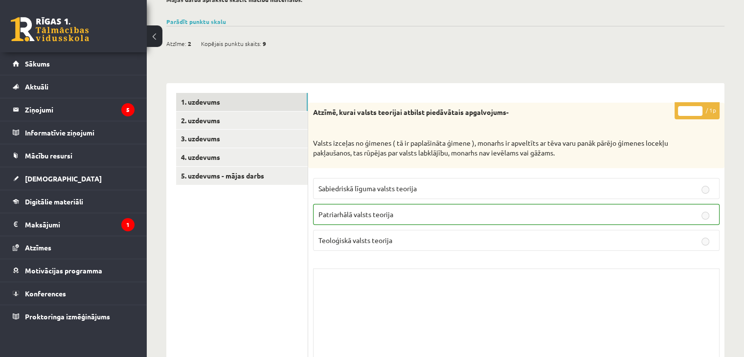
scroll to position [136, 0]
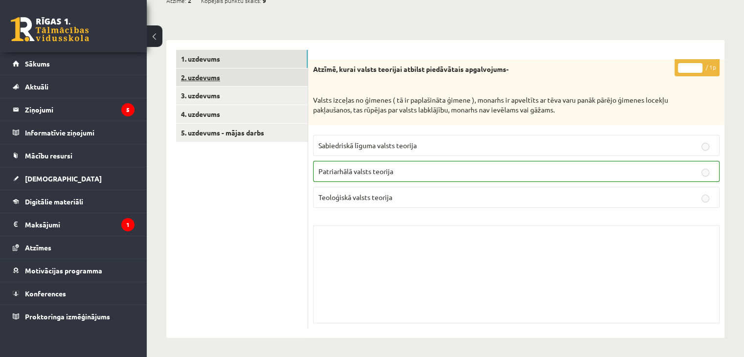
click at [227, 74] on link "2. uzdevums" at bounding box center [242, 77] width 132 height 18
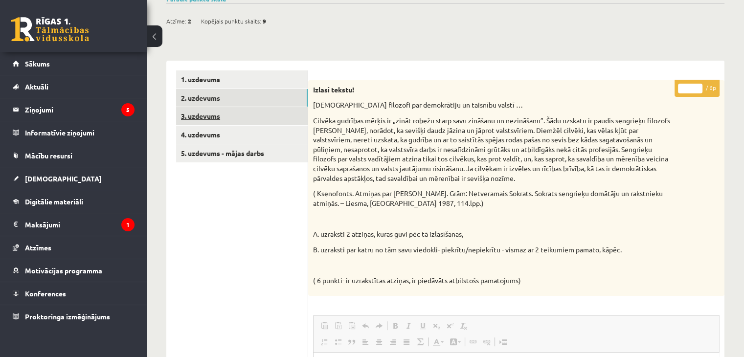
scroll to position [76, 0]
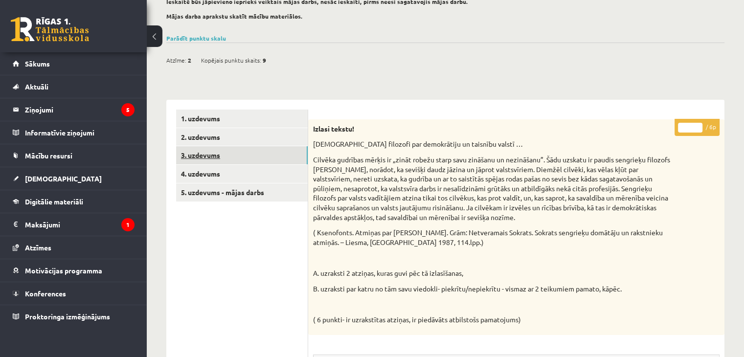
click at [205, 154] on link "3. uzdevums" at bounding box center [242, 155] width 132 height 18
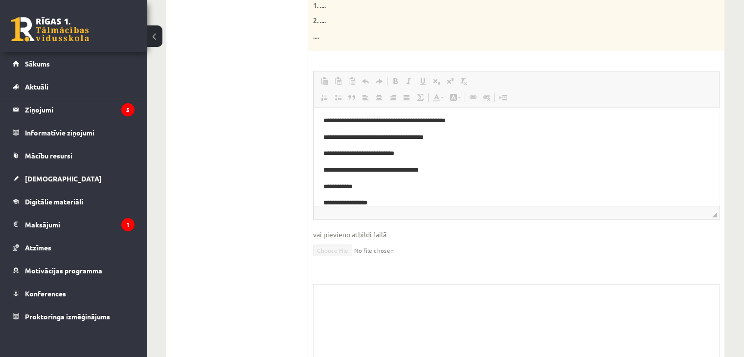
scroll to position [0, 0]
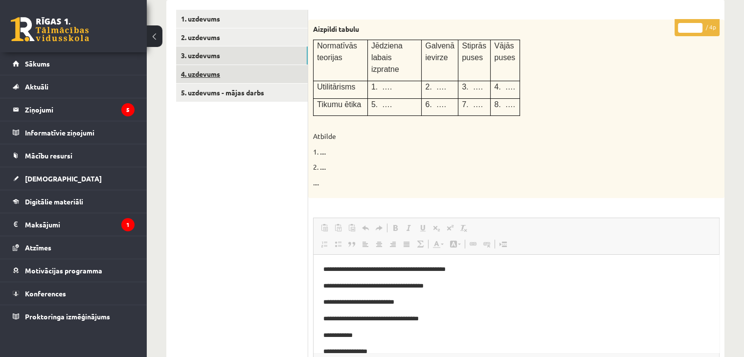
click at [237, 75] on link "4. uzdevums" at bounding box center [242, 74] width 132 height 18
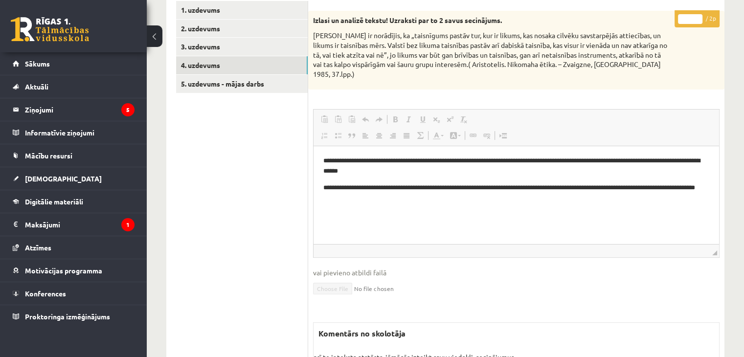
scroll to position [175, 0]
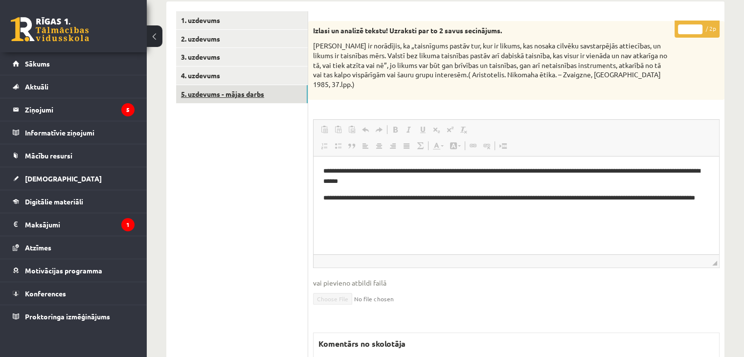
click at [256, 99] on link "5. uzdevums - mājas darbs" at bounding box center [242, 94] width 132 height 18
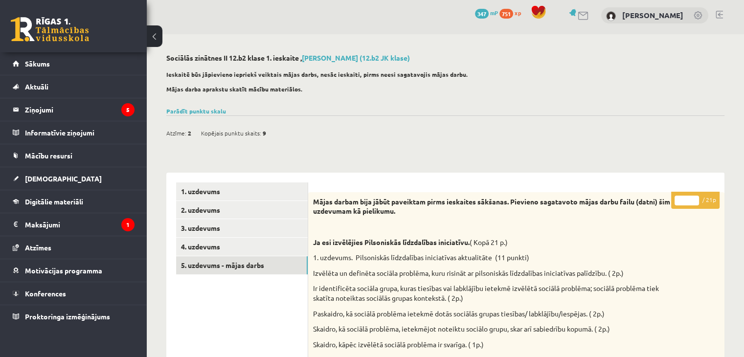
scroll to position [0, 0]
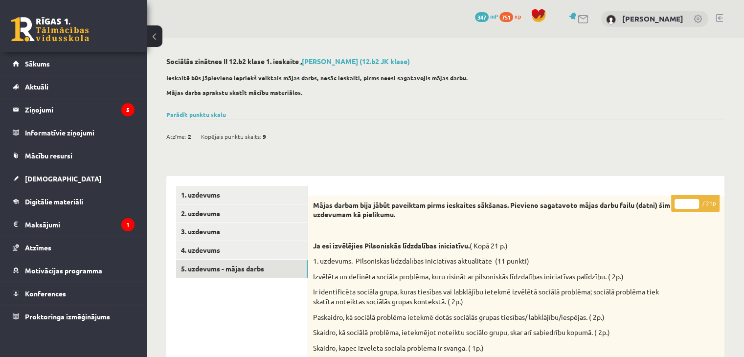
click at [76, 67] on link "Sākums" at bounding box center [74, 63] width 122 height 22
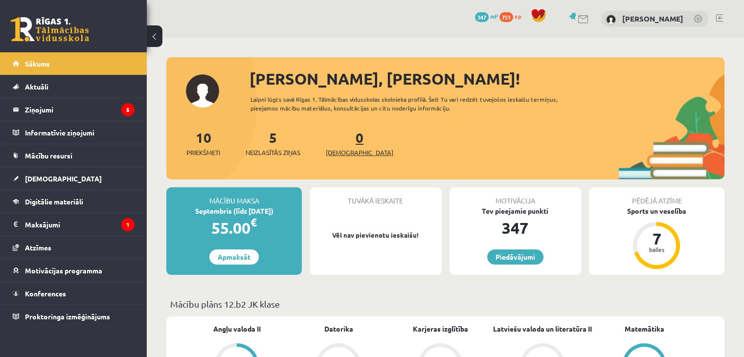
click at [353, 153] on span "[DEMOGRAPHIC_DATA]" at bounding box center [359, 153] width 67 height 10
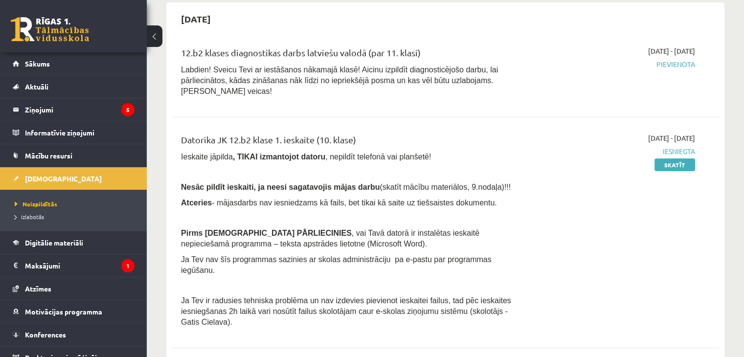
scroll to position [98, 0]
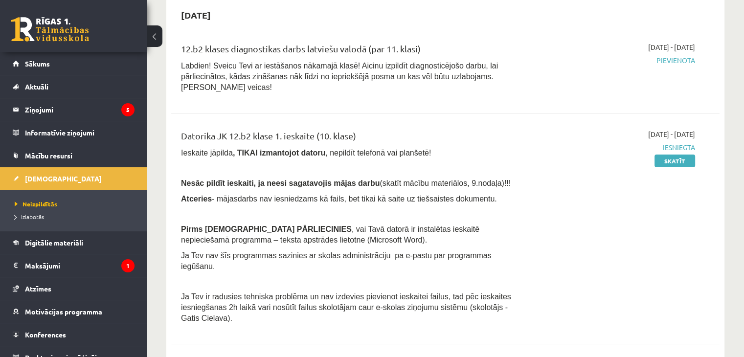
click at [673, 65] on span "Pievienota" at bounding box center [613, 60] width 161 height 10
click at [674, 58] on span "Pievienota" at bounding box center [613, 60] width 161 height 10
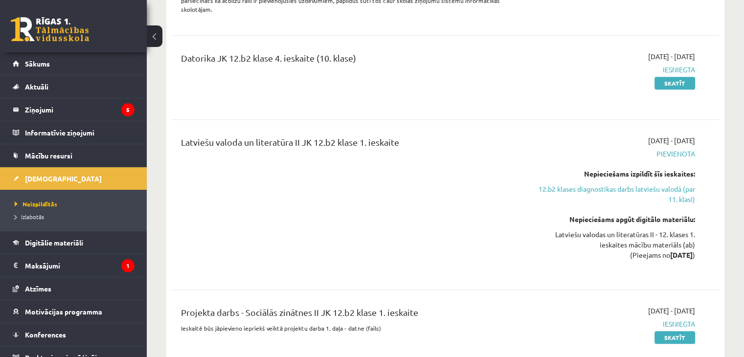
scroll to position [831, 0]
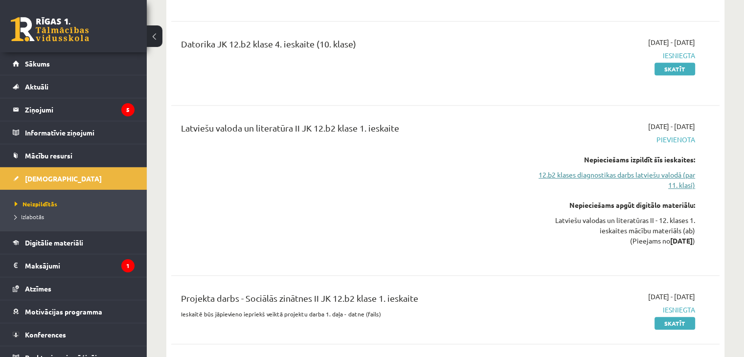
click at [630, 170] on link "12.b2 klases diagnostikas darbs latviešu valodā (par 11. klasi)" at bounding box center [613, 180] width 161 height 21
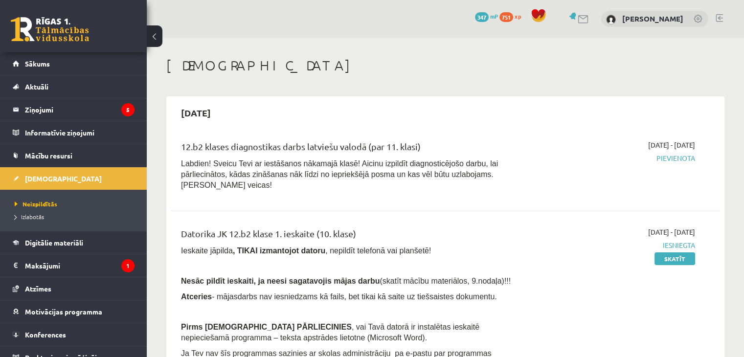
click at [678, 158] on span "Pievienota" at bounding box center [613, 158] width 161 height 10
click at [671, 159] on span "Pievienota" at bounding box center [613, 158] width 161 height 10
click at [686, 157] on span "Pievienota" at bounding box center [613, 158] width 161 height 10
click at [694, 157] on span "Pievienota" at bounding box center [613, 158] width 161 height 10
drag, startPoint x: 696, startPoint y: 157, endPoint x: 649, endPoint y: 153, distance: 46.6
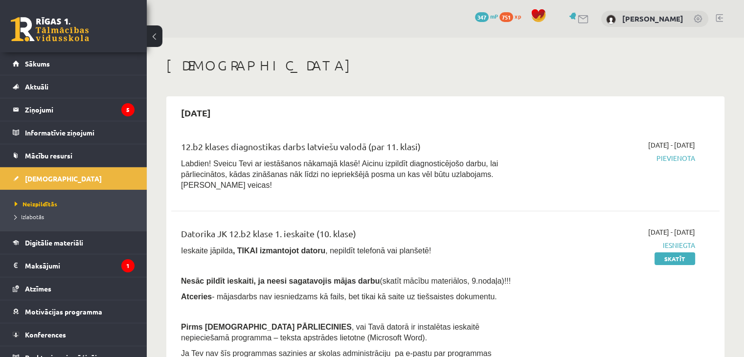
click at [643, 155] on div "2025-10-16 - 2025-10-31 Pievienota" at bounding box center [614, 168] width 176 height 56
click at [653, 157] on span "Pievienota" at bounding box center [613, 158] width 161 height 10
drag, startPoint x: 653, startPoint y: 157, endPoint x: 646, endPoint y: 161, distance: 7.5
click at [654, 157] on span "Pievienota" at bounding box center [613, 158] width 161 height 10
click at [637, 163] on div "2025-10-16 - 2025-10-31 Pievienota" at bounding box center [614, 168] width 176 height 56
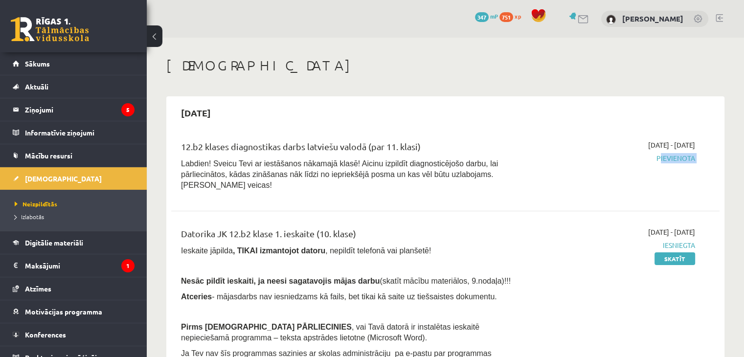
drag, startPoint x: 530, startPoint y: 167, endPoint x: 412, endPoint y: 161, distance: 119.0
click at [516, 171] on div "12.b2 klases diagnostikas darbs latviešu valodā (par 11. klasi) Labdien! Sveicu…" at bounding box center [438, 168] width 528 height 56
click at [407, 161] on span "Labdien! Sveicu Tevi ar iestāšanos nākamajā klasē! Aicinu izpildīt diagnosticēj…" at bounding box center [339, 174] width 317 height 30
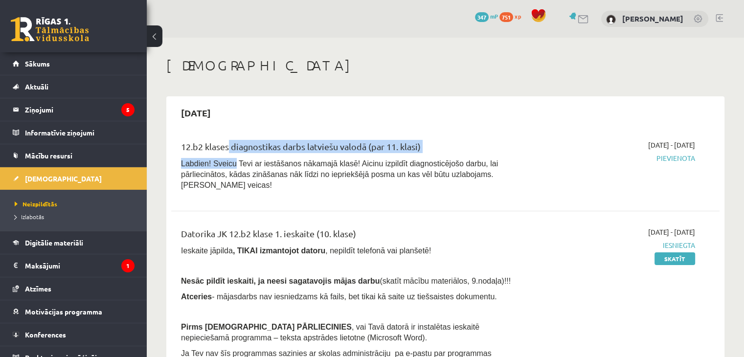
drag, startPoint x: 226, startPoint y: 157, endPoint x: 230, endPoint y: 161, distance: 5.6
click at [230, 161] on div "12.b2 klases diagnostikas darbs latviešu valodā (par 11. klasi) Labdien! Sveicu…" at bounding box center [350, 168] width 352 height 56
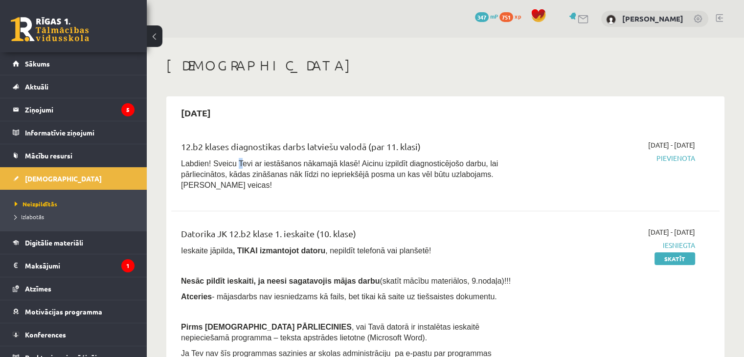
drag, startPoint x: 235, startPoint y: 161, endPoint x: 307, endPoint y: 175, distance: 73.2
click at [240, 161] on span "Labdien! Sveicu Tevi ar iestāšanos nākamajā klasē! Aicinu izpildīt diagnosticēj…" at bounding box center [339, 174] width 317 height 30
drag, startPoint x: 354, startPoint y: 176, endPoint x: 364, endPoint y: 175, distance: 9.3
click at [358, 176] on span "Labdien! Sveicu Tevi ar iestāšanos nākamajā klasē! Aicinu izpildīt diagnosticēj…" at bounding box center [339, 174] width 317 height 30
drag, startPoint x: 494, startPoint y: 165, endPoint x: 518, endPoint y: 149, distance: 29.2
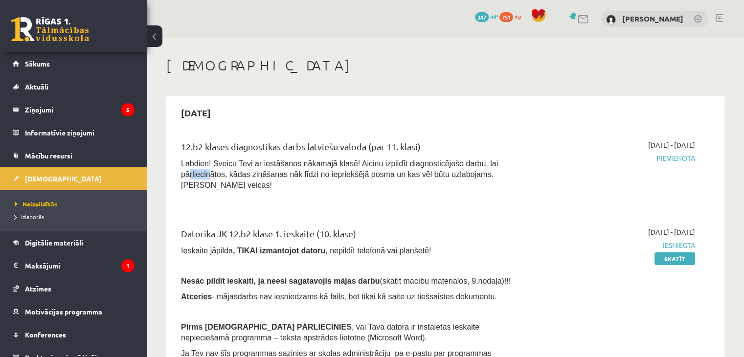
click at [499, 165] on p "Labdien! Sveicu Tevi ar iestāšanos nākamajā klasē! Aicinu izpildīt diagnosticēj…" at bounding box center [350, 174] width 338 height 32
drag, startPoint x: 706, startPoint y: 173, endPoint x: 702, endPoint y: 167, distance: 6.6
click at [706, 172] on div "12.b2 klases diagnostikas darbs latviešu valodā (par 11. klasi) Labdien! Sveicu…" at bounding box center [445, 168] width 528 height 56
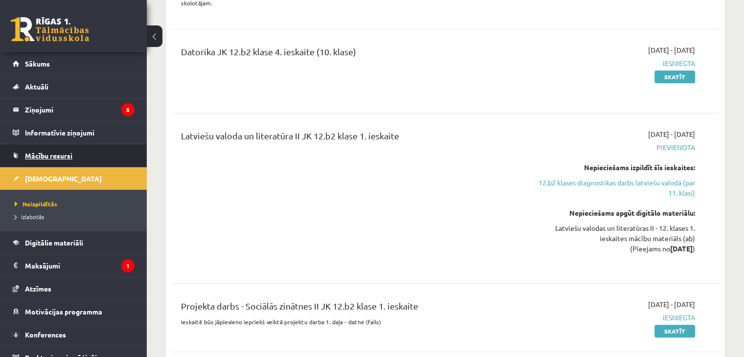
scroll to position [733, 0]
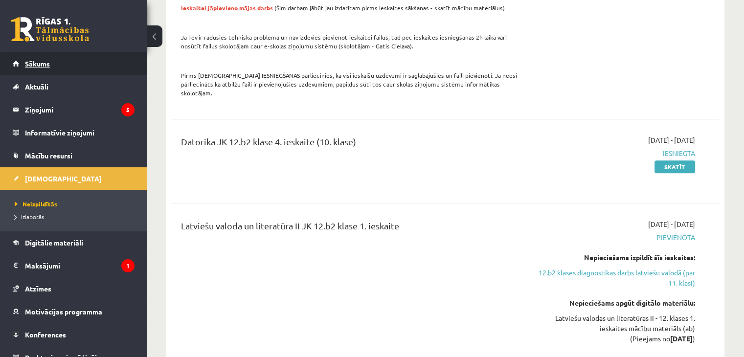
click at [52, 66] on link "Sākums" at bounding box center [74, 63] width 122 height 22
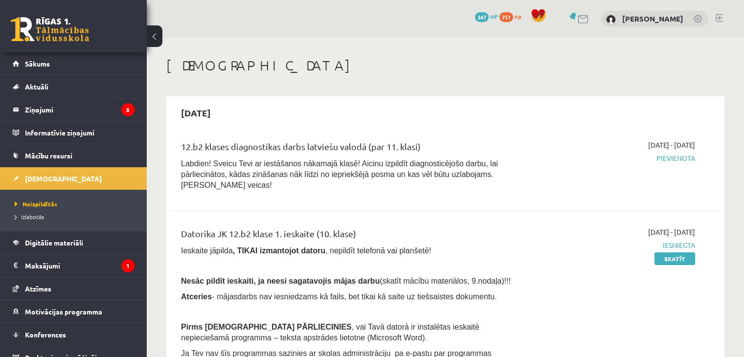
scroll to position [130, 0]
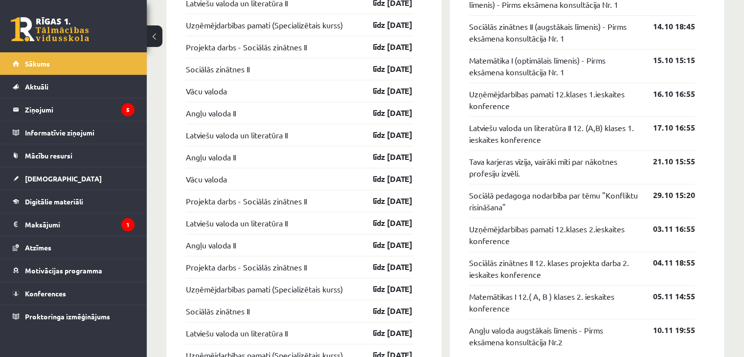
scroll to position [982, 0]
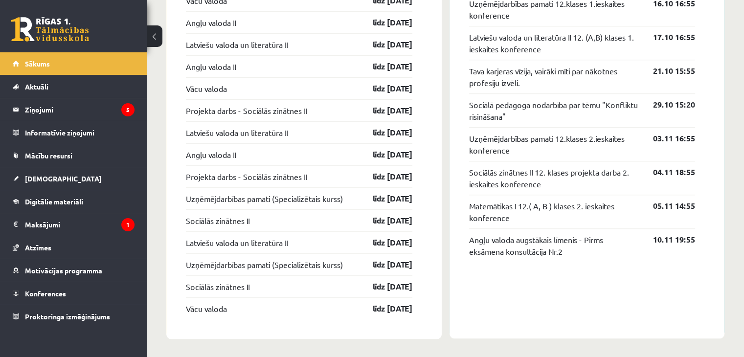
click at [72, 105] on legend "Ziņojumi 5" at bounding box center [80, 109] width 110 height 22
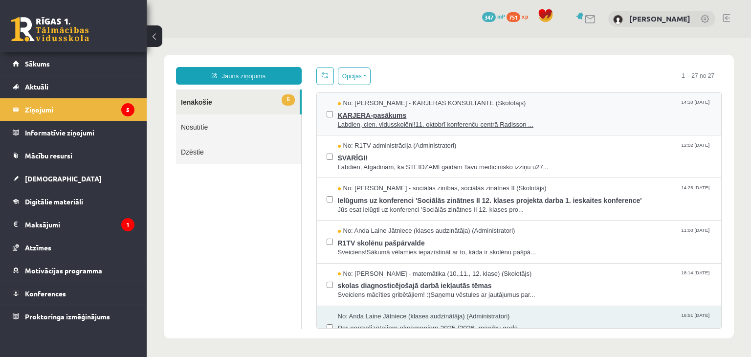
click at [382, 115] on span "KARJERA-pasākums" at bounding box center [525, 114] width 374 height 12
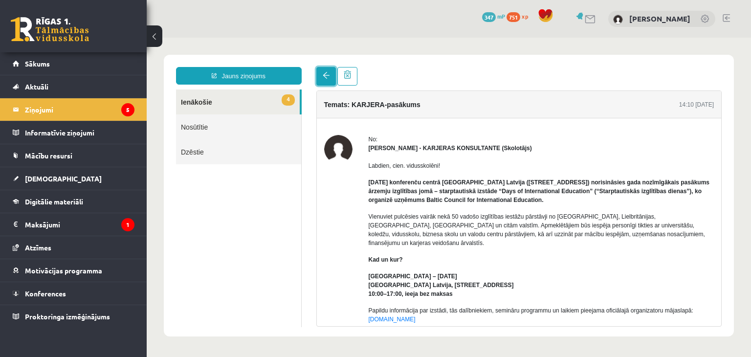
click at [323, 74] on span at bounding box center [326, 75] width 7 height 7
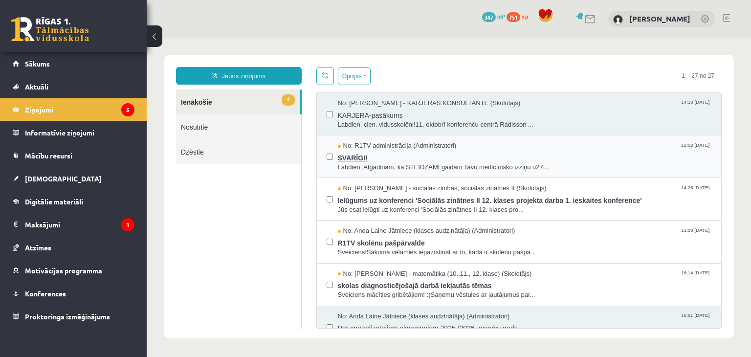
click at [362, 158] on span "SVARĪGI!" at bounding box center [525, 157] width 374 height 12
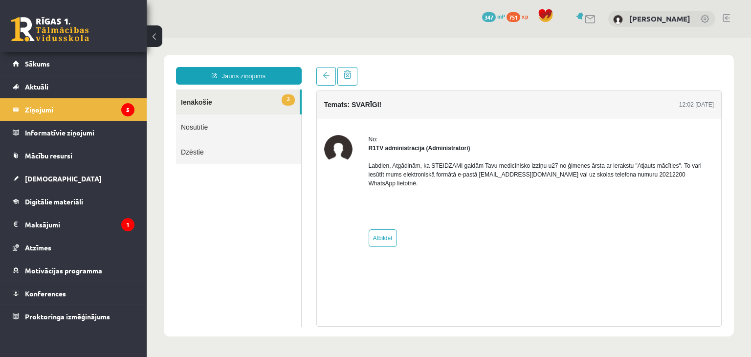
click at [240, 102] on link "3 Ienākošie" at bounding box center [238, 101] width 124 height 25
click at [246, 135] on link "Nosūtītie" at bounding box center [238, 126] width 125 height 25
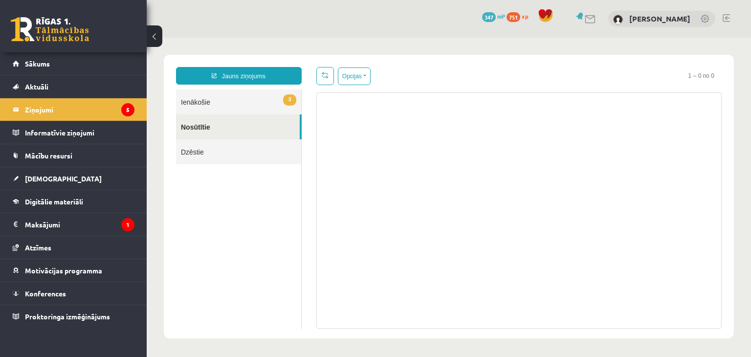
click at [254, 154] on link "Dzēstie" at bounding box center [238, 151] width 125 height 25
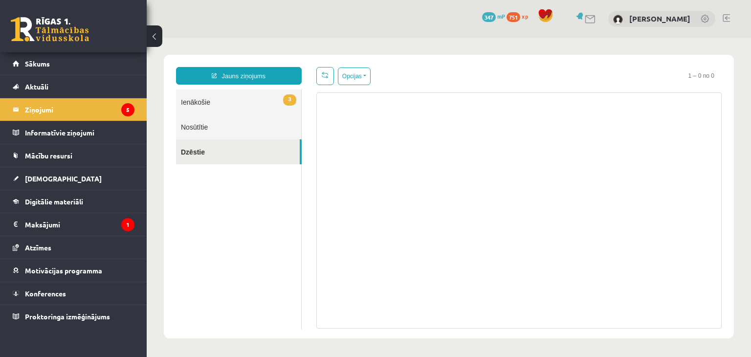
click at [218, 128] on link "Nosūtītie" at bounding box center [238, 126] width 125 height 25
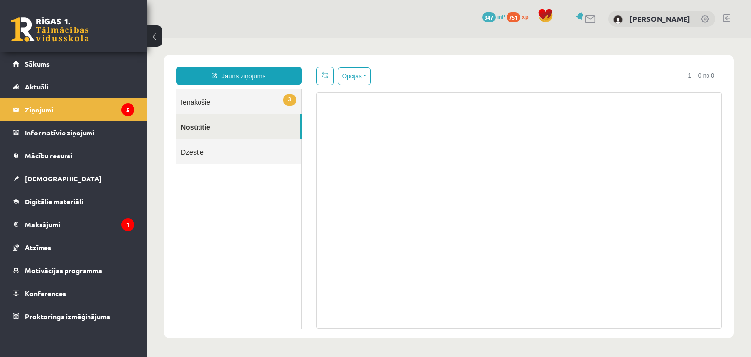
click at [215, 108] on link "3 Ienākošie" at bounding box center [238, 101] width 125 height 25
click at [252, 95] on link "3 Ienākošie" at bounding box center [238, 101] width 125 height 25
click at [200, 104] on link "3 Ienākošie" at bounding box center [238, 101] width 125 height 25
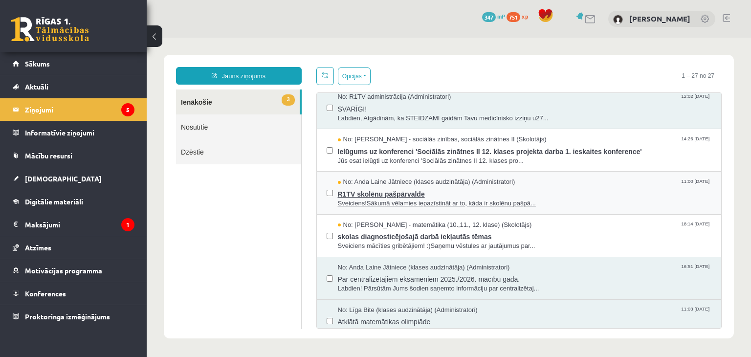
click at [395, 197] on span "R1TV skolēnu pašpārvalde" at bounding box center [525, 193] width 374 height 12
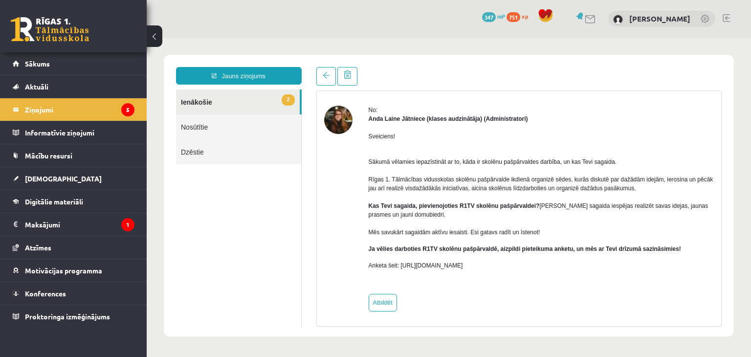
scroll to position [31, 0]
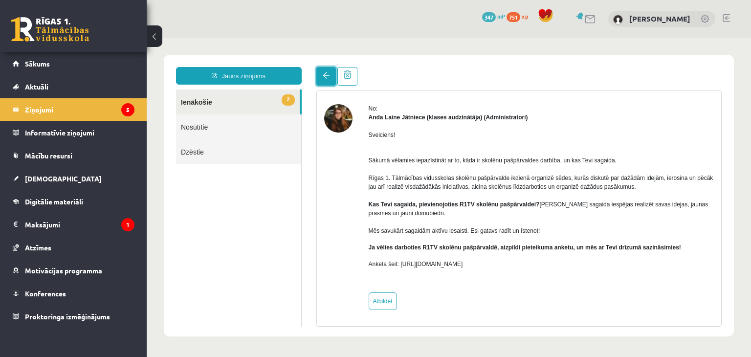
click at [318, 78] on link at bounding box center [326, 76] width 20 height 19
click at [270, 94] on link "2 Ienākošie" at bounding box center [238, 101] width 124 height 25
click at [325, 79] on link at bounding box center [326, 76] width 20 height 19
click at [263, 137] on link "Nosūtītie" at bounding box center [238, 126] width 125 height 25
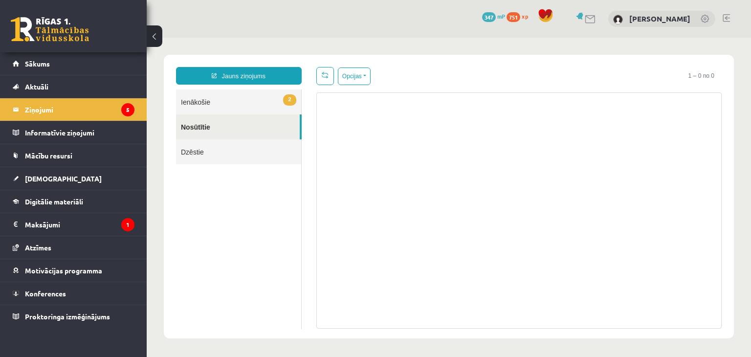
scroll to position [0, 0]
click at [259, 147] on link "Dzēstie" at bounding box center [238, 151] width 125 height 25
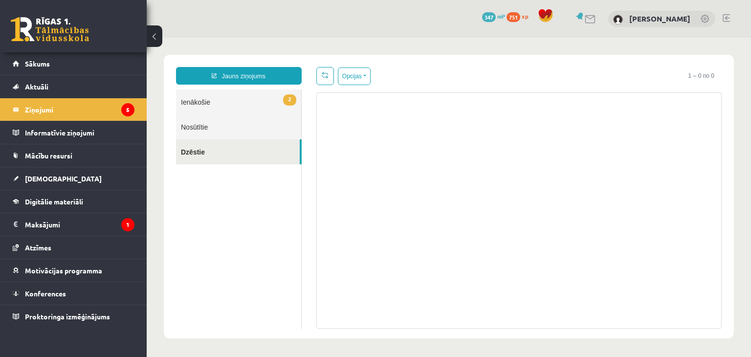
click at [262, 125] on link "Nosūtītie" at bounding box center [238, 126] width 125 height 25
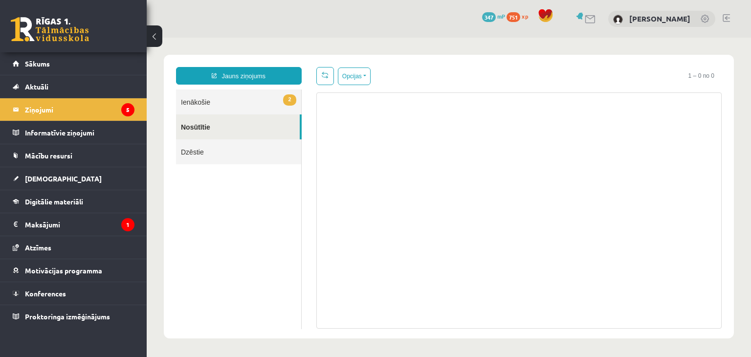
click at [267, 103] on link "2 Ienākošie" at bounding box center [238, 101] width 125 height 25
click at [283, 103] on span "2" at bounding box center [289, 99] width 13 height 11
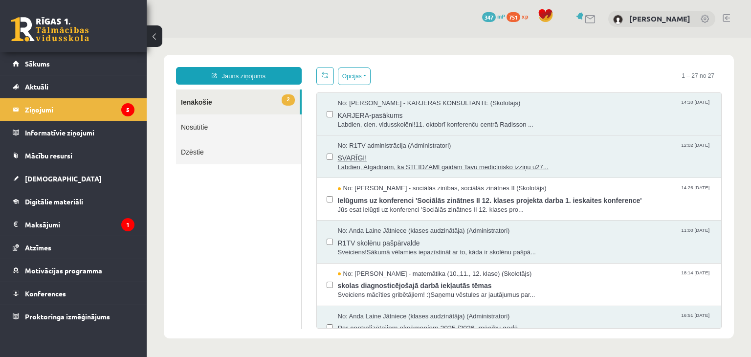
click at [359, 153] on span "SVARĪGI!" at bounding box center [525, 157] width 374 height 12
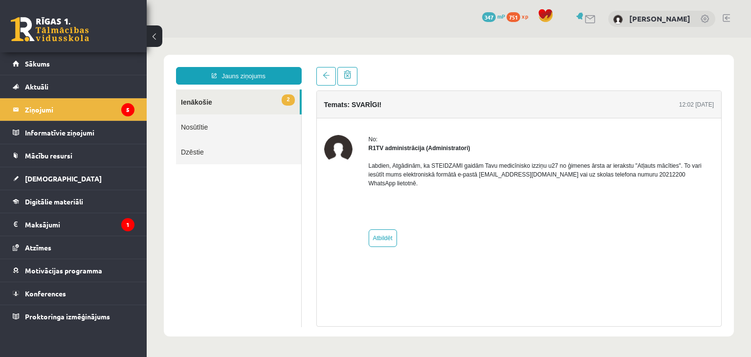
drag, startPoint x: 227, startPoint y: 106, endPoint x: 227, endPoint y: 112, distance: 5.9
click at [227, 106] on link "2 Ienākošie" at bounding box center [238, 101] width 124 height 25
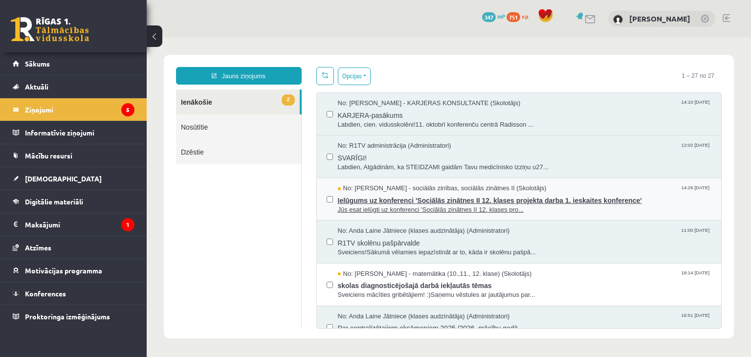
click at [400, 199] on span "Ielūgums uz konferenci 'Sociālās zinātnes II 12. klases projekta darba 1. ieska…" at bounding box center [525, 199] width 374 height 12
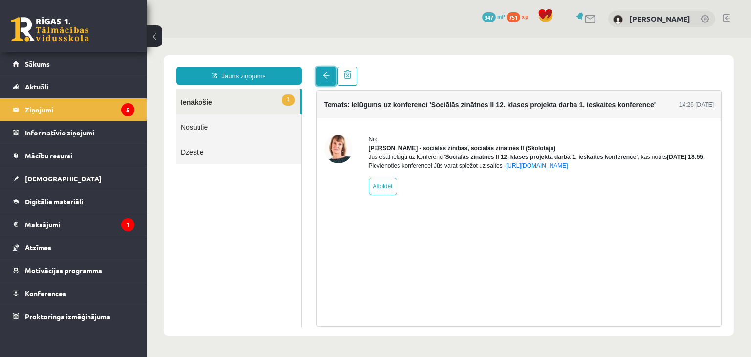
click at [322, 76] on link at bounding box center [326, 76] width 20 height 19
click at [327, 79] on span at bounding box center [326, 75] width 7 height 7
click at [250, 102] on link "1 Ienākošie" at bounding box center [238, 101] width 124 height 25
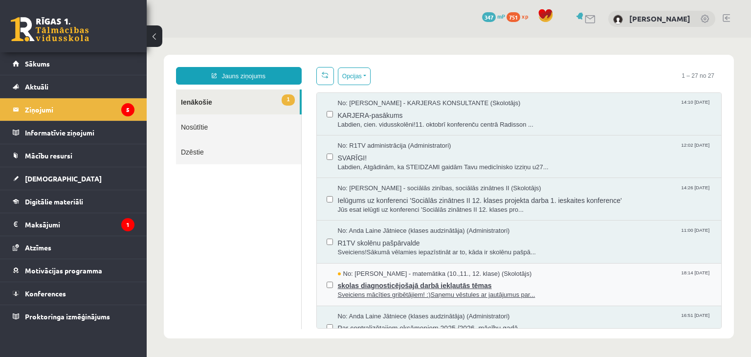
click at [396, 283] on span "skolas diagnosticējošajā darbā iekļautās tēmas" at bounding box center [525, 284] width 374 height 12
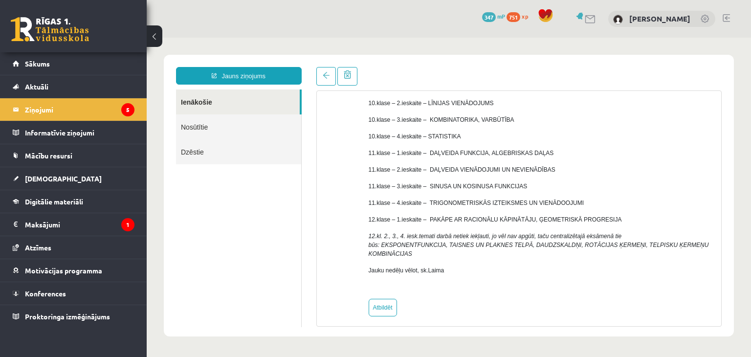
scroll to position [153, 0]
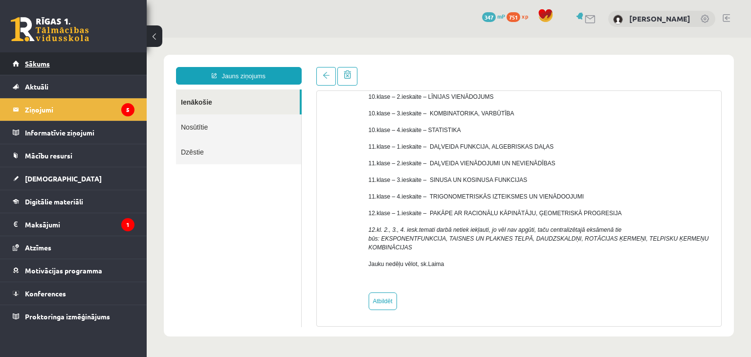
click at [62, 52] on link "Sākums" at bounding box center [74, 63] width 122 height 22
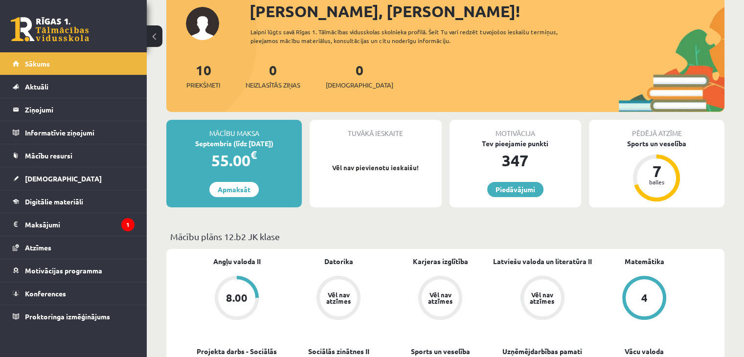
scroll to position [98, 0]
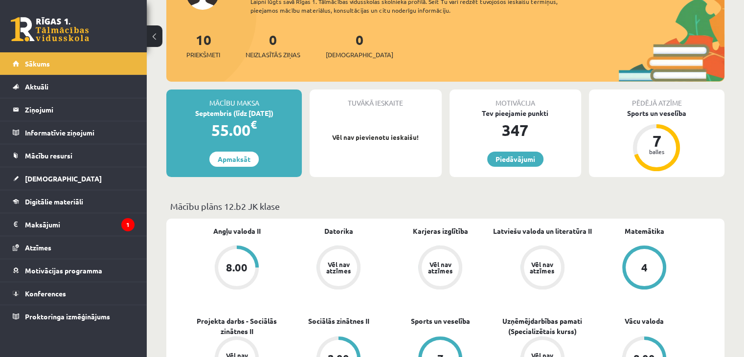
drag, startPoint x: 519, startPoint y: 173, endPoint x: 518, endPoint y: 163, distance: 9.8
click at [519, 172] on div "Motivācija Tev pieejamie punkti 347 [GEOGRAPHIC_DATA]" at bounding box center [515, 133] width 132 height 88
click at [520, 157] on link "Piedāvājumi" at bounding box center [515, 159] width 56 height 15
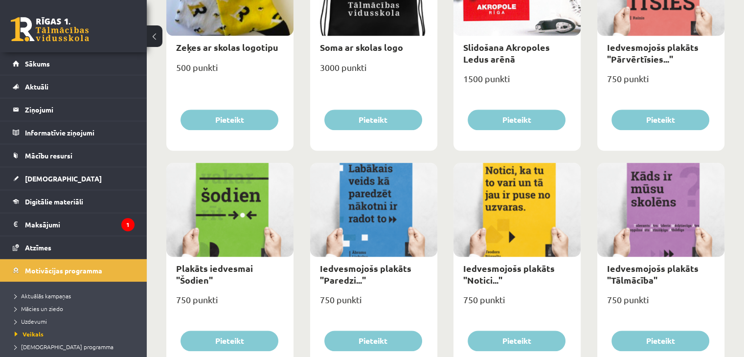
scroll to position [880, 0]
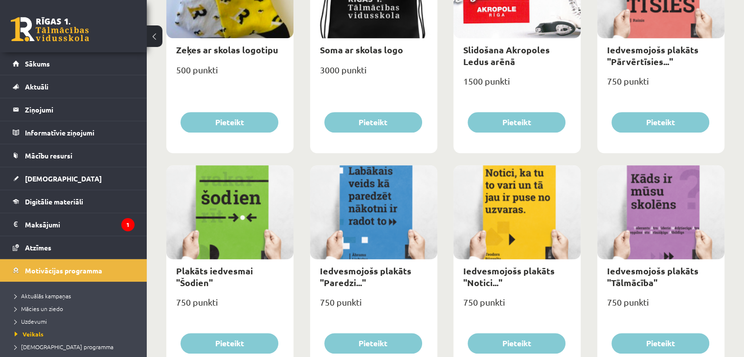
click at [59, 33] on link at bounding box center [50, 29] width 78 height 24
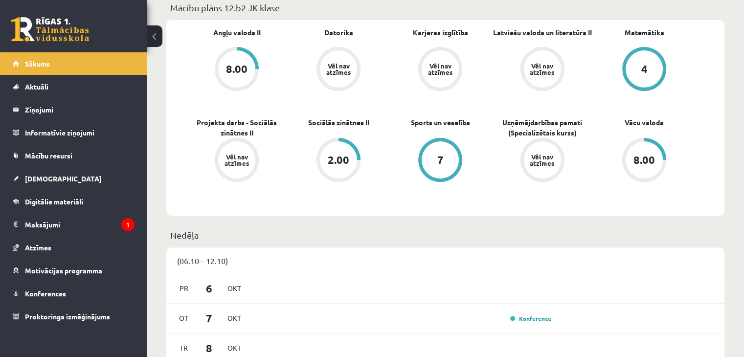
scroll to position [293, 0]
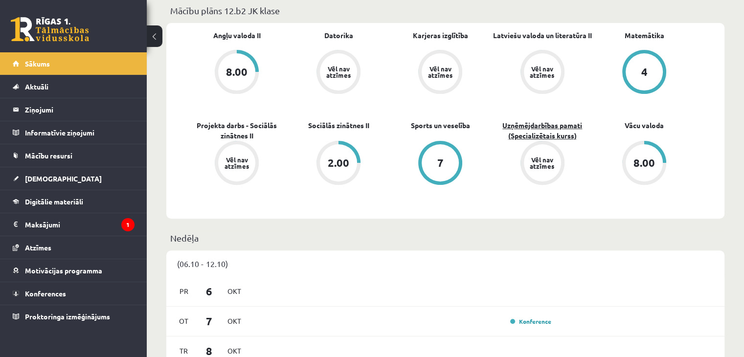
drag, startPoint x: 548, startPoint y: 120, endPoint x: 548, endPoint y: 126, distance: 5.9
click at [548, 124] on div "Angļu valoda II 8.00 [GEOGRAPHIC_DATA] Vēl nav atzīmes Karjeras izglītība Vēl n…" at bounding box center [440, 120] width 509 height 181
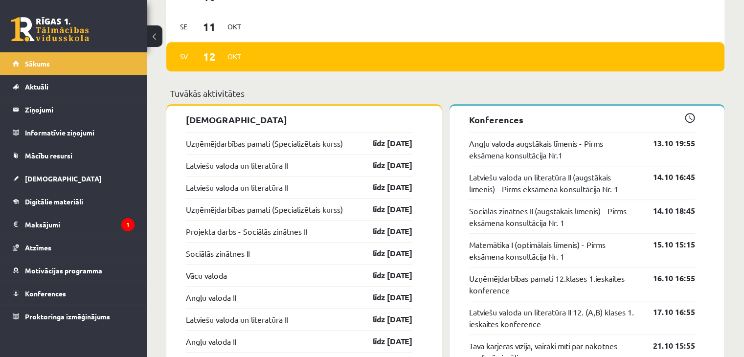
scroll to position [786, 0]
